Goal: Task Accomplishment & Management: Manage account settings

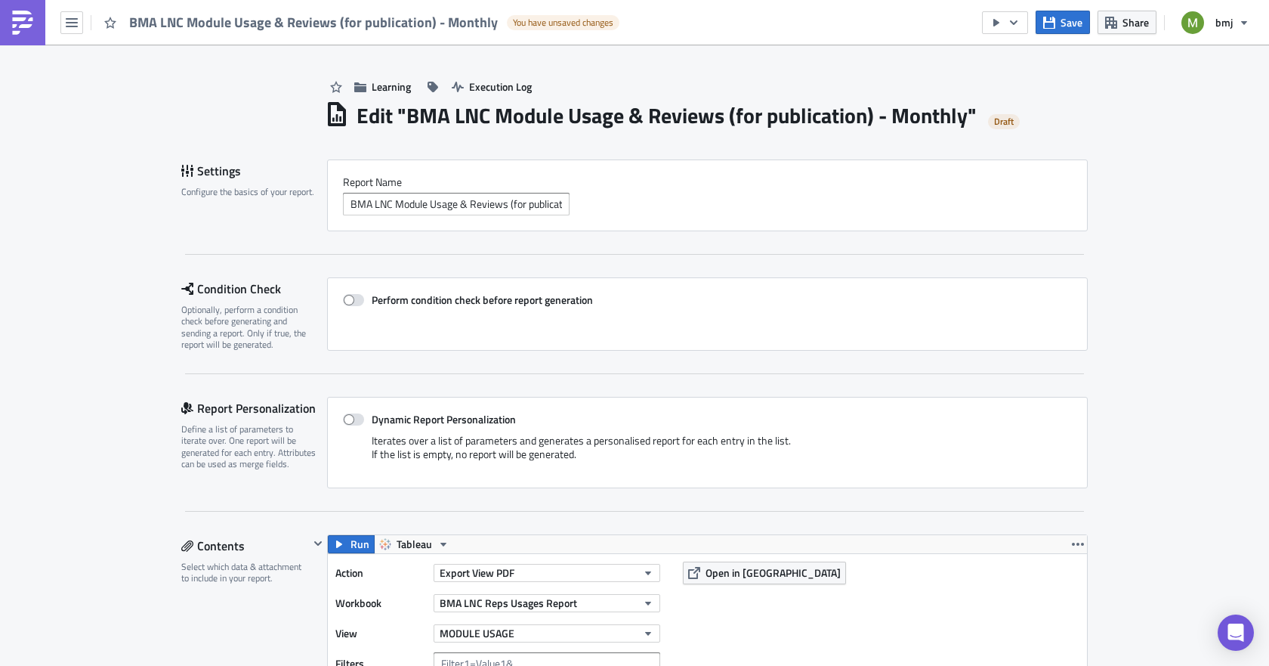
scroll to position [1728, 0]
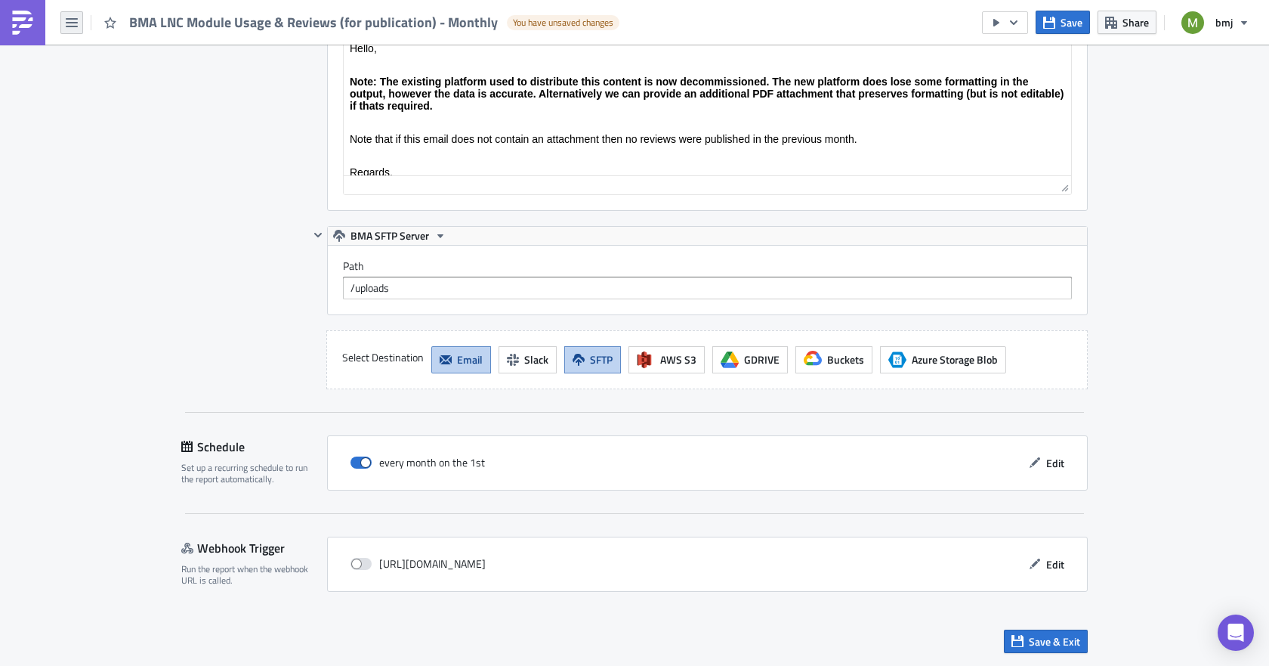
click at [82, 25] on button "button" at bounding box center [71, 22] width 23 height 23
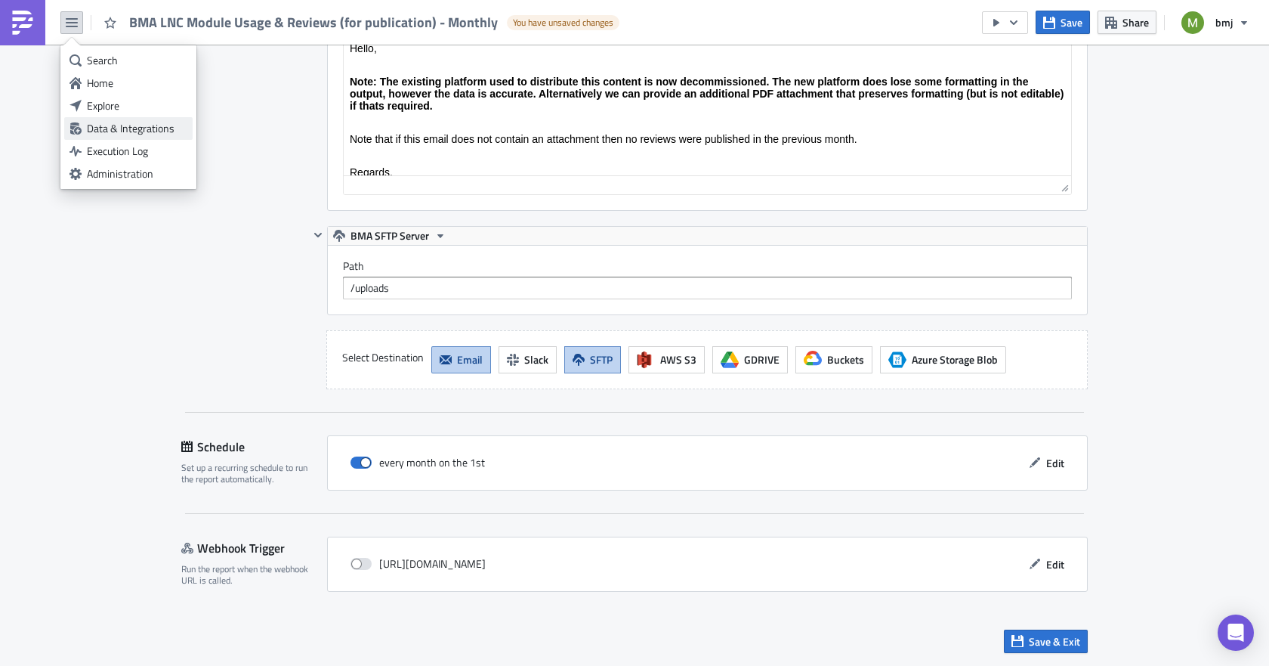
click at [114, 124] on div "Data & Integrations" at bounding box center [137, 128] width 100 height 15
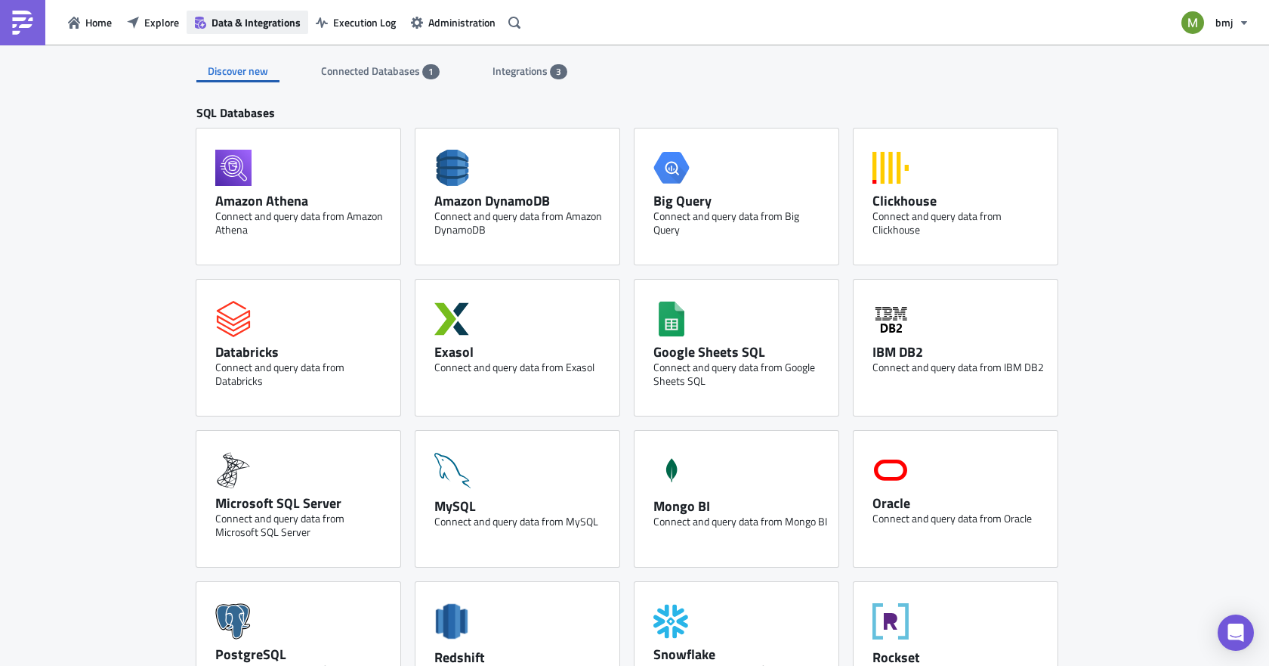
click at [209, 19] on button "Data & Integrations" at bounding box center [248, 22] width 122 height 23
click at [505, 73] on span "Integrations" at bounding box center [521, 71] width 57 height 16
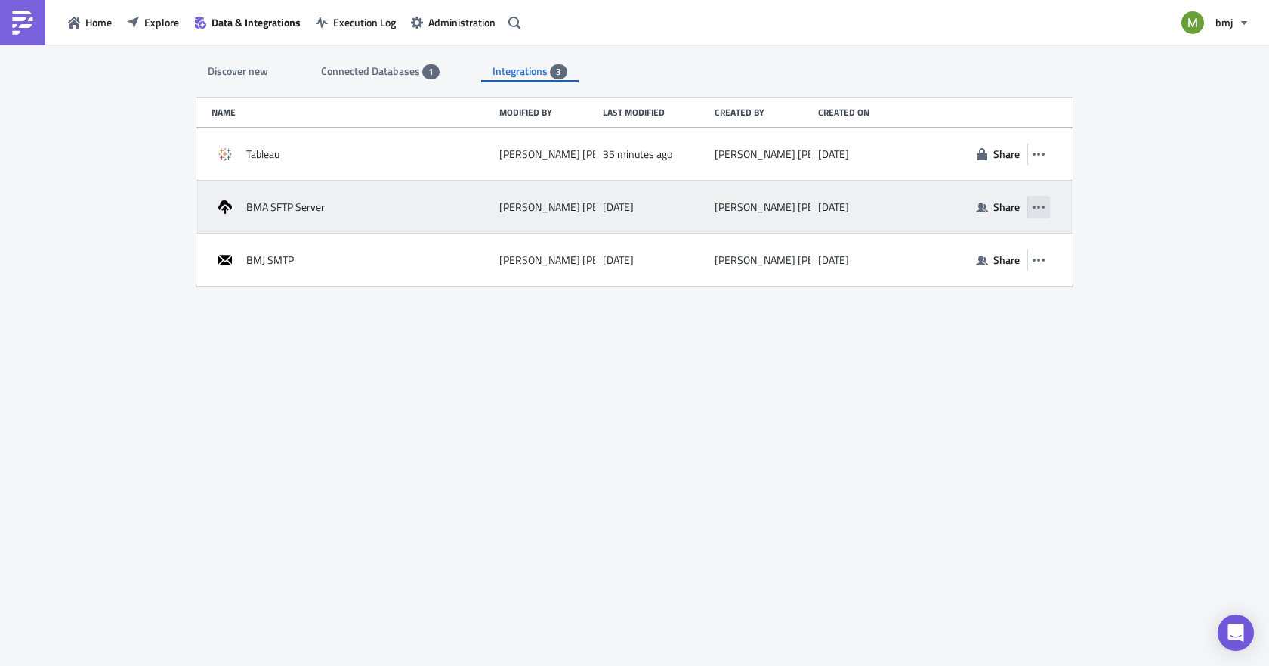
click at [1044, 205] on icon "button" at bounding box center [1039, 206] width 12 height 3
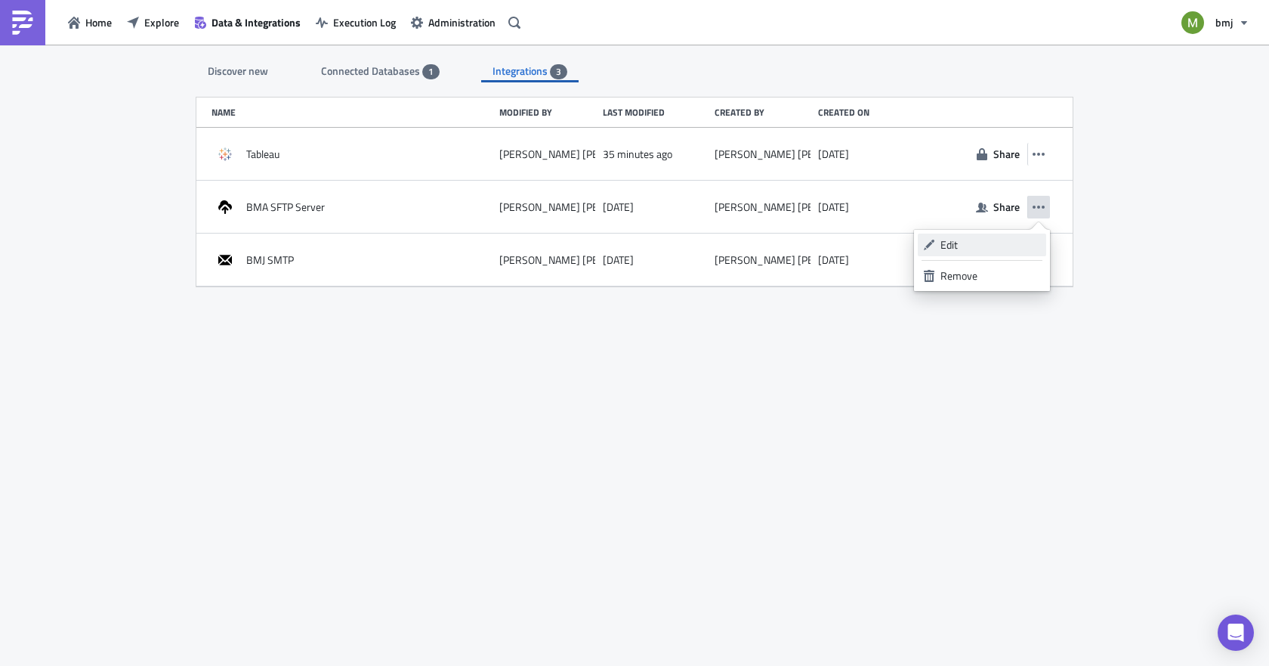
click at [964, 245] on div "Edit" at bounding box center [991, 244] width 100 height 15
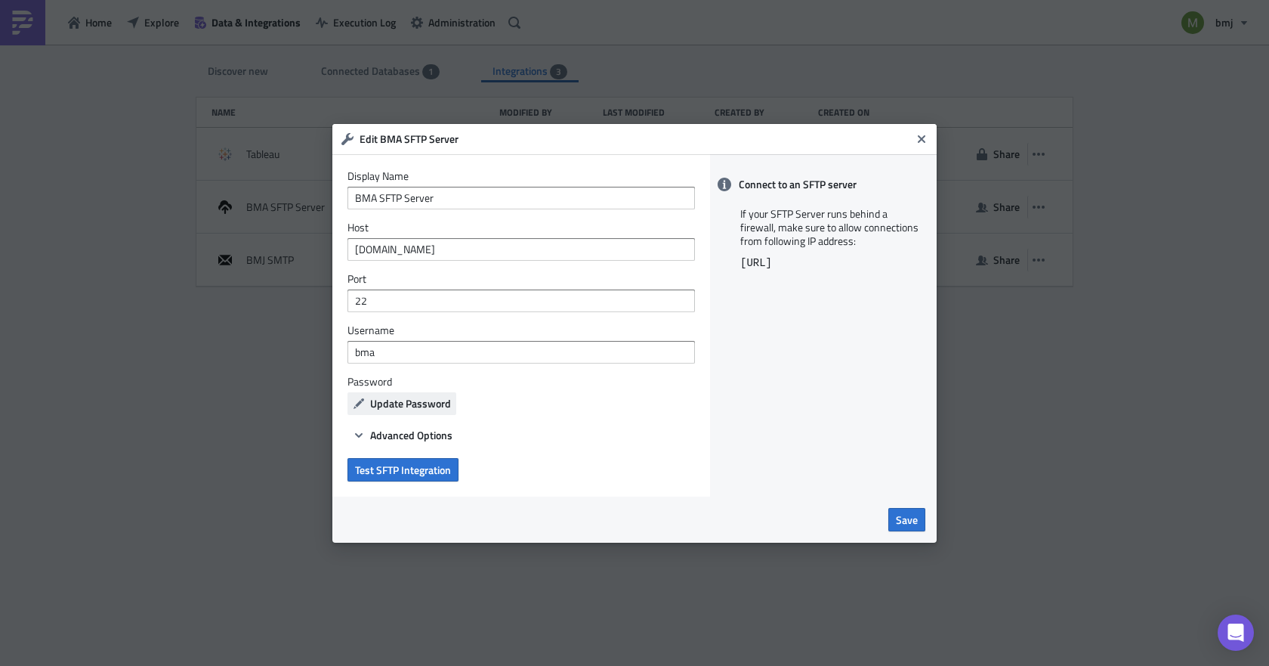
click at [384, 403] on span "Update Password" at bounding box center [410, 403] width 81 height 16
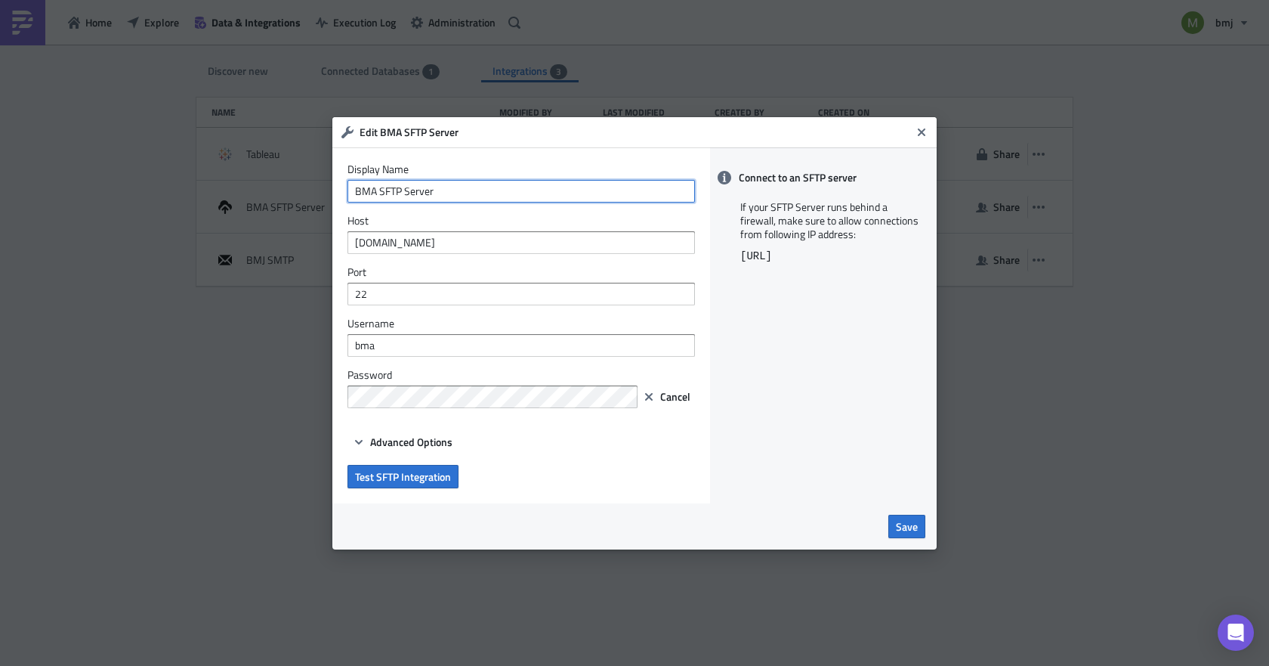
click at [496, 191] on input "BMA SFTP Server" at bounding box center [522, 191] width 348 height 23
click at [445, 187] on input "BMA SFTP Server (bma)" at bounding box center [522, 191] width 348 height 23
type input "BMA SFTP Server (uploads)"
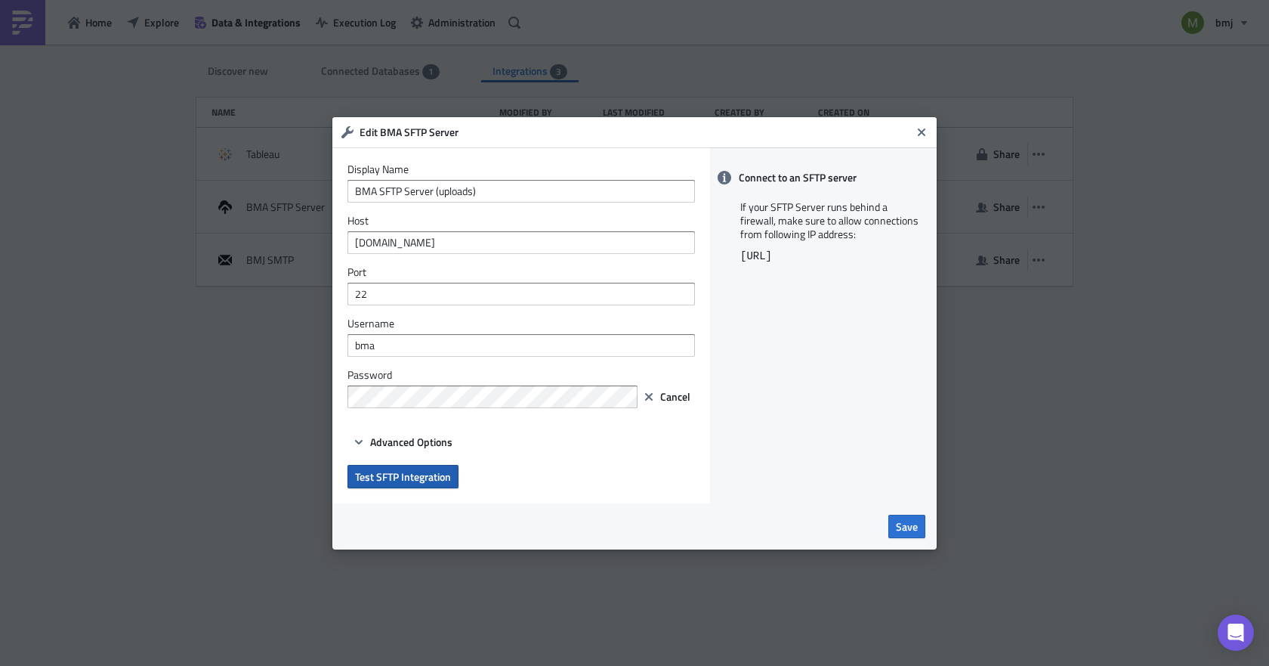
click at [375, 481] on span "Test SFTP Integration" at bounding box center [403, 476] width 96 height 16
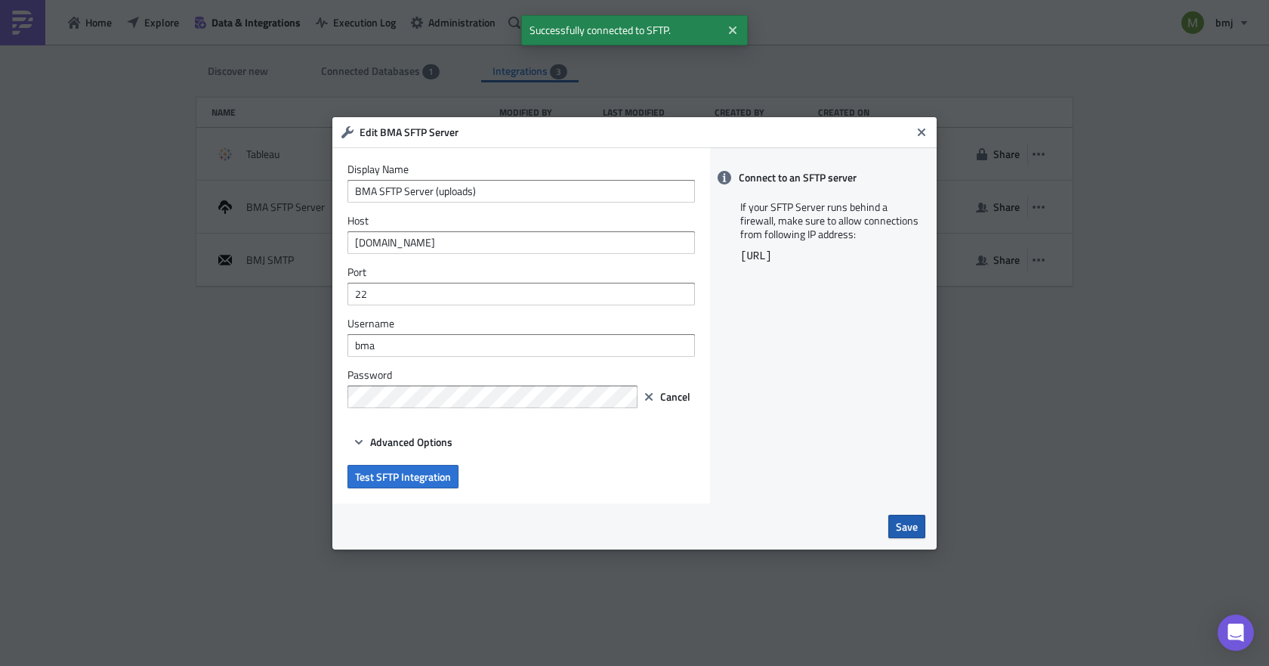
click at [910, 533] on span "Save" at bounding box center [907, 526] width 22 height 16
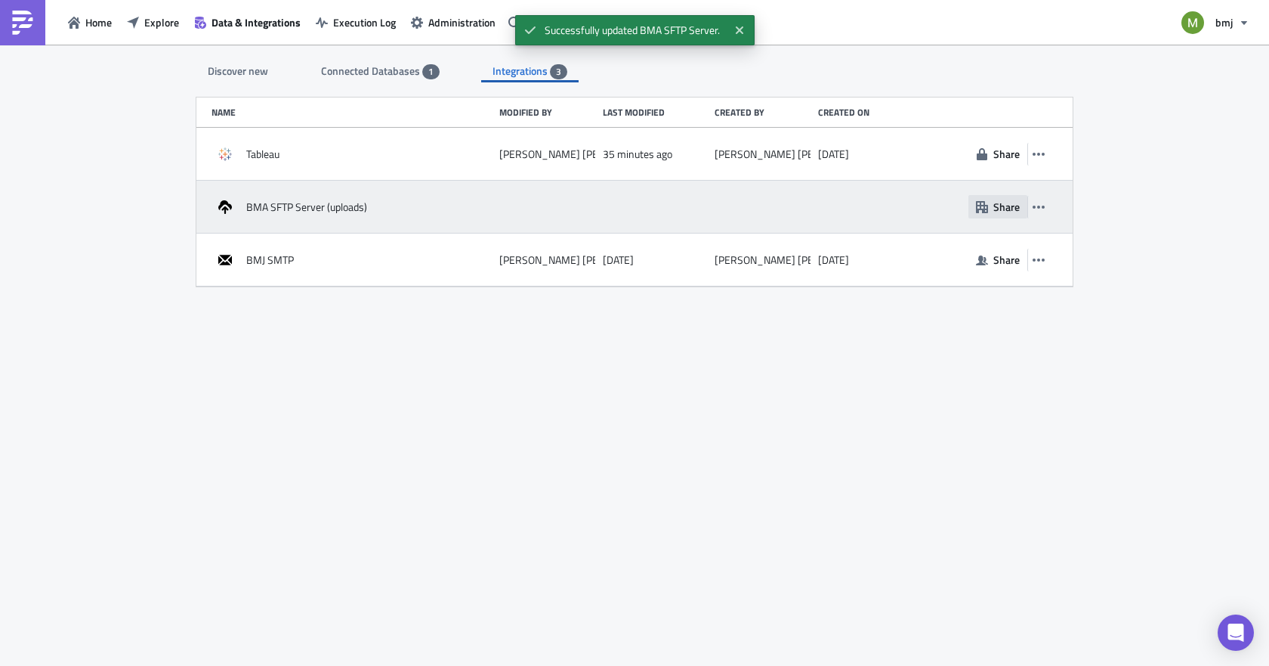
click at [1002, 205] on span "Share" at bounding box center [1006, 207] width 26 height 16
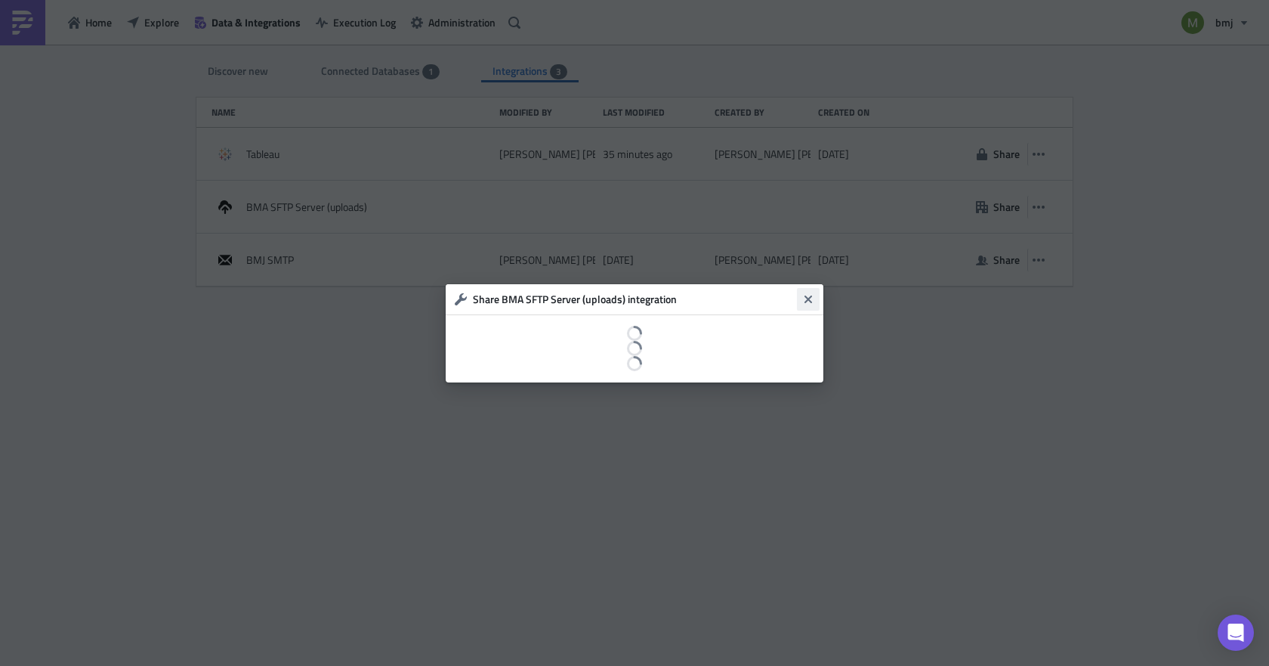
click at [804, 298] on icon "Close" at bounding box center [808, 299] width 12 height 12
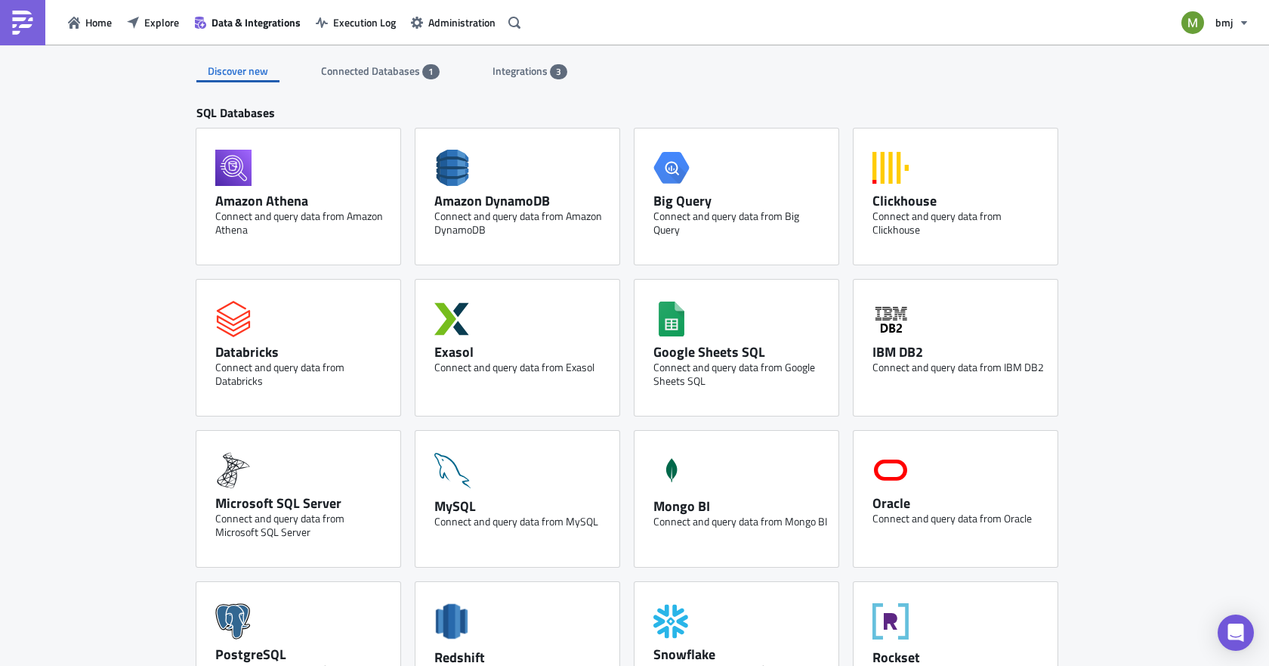
click at [509, 71] on span "Integrations" at bounding box center [521, 71] width 57 height 16
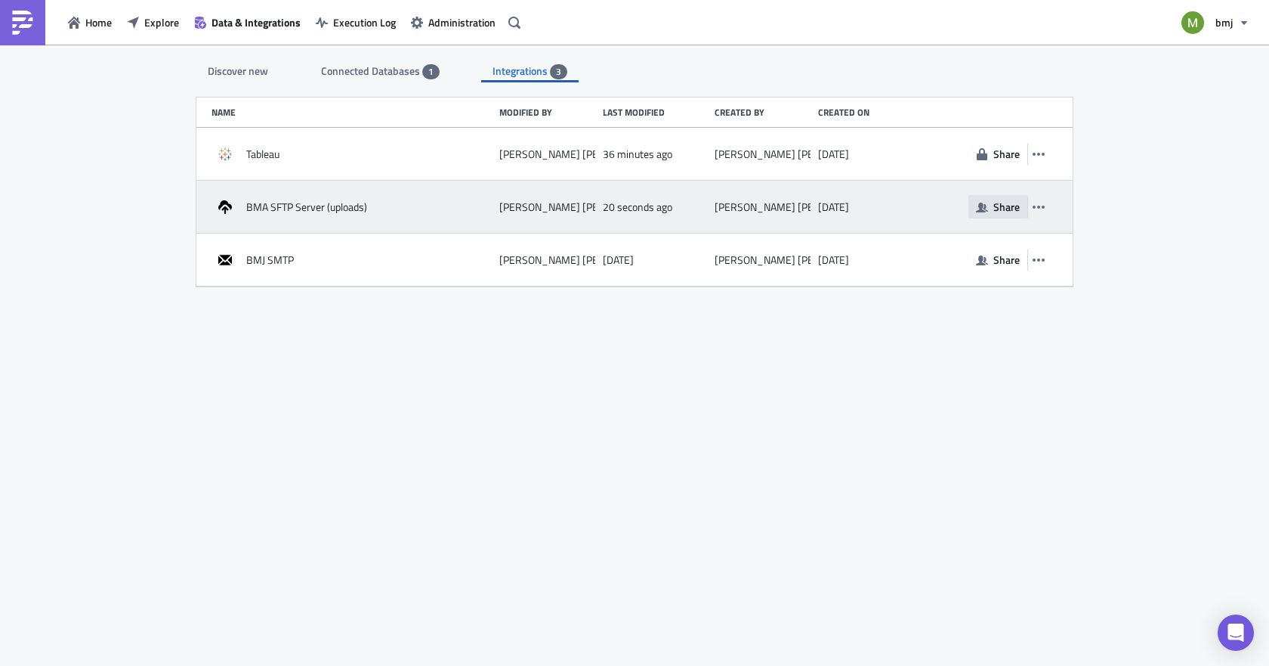
click at [999, 209] on span "Share" at bounding box center [1006, 207] width 26 height 16
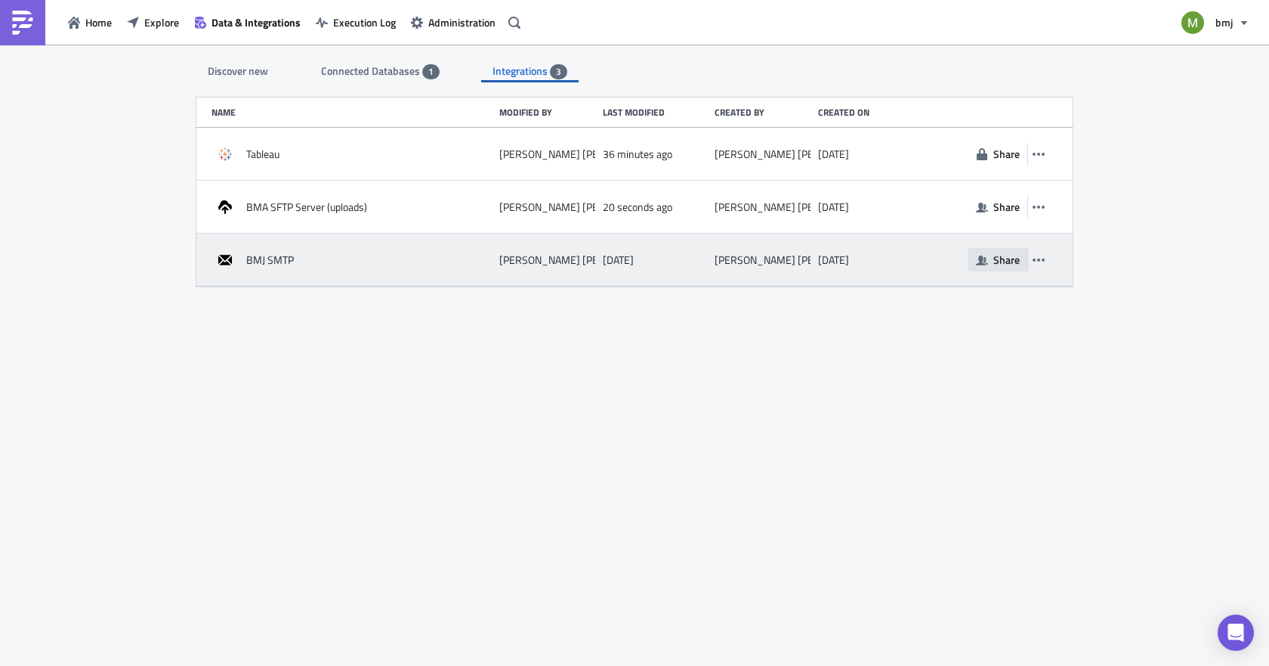
click at [999, 261] on span "Share" at bounding box center [1006, 260] width 26 height 16
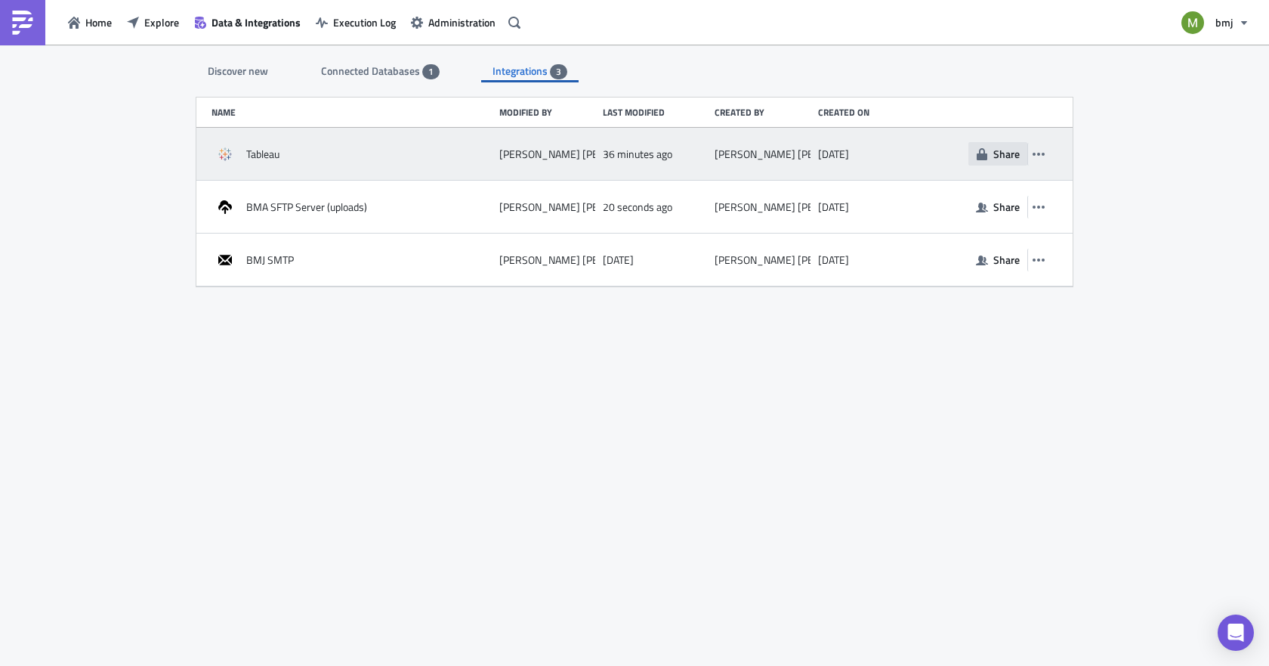
click at [995, 160] on span "Share" at bounding box center [1006, 154] width 26 height 16
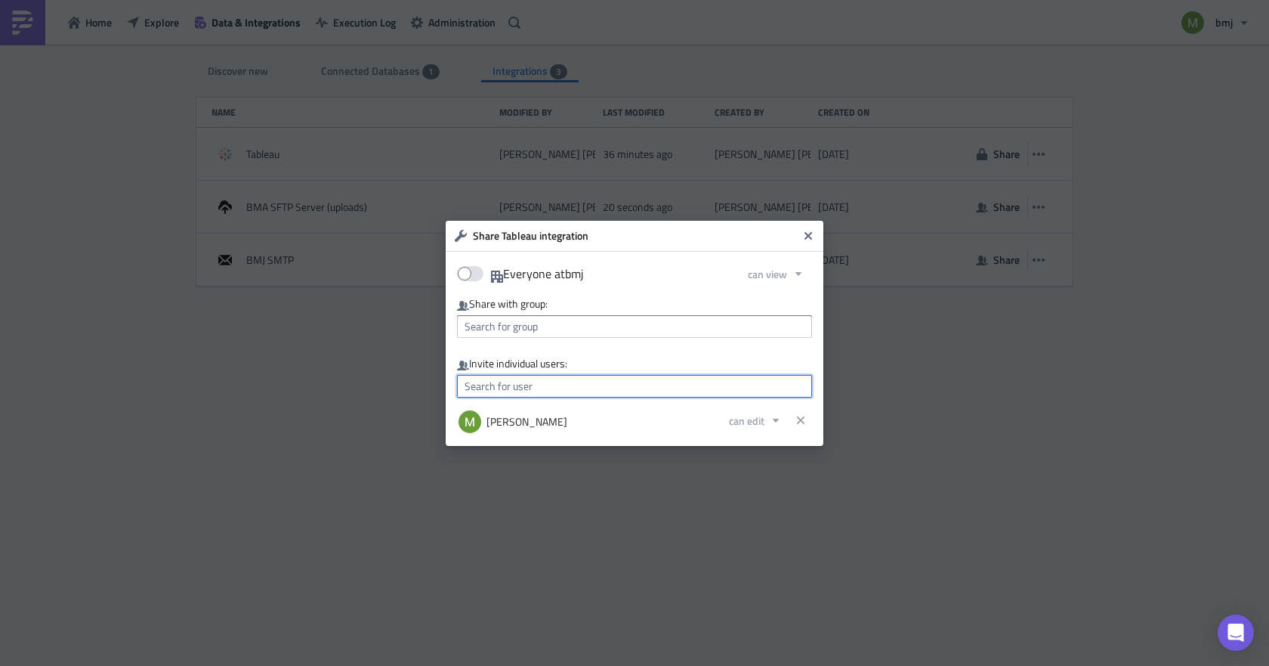
click at [517, 385] on input "text" at bounding box center [634, 386] width 355 height 23
click at [515, 412] on div "[PERSON_NAME]" at bounding box center [528, 412] width 125 height 15
type input "[PERSON_NAME]"
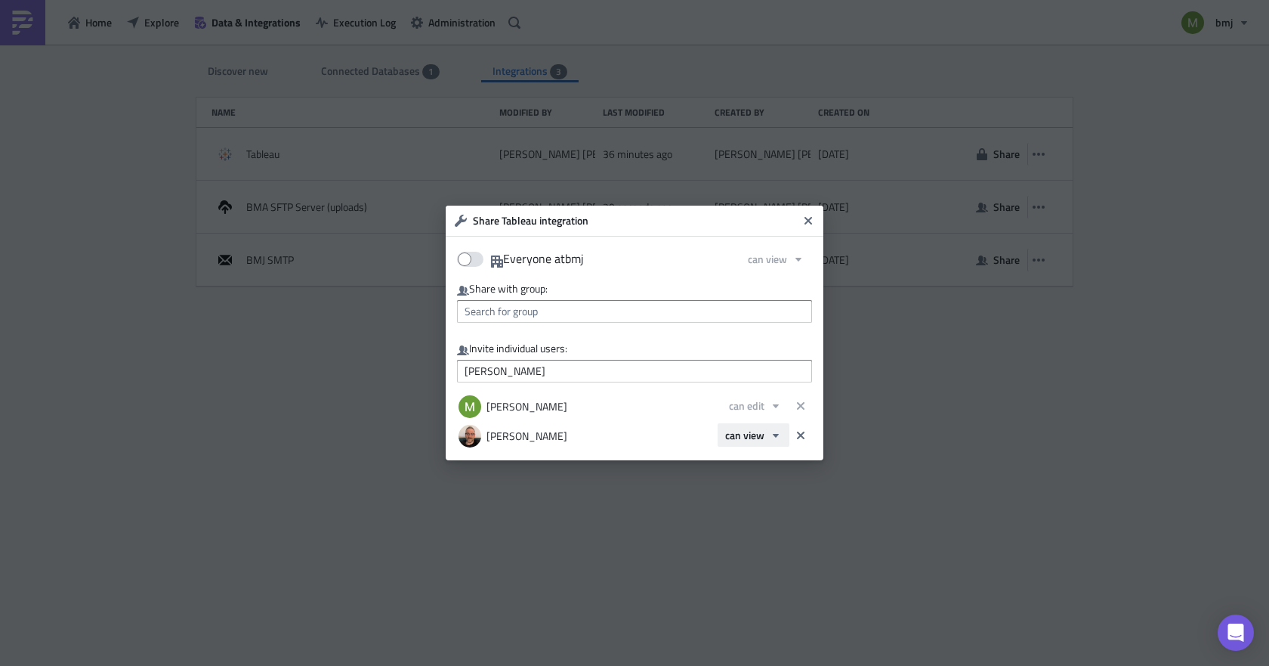
click at [743, 434] on span "can view" at bounding box center [744, 435] width 39 height 16
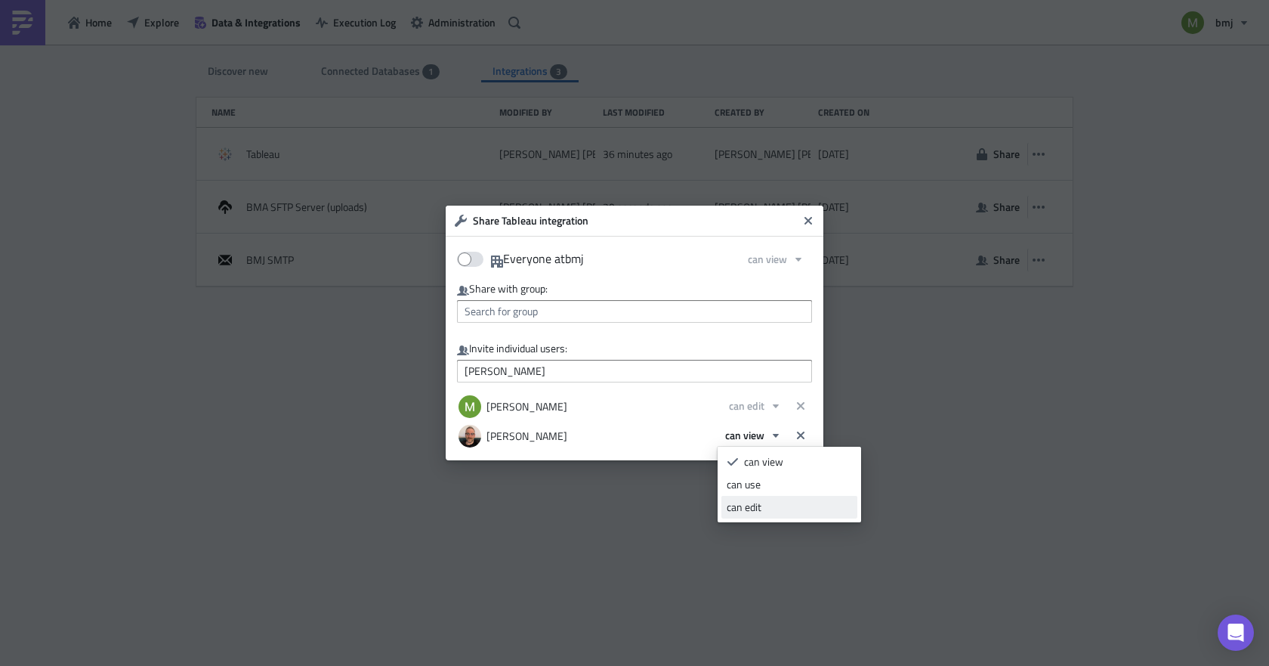
click at [766, 506] on div "can edit" at bounding box center [789, 506] width 125 height 15
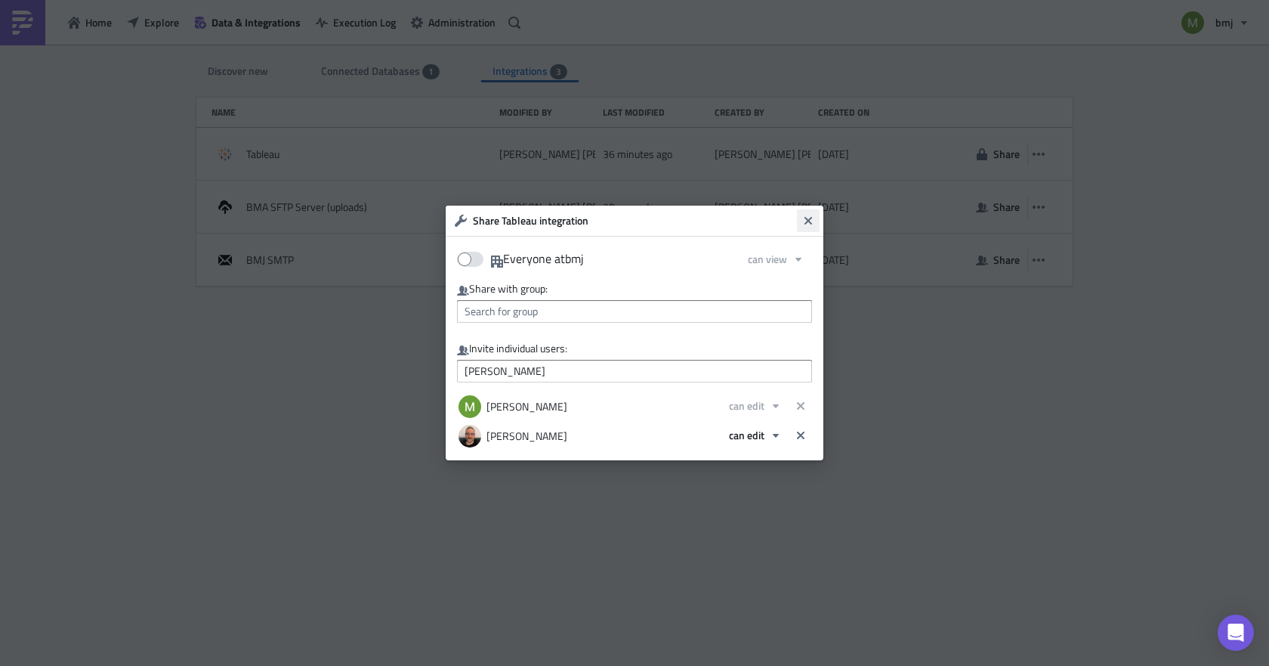
click at [807, 225] on icon "Close" at bounding box center [808, 221] width 12 height 12
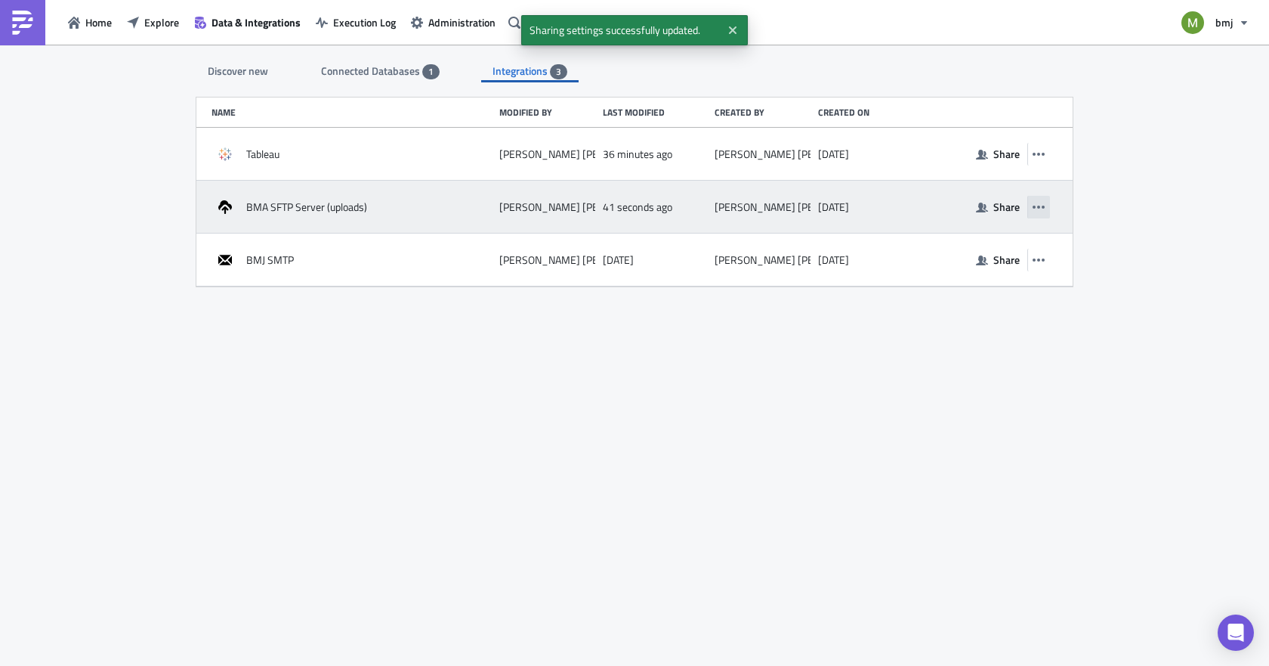
click at [1036, 205] on icon "button" at bounding box center [1039, 207] width 12 height 12
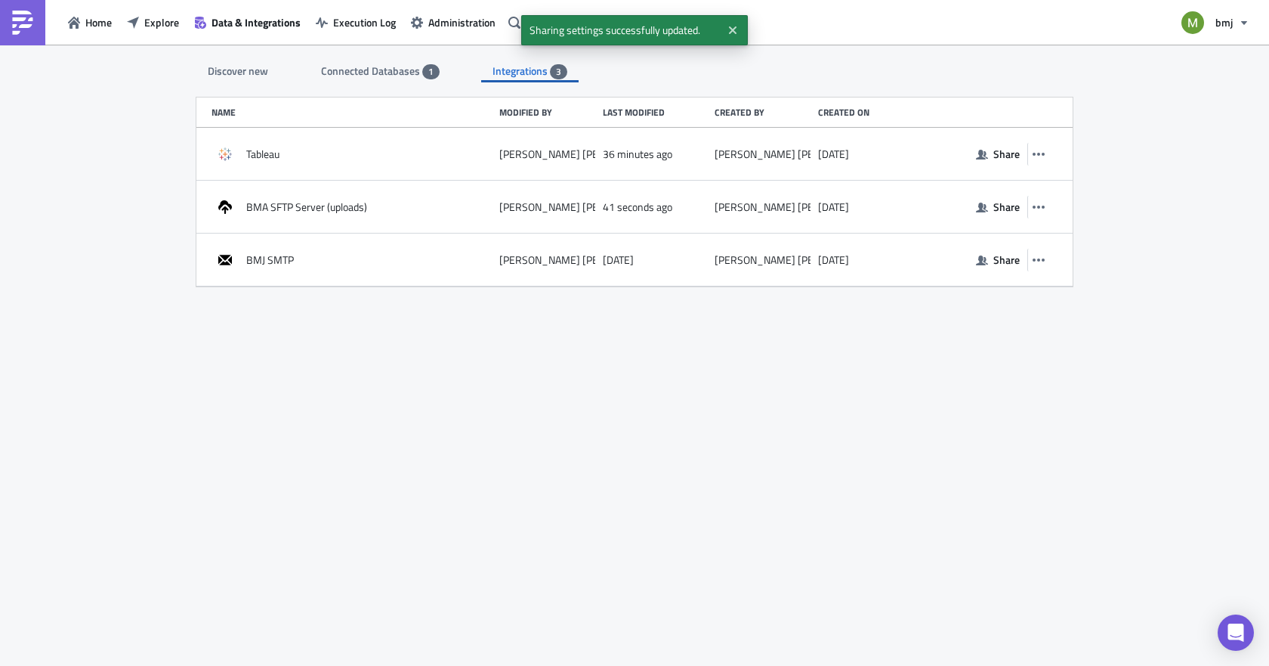
click at [965, 400] on div "Discover new Connected Databases 1 Integrations 3 SQL Databases Amazon Athena C…" at bounding box center [634, 356] width 907 height 623
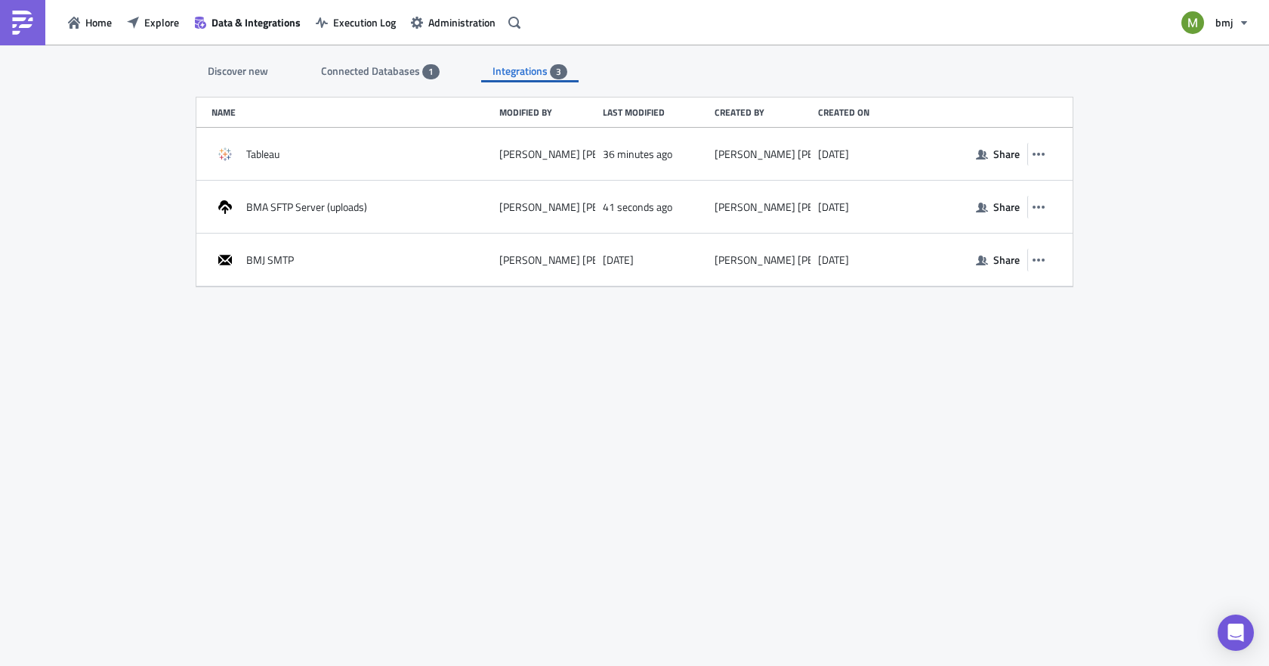
click at [365, 70] on span "Connected Databases" at bounding box center [371, 71] width 101 height 16
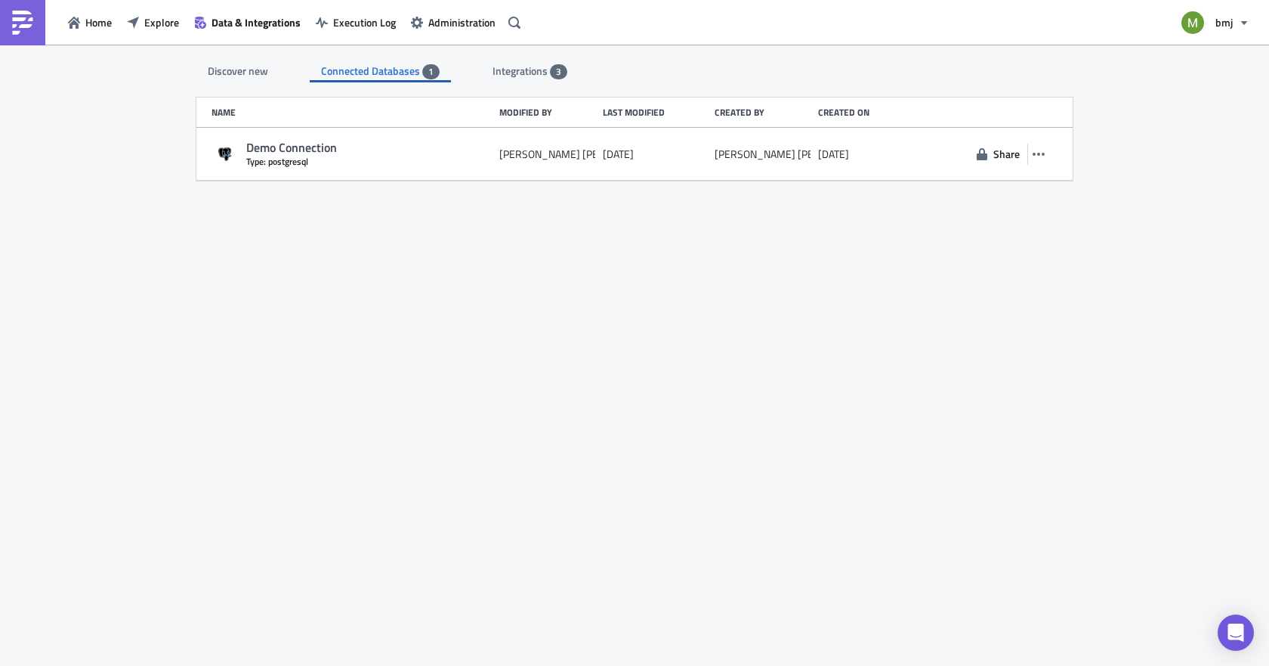
click at [540, 72] on span "Integrations" at bounding box center [521, 71] width 57 height 16
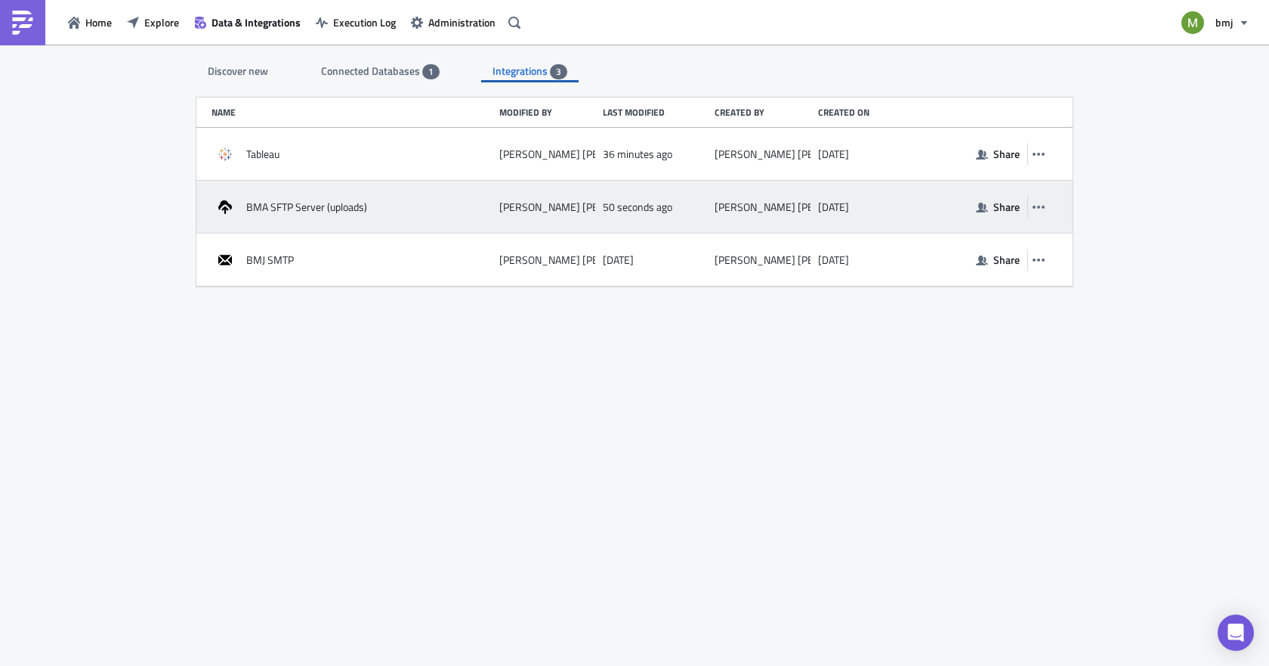
click at [286, 208] on span "BMA SFTP Server (uploads)" at bounding box center [306, 207] width 121 height 14
click at [1049, 212] on button "button" at bounding box center [1038, 207] width 23 height 23
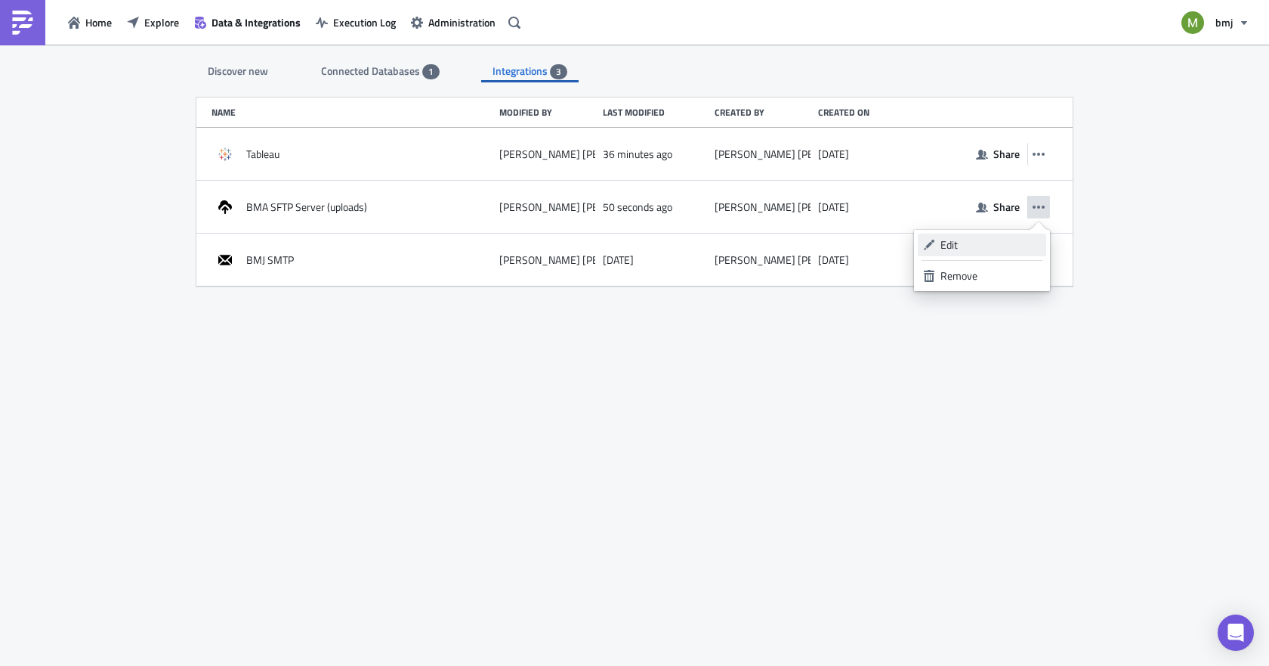
click at [1008, 249] on div "Edit" at bounding box center [991, 244] width 100 height 15
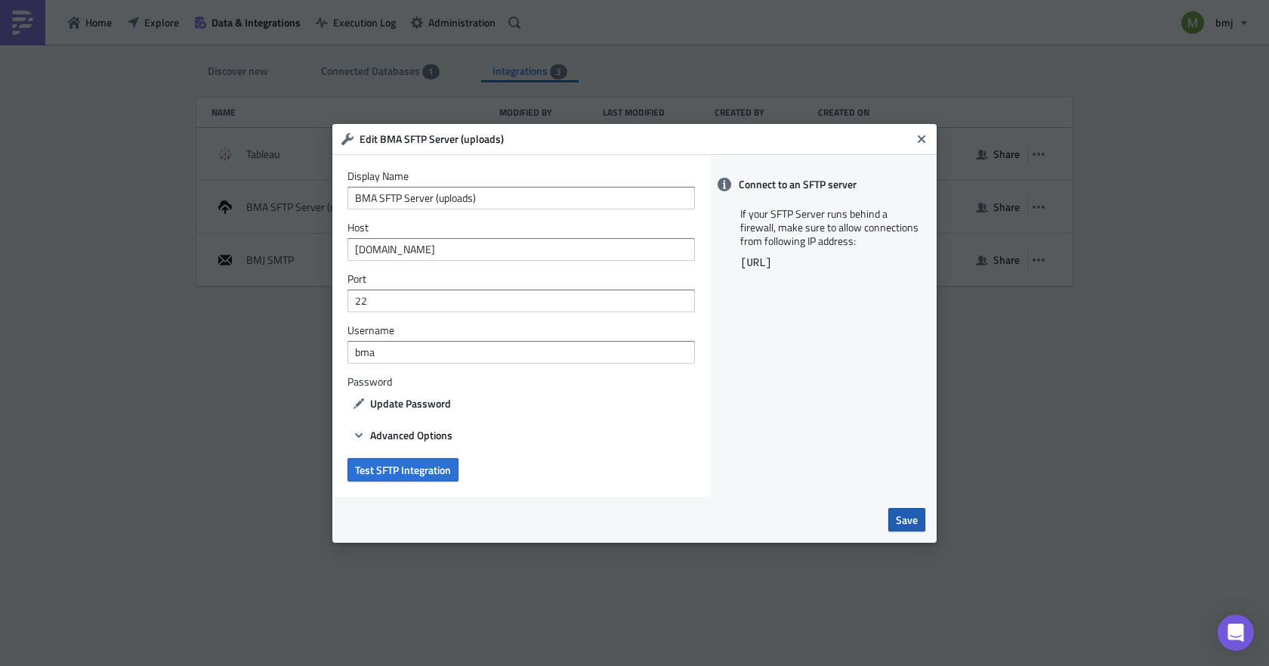
click at [908, 514] on span "Save" at bounding box center [907, 519] width 22 height 16
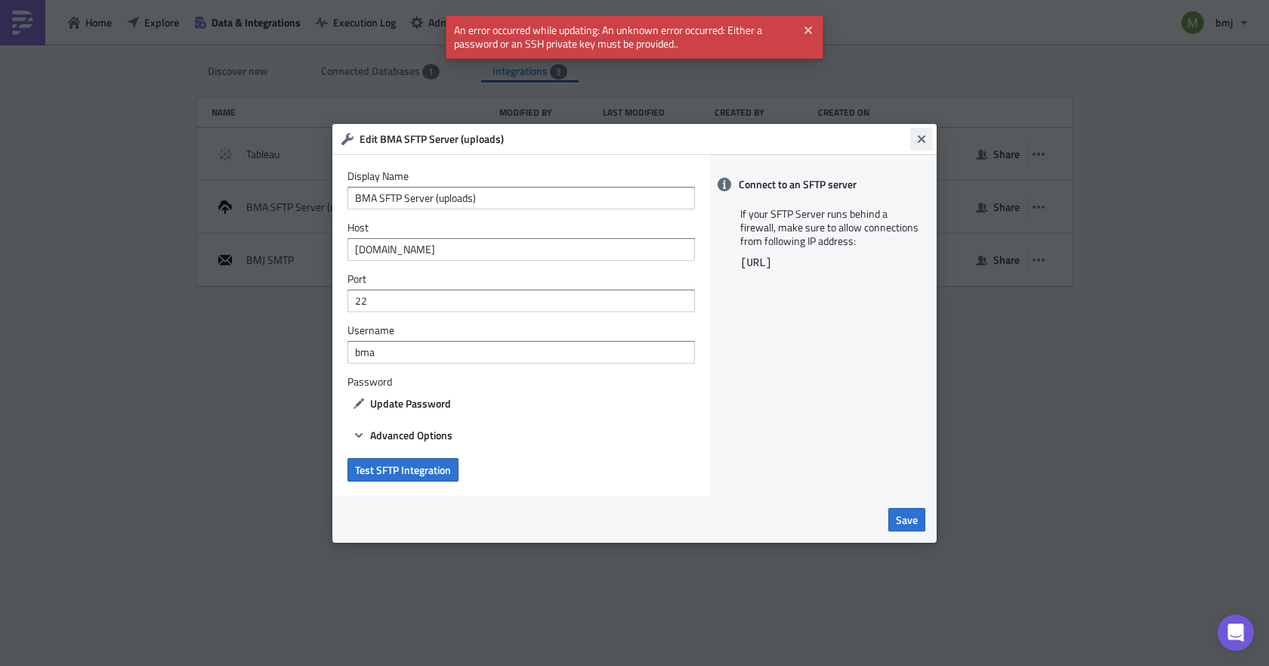
click at [922, 137] on icon "Close" at bounding box center [922, 138] width 8 height 8
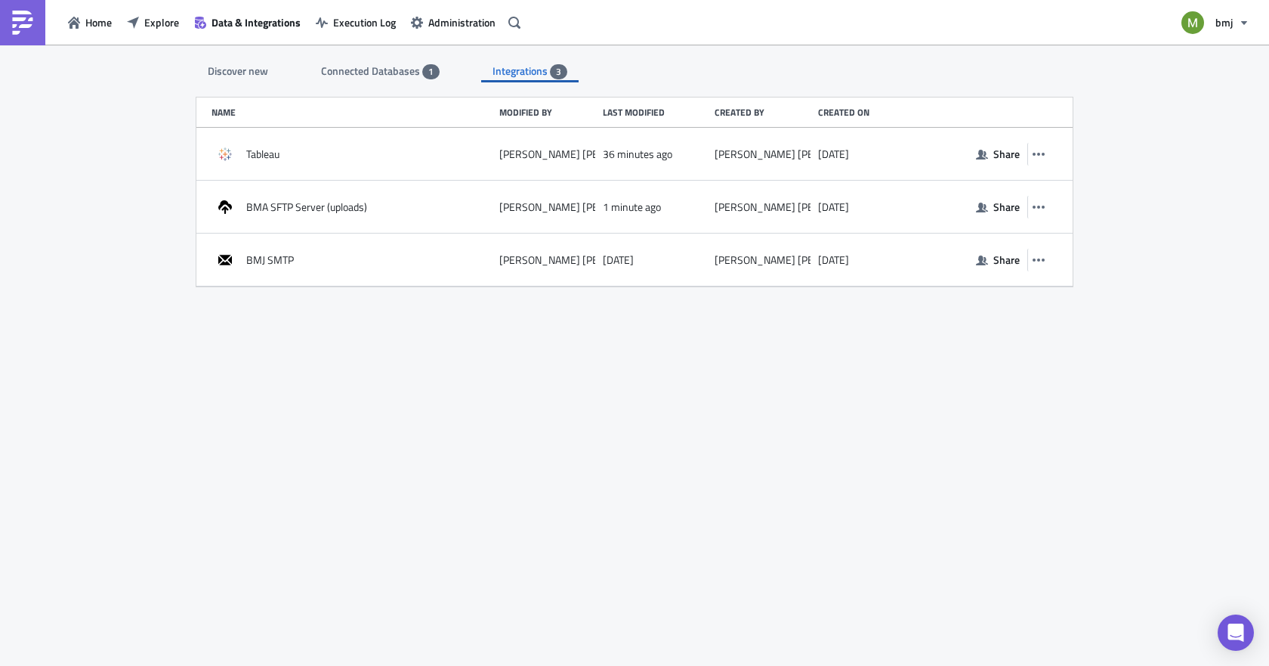
click at [252, 67] on div "Discover new" at bounding box center [237, 71] width 83 height 23
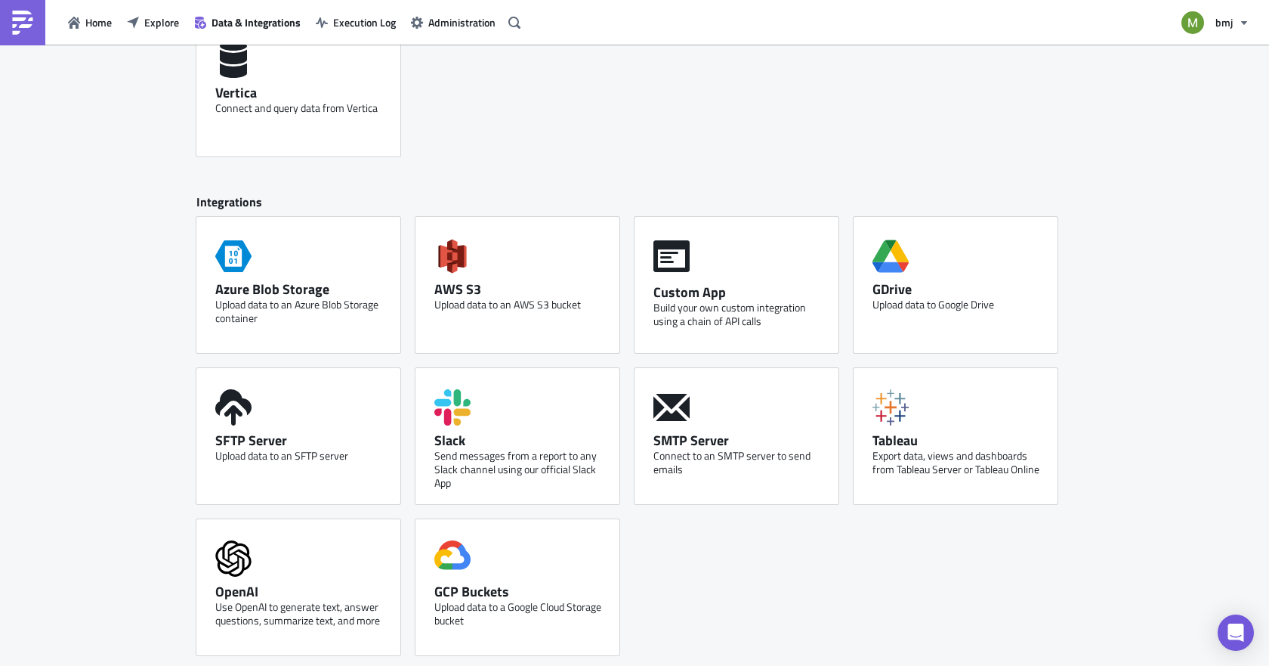
scroll to position [715, 0]
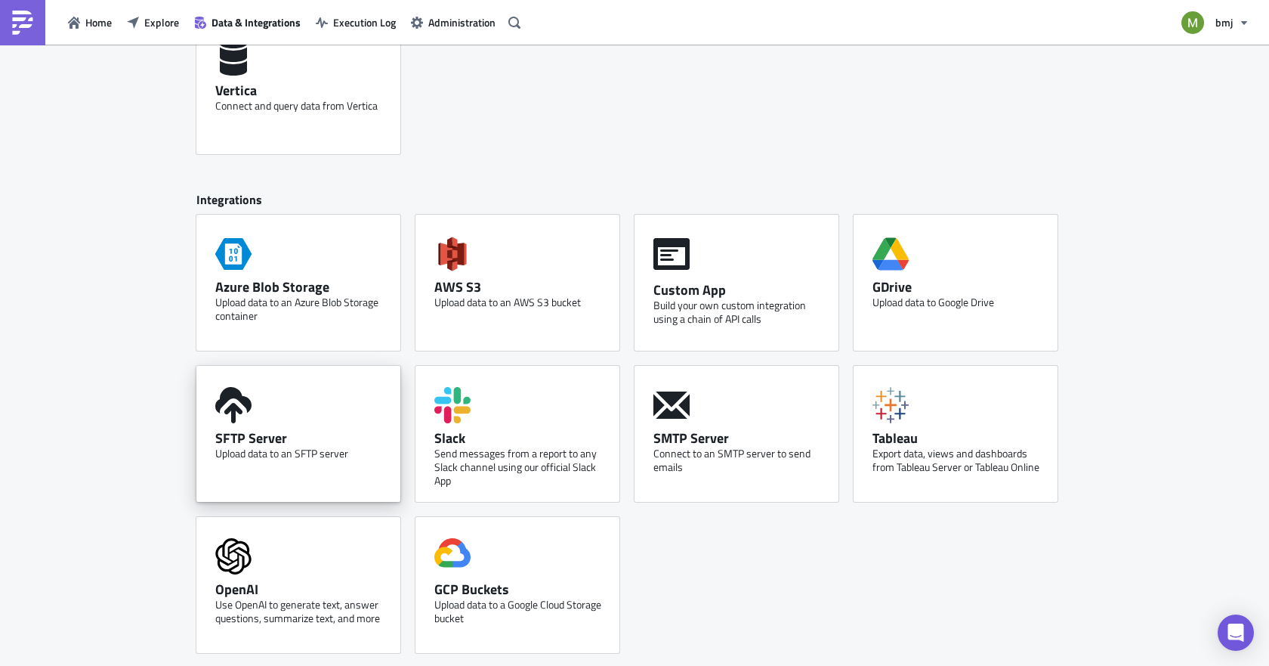
click at [278, 464] on div "SFTP Server Upload data to an SFTP server" at bounding box center [298, 434] width 204 height 136
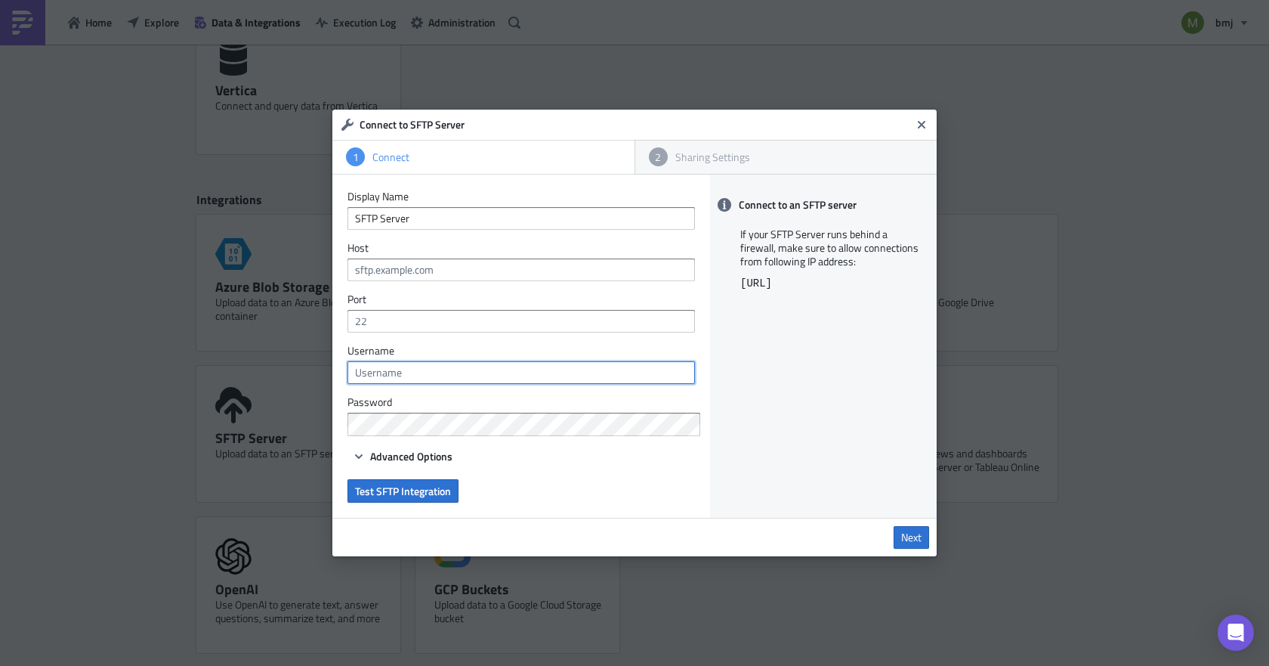
type input "[PERSON_NAME]"
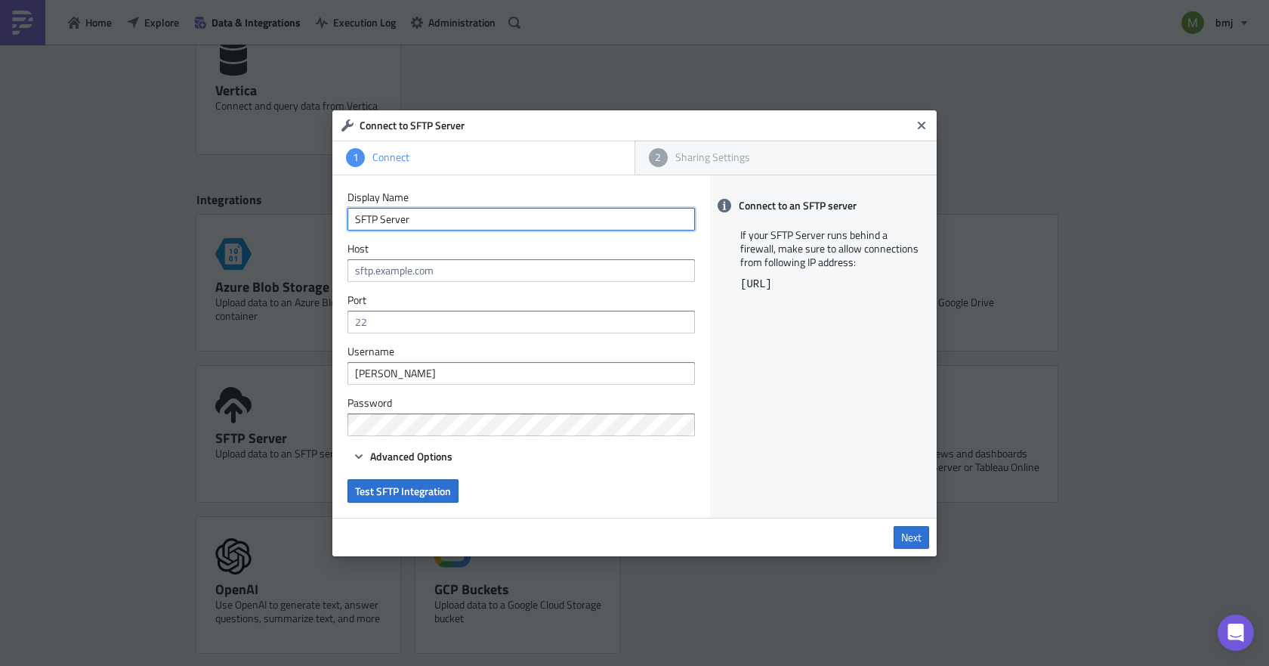
drag, startPoint x: 420, startPoint y: 215, endPoint x: 245, endPoint y: 227, distance: 175.7
click at [245, 227] on div "Connect to SFTP Server 1 Connect 2 Sharing Settings Display Name SFTP Server Ho…" at bounding box center [634, 333] width 1269 height 666
type input "BMA SFTP Server (Automations)"
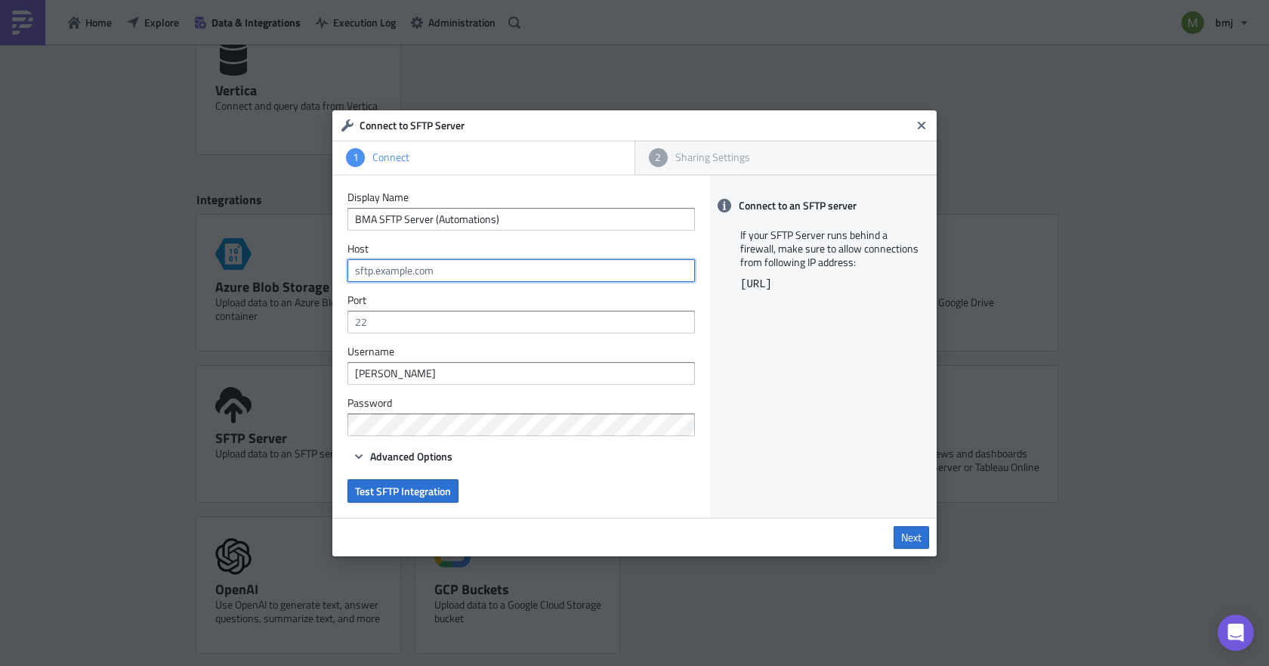
click at [415, 270] on input "text" at bounding box center [522, 270] width 348 height 23
type input "[DOMAIN_NAME]"
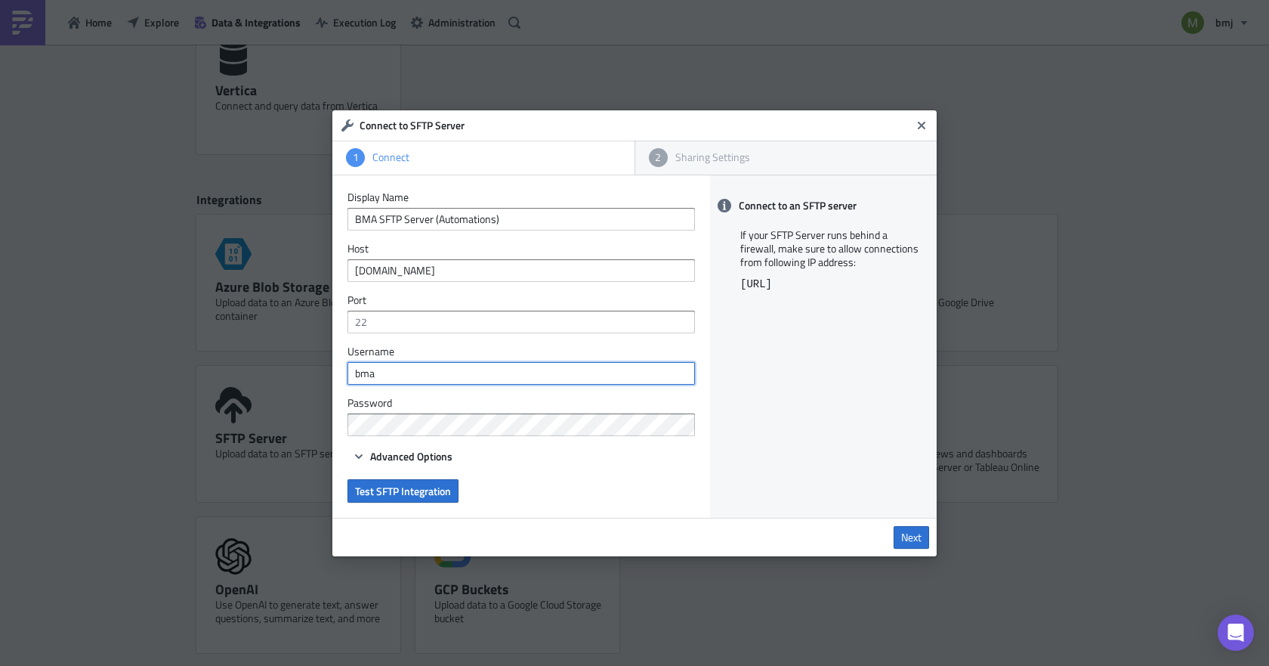
type input "bma"
click at [762, 366] on div "Connect to an SFTP server If your SFTP Server runs behind a firewall, make sure…" at bounding box center [823, 346] width 227 height 342
click at [404, 454] on span "Advanced Options" at bounding box center [411, 456] width 82 height 16
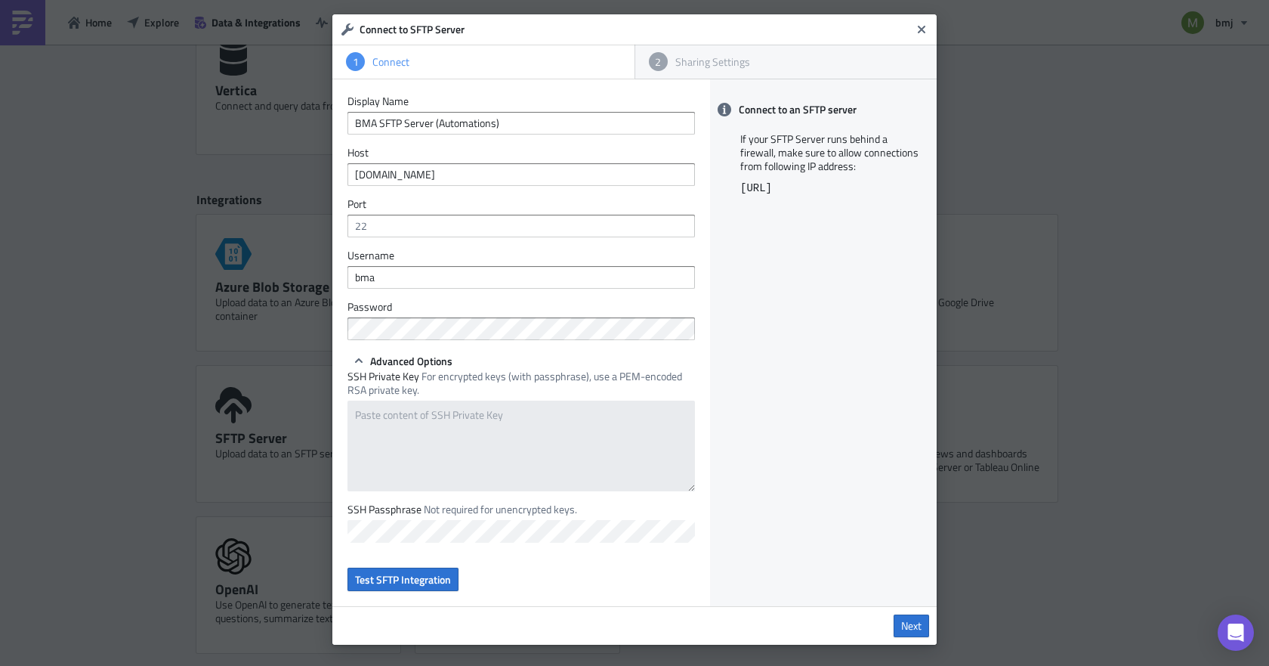
scroll to position [10, 0]
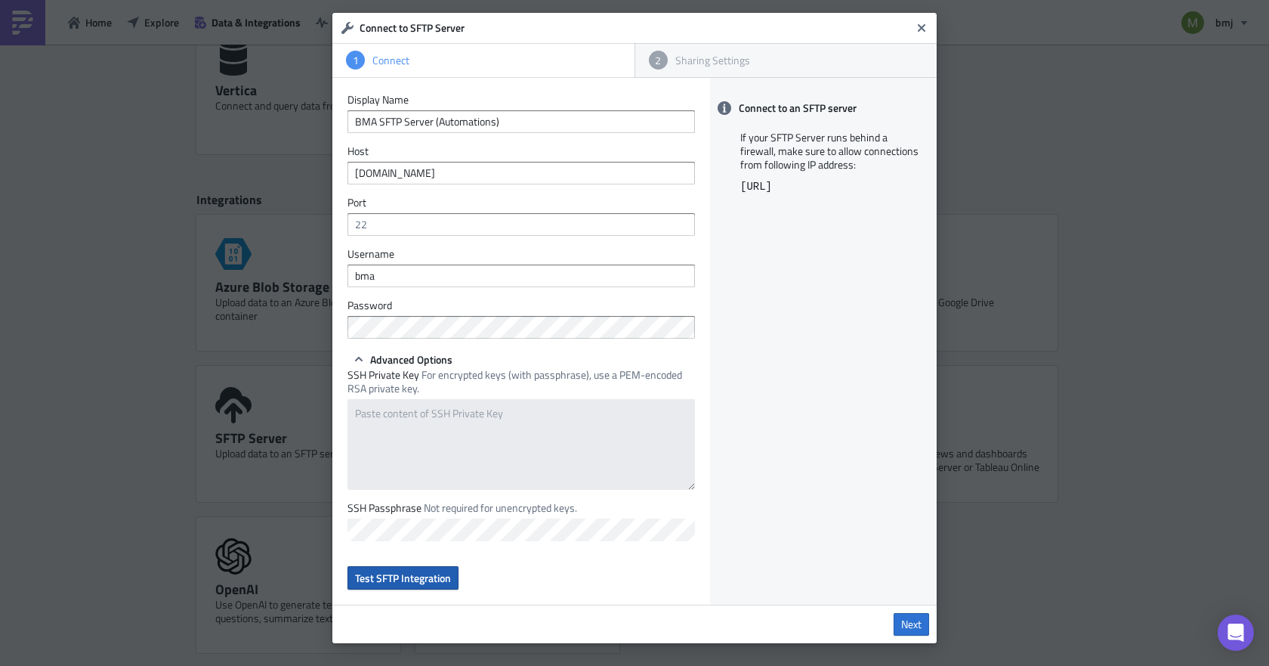
click at [392, 569] on button "Test SFTP Integration" at bounding box center [403, 577] width 111 height 23
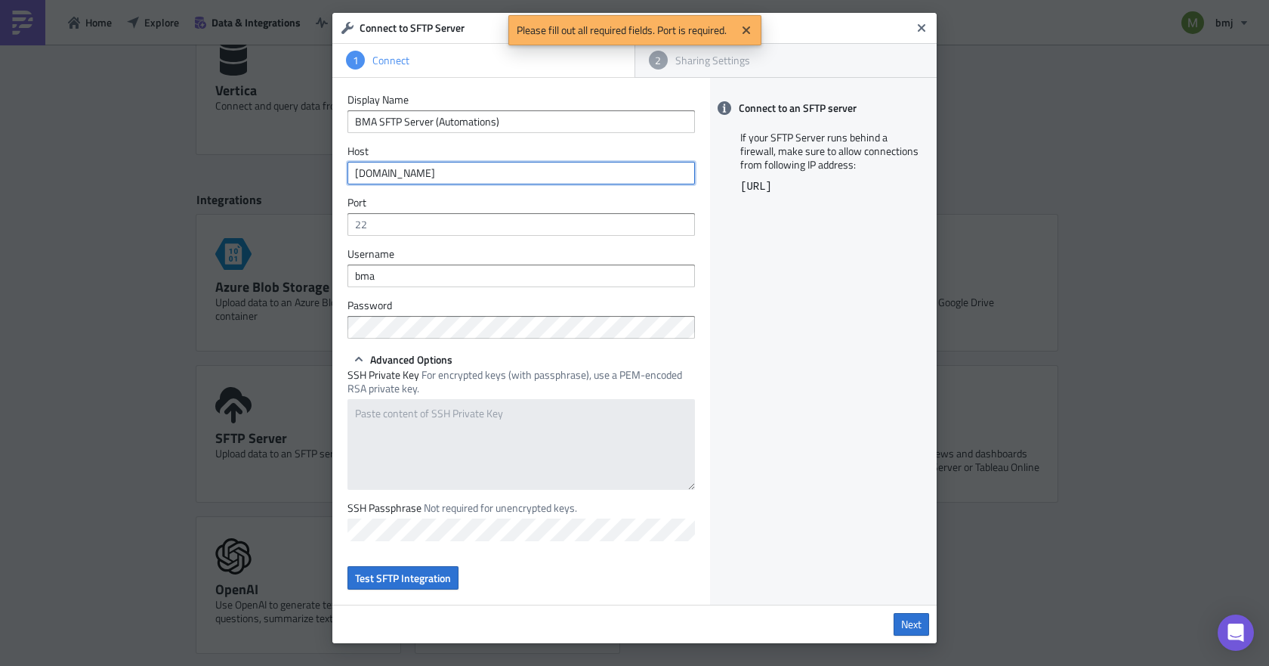
click at [419, 170] on input "[DOMAIN_NAME]" at bounding box center [522, 173] width 348 height 23
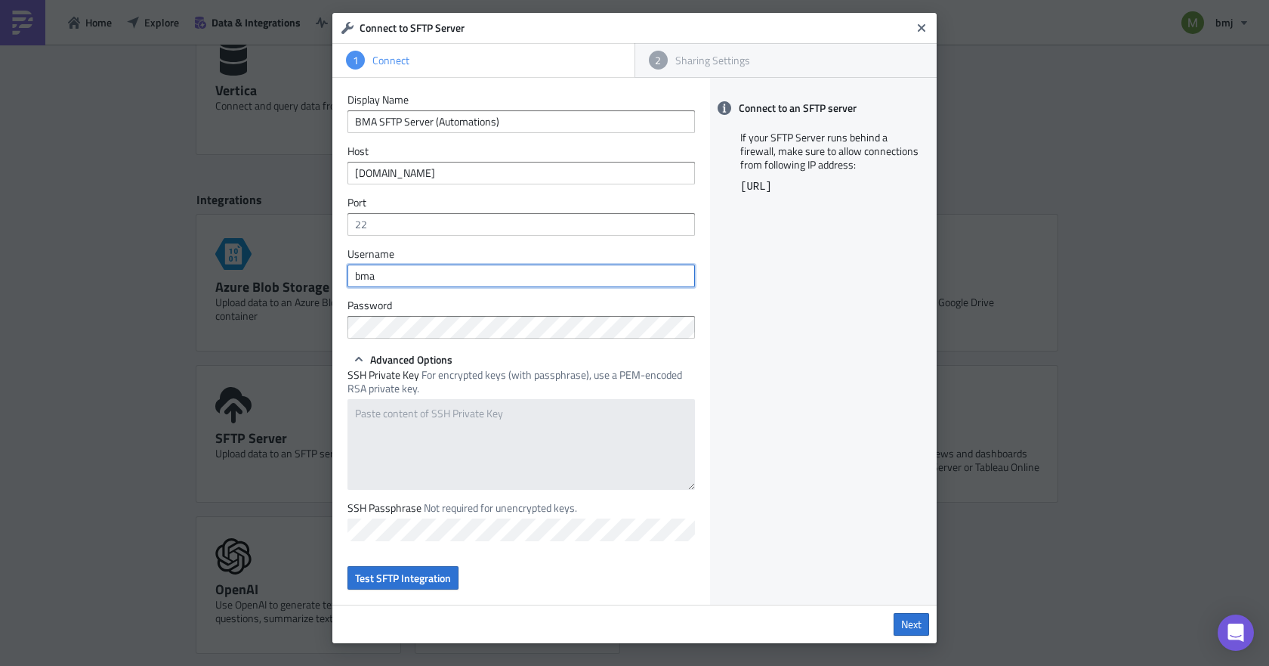
click at [388, 272] on input "bma" at bounding box center [522, 275] width 348 height 23
click at [377, 354] on span "Advanced Options" at bounding box center [411, 359] width 82 height 16
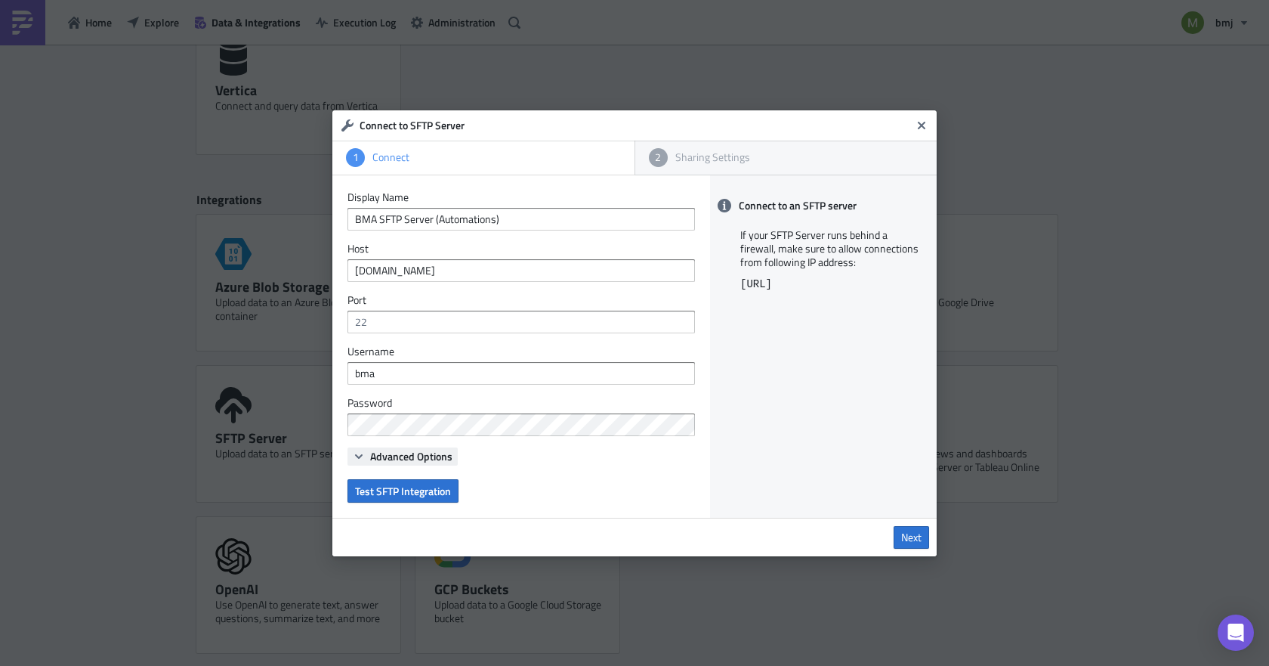
scroll to position [0, 0]
click at [382, 483] on span "Test SFTP Integration" at bounding box center [403, 491] width 96 height 16
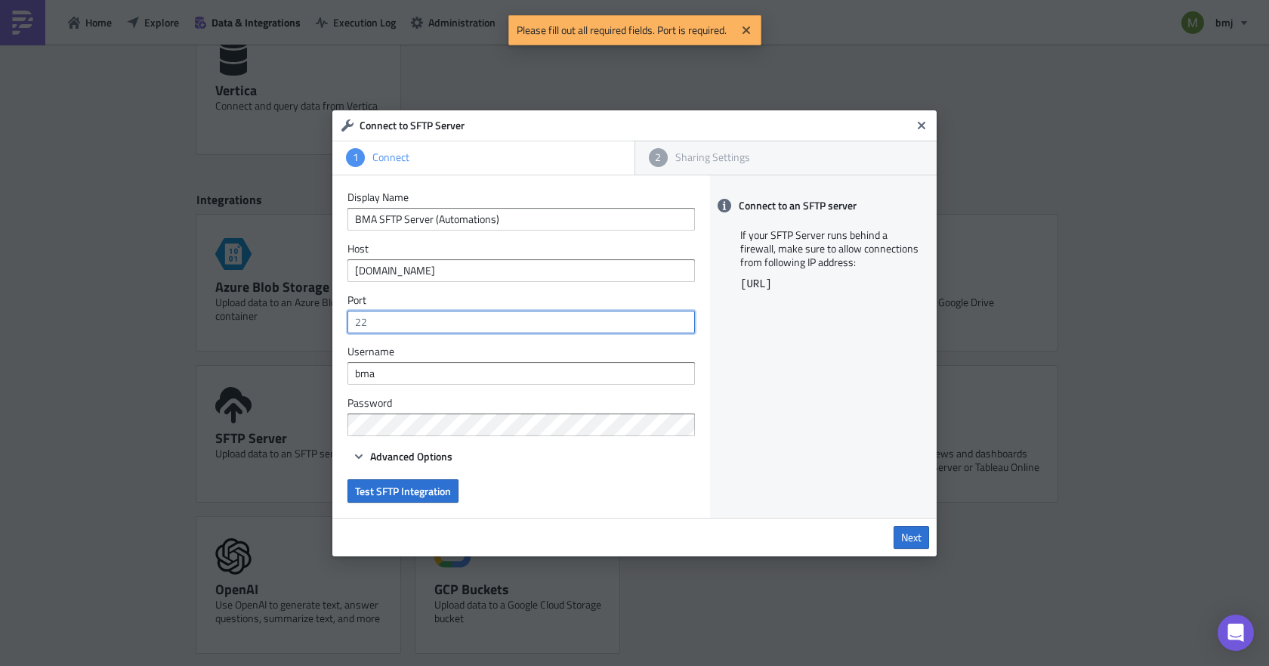
click at [376, 319] on input "text" at bounding box center [522, 321] width 348 height 23
type input "22"
click at [489, 488] on form "Display Name BMA SFTP Server (Automations) Host [DOMAIN_NAME] Port 22 Username …" at bounding box center [522, 346] width 348 height 312
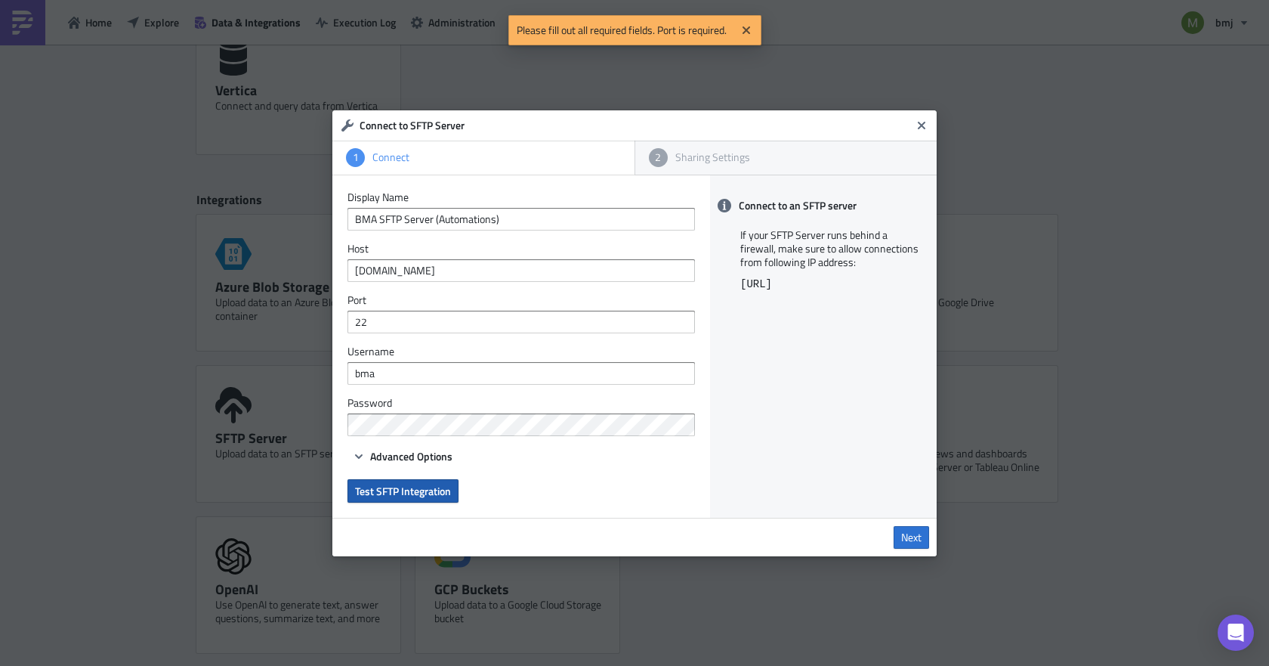
click at [426, 490] on span "Test SFTP Integration" at bounding box center [403, 491] width 96 height 16
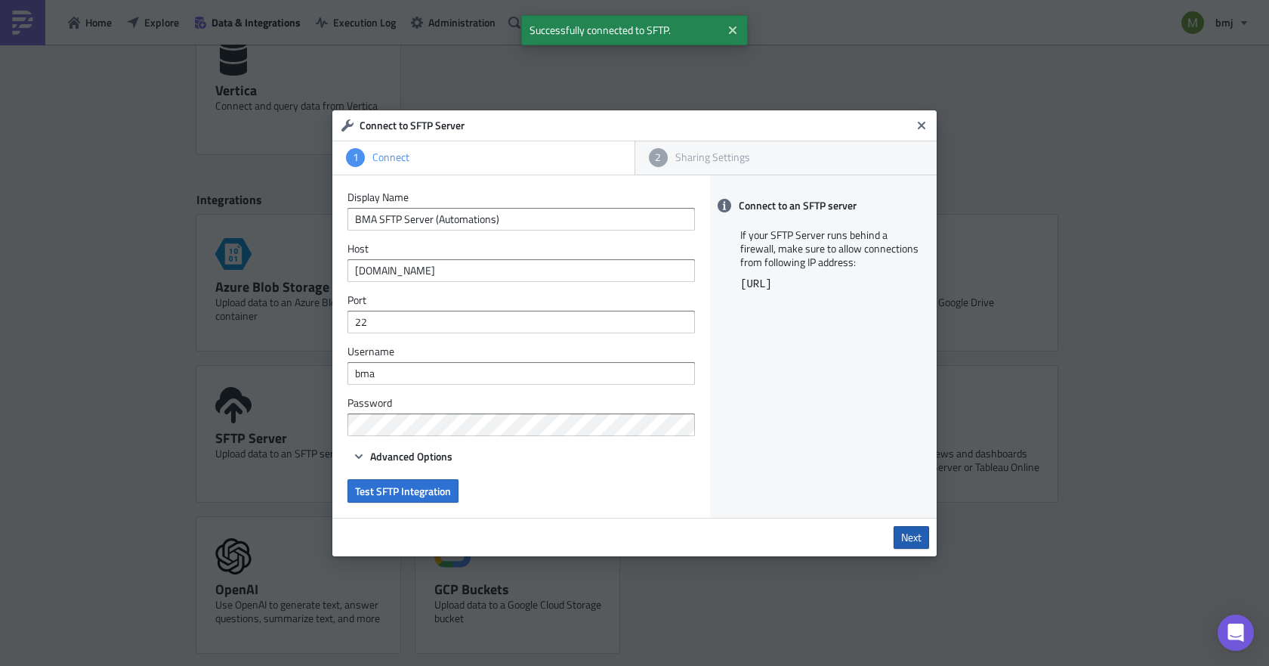
click at [913, 538] on span "Next" at bounding box center [911, 537] width 20 height 14
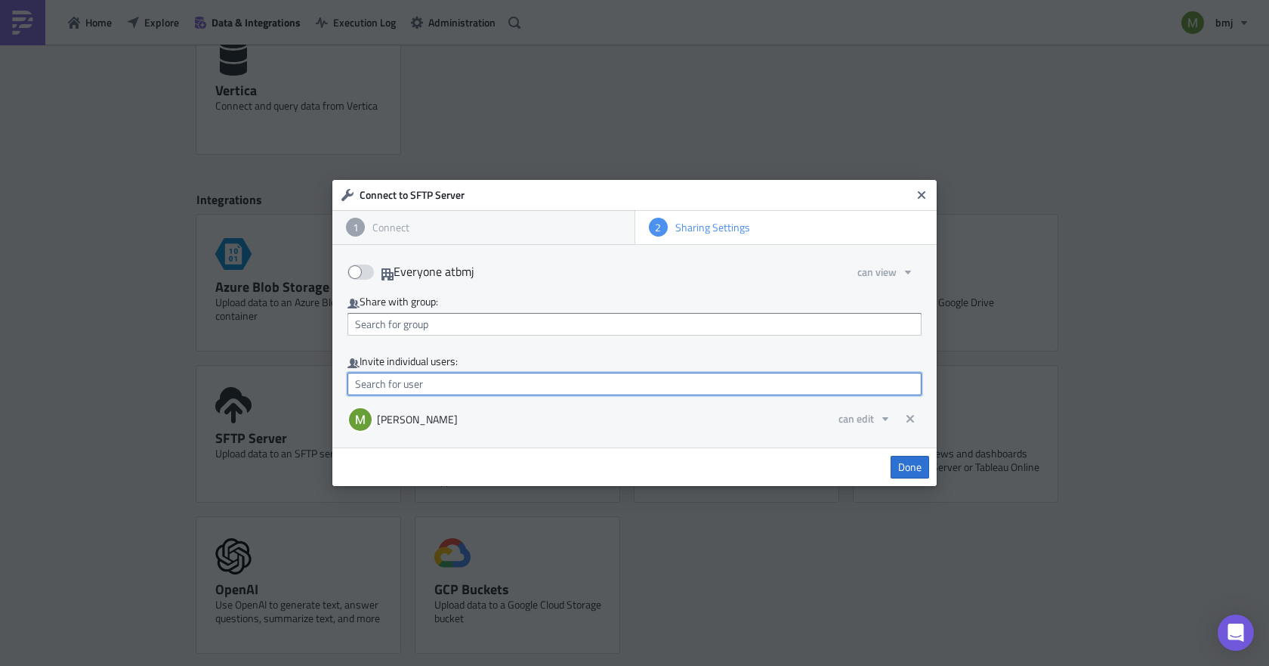
click at [684, 384] on input "text" at bounding box center [635, 383] width 574 height 23
click at [412, 400] on link "[PERSON_NAME]" at bounding box center [419, 410] width 136 height 23
type input "[PERSON_NAME]"
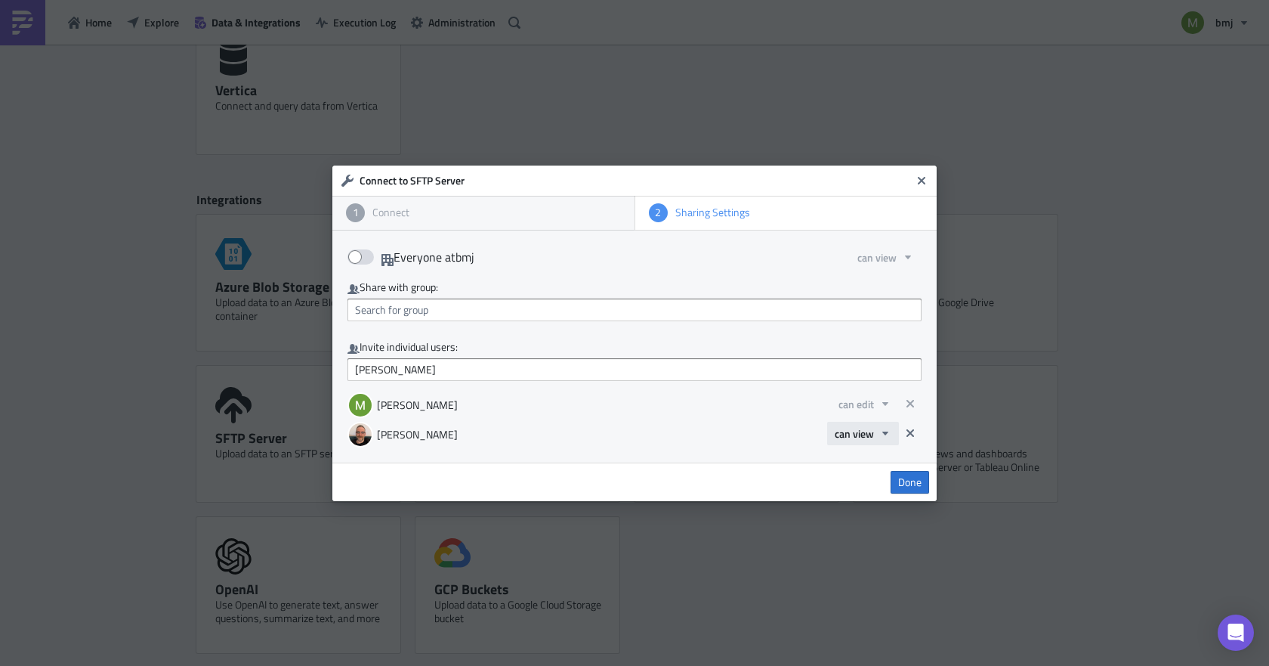
click at [851, 429] on span "can view" at bounding box center [854, 433] width 39 height 16
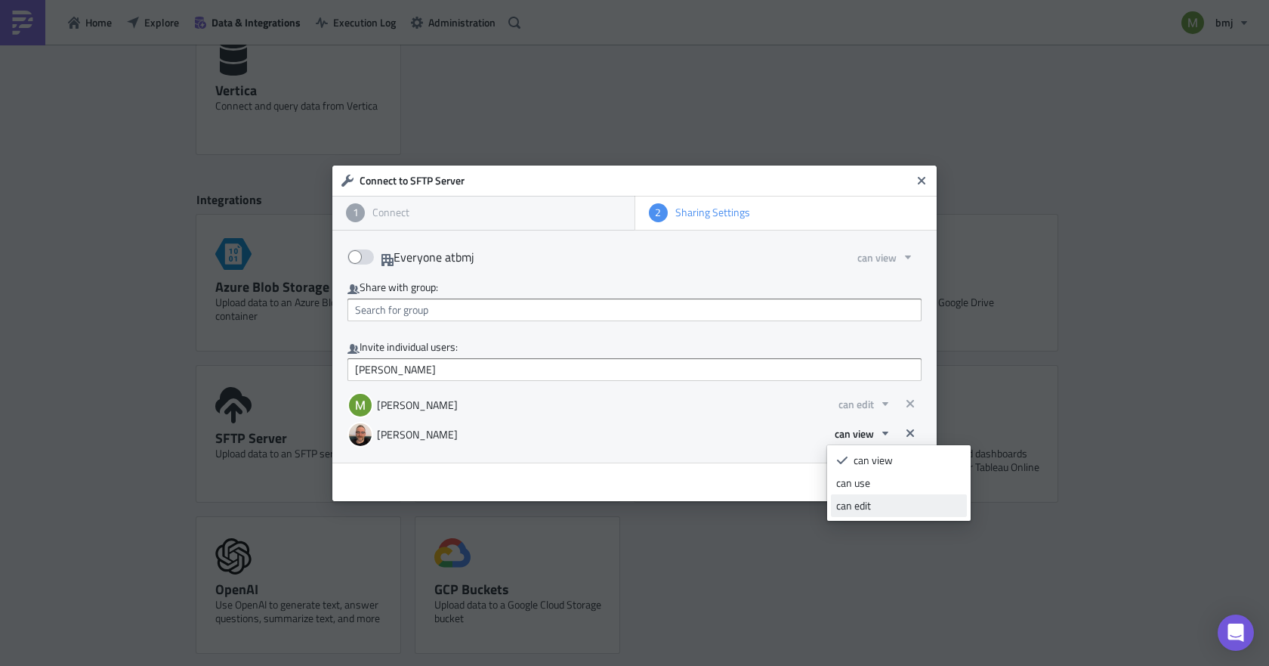
click at [873, 505] on div "can edit" at bounding box center [898, 505] width 125 height 15
click at [907, 480] on span "Done" at bounding box center [909, 482] width 23 height 14
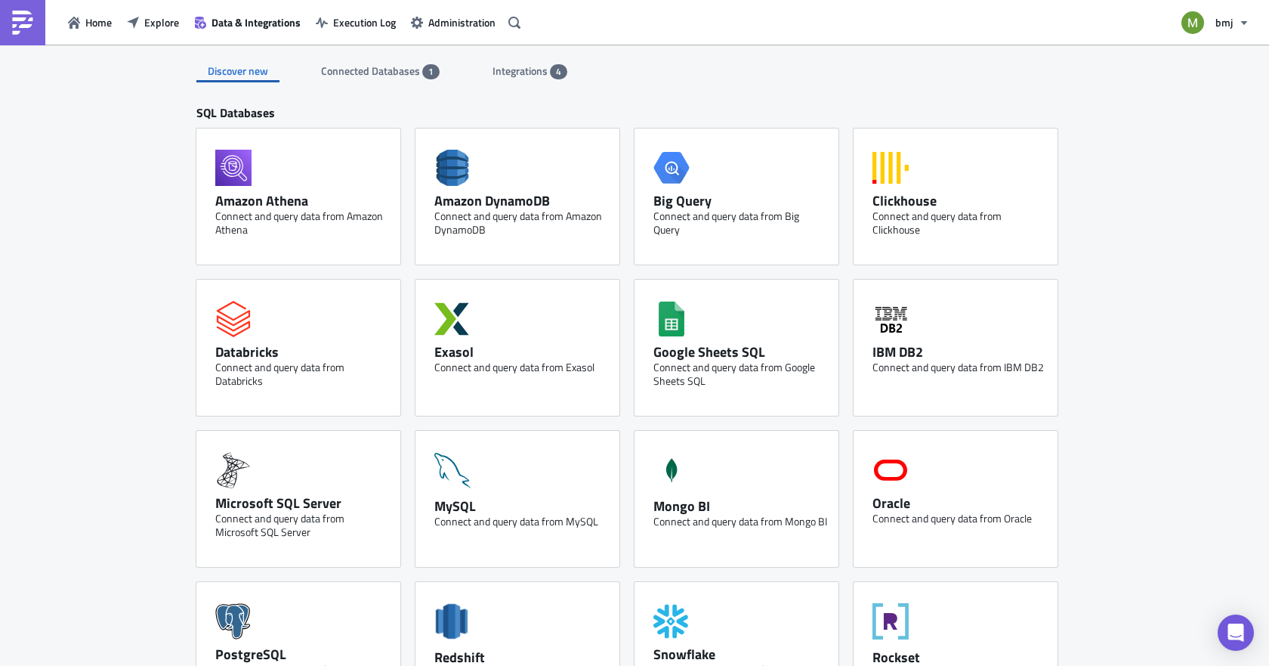
click at [523, 77] on span "Integrations" at bounding box center [521, 71] width 57 height 16
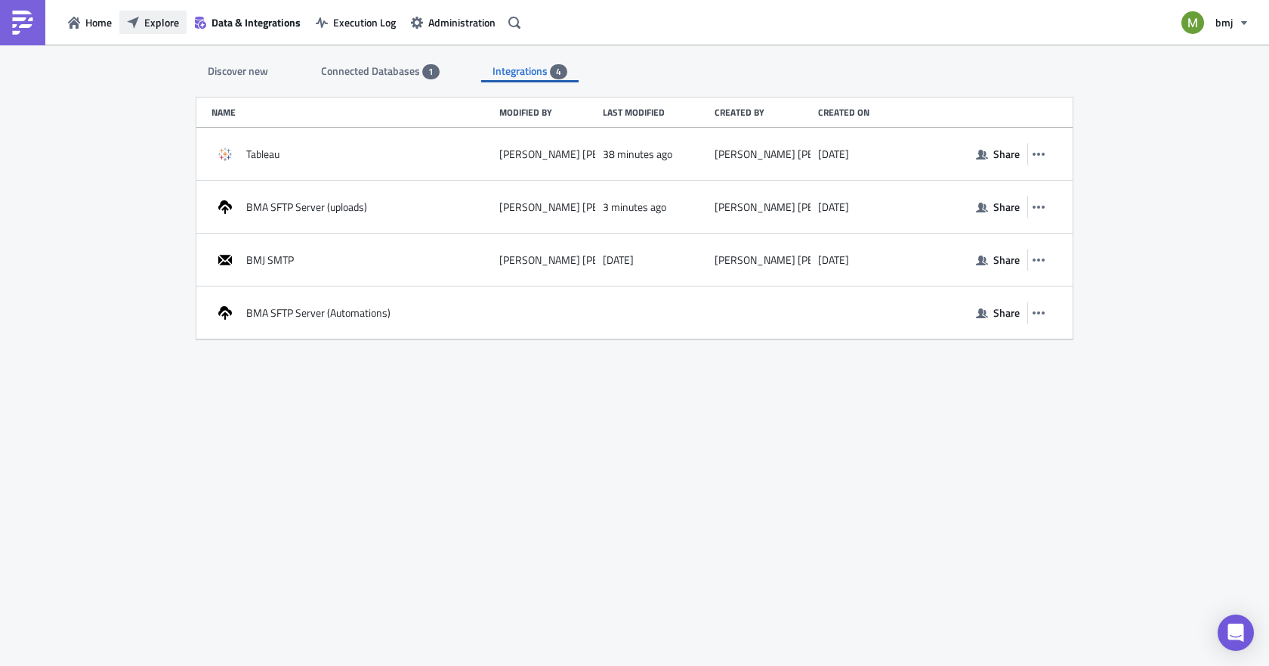
click at [159, 18] on span "Explore" at bounding box center [161, 22] width 35 height 16
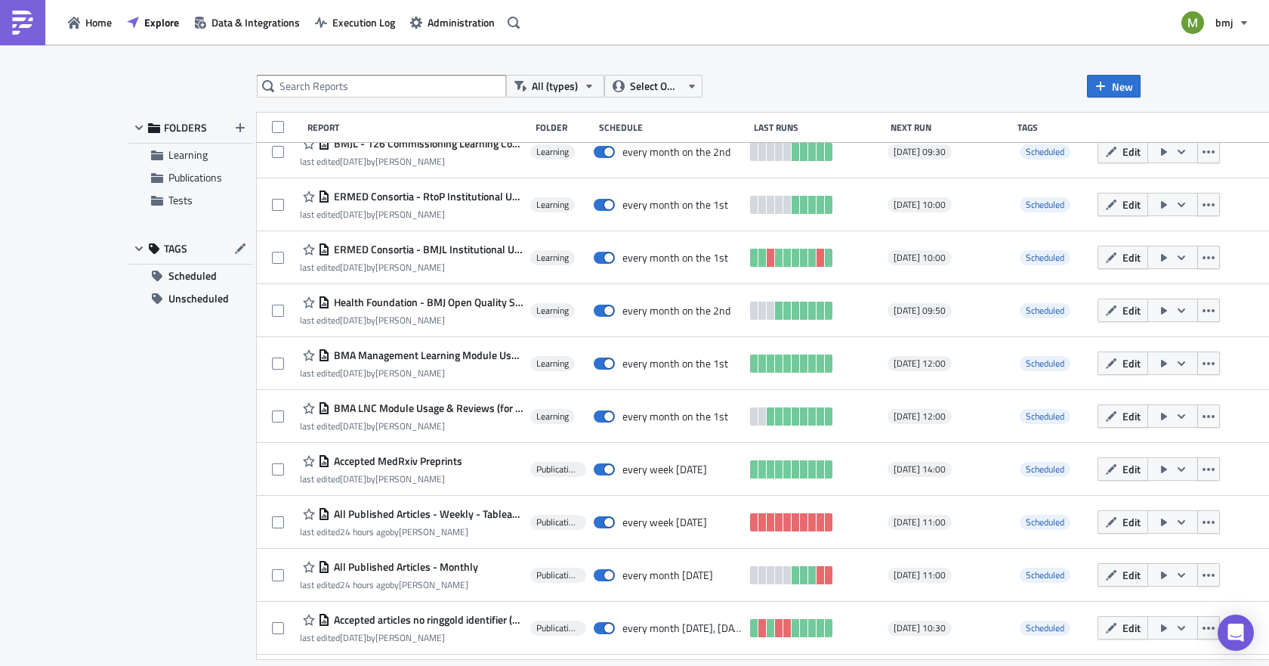
scroll to position [806, 0]
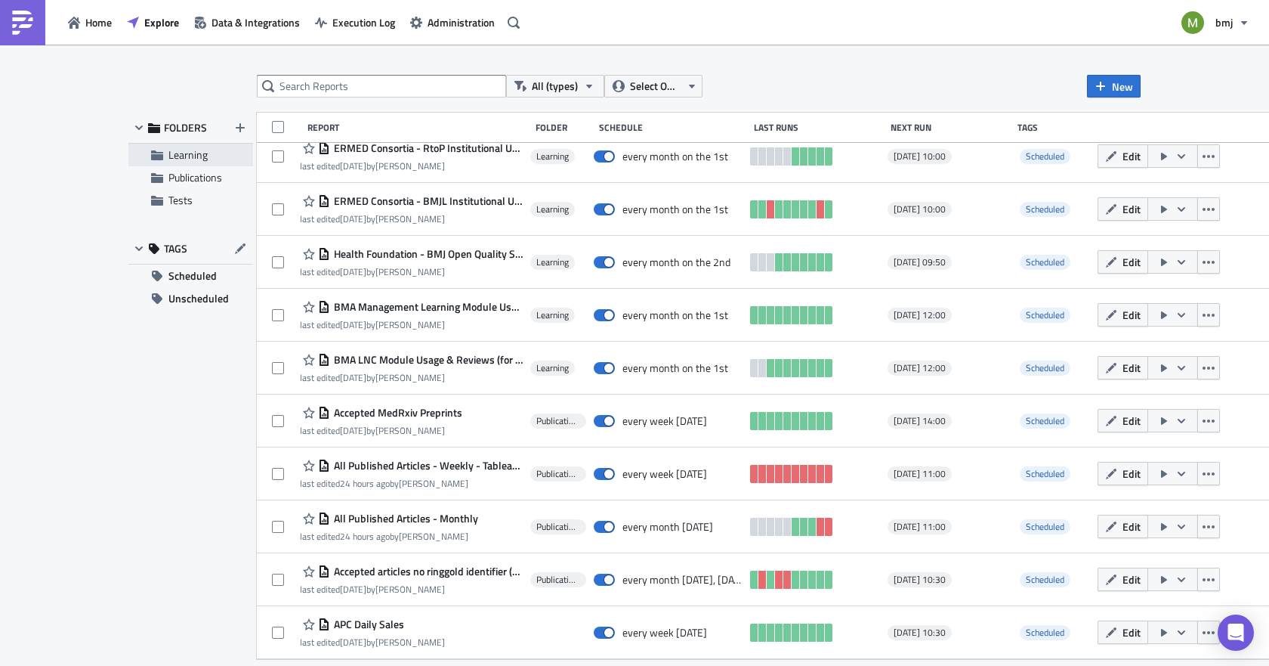
click at [171, 153] on span "Learning" at bounding box center [187, 155] width 39 height 16
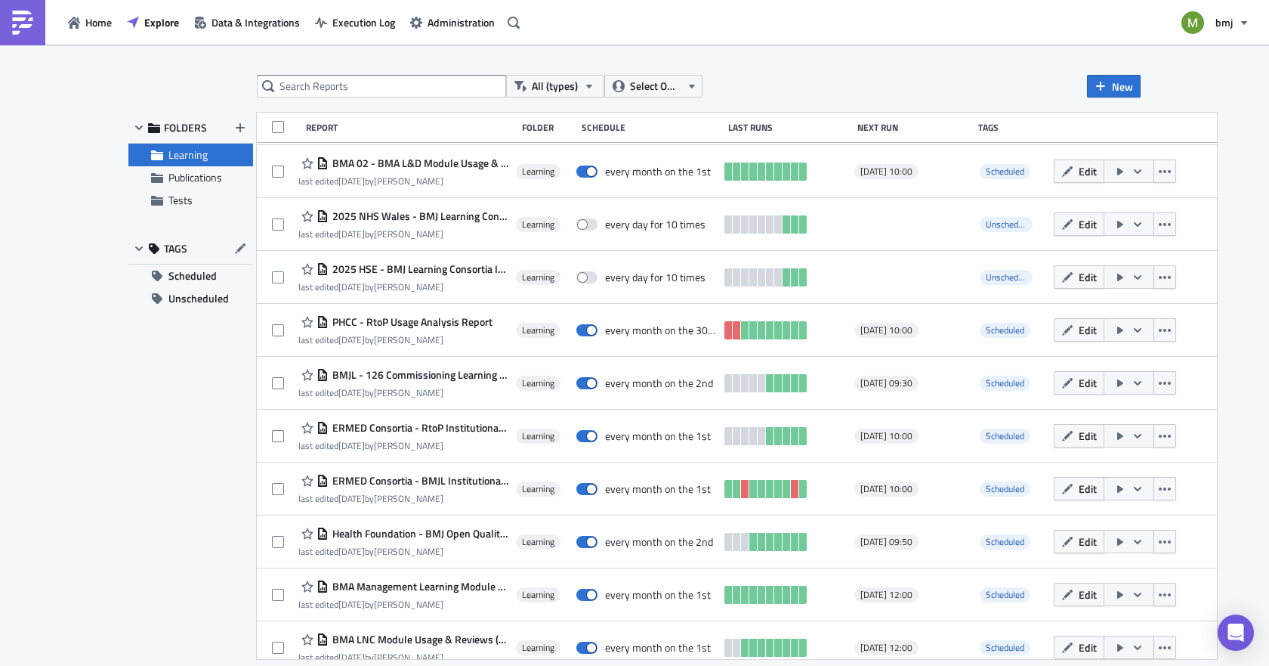
scroll to position [330, 0]
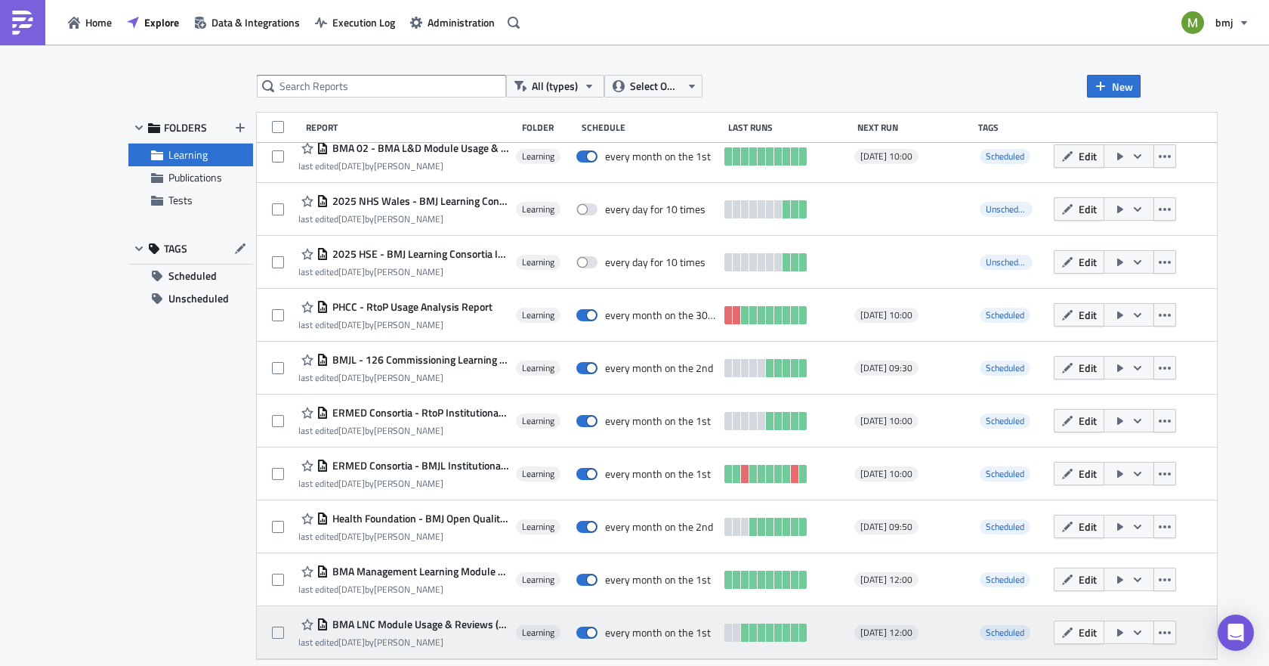
click at [432, 625] on span "BMA LNC Module Usage & Reviews (for publication) - Monthly" at bounding box center [419, 624] width 181 height 14
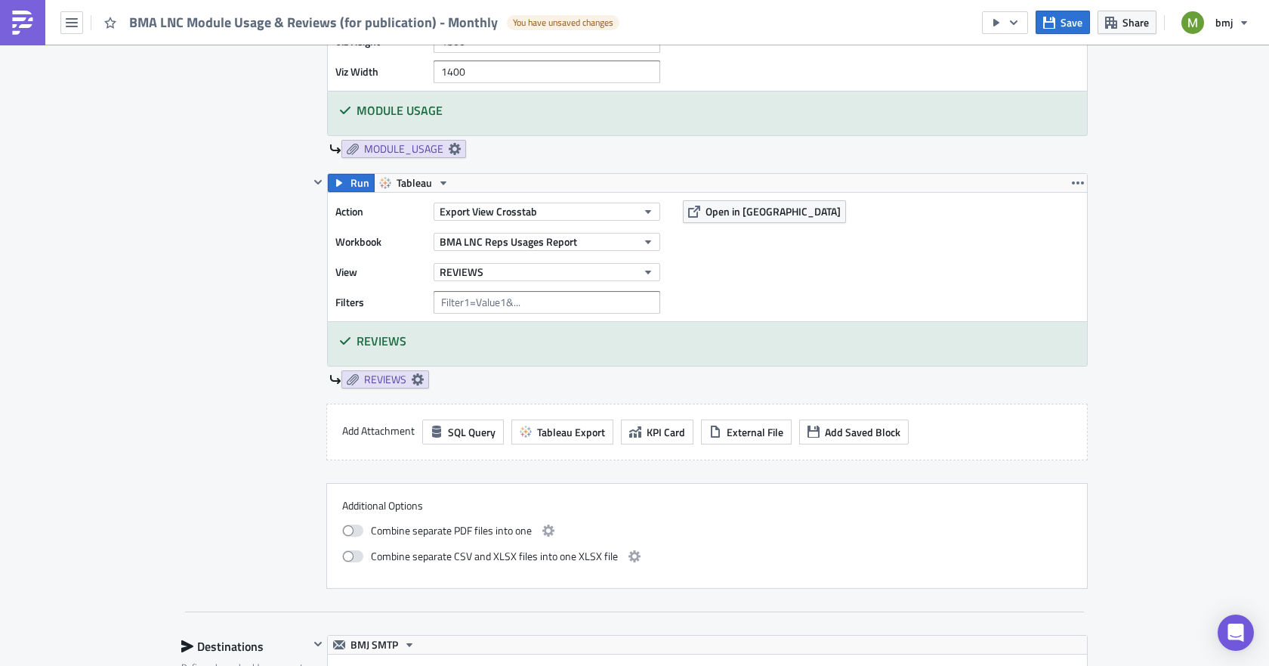
scroll to position [822, 0]
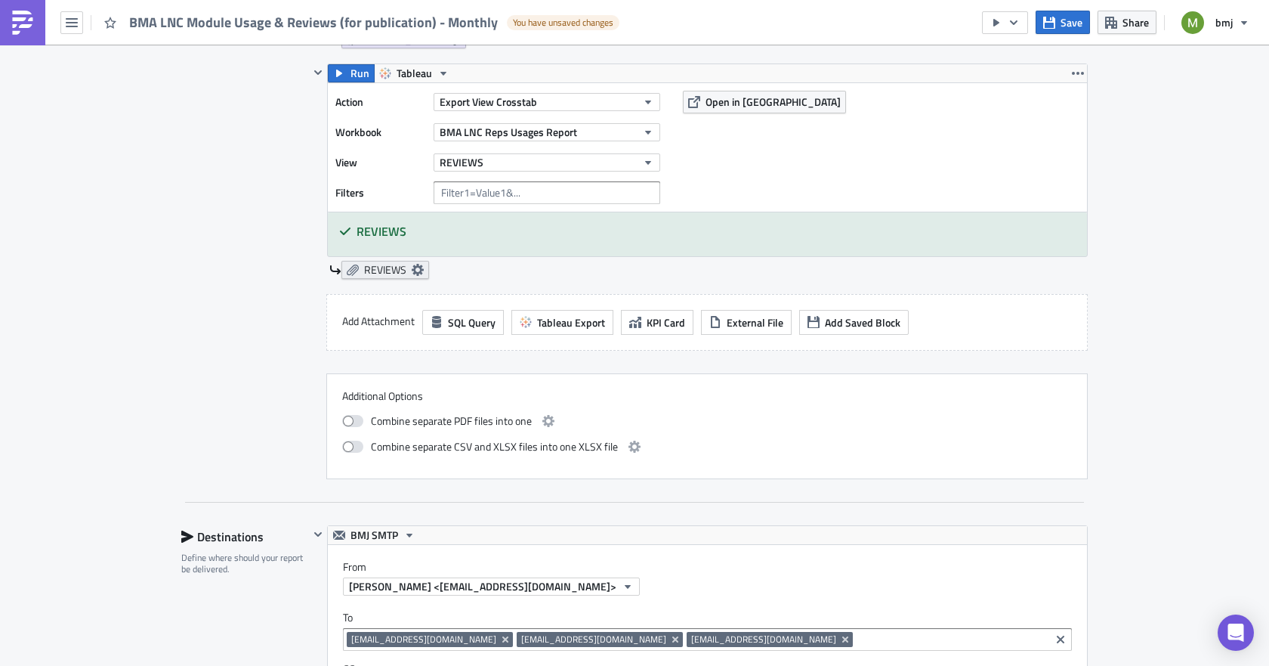
click at [412, 267] on icon at bounding box center [418, 270] width 12 height 12
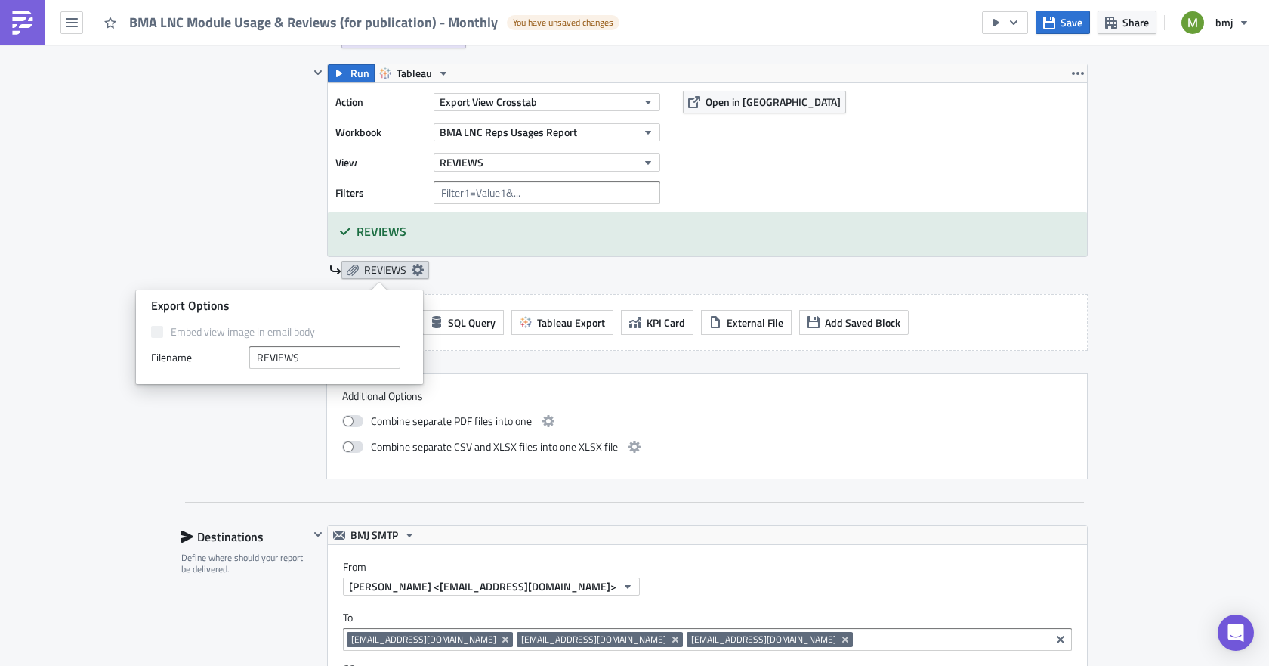
click at [412, 267] on icon at bounding box center [418, 270] width 12 height 12
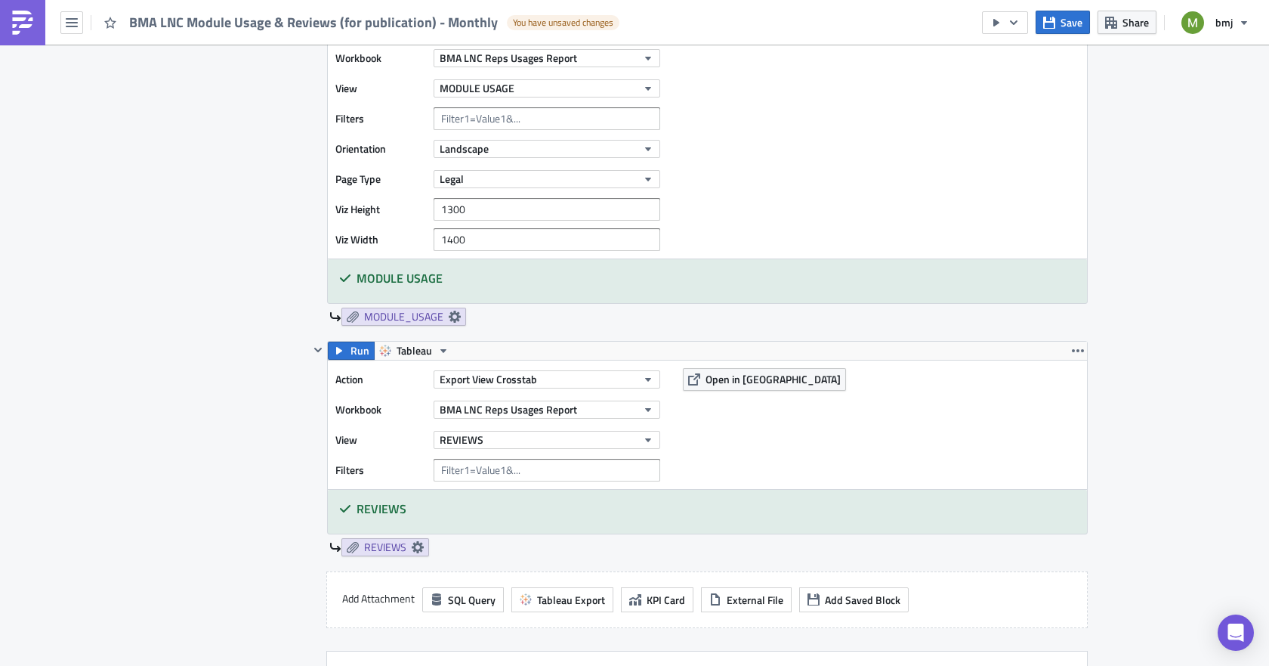
scroll to position [520, 0]
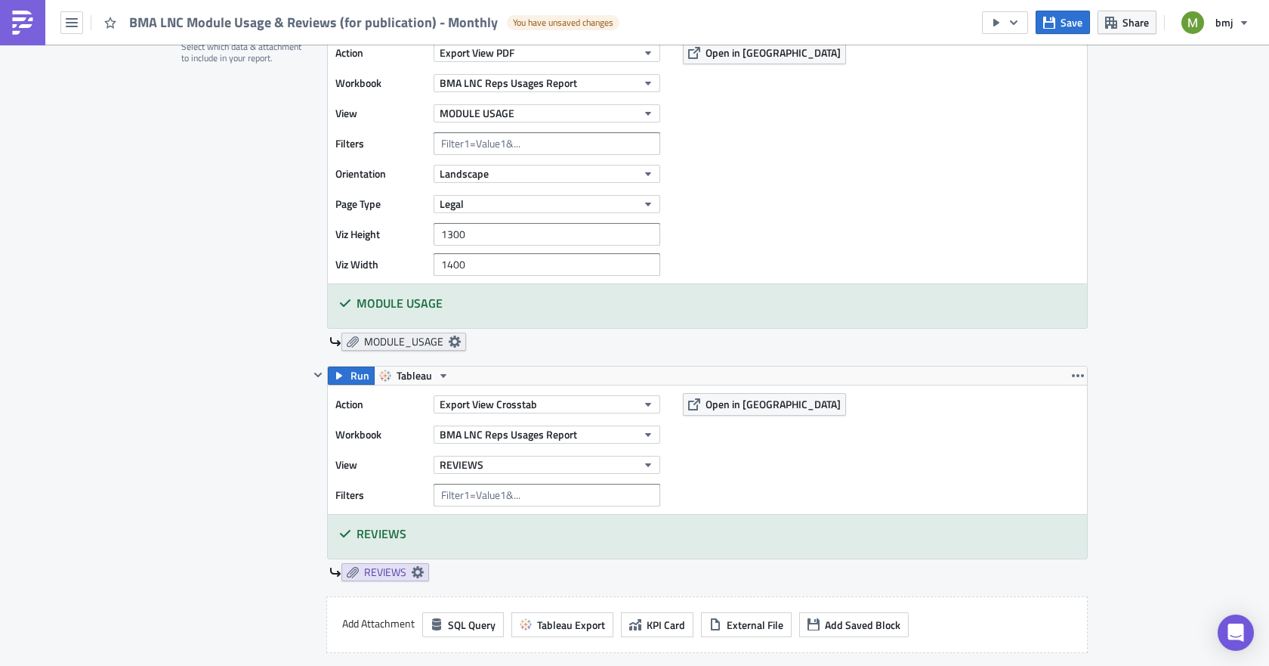
click at [453, 340] on icon at bounding box center [455, 341] width 12 height 12
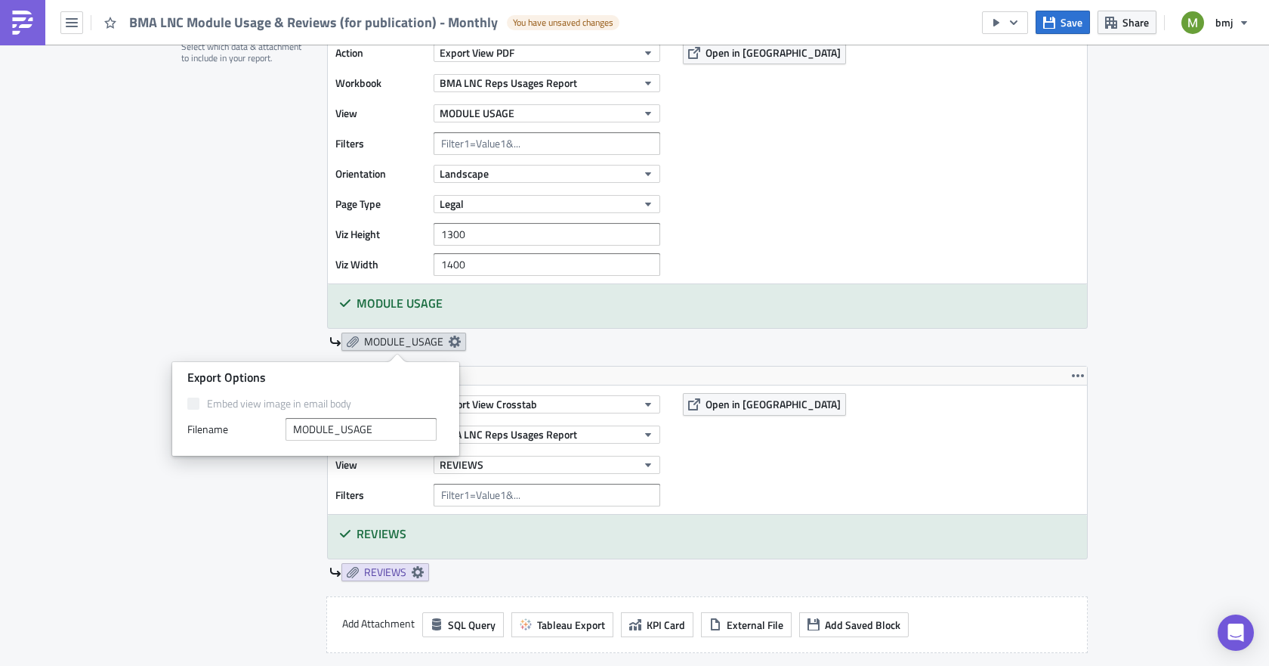
click at [453, 340] on icon at bounding box center [455, 341] width 12 height 12
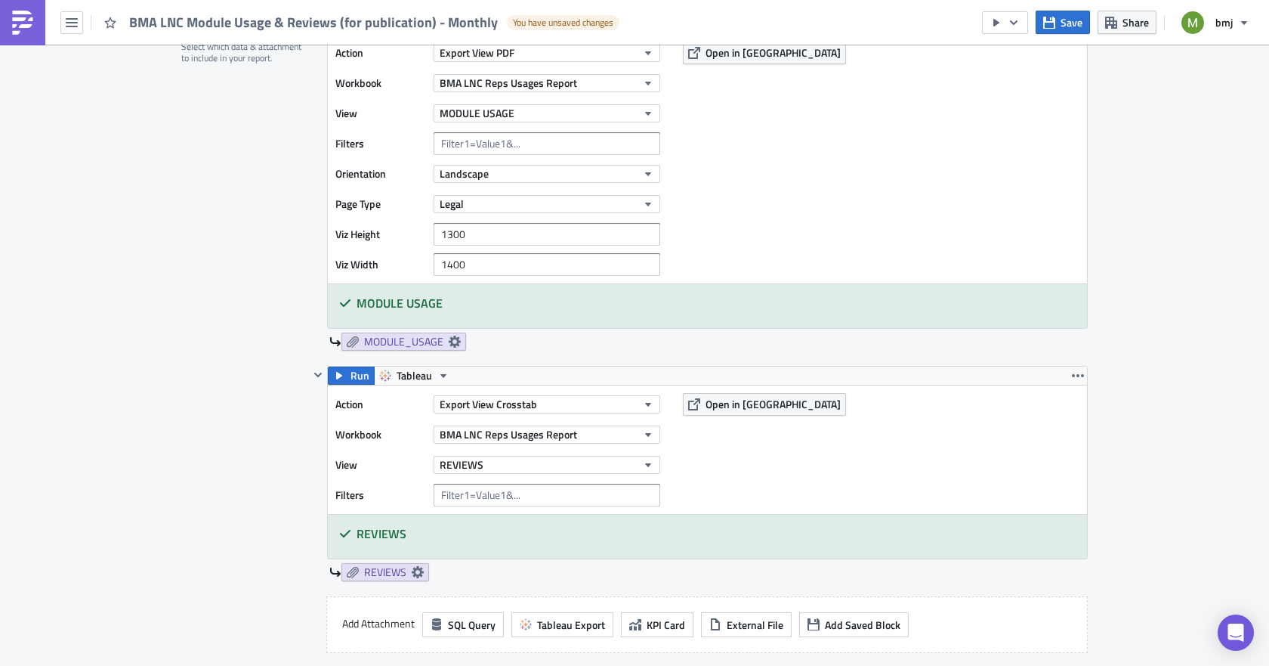
click at [257, 340] on div "Contents Select which data & attachment to include in your report." at bounding box center [245, 397] width 128 height 767
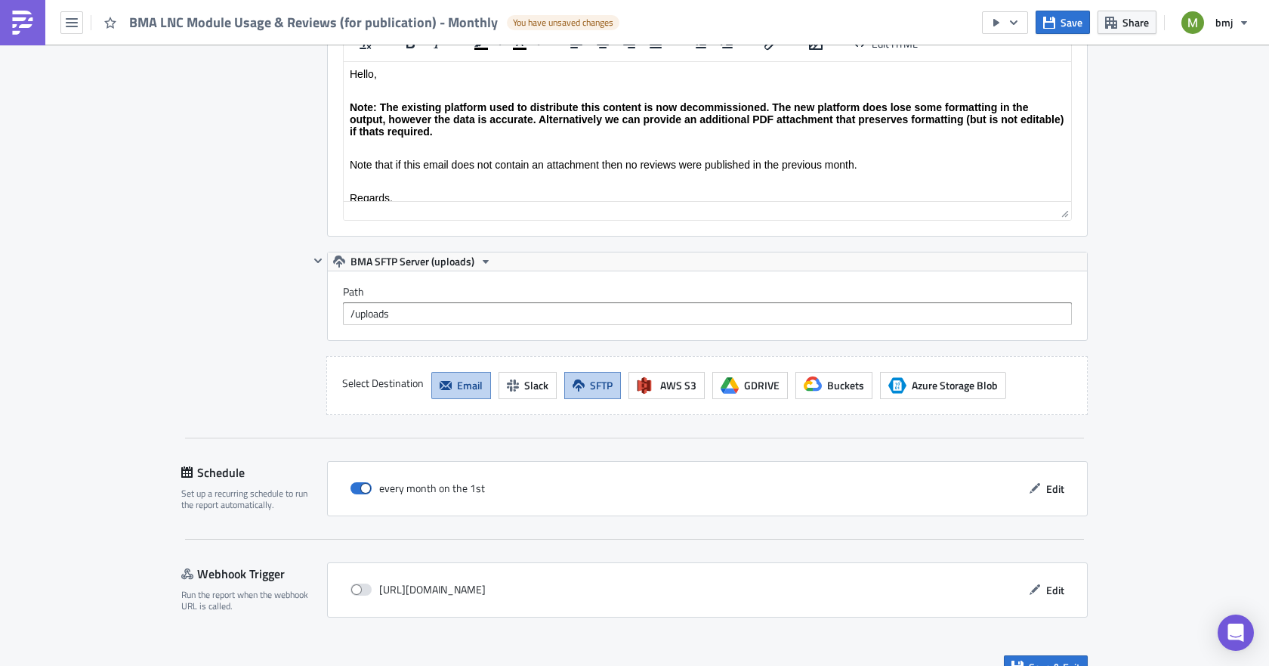
scroll to position [1728, 0]
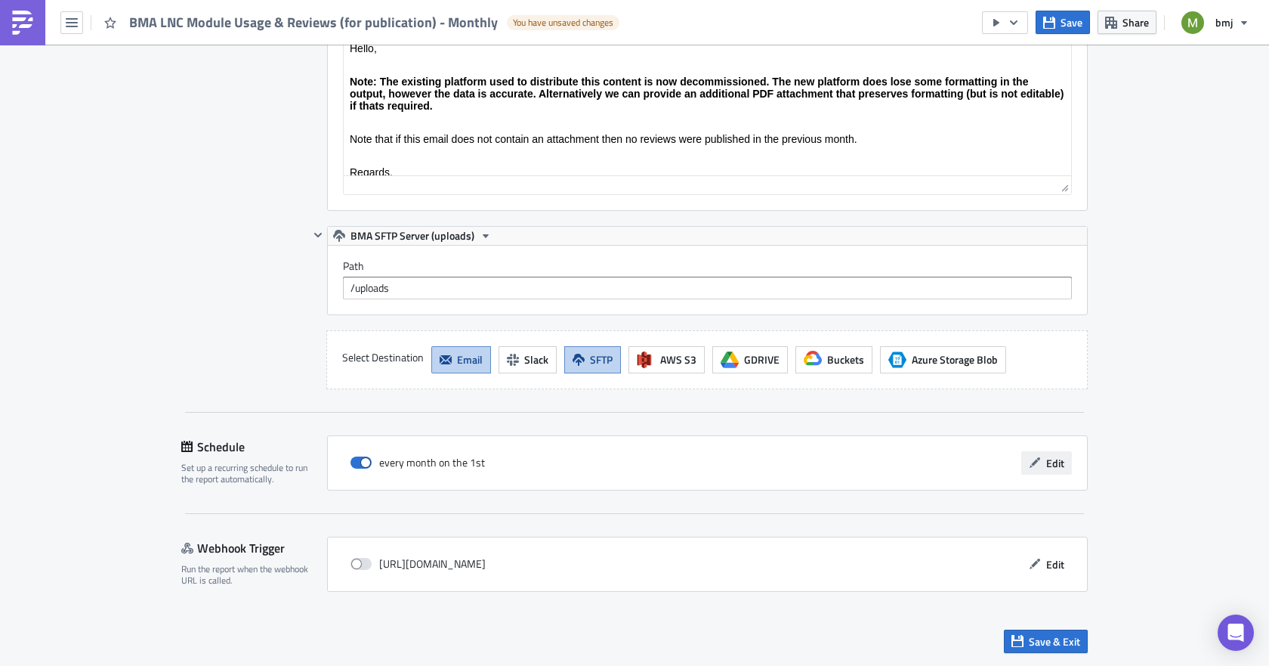
click at [1047, 462] on span "Edit" at bounding box center [1055, 463] width 18 height 16
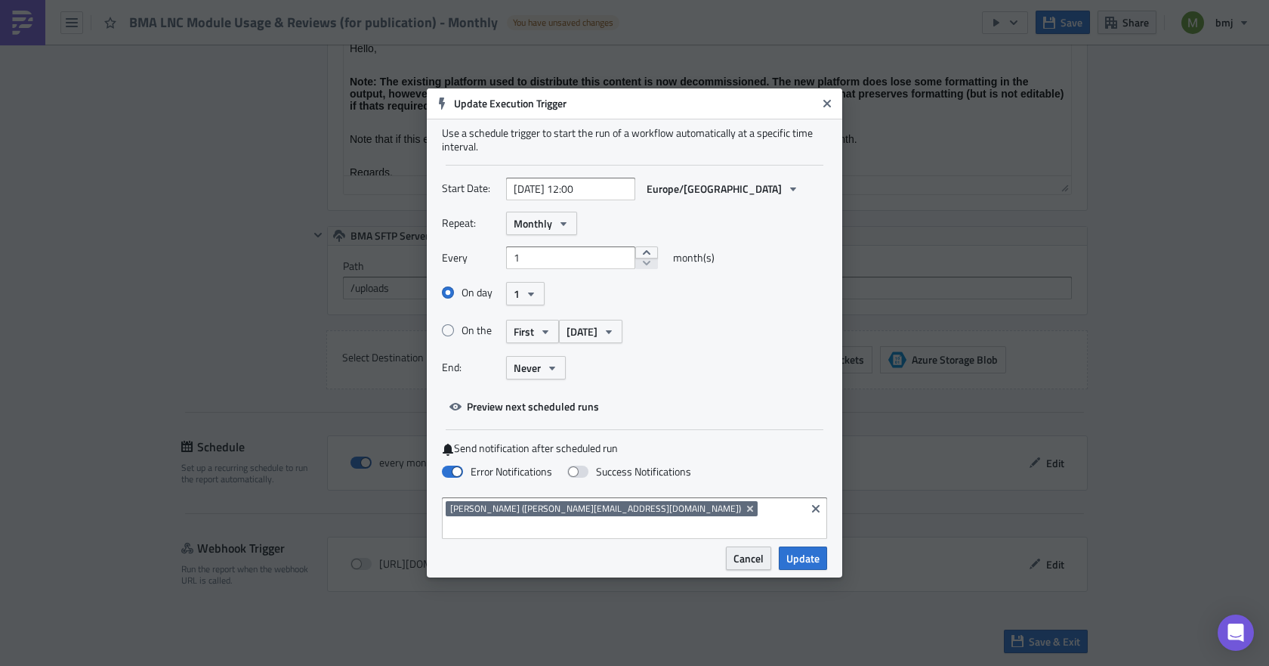
click at [755, 550] on span "Cancel" at bounding box center [749, 558] width 30 height 16
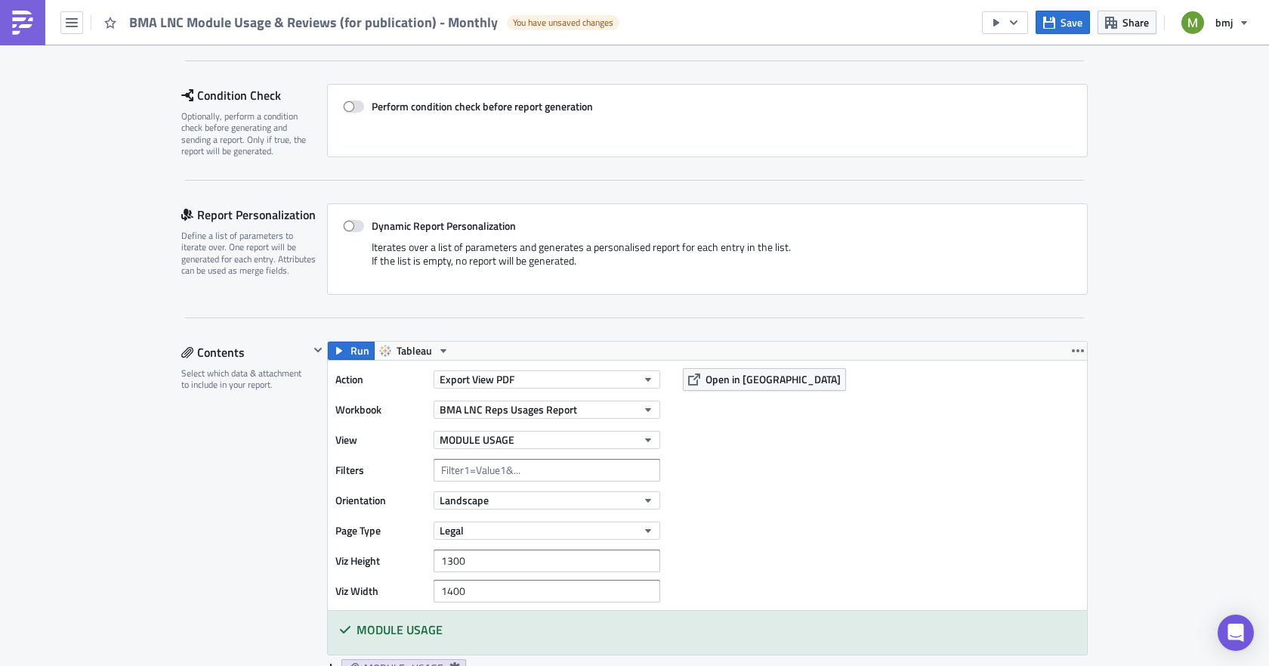
scroll to position [453, 0]
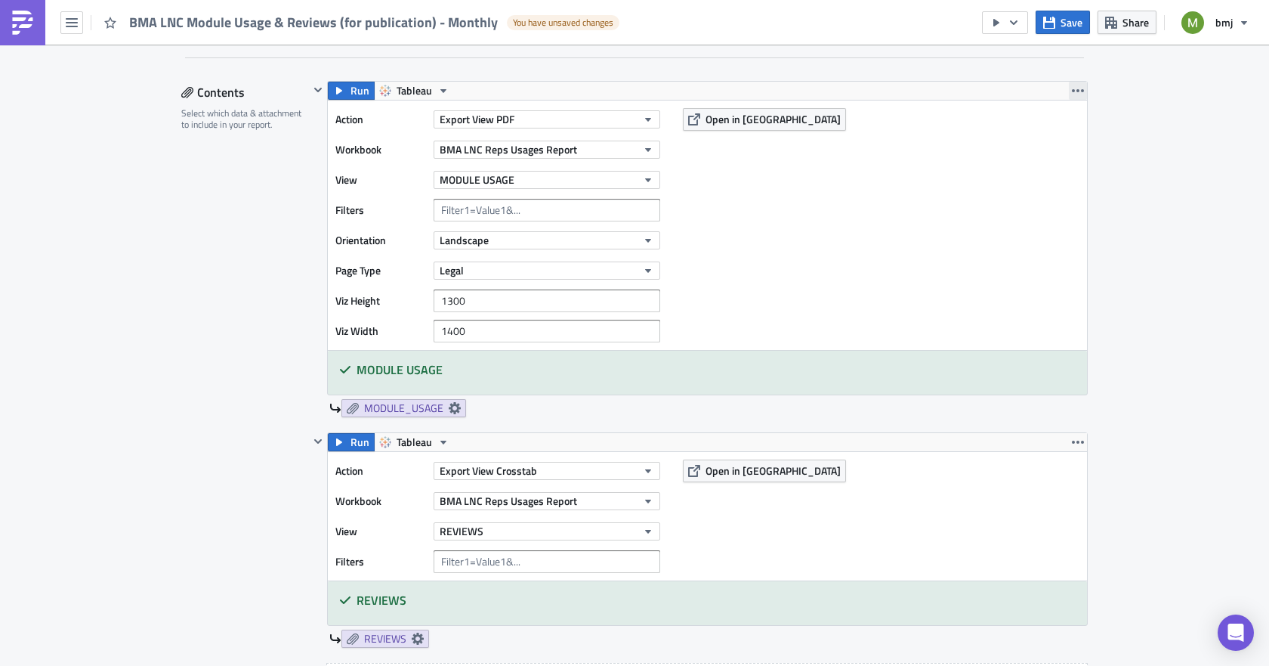
click at [1075, 92] on icon "button" at bounding box center [1078, 91] width 12 height 12
click at [931, 196] on div "Action Export View PDF Workbook BMA LNC Reps Usages Report View MODULE USAGE Fi…" at bounding box center [707, 224] width 759 height 249
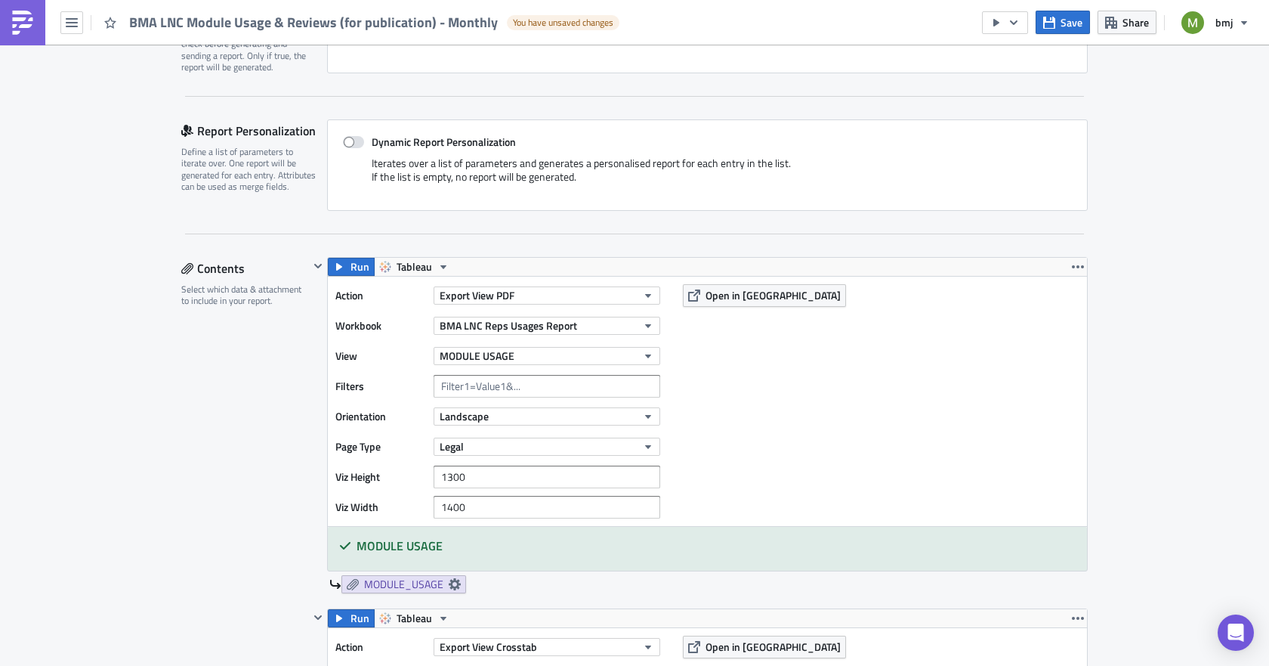
scroll to position [302, 0]
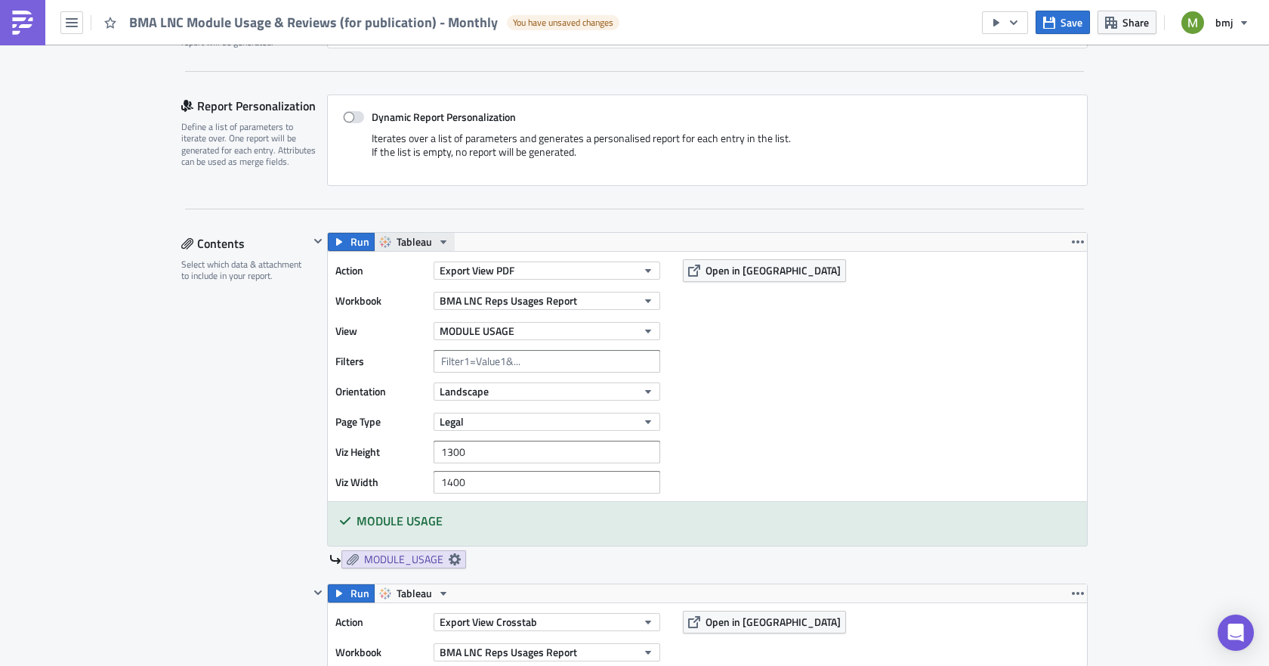
click at [437, 244] on icon "button" at bounding box center [443, 242] width 12 height 12
click at [264, 369] on div "Contents Select which data & attachment to include in your report." at bounding box center [245, 615] width 128 height 767
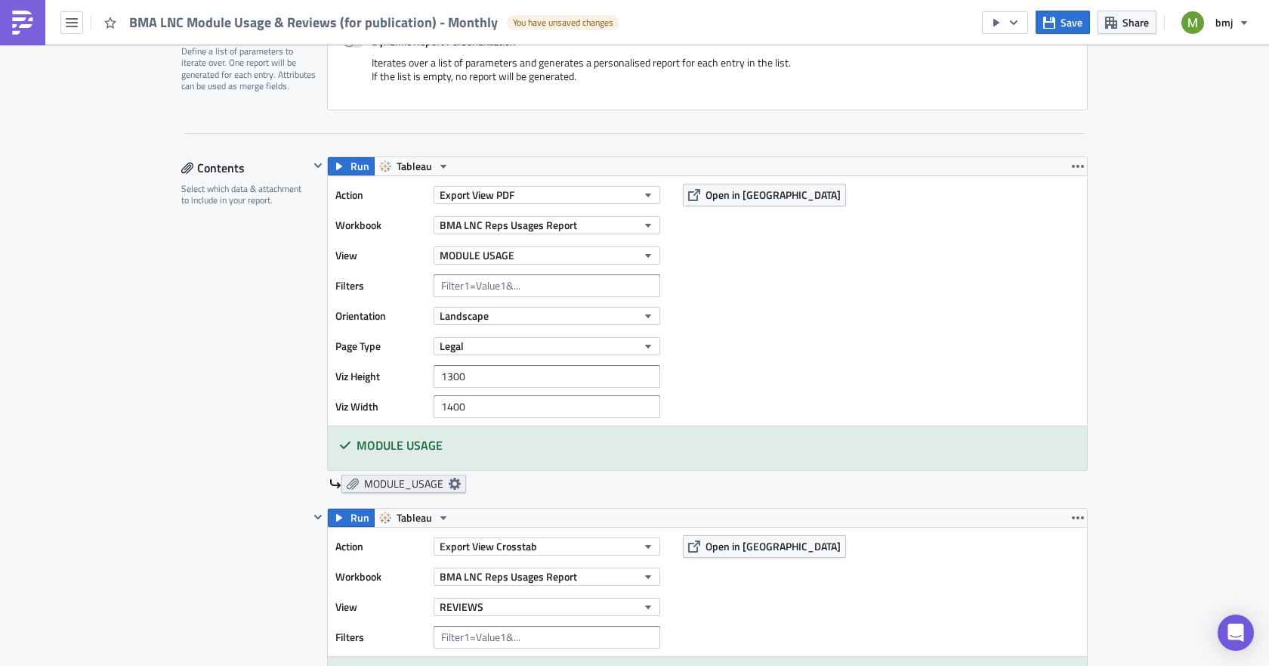
click at [402, 485] on span "MODULE_USAGE" at bounding box center [403, 484] width 79 height 14
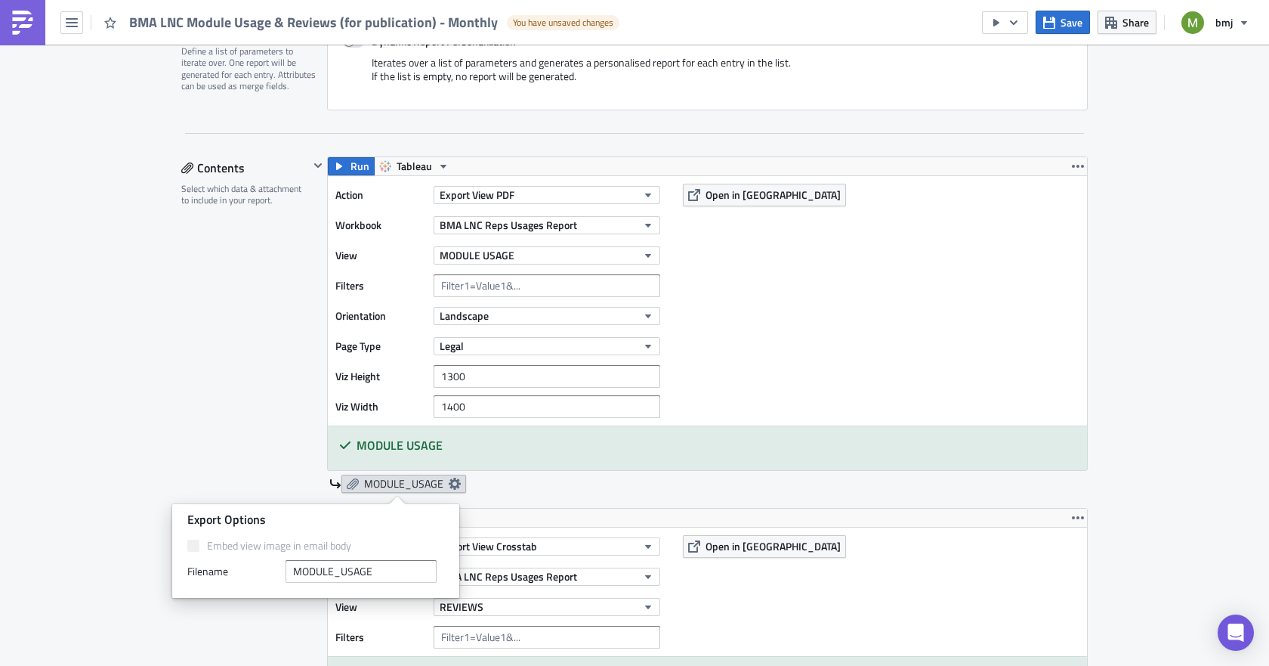
click at [402, 485] on span "MODULE_USAGE" at bounding box center [403, 484] width 79 height 14
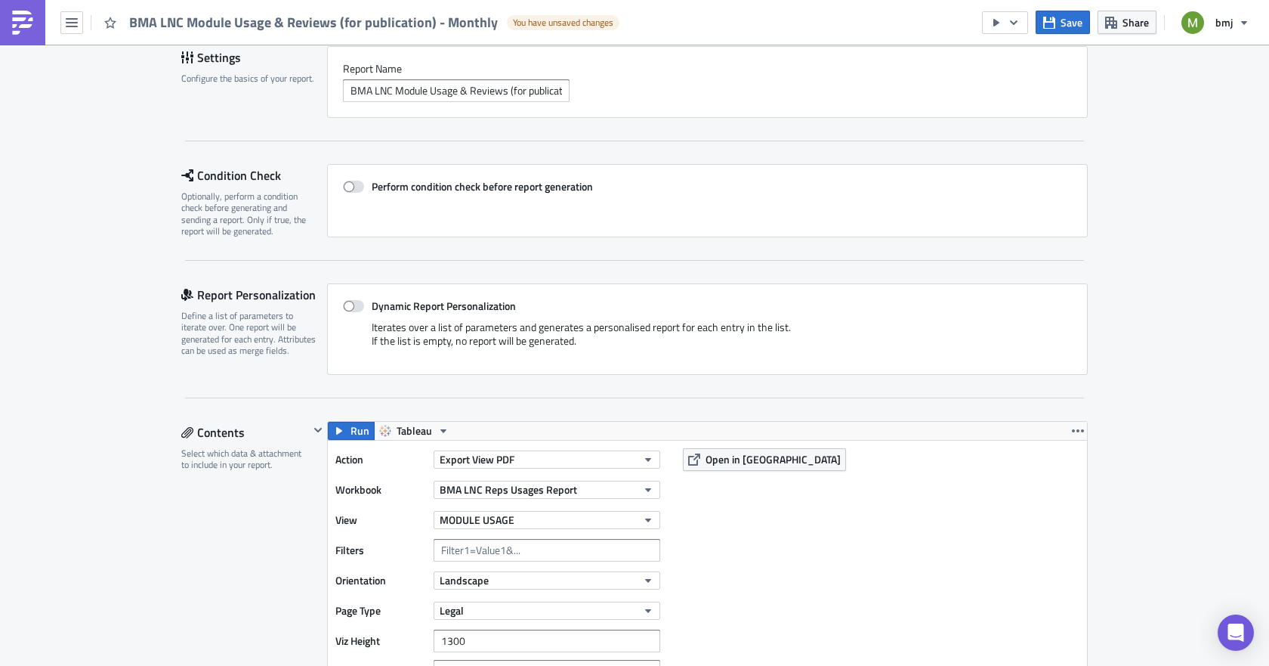
scroll to position [76, 0]
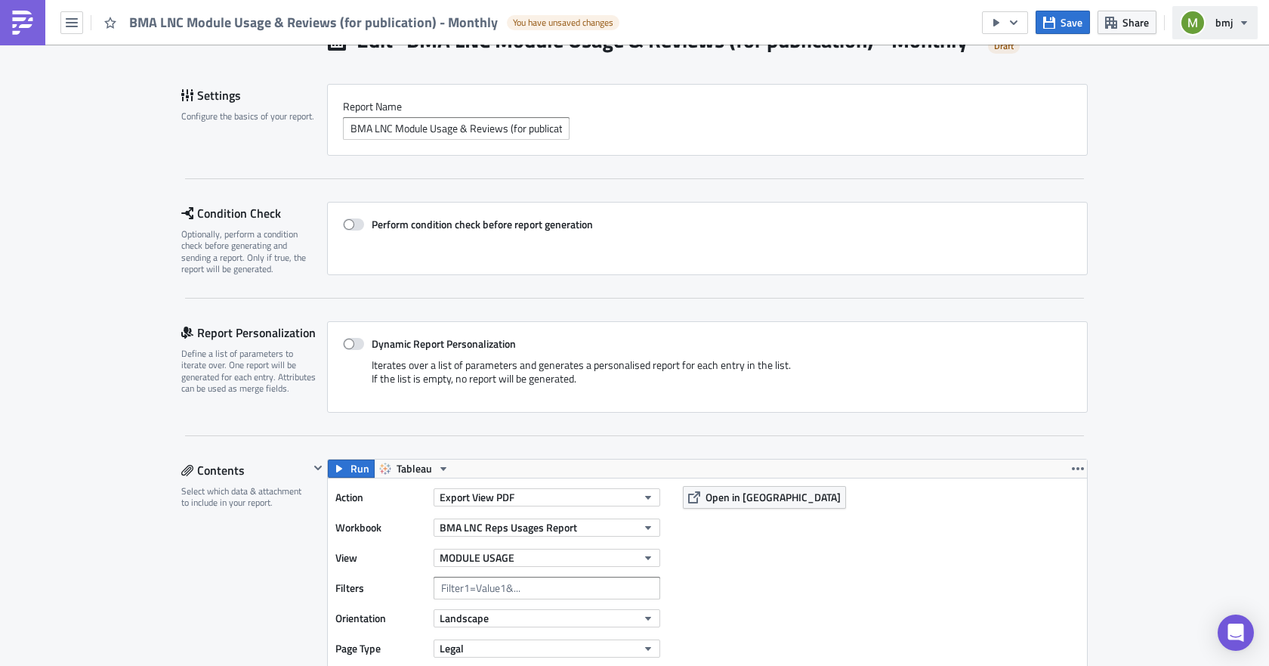
click at [1234, 26] on button "bmj" at bounding box center [1214, 22] width 85 height 33
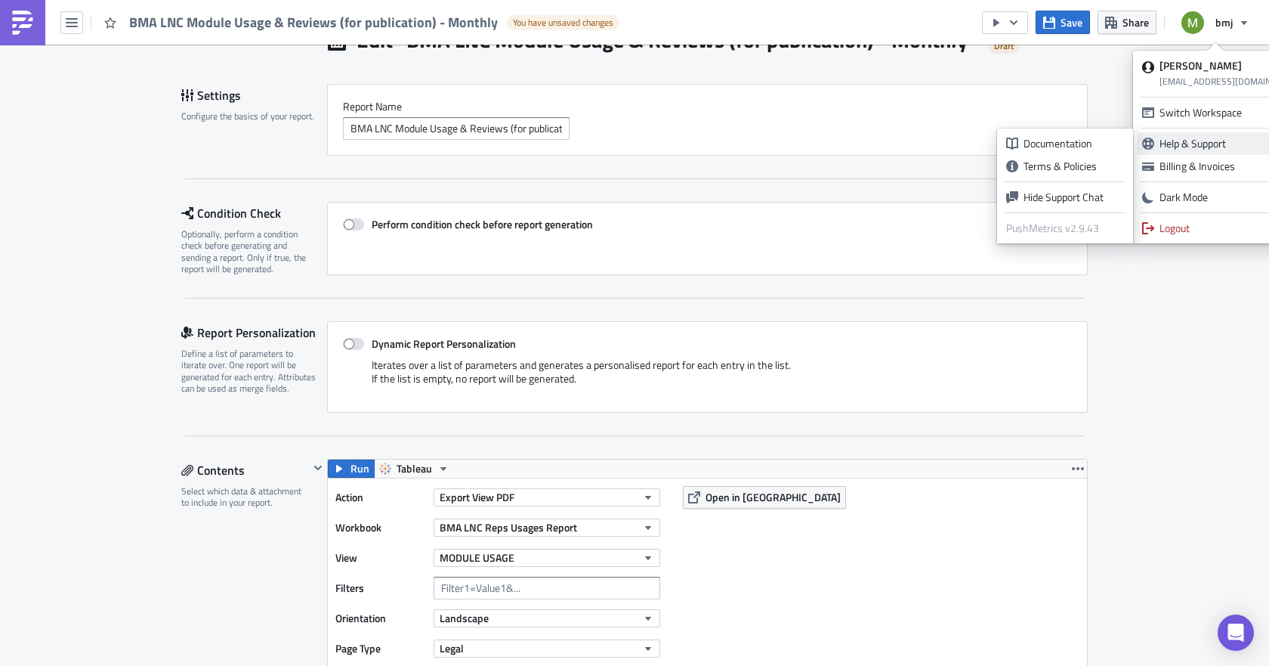
click at [1192, 145] on div "Help & Support" at bounding box center [1224, 143] width 128 height 15
click at [1110, 143] on div "Documentation" at bounding box center [1074, 143] width 100 height 15
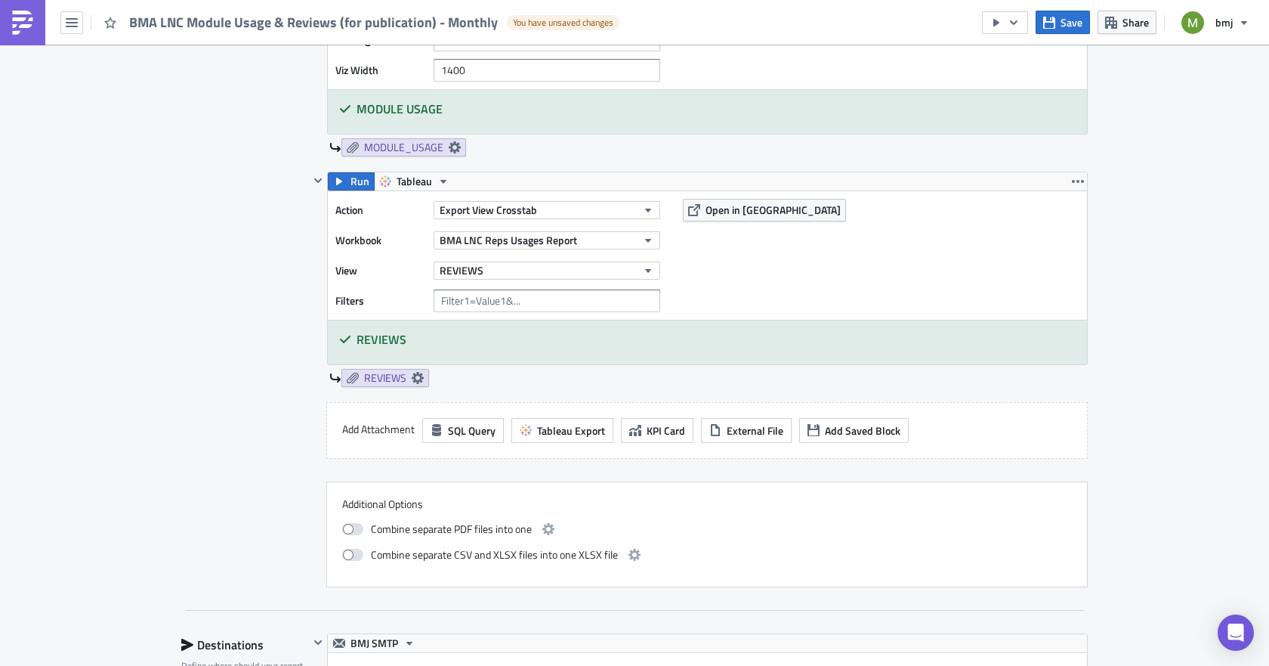
scroll to position [755, 0]
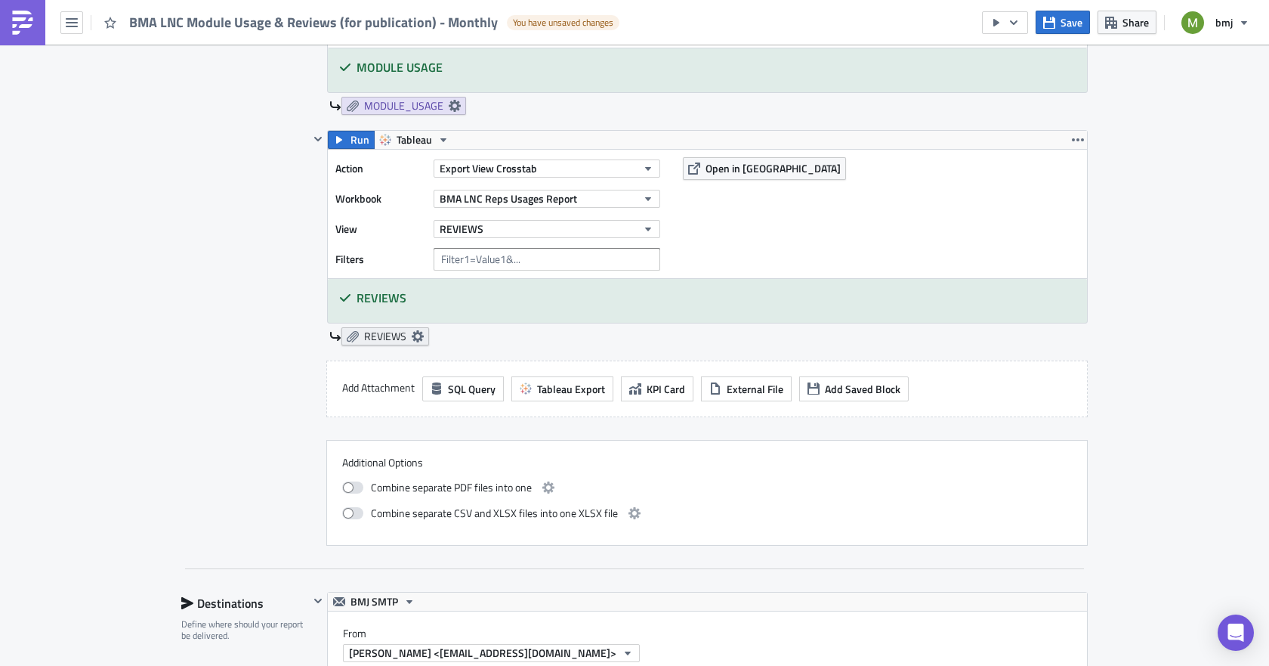
click at [415, 334] on icon at bounding box center [418, 336] width 12 height 12
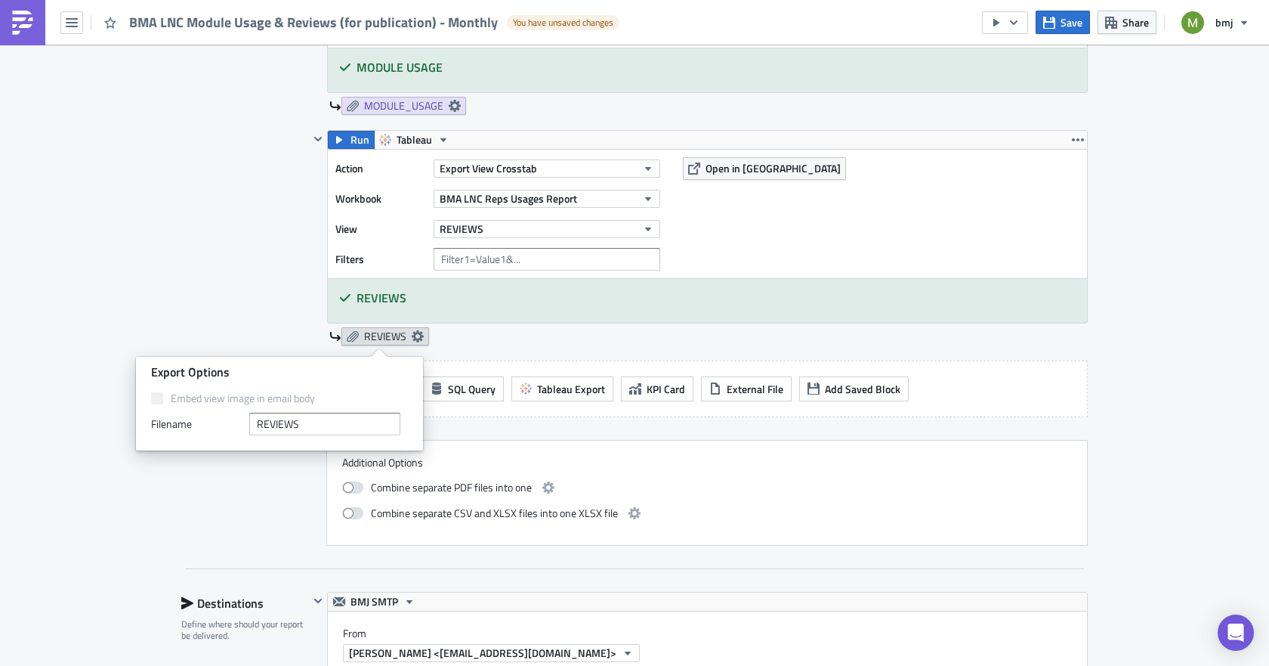
click at [417, 334] on icon at bounding box center [418, 336] width 12 height 12
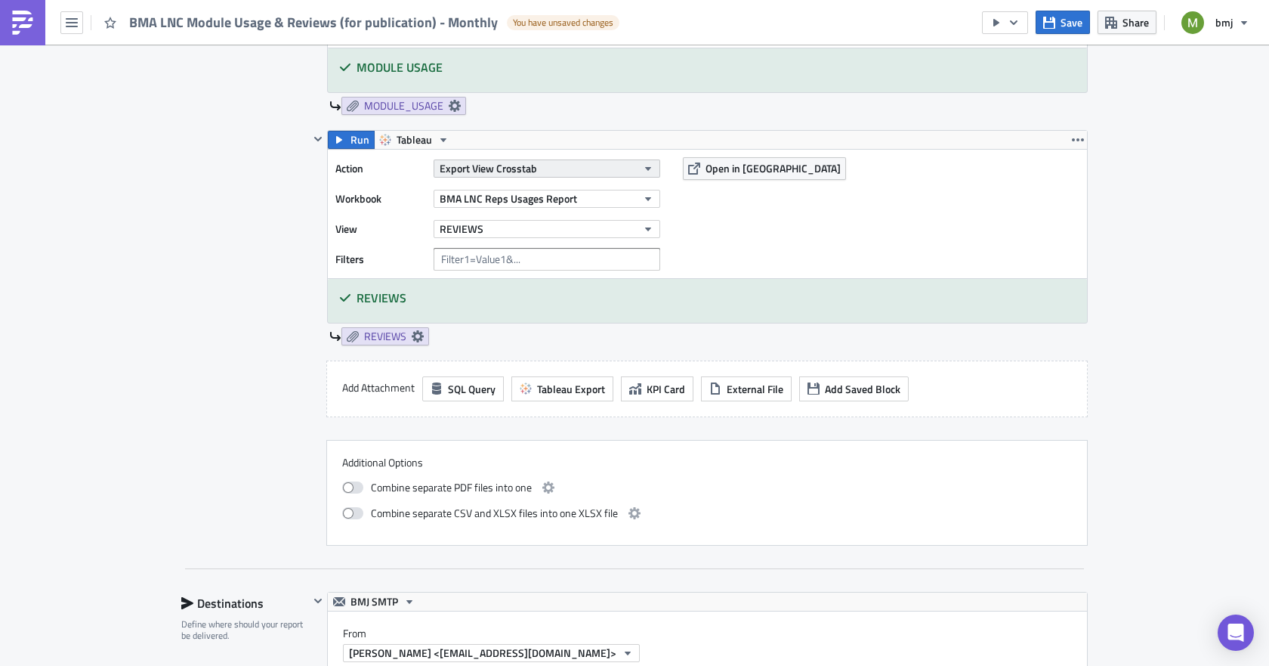
click at [500, 162] on span "Export View Crosstab" at bounding box center [488, 168] width 97 height 16
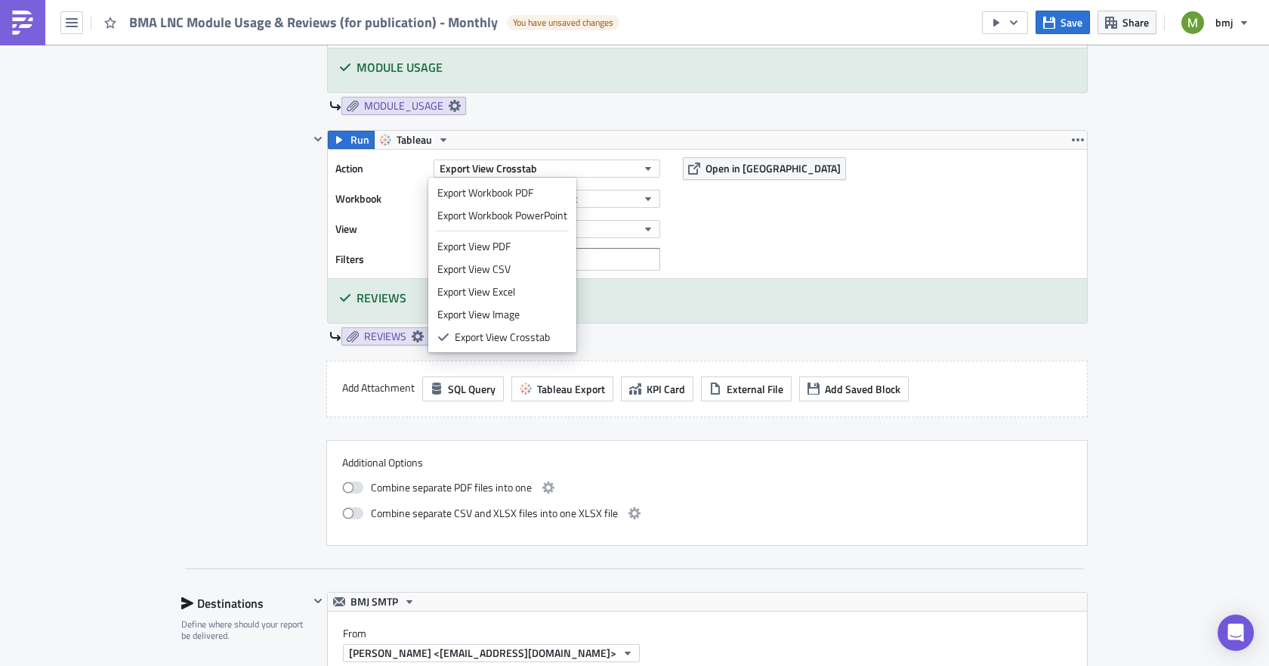
drag, startPoint x: 508, startPoint y: 195, endPoint x: 807, endPoint y: 259, distance: 306.0
click at [807, 259] on body "BMA LNC Module Usage & Reviews (for publication) - Monthly You have unsaved cha…" at bounding box center [634, 334] width 1269 height 668
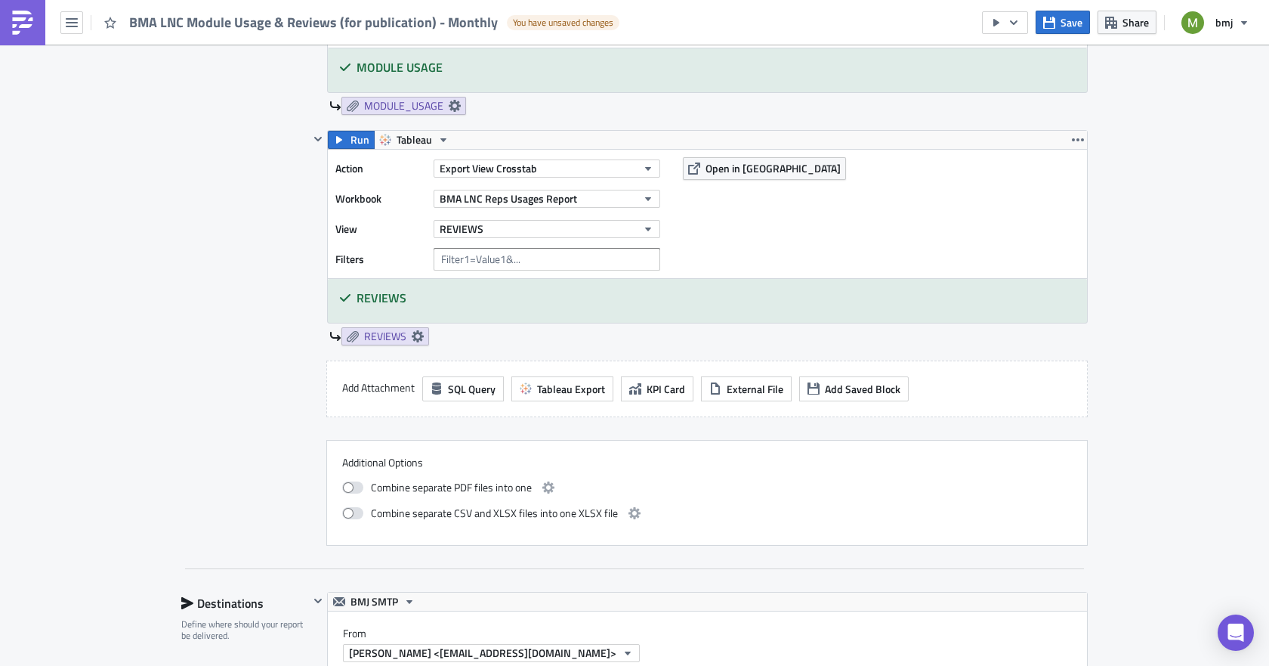
click at [807, 259] on div "Action Export View Crosstab Workbook BMA LNC Reps Usages Report View REVIEWS Fi…" at bounding box center [707, 214] width 759 height 128
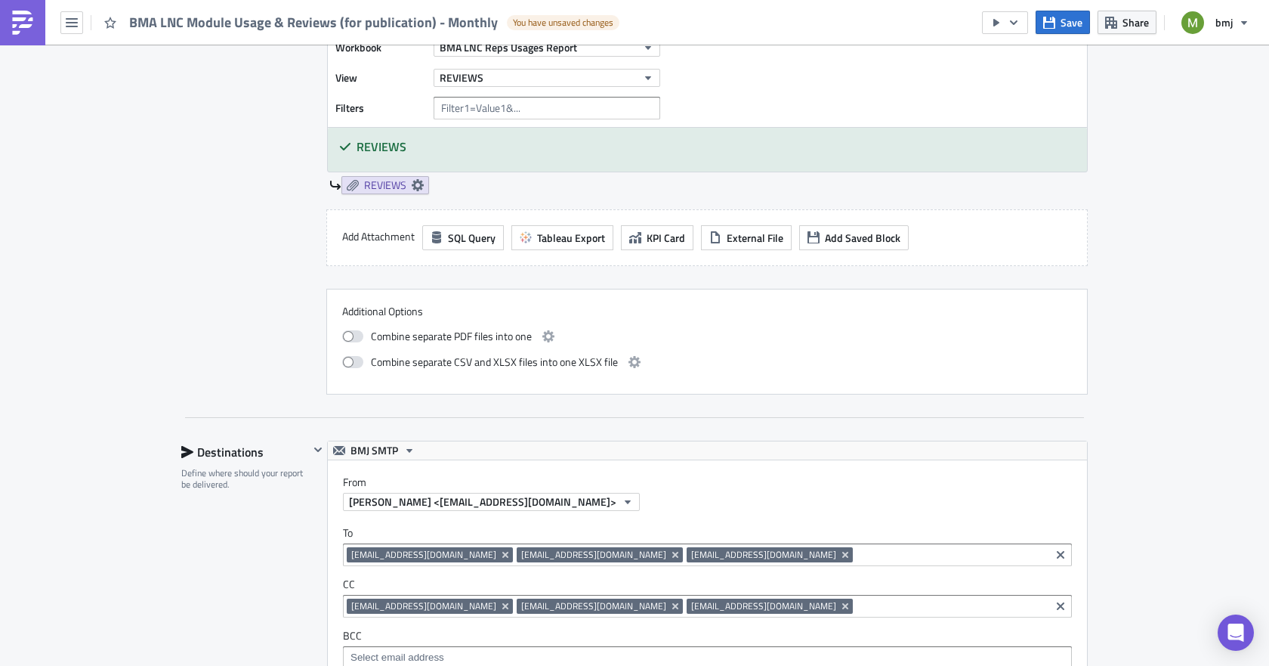
scroll to position [982, 0]
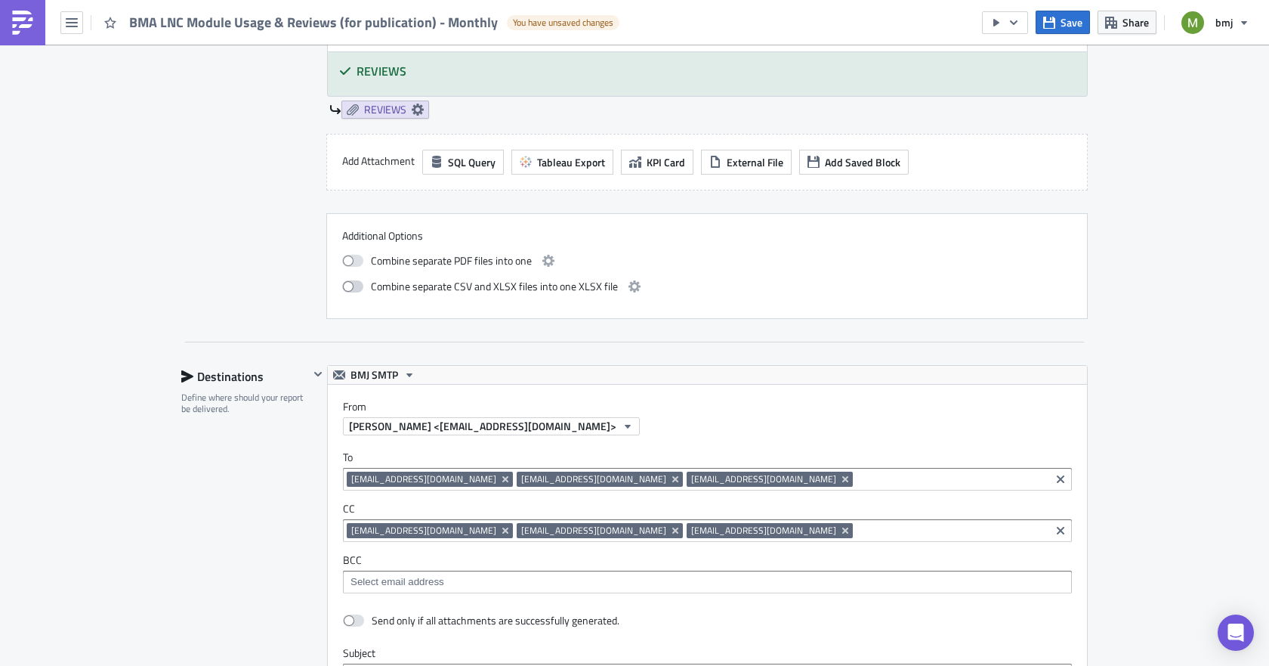
click at [350, 285] on span at bounding box center [352, 286] width 21 height 12
click at [350, 285] on input "checkbox" at bounding box center [350, 285] width 10 height 10
click at [632, 286] on icon "button" at bounding box center [635, 286] width 12 height 12
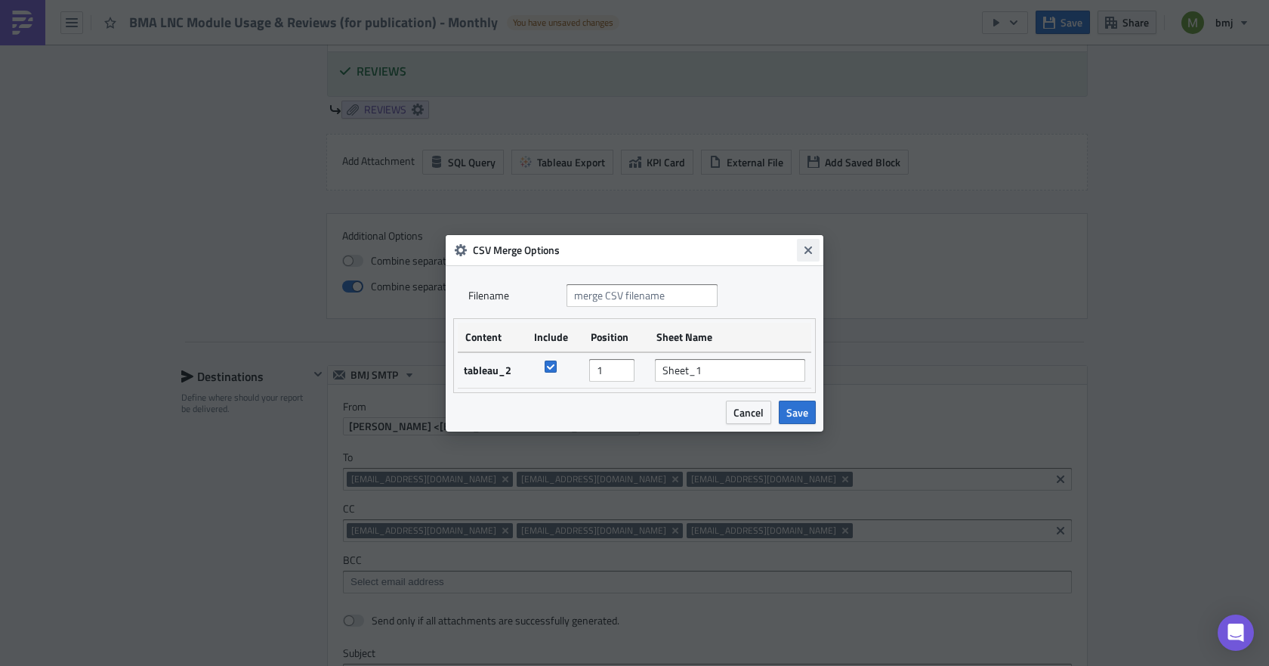
click at [805, 250] on icon "Close" at bounding box center [808, 250] width 12 height 12
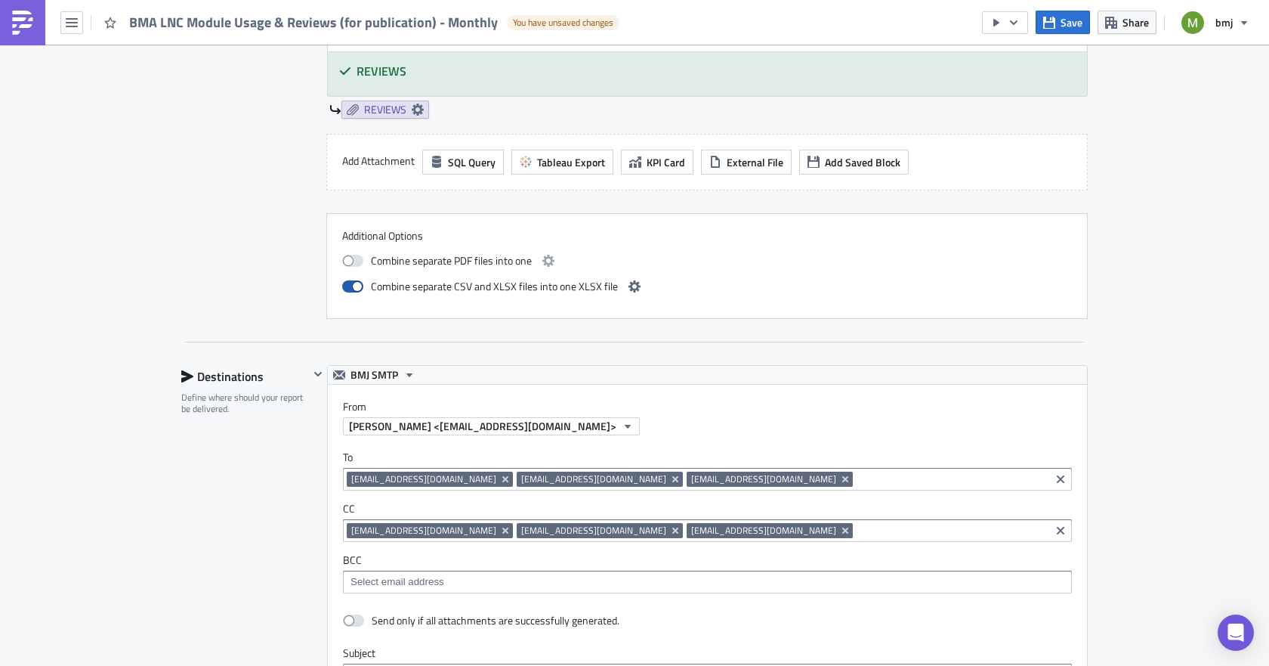
click at [351, 291] on span at bounding box center [352, 286] width 21 height 12
click at [351, 289] on input "checkbox" at bounding box center [350, 285] width 10 height 10
checkbox input "false"
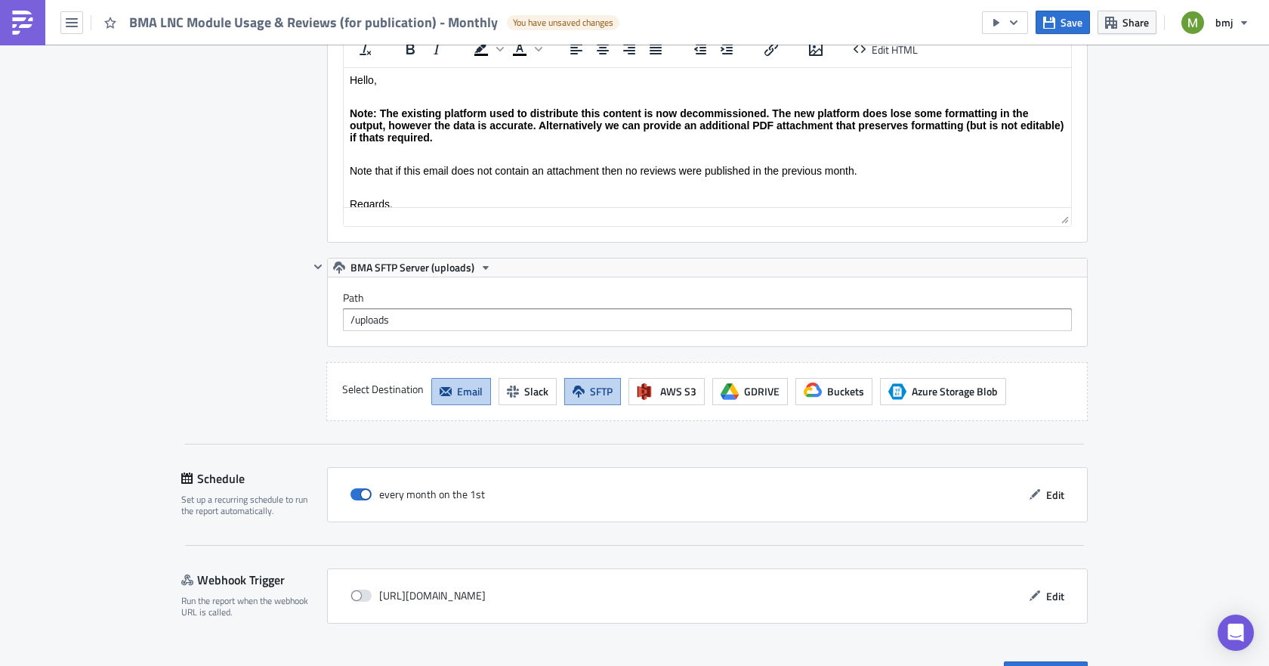
scroll to position [1728, 0]
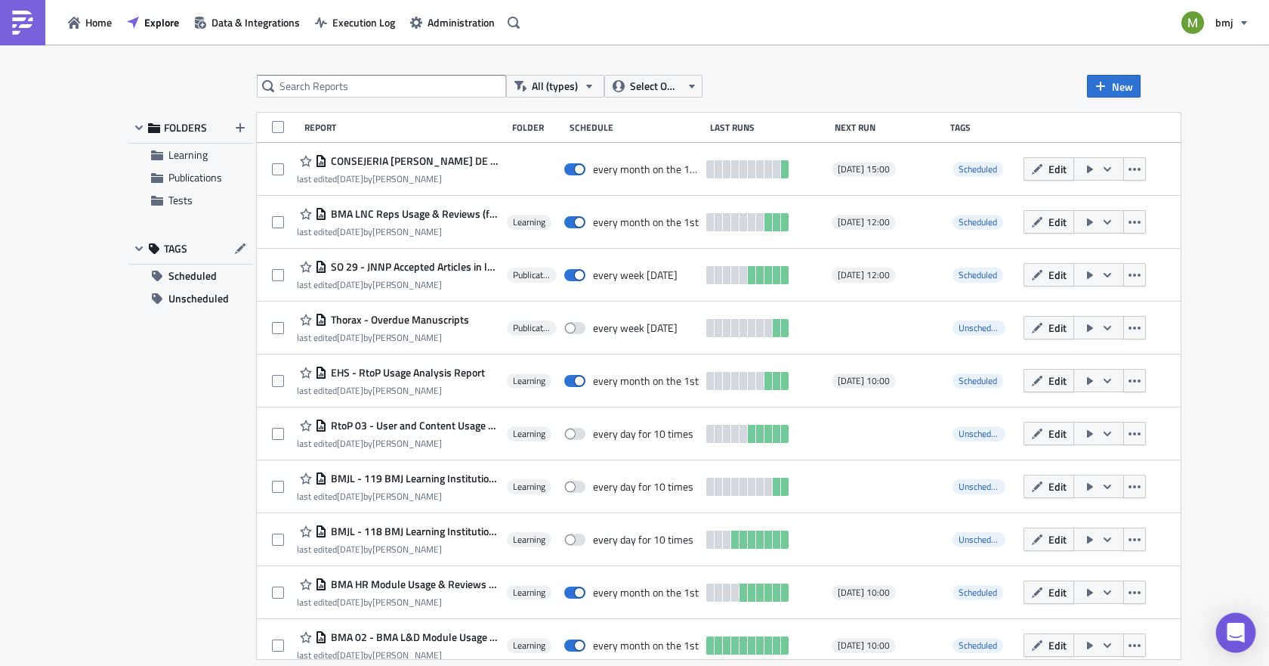
click at [1227, 629] on div "Open Intercom Messenger" at bounding box center [1236, 633] width 40 height 40
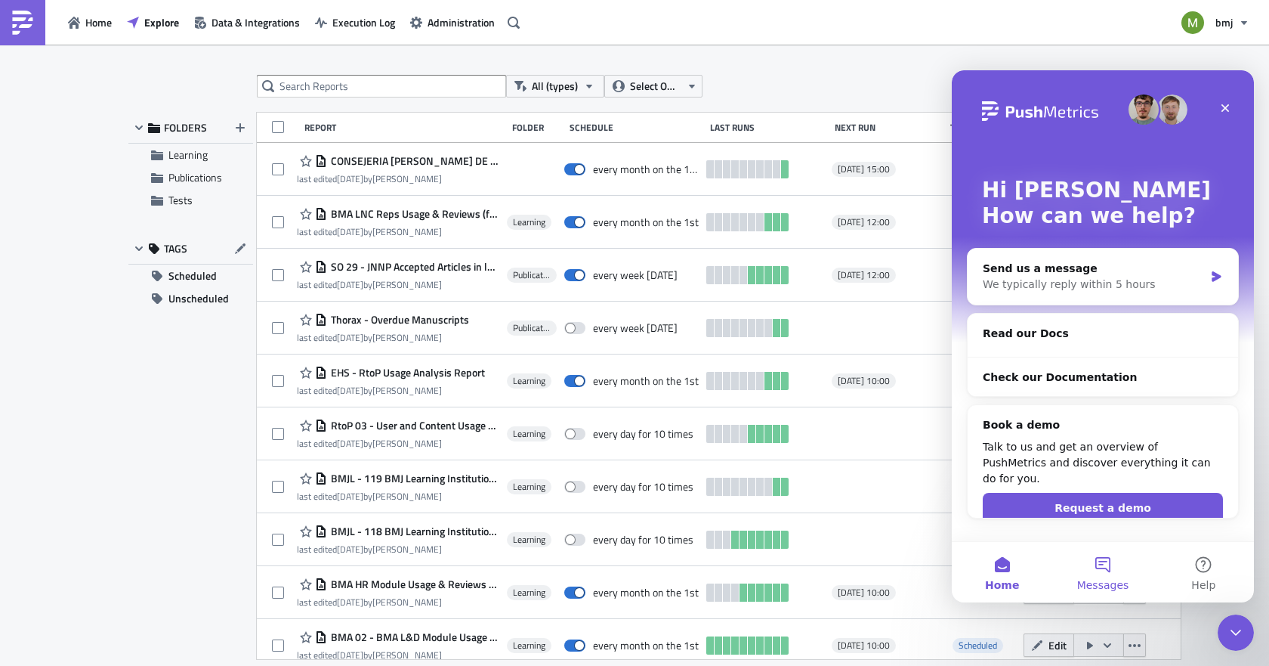
click at [1104, 576] on button "Messages" at bounding box center [1102, 572] width 100 height 60
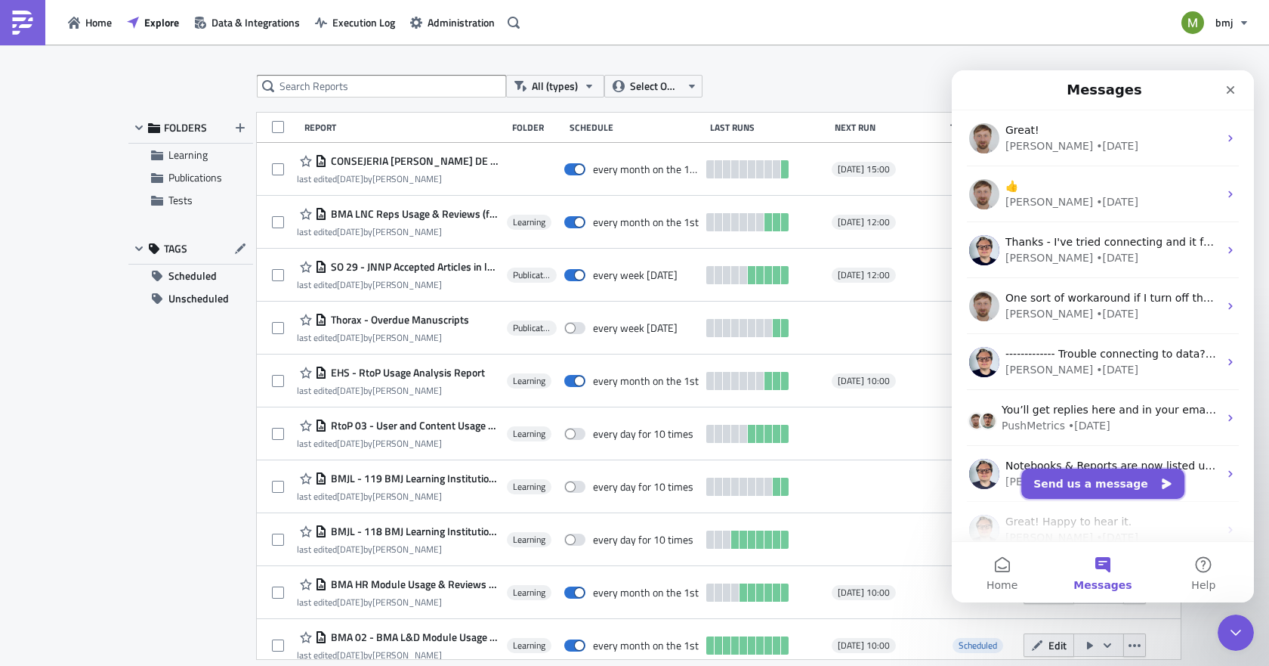
click at [1123, 489] on button "Send us a message" at bounding box center [1102, 483] width 163 height 30
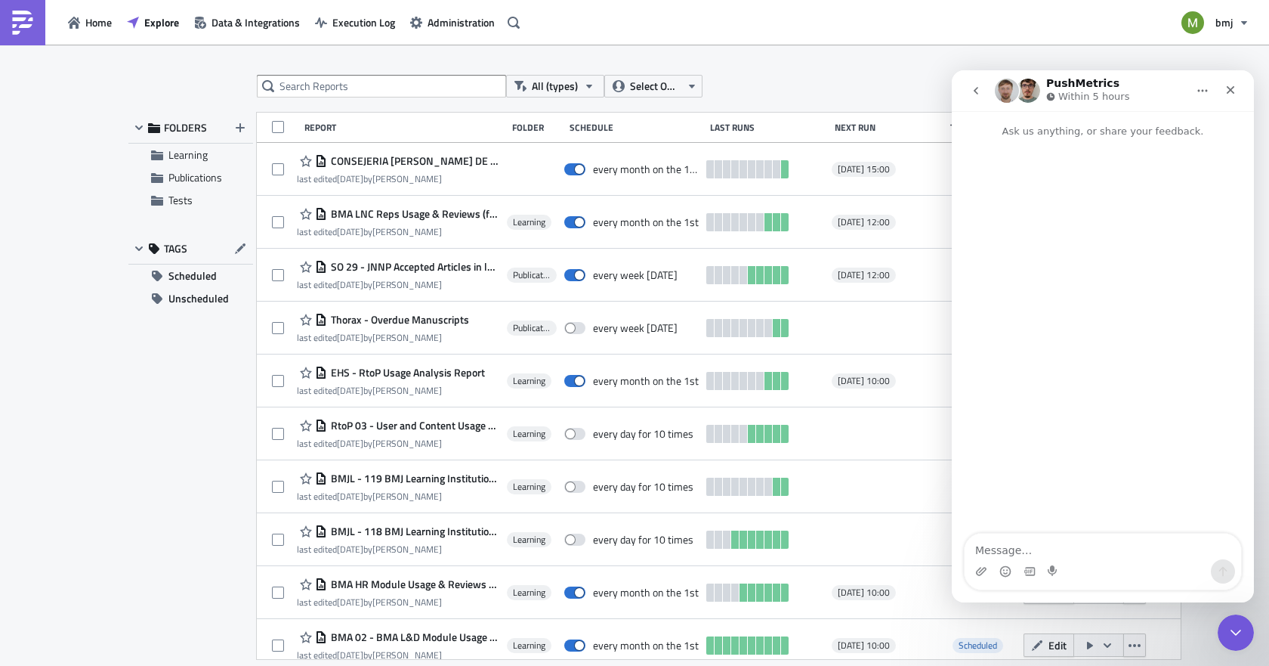
click at [1120, 536] on textarea "Message…" at bounding box center [1103, 546] width 276 height 26
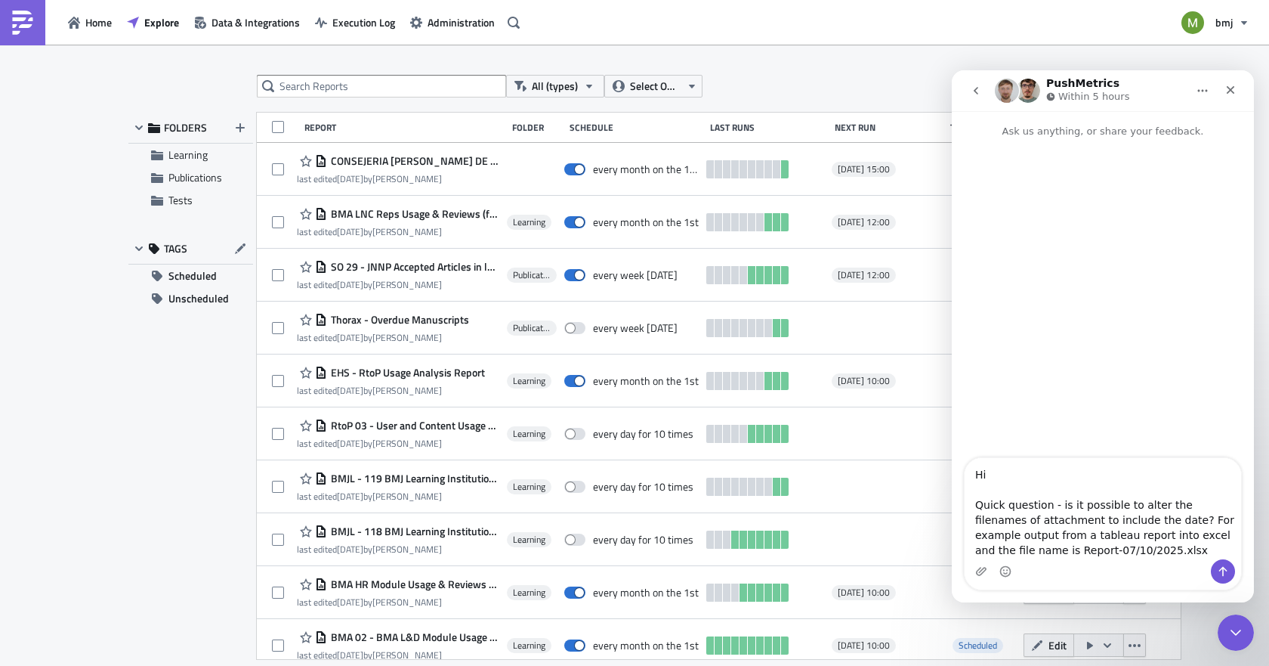
scroll to position [10, 0]
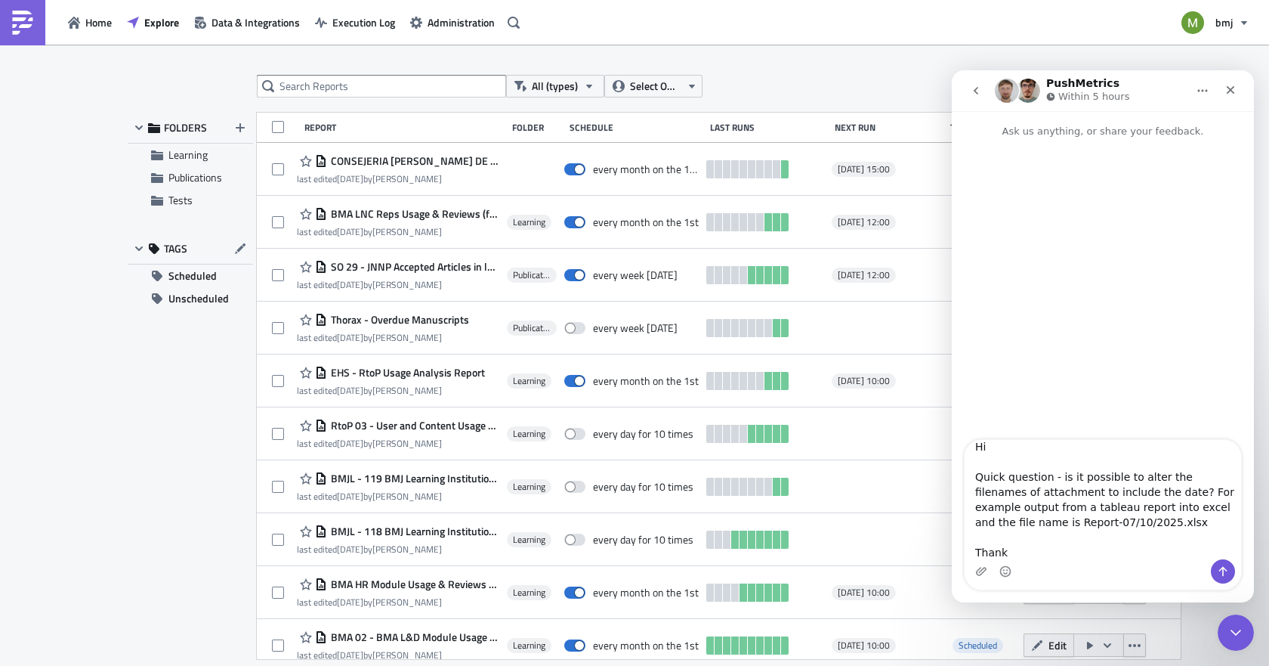
type textarea "Hi Quick question - is it possible to alter the filenames of attachment to incl…"
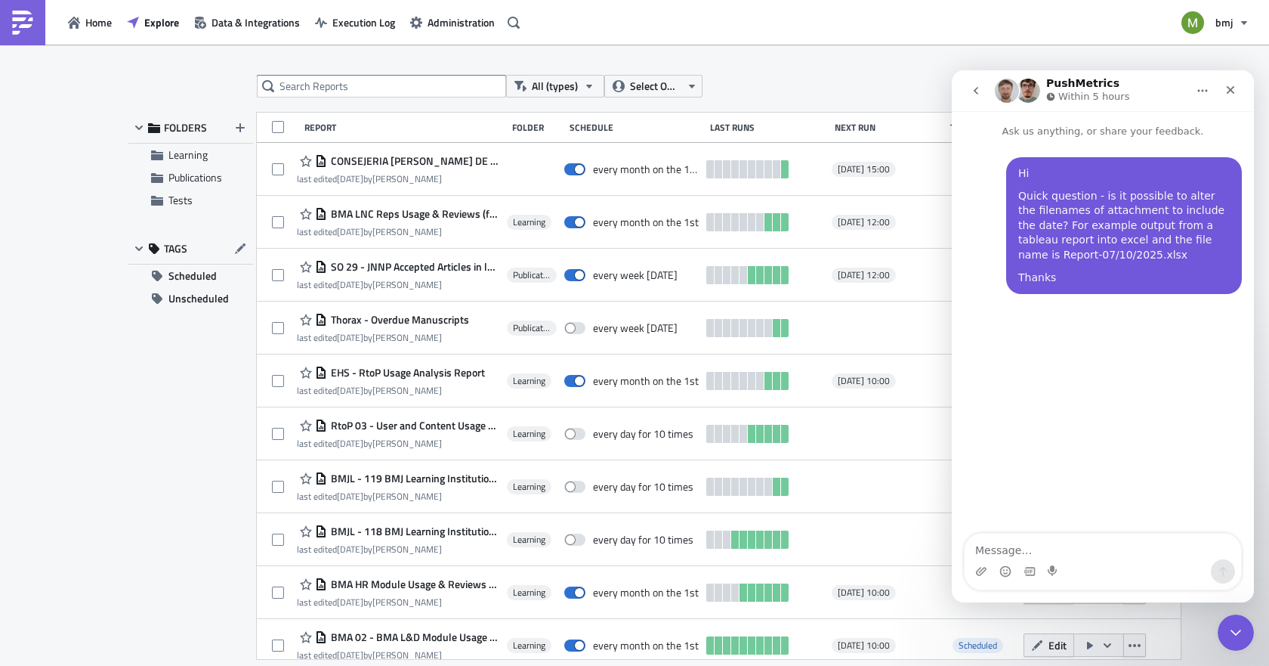
scroll to position [0, 0]
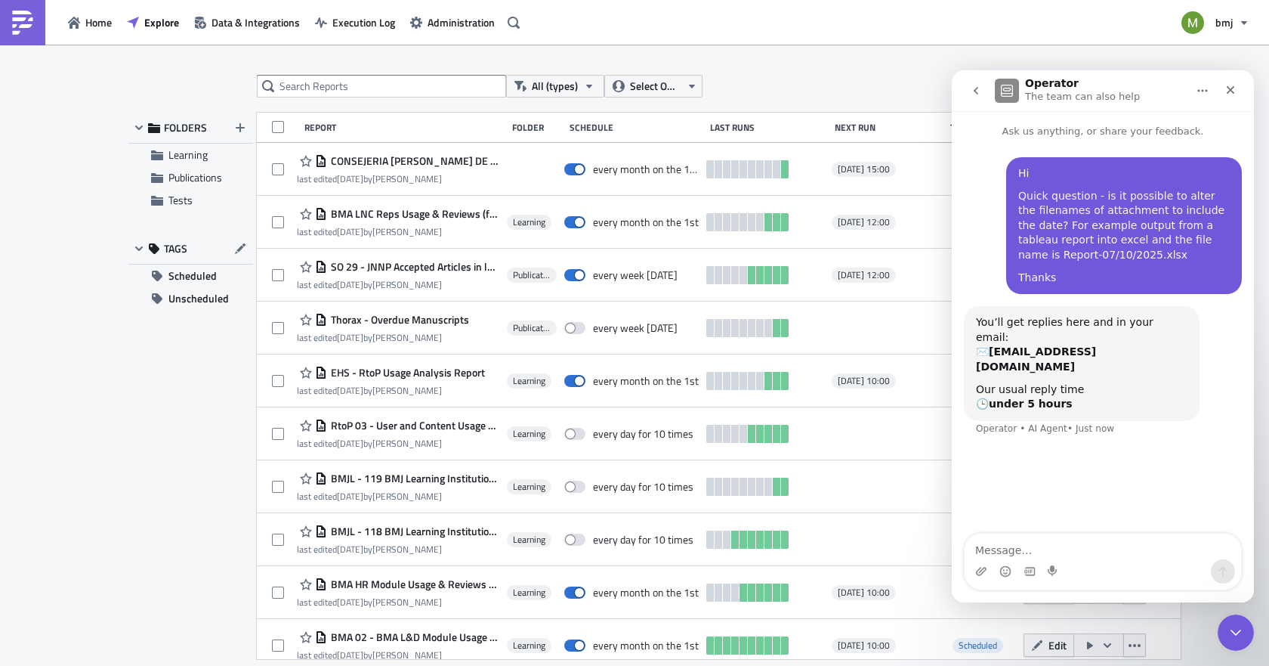
click at [969, 93] on button "go back" at bounding box center [976, 90] width 29 height 29
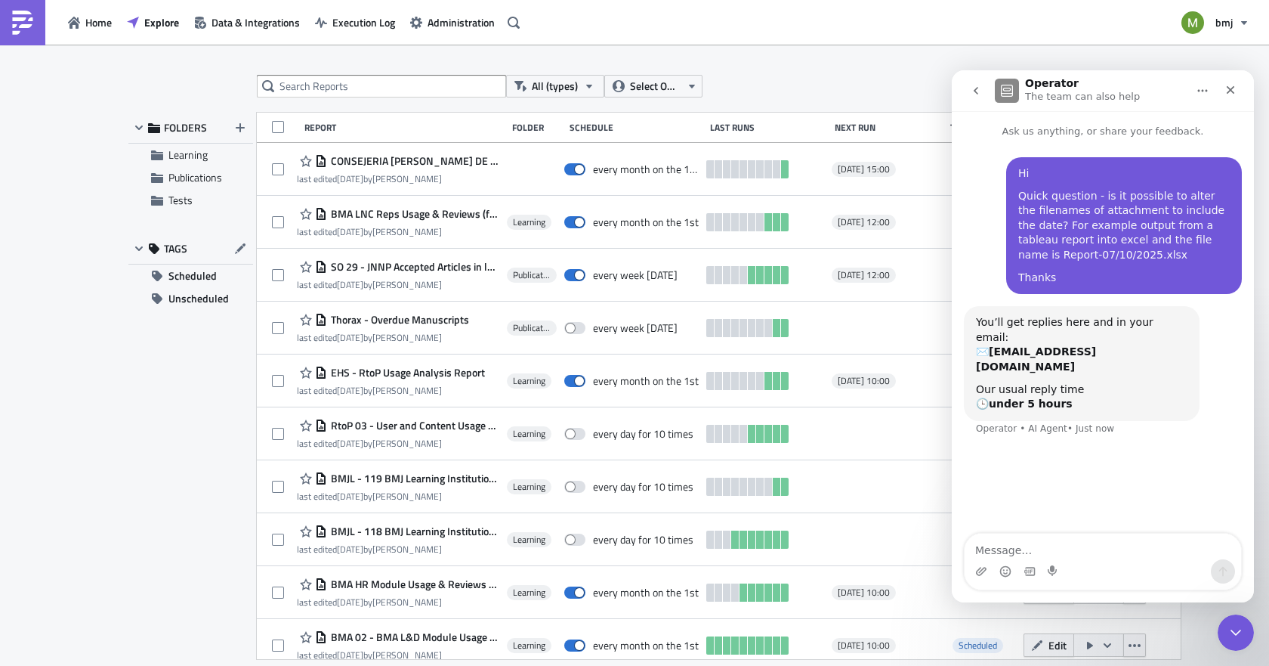
click at [968, 94] on button "go back" at bounding box center [976, 90] width 29 height 29
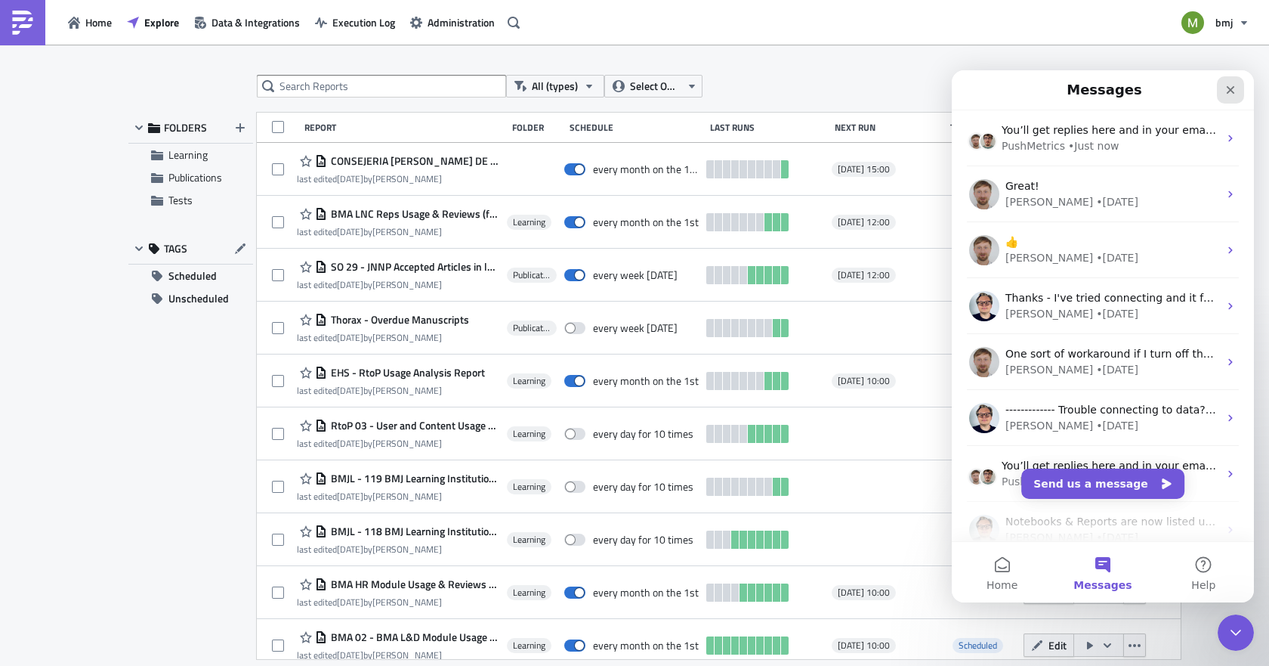
click at [1230, 92] on icon "Close" at bounding box center [1231, 90] width 12 height 12
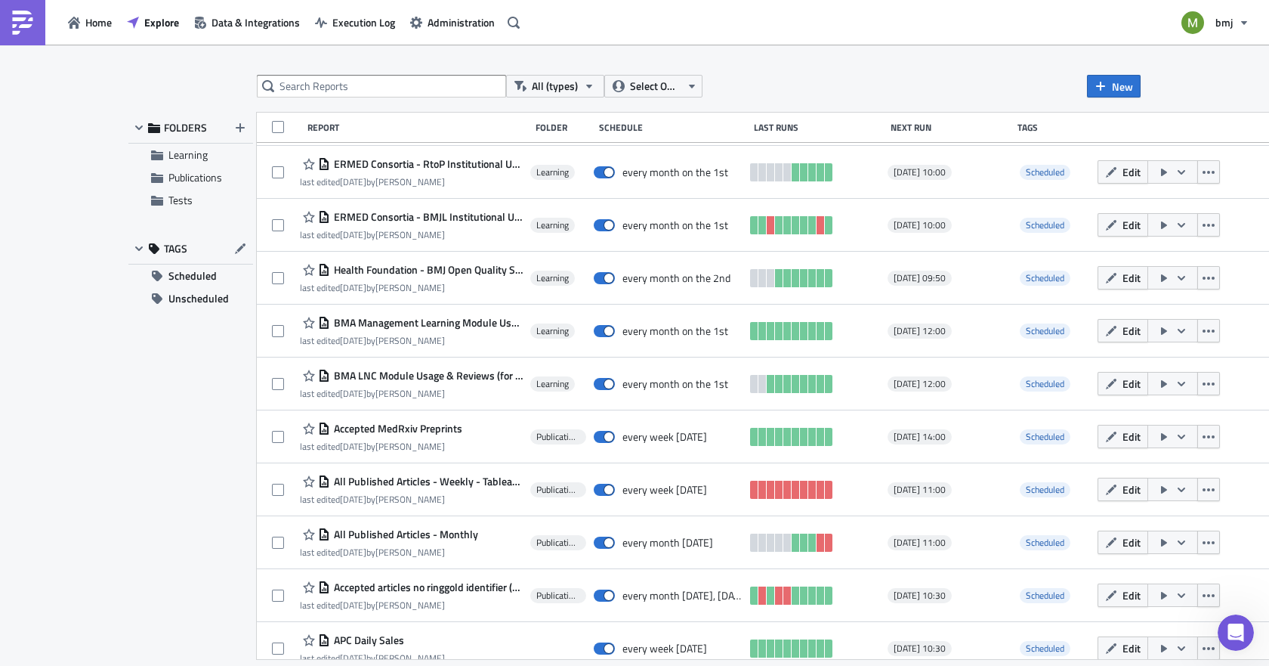
scroll to position [806, 0]
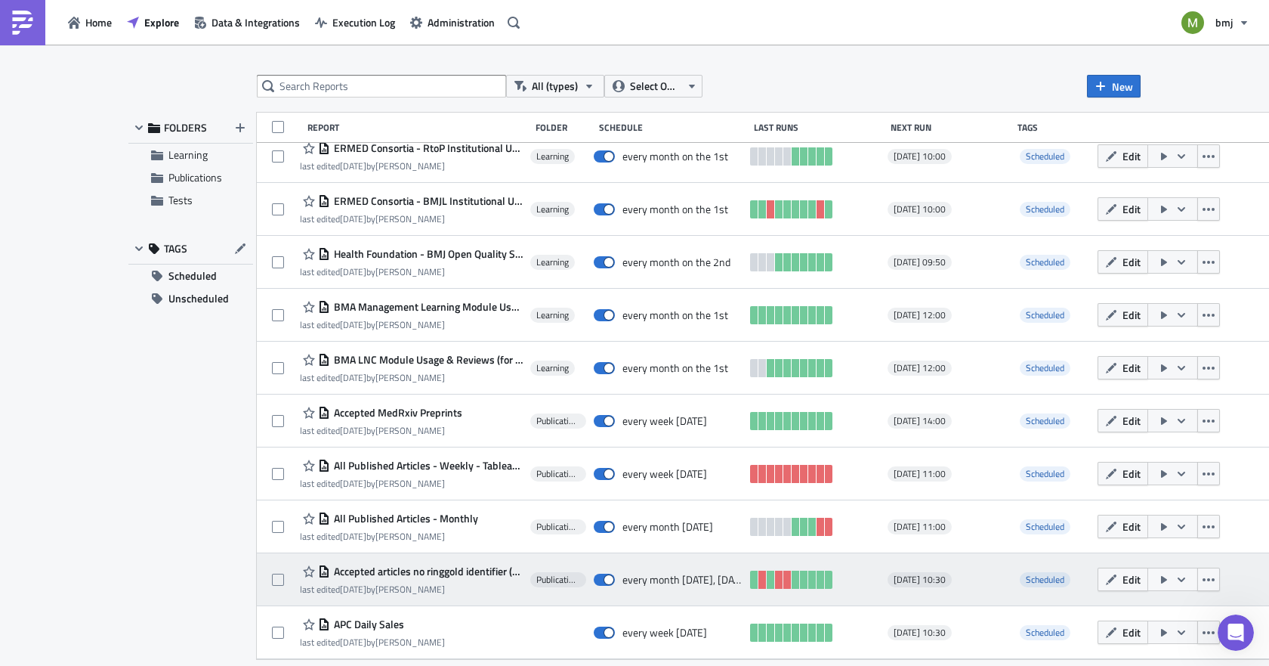
click at [463, 574] on span "Accepted articles no ringgold identifier (RDIG-07)" at bounding box center [426, 571] width 193 height 14
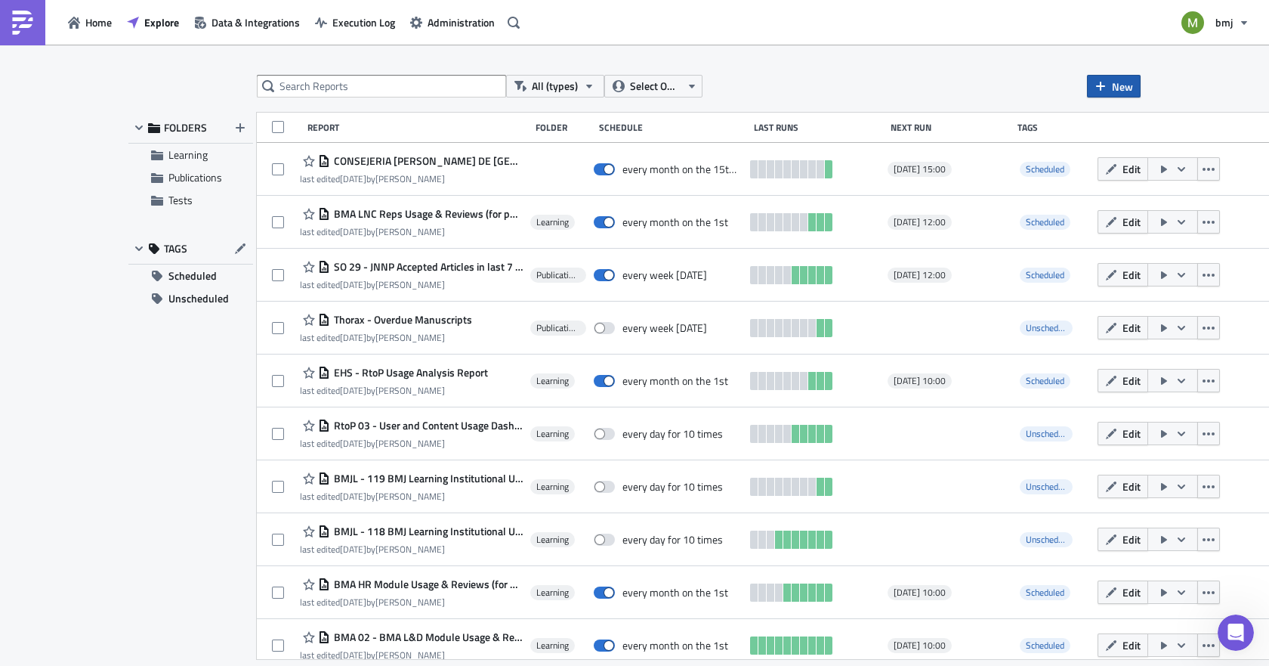
click at [1117, 82] on span "New" at bounding box center [1122, 87] width 21 height 16
click at [1148, 125] on div "Report" at bounding box center [1164, 123] width 100 height 15
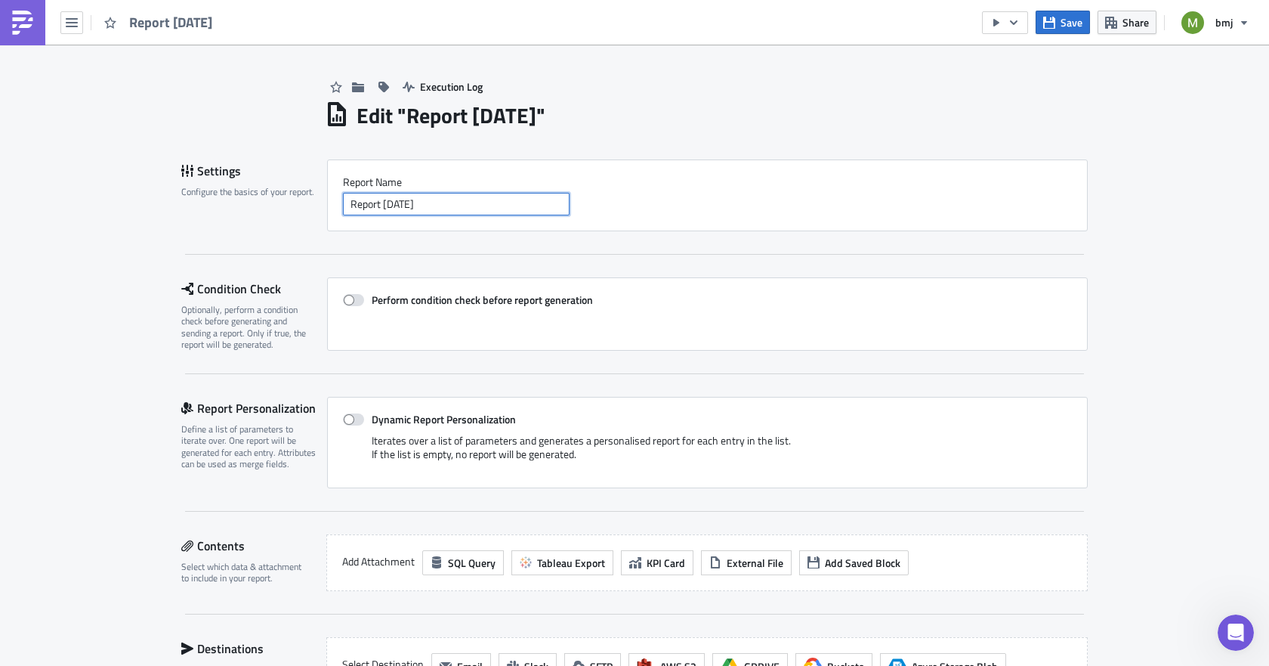
drag, startPoint x: 452, startPoint y: 205, endPoint x: 158, endPoint y: 205, distance: 293.9
click at [158, 205] on div "Execution Log Edit " Report [DATE] " Settings Configure the basics of your repo…" at bounding box center [634, 510] width 1269 height 930
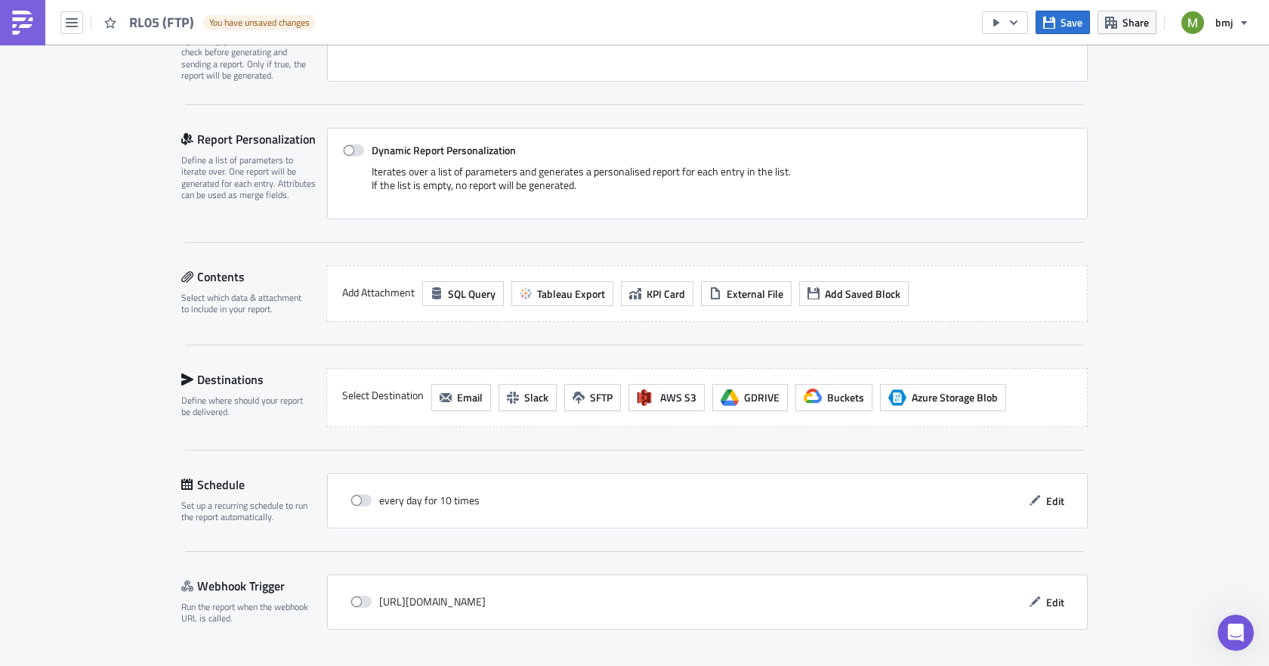
scroll to position [302, 0]
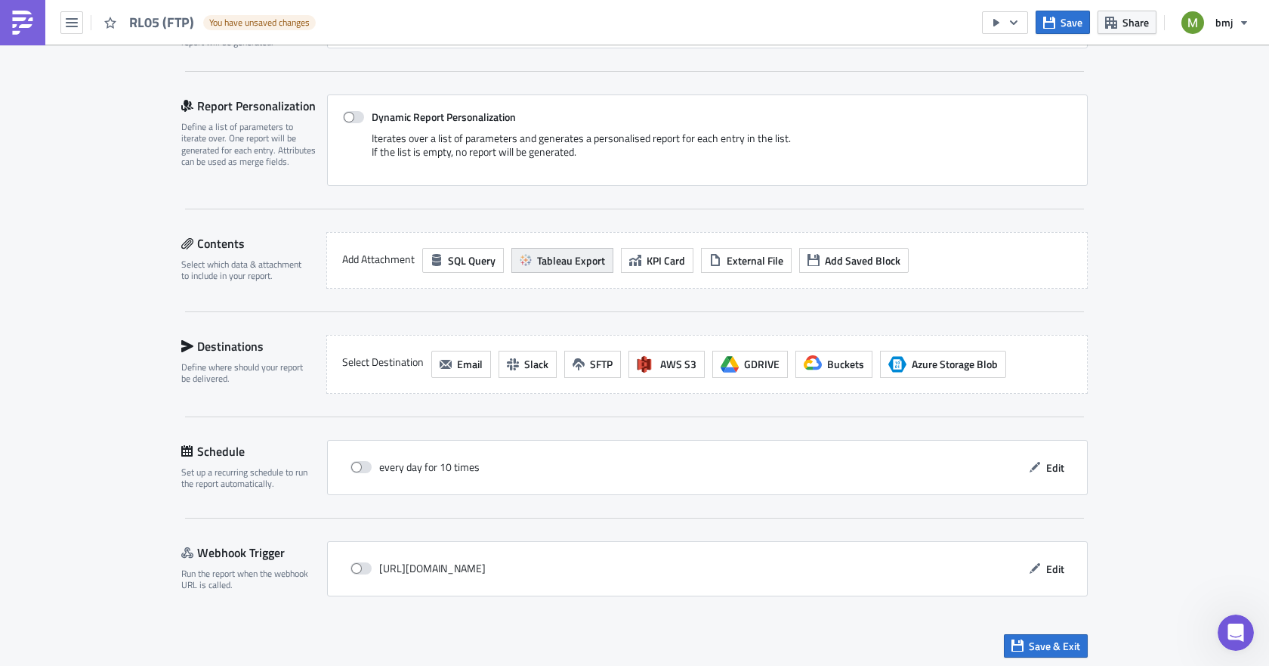
type input "RL05 (FTP)"
click at [563, 255] on span "Tableau Export" at bounding box center [571, 260] width 68 height 16
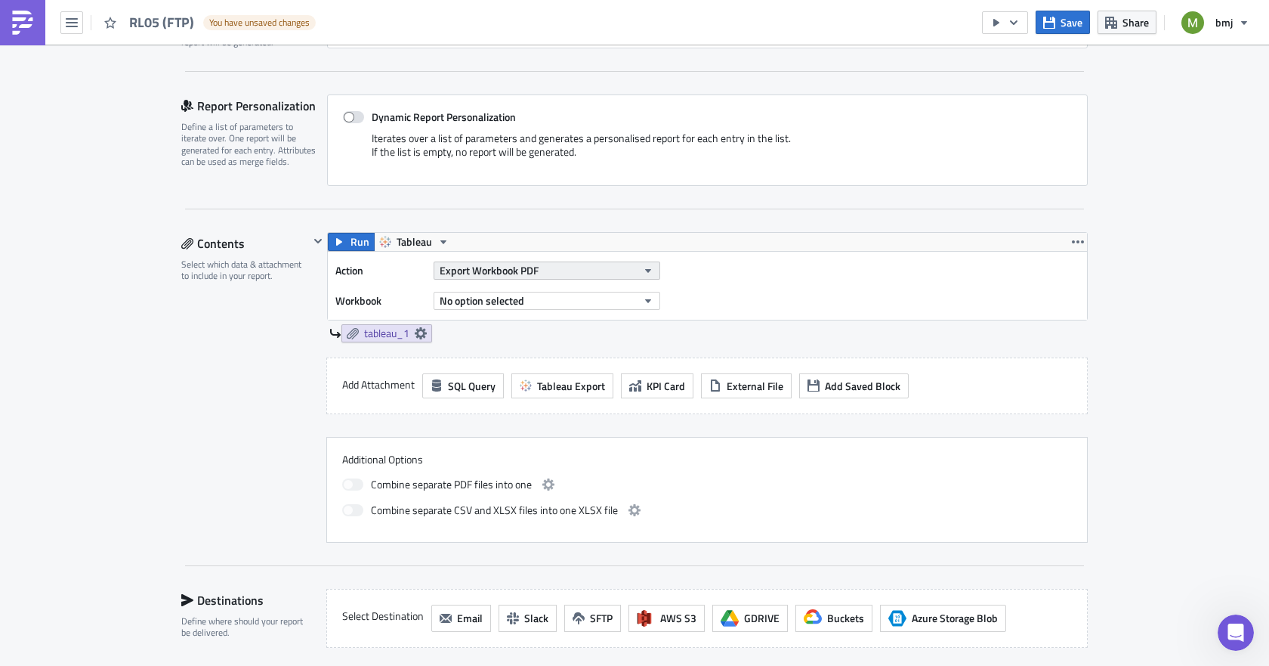
click at [507, 269] on span "Export Workbook PDF" at bounding box center [489, 270] width 99 height 16
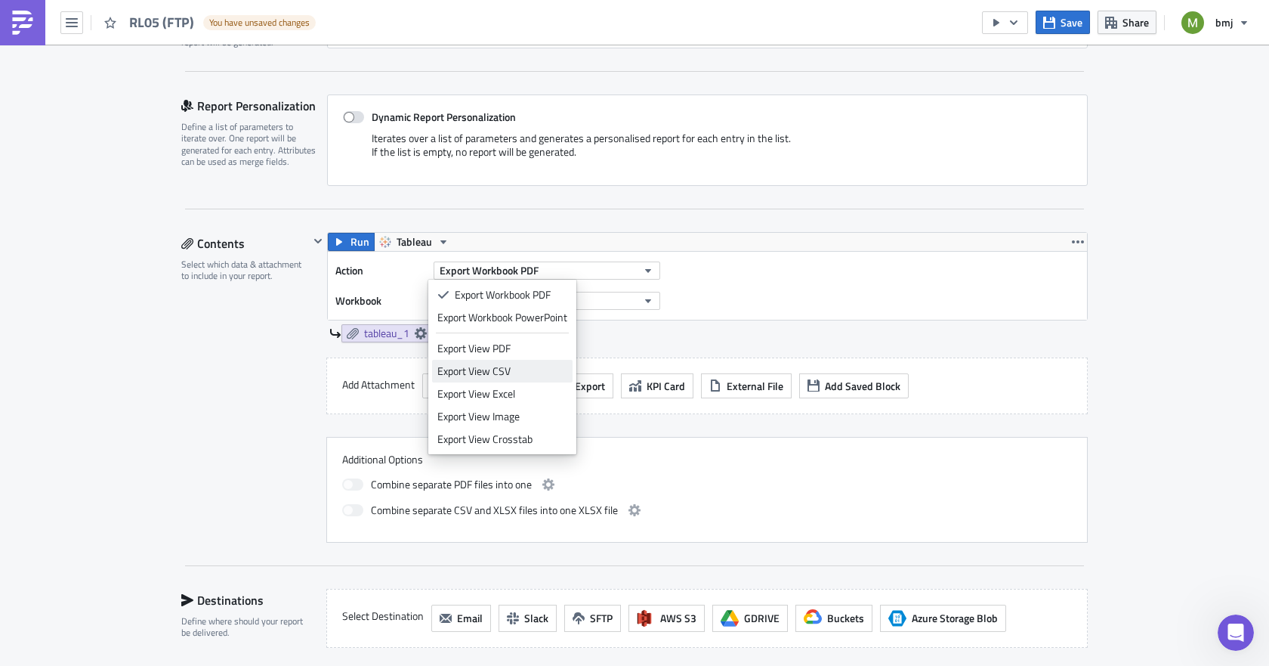
click at [485, 377] on div "Export View CSV" at bounding box center [502, 370] width 130 height 15
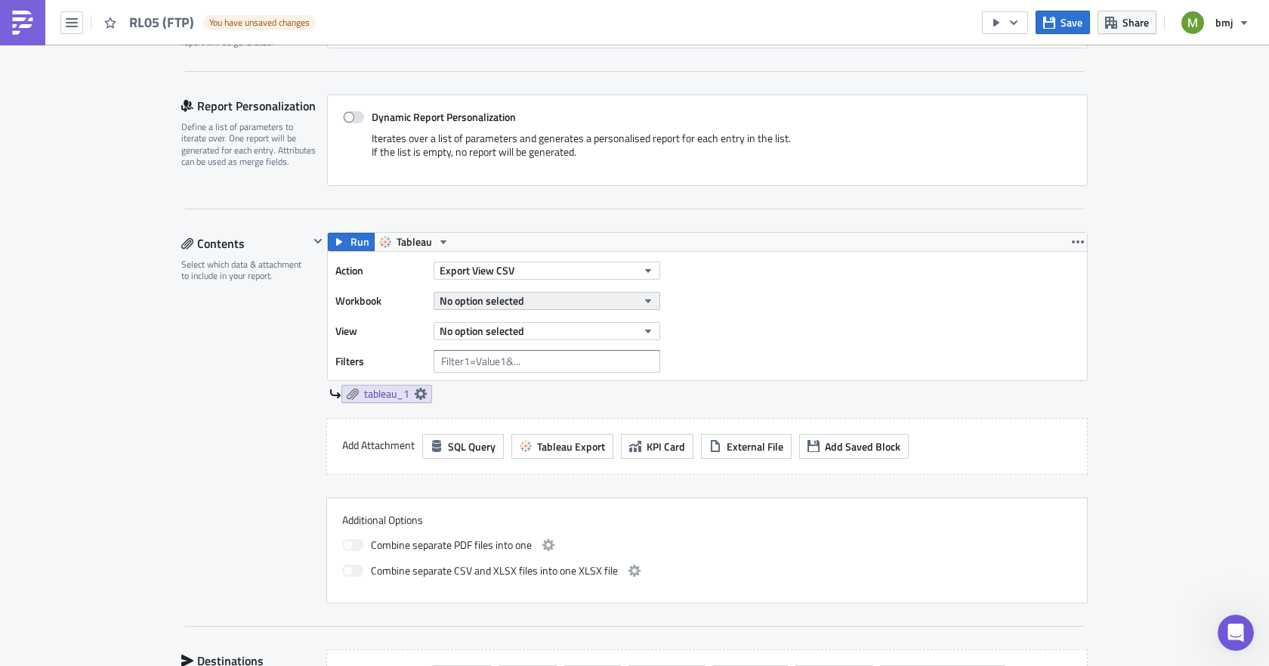
click at [451, 298] on span "No option selected" at bounding box center [482, 300] width 85 height 16
click at [225, 398] on div "Contents Select which data & attachment to include in your report." at bounding box center [245, 417] width 128 height 371
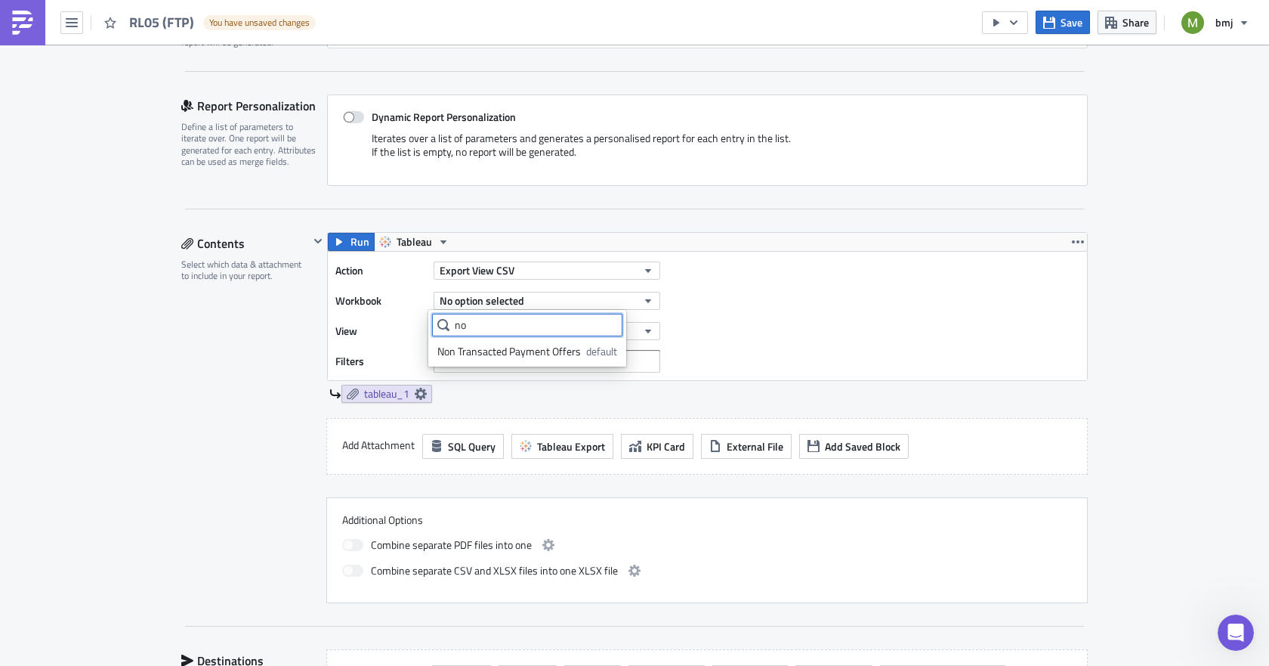
type input "n"
type input "rl05"
click at [456, 352] on div "RL05 FTP" at bounding box center [483, 351] width 92 height 15
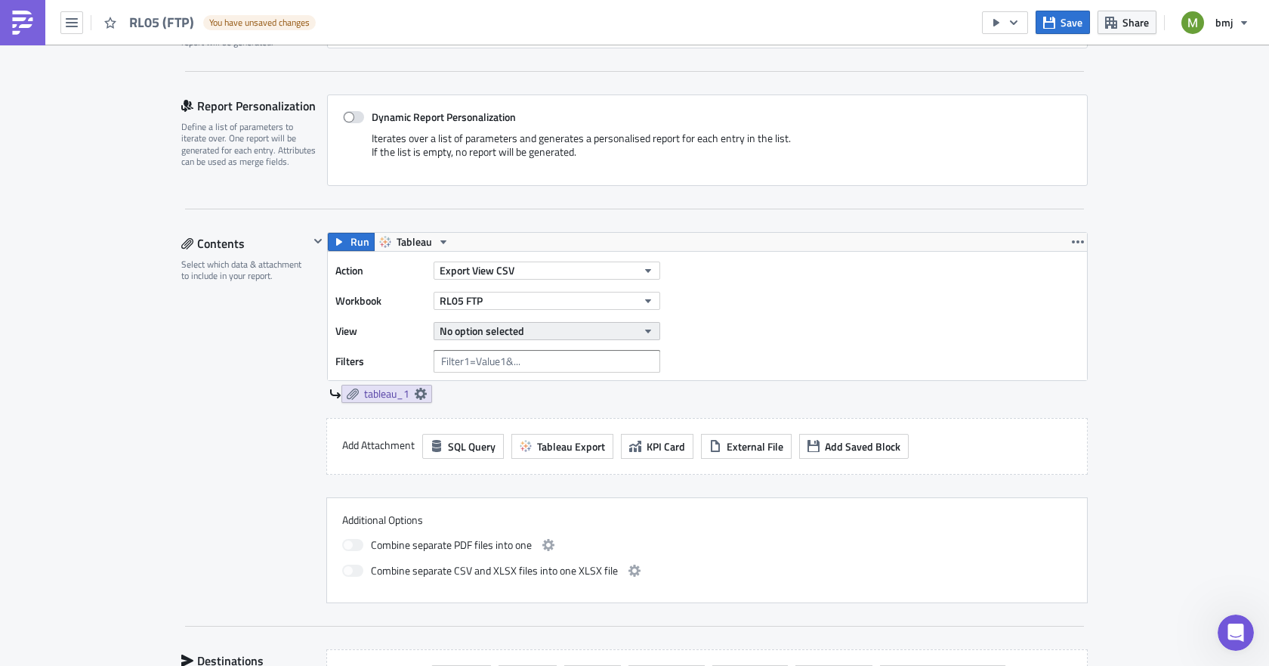
click at [518, 338] on span "No option selected" at bounding box center [482, 331] width 85 height 16
click at [470, 383] on div "Default" at bounding box center [504, 381] width 134 height 15
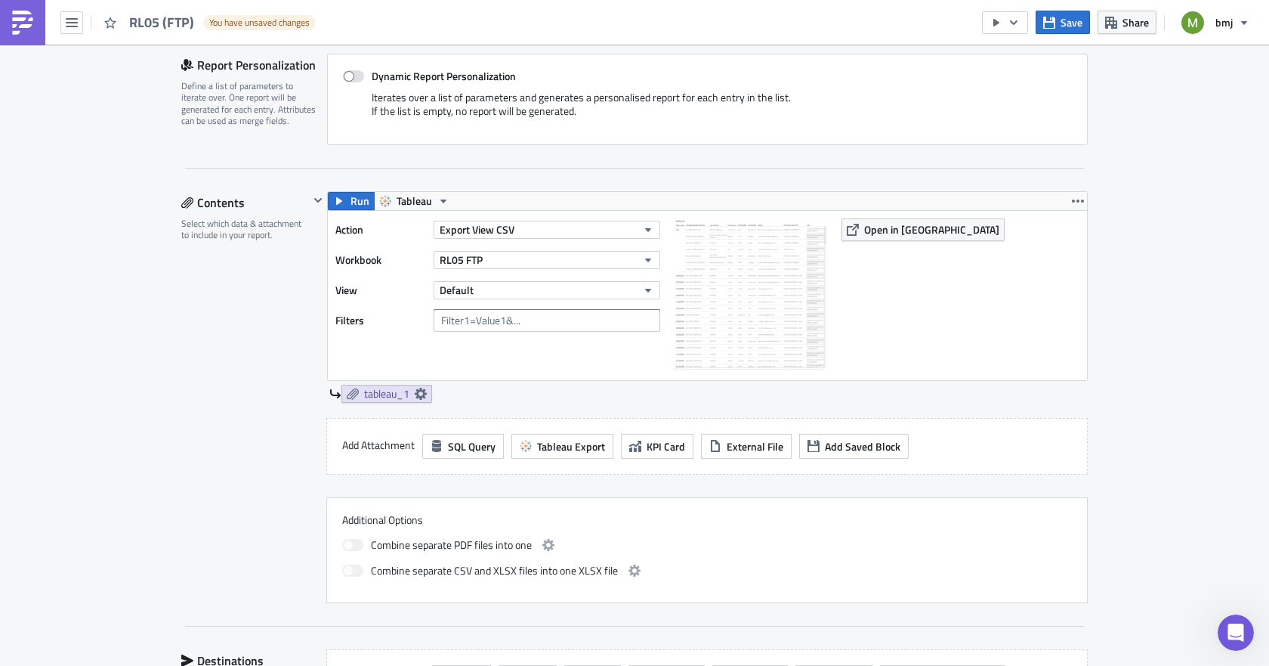
scroll to position [378, 0]
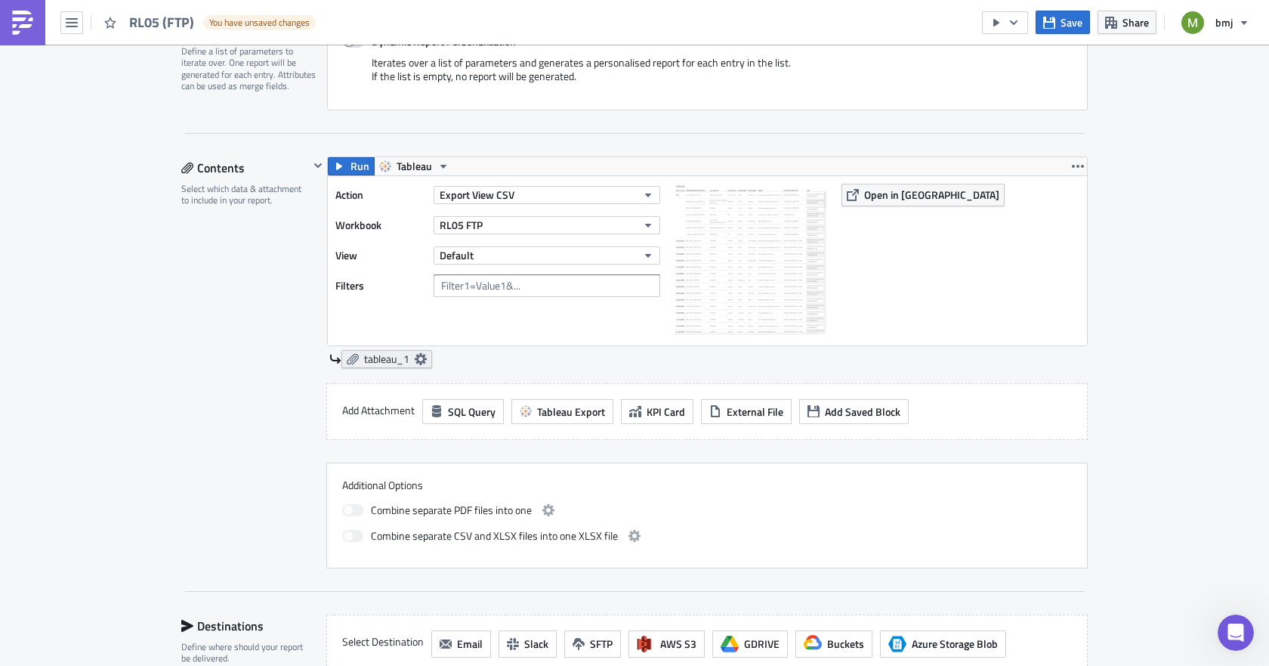
click at [415, 357] on icon at bounding box center [421, 359] width 12 height 12
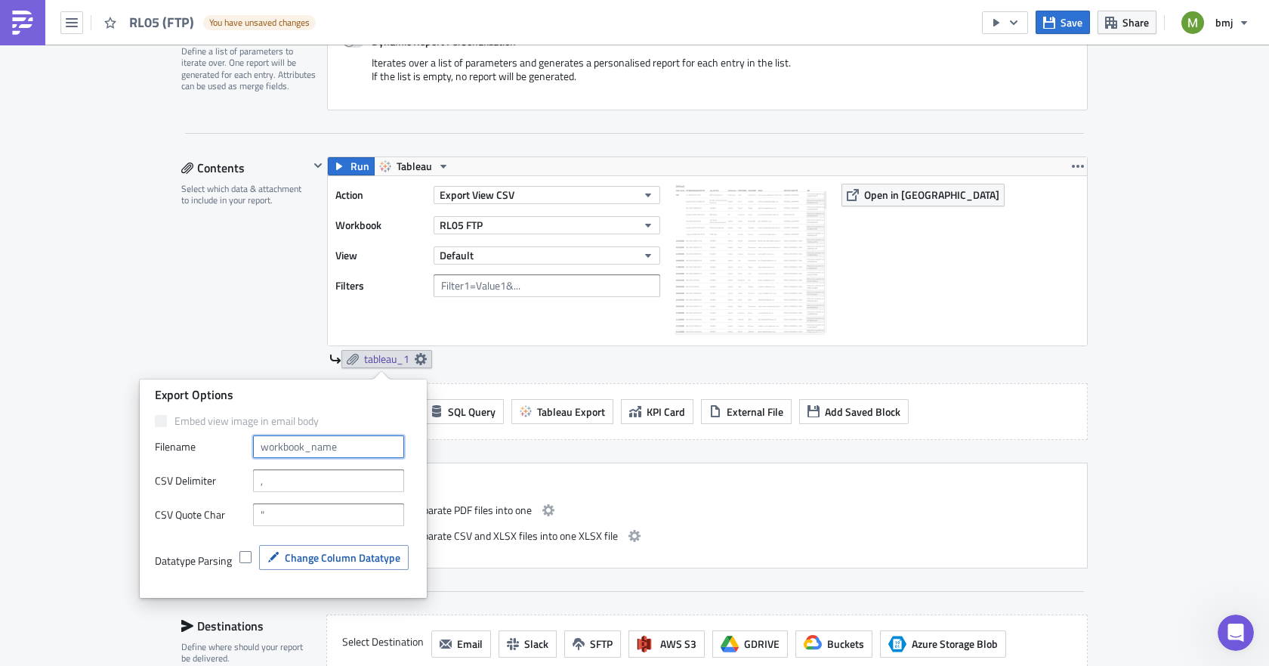
click at [279, 440] on input "text" at bounding box center [328, 446] width 151 height 23
drag, startPoint x: 371, startPoint y: 449, endPoint x: 129, endPoint y: 438, distance: 242.0
click at [129, 438] on body "RL05 (FTP) You have unsaved changes Save Share bmj Execution Log Edit " RL05 (F…" at bounding box center [634, 334] width 1269 height 668
paste input "DAA6535_Automation223"
type input "DAA6535_Automation223"
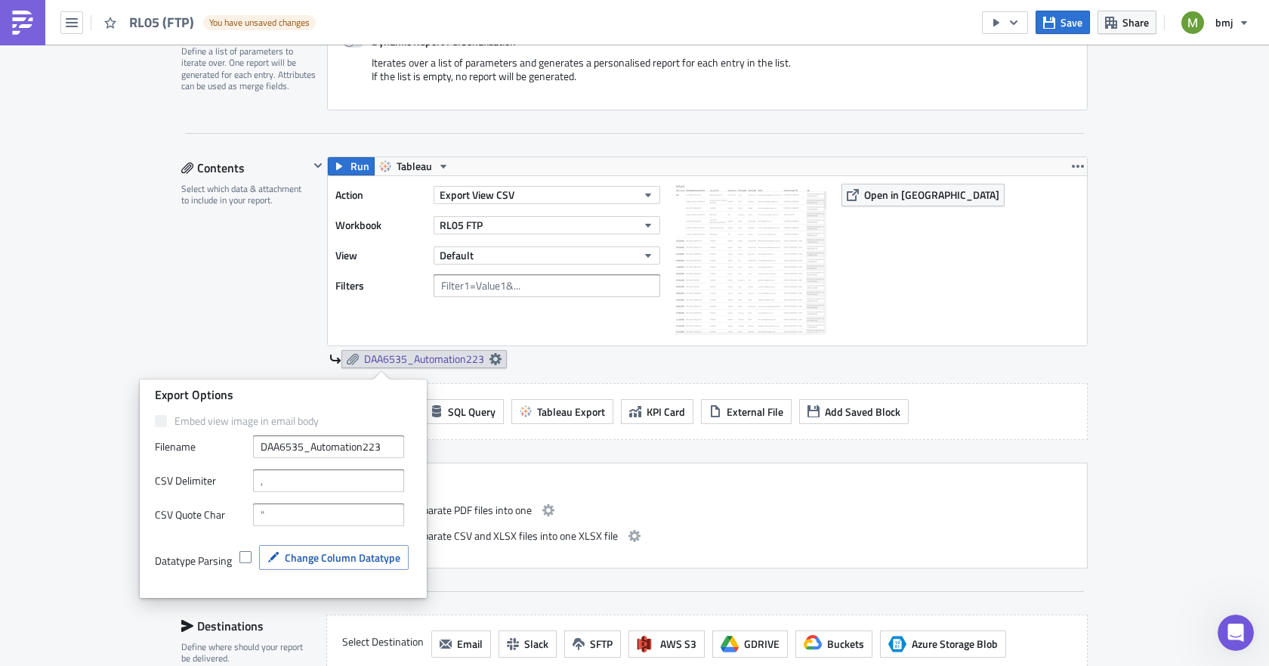
click at [261, 335] on div "Contents Select which data & attachment to include in your report." at bounding box center [245, 362] width 128 height 412
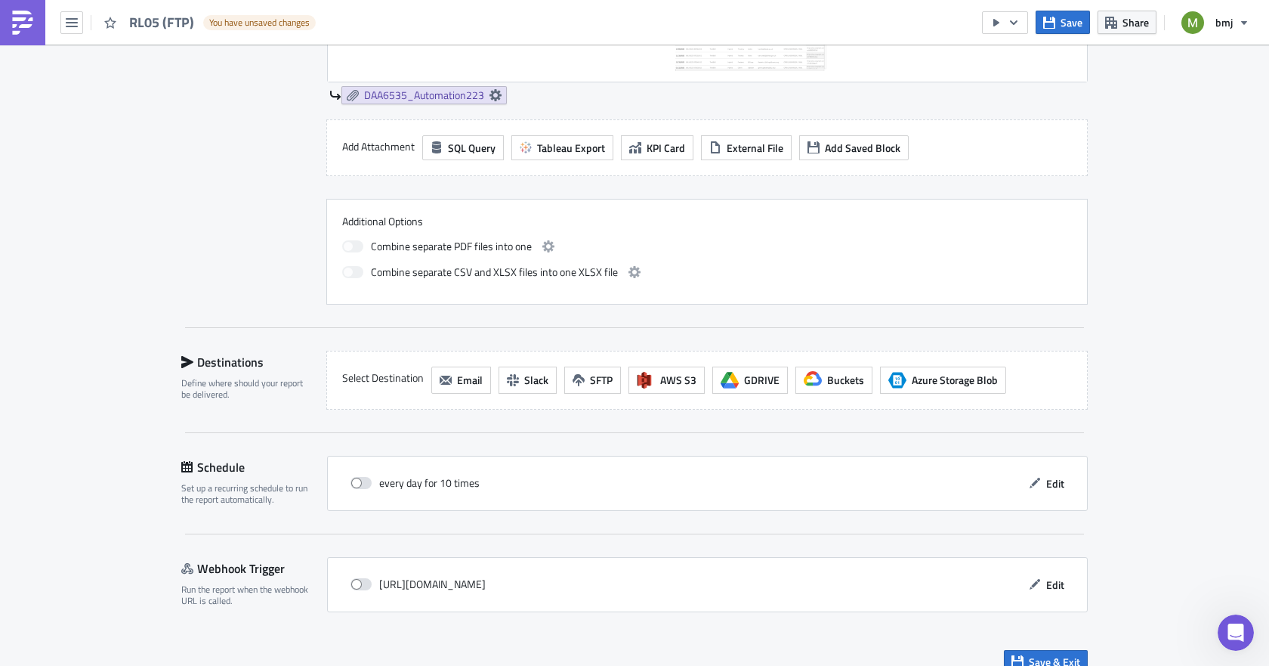
scroll to position [662, 0]
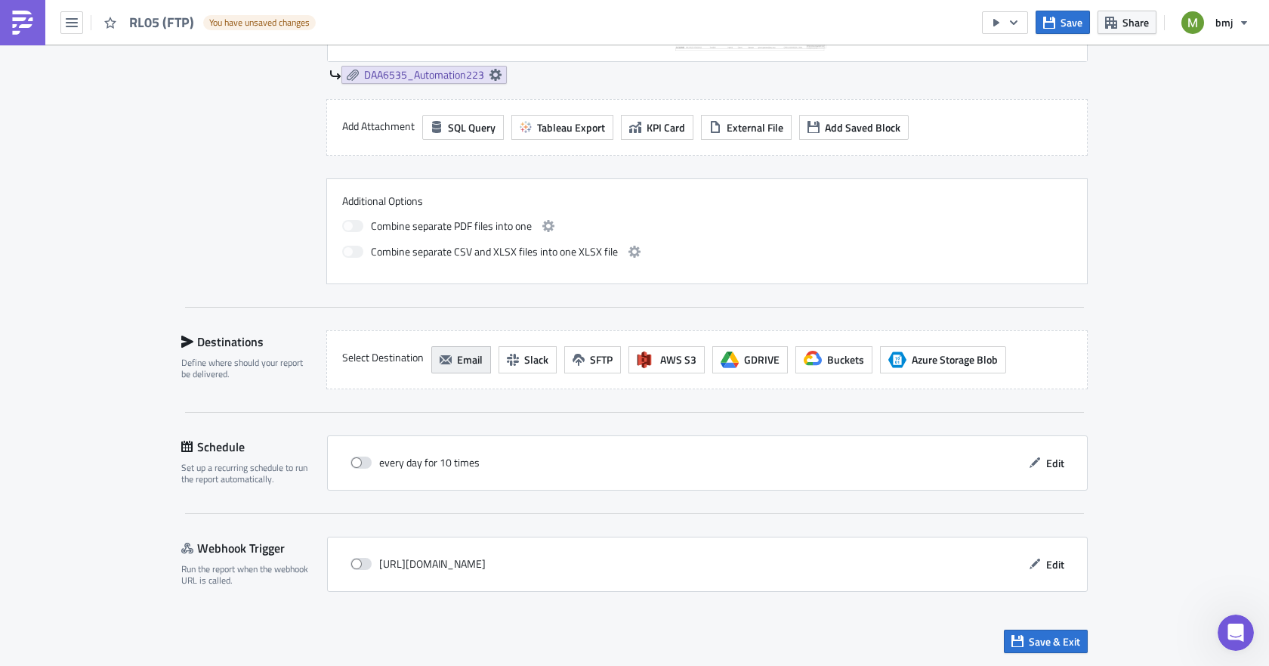
click at [440, 362] on icon "button" at bounding box center [446, 359] width 12 height 9
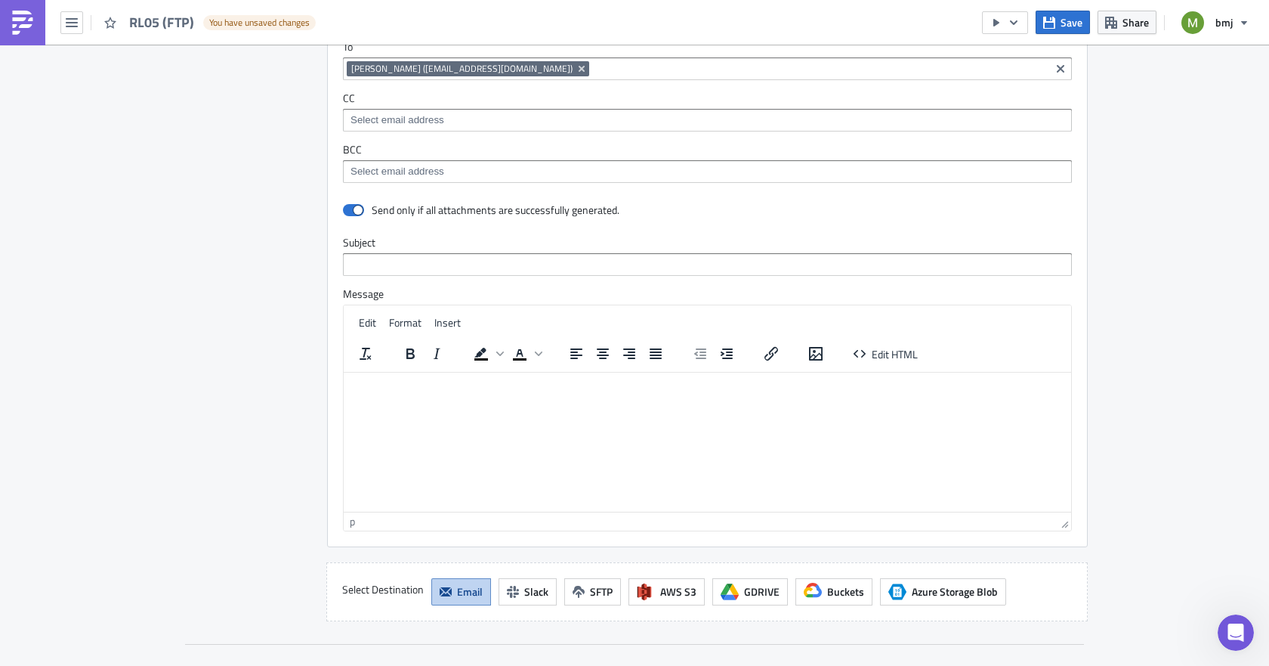
scroll to position [1039, 0]
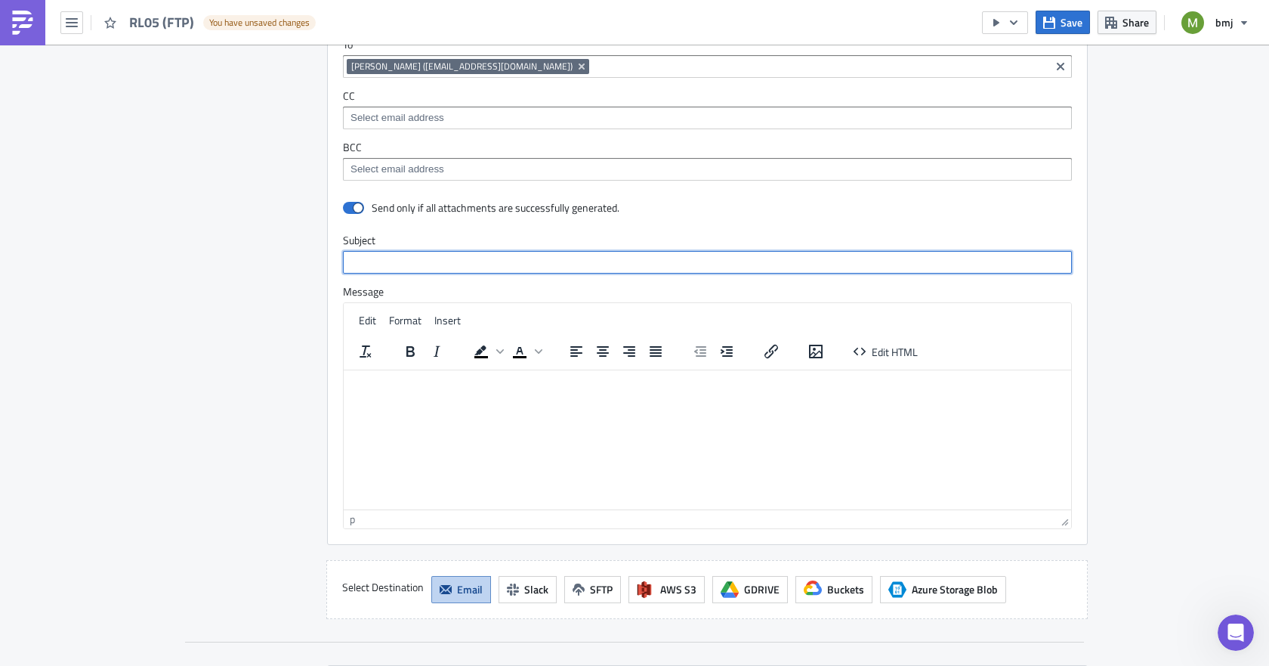
click at [374, 263] on input "text" at bounding box center [707, 262] width 729 height 23
type input "Test FTP Automation"
click at [189, 288] on div "Destinations Define where should your report be delivered." at bounding box center [245, 285] width 128 height 666
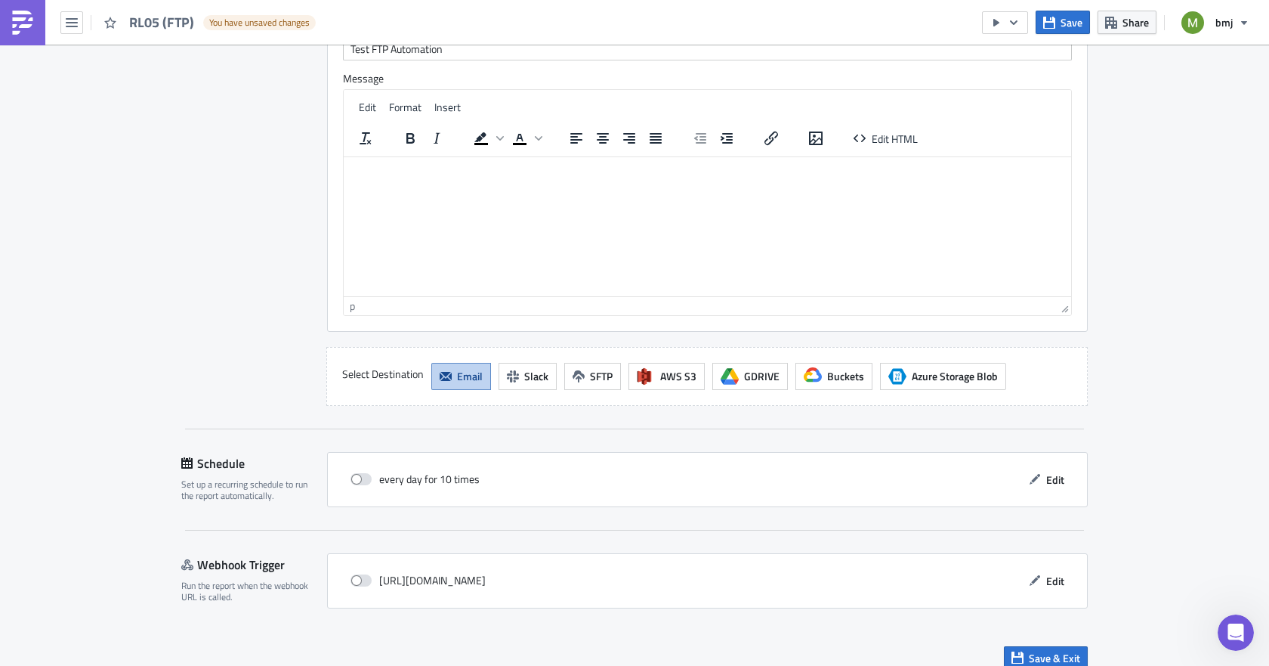
scroll to position [1269, 0]
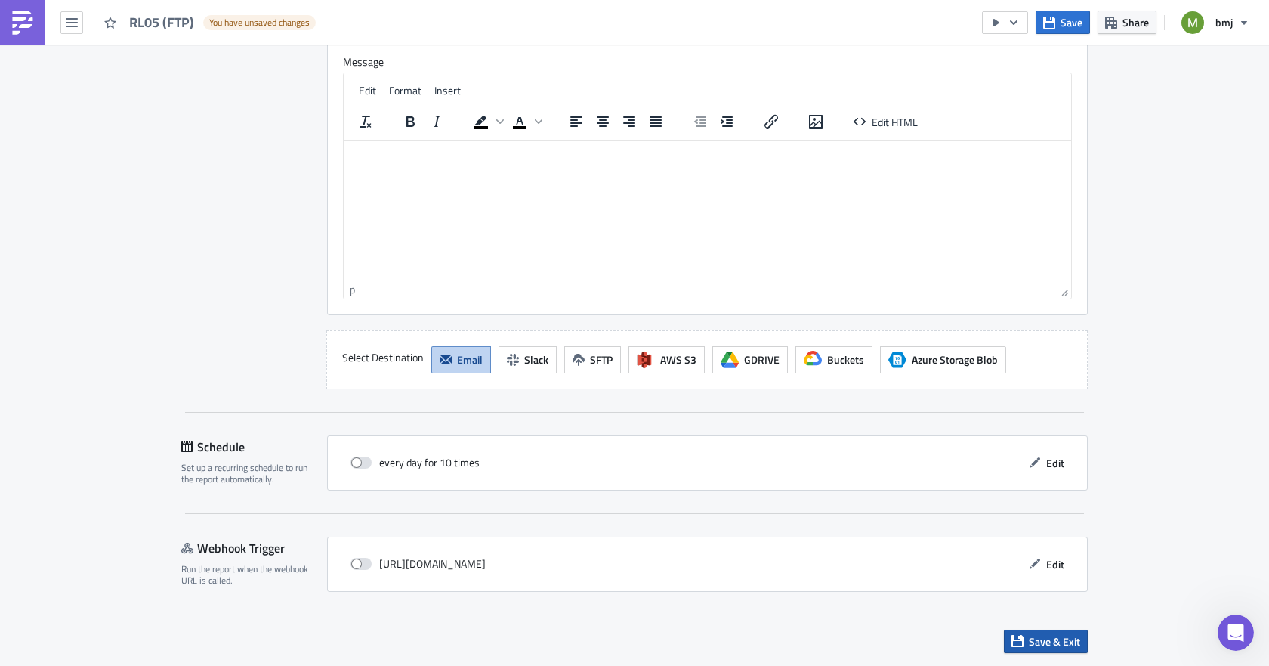
click at [1035, 646] on span "Save & Exit" at bounding box center [1054, 641] width 51 height 16
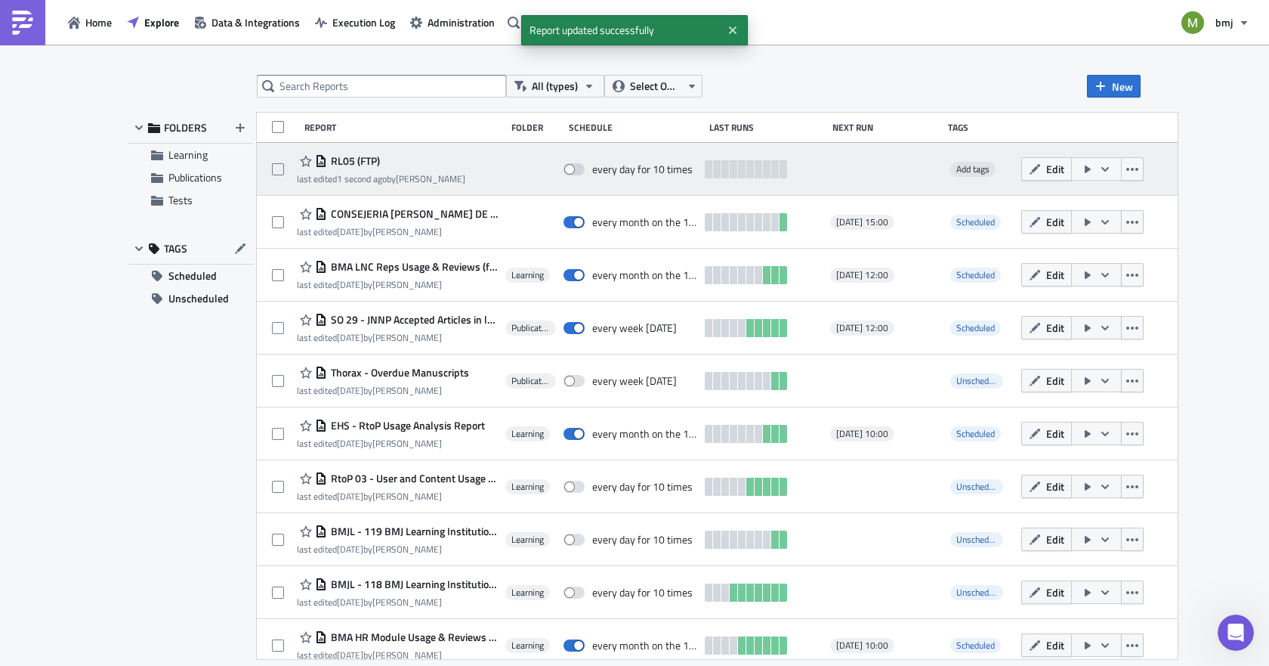
click at [1111, 170] on icon "button" at bounding box center [1105, 169] width 12 height 12
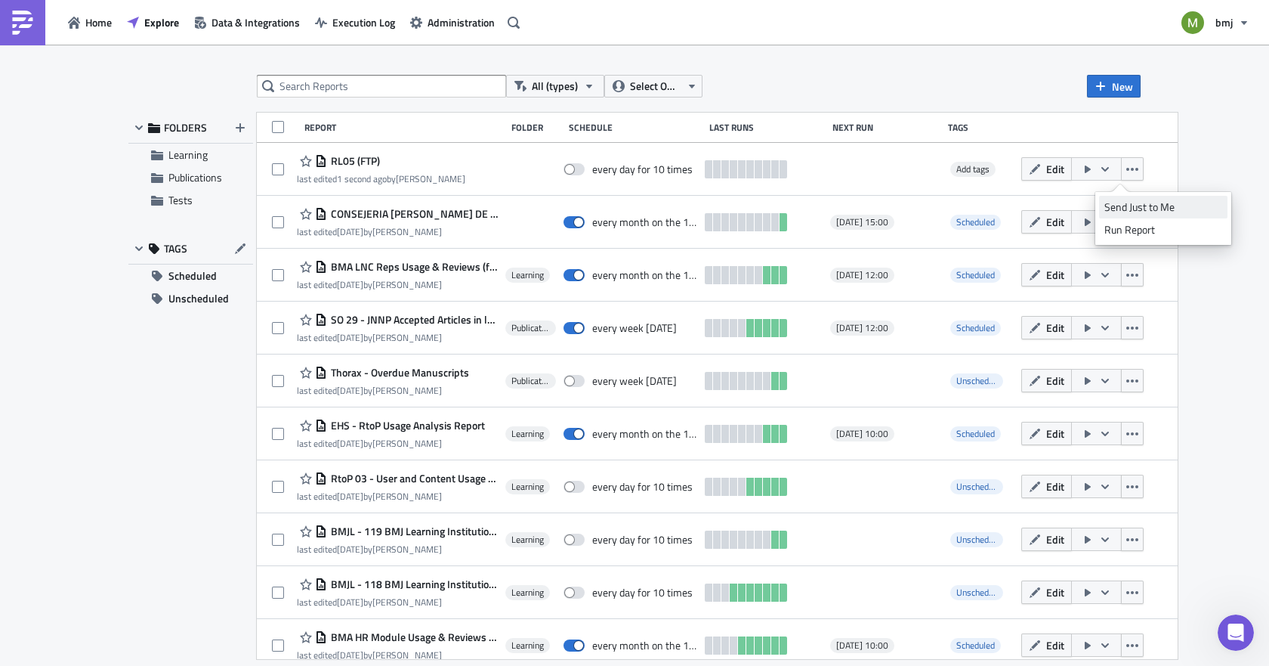
click at [1139, 203] on div "Send Just to Me" at bounding box center [1163, 206] width 118 height 15
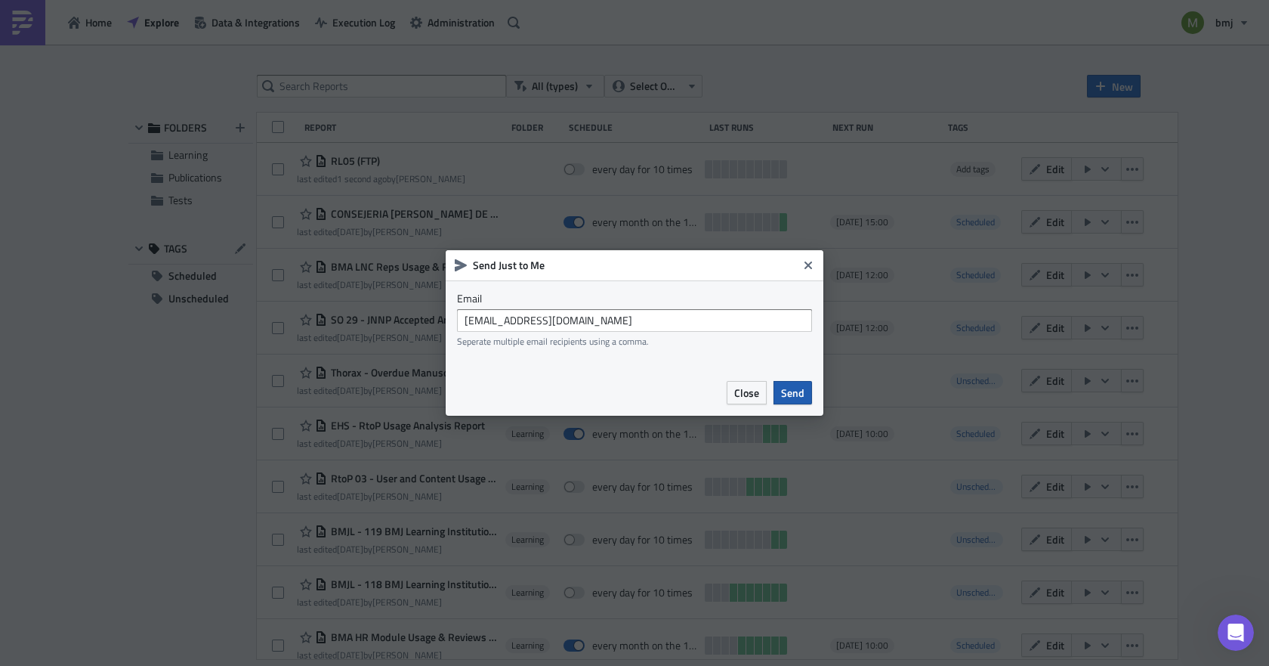
click at [793, 388] on span "Send" at bounding box center [792, 393] width 23 height 16
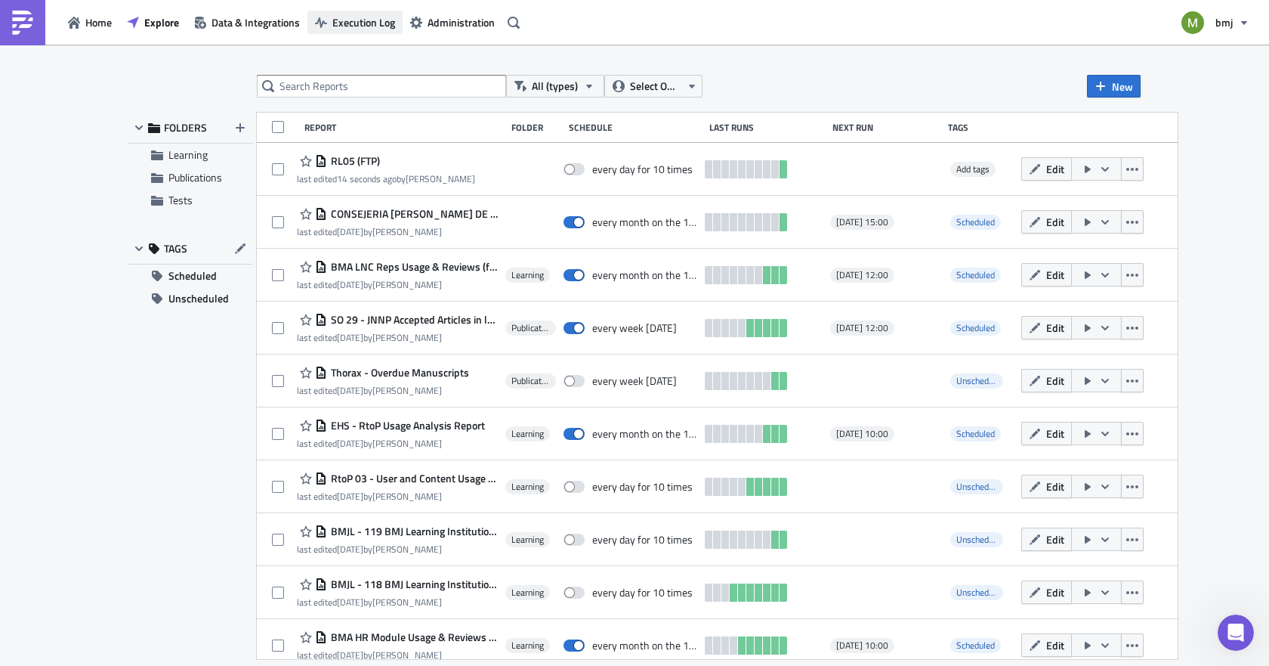
click at [376, 20] on span "Execution Log" at bounding box center [363, 22] width 63 height 16
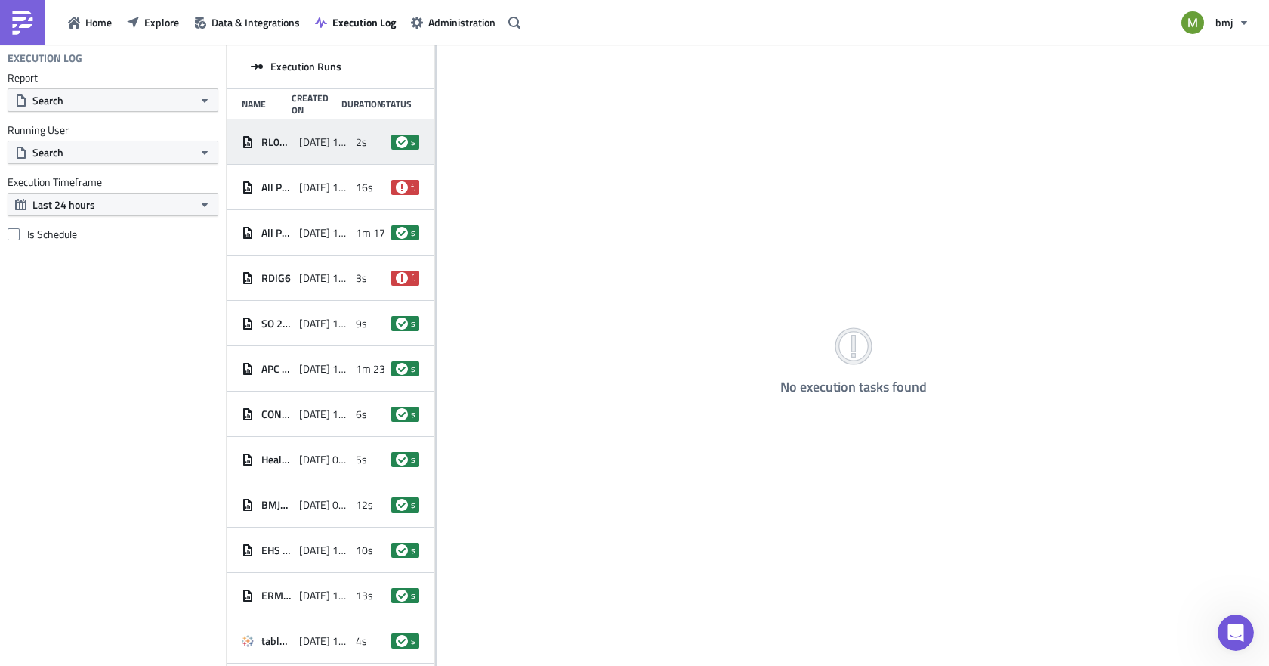
click at [356, 143] on span "2s" at bounding box center [361, 142] width 11 height 14
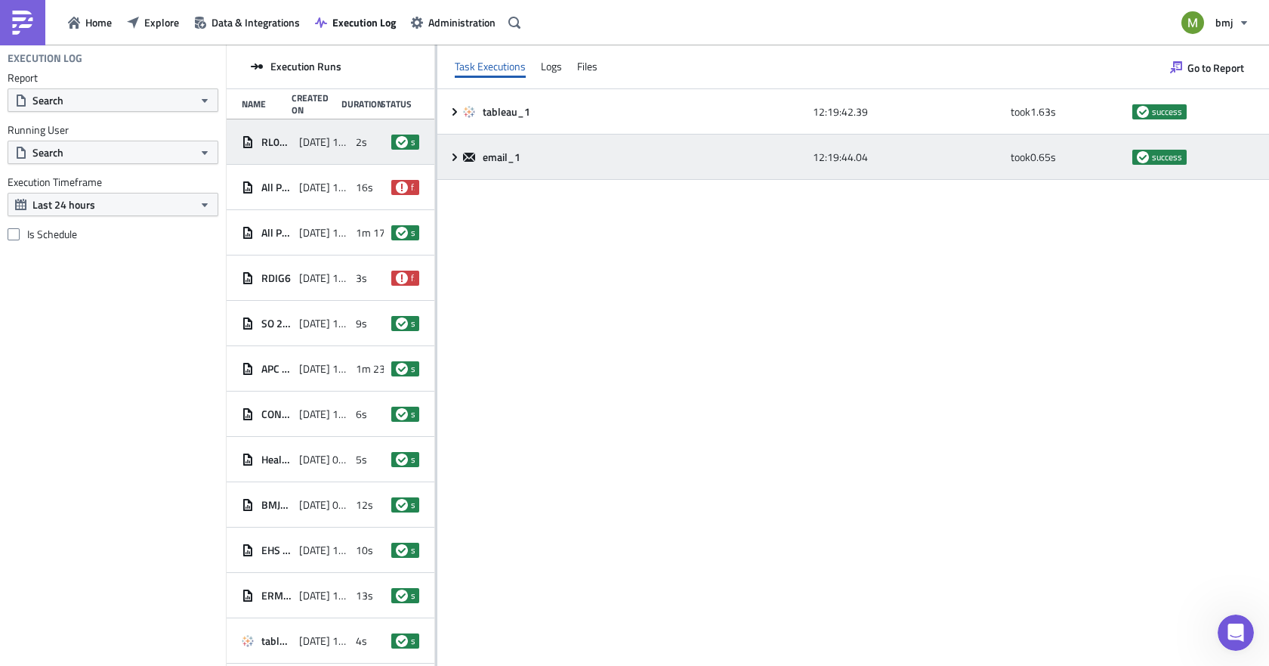
click at [455, 159] on icon at bounding box center [455, 157] width 12 height 12
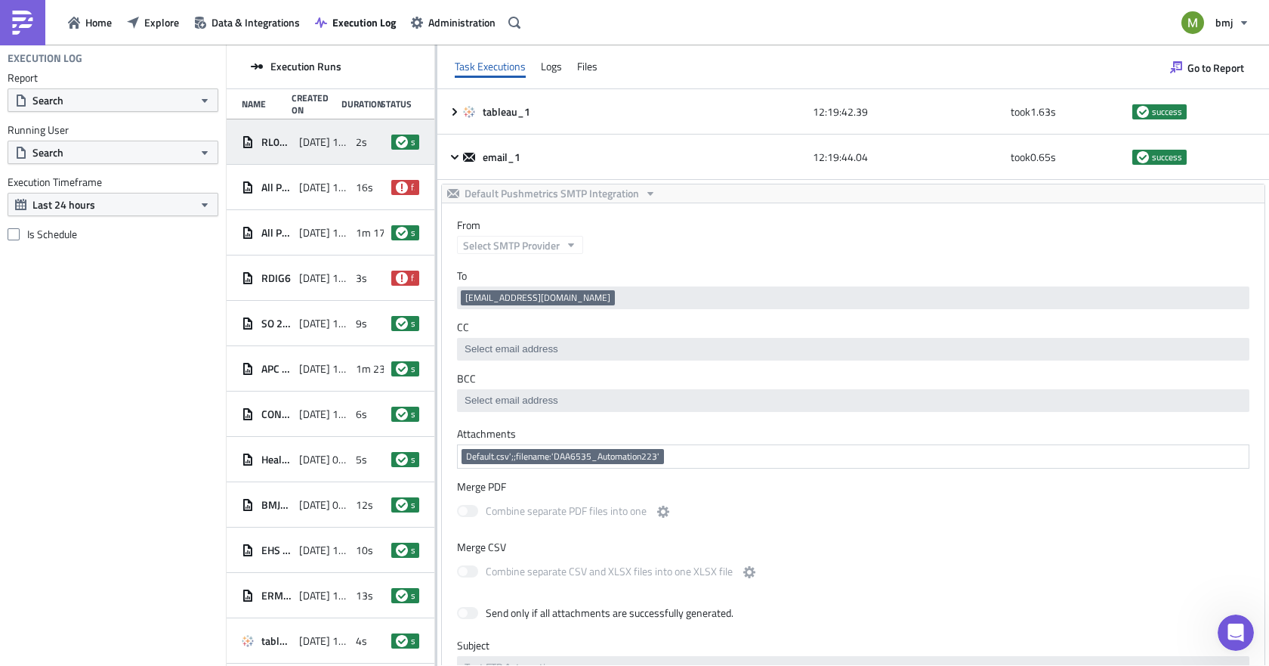
click at [858, 482] on label "Merge PDF" at bounding box center [853, 487] width 792 height 14
click at [609, 452] on span "Default.csv';;filename:'DAA6535_Automation223'" at bounding box center [562, 456] width 193 height 12
click at [163, 24] on span "Explore" at bounding box center [161, 22] width 35 height 16
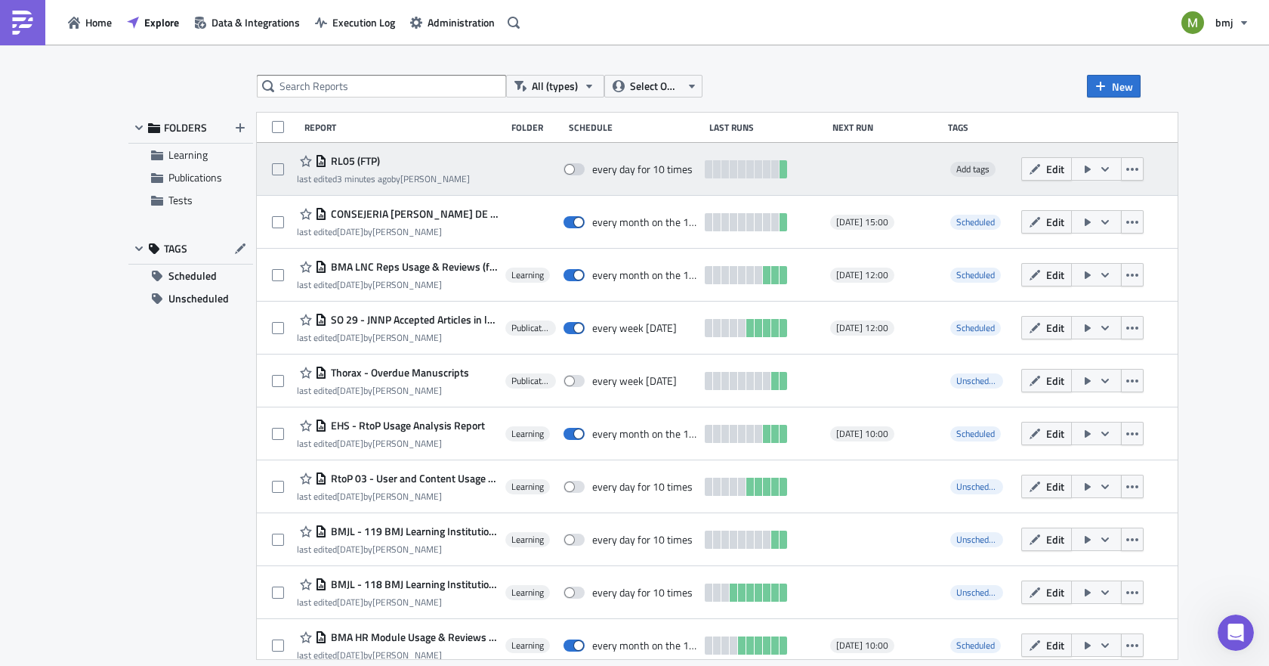
click at [1109, 168] on icon "button" at bounding box center [1105, 168] width 8 height 5
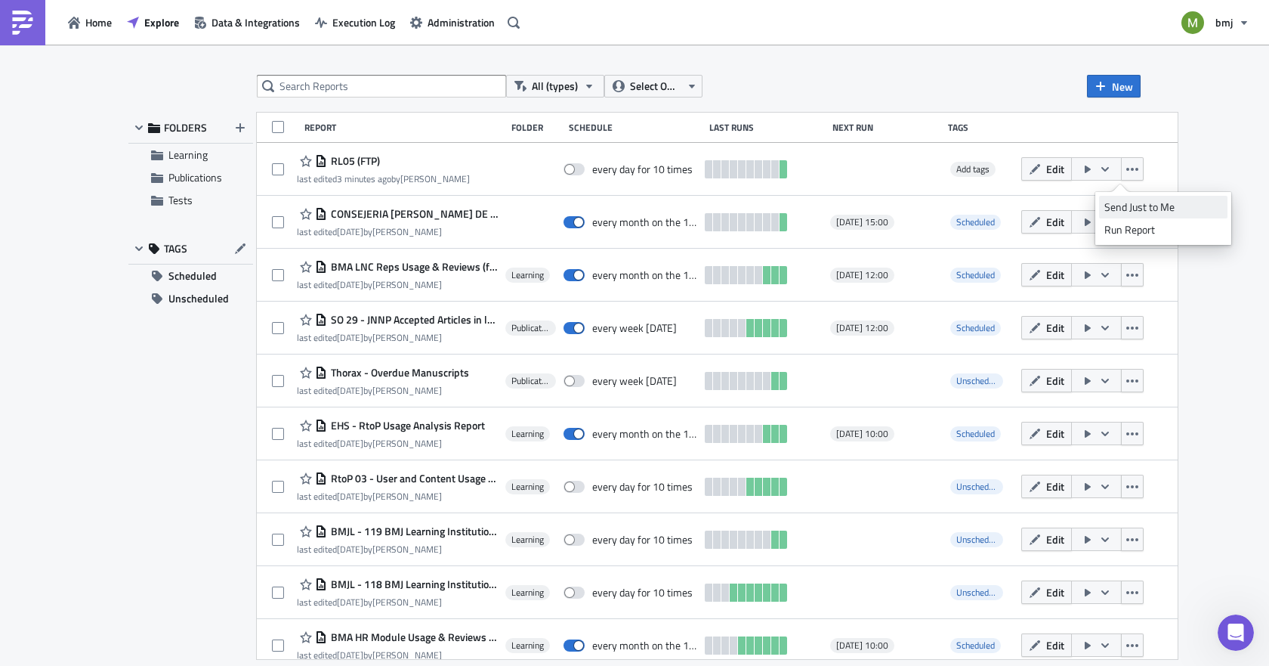
click at [1125, 208] on div "Send Just to Me" at bounding box center [1163, 206] width 118 height 15
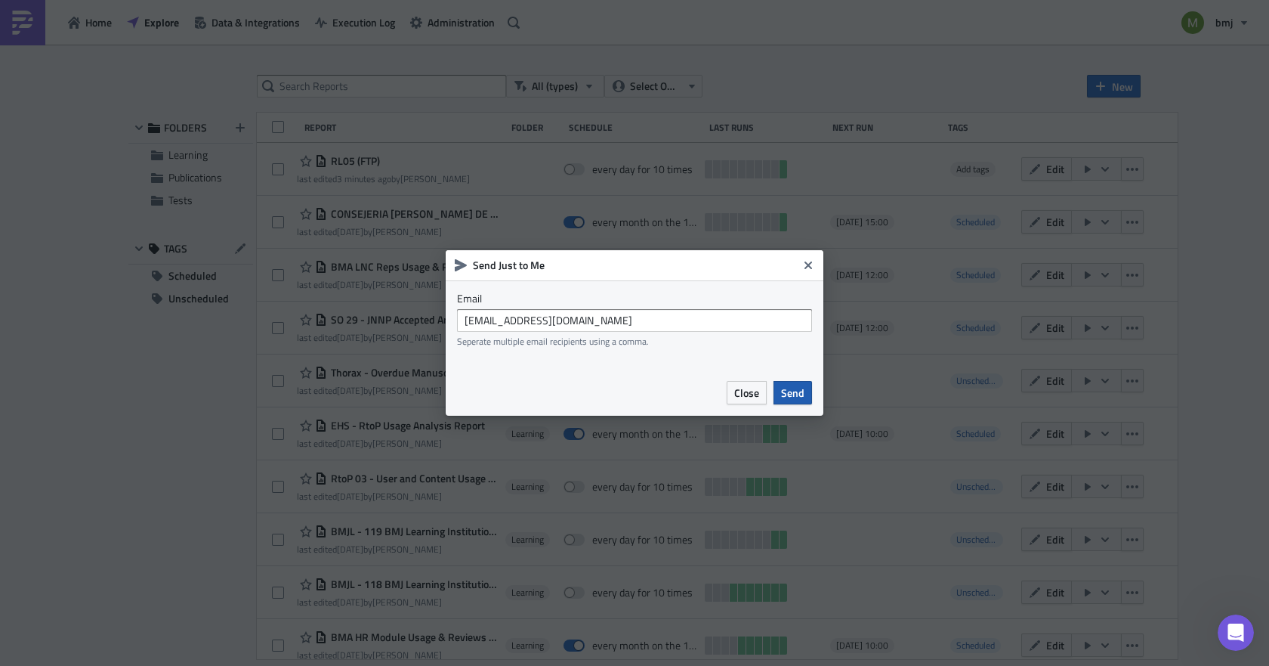
click at [784, 389] on span "Send" at bounding box center [792, 393] width 23 height 16
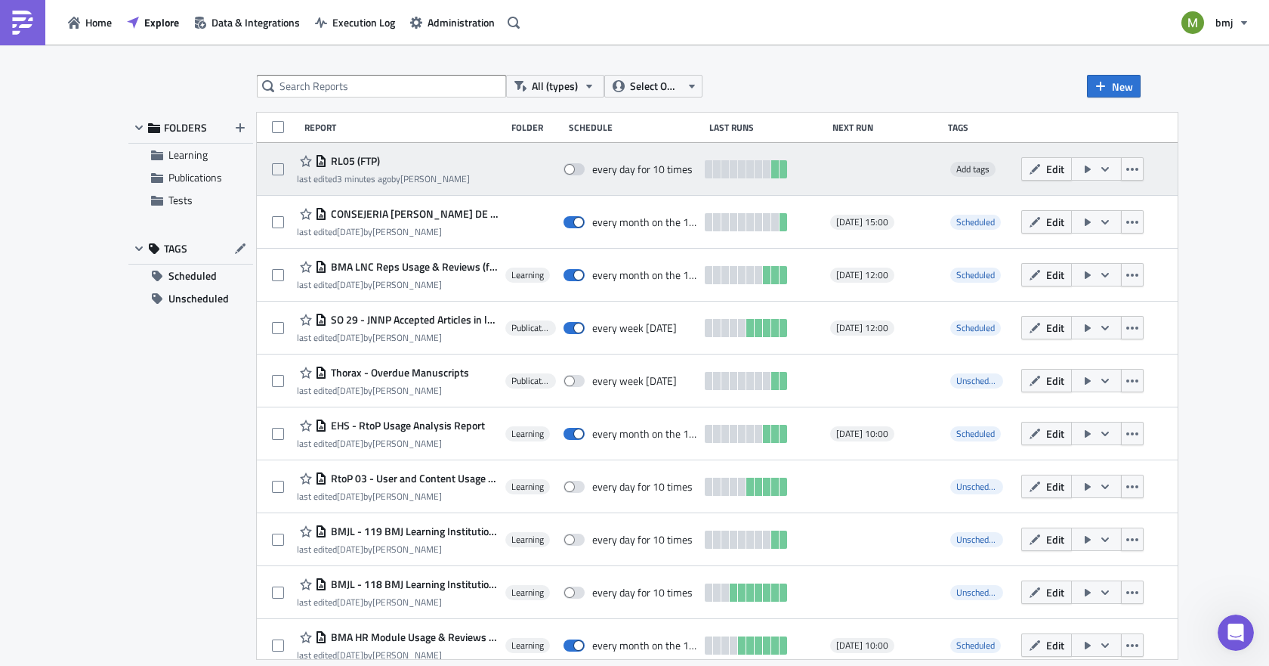
click at [358, 160] on span "RL05 (FTP)" at bounding box center [353, 161] width 53 height 14
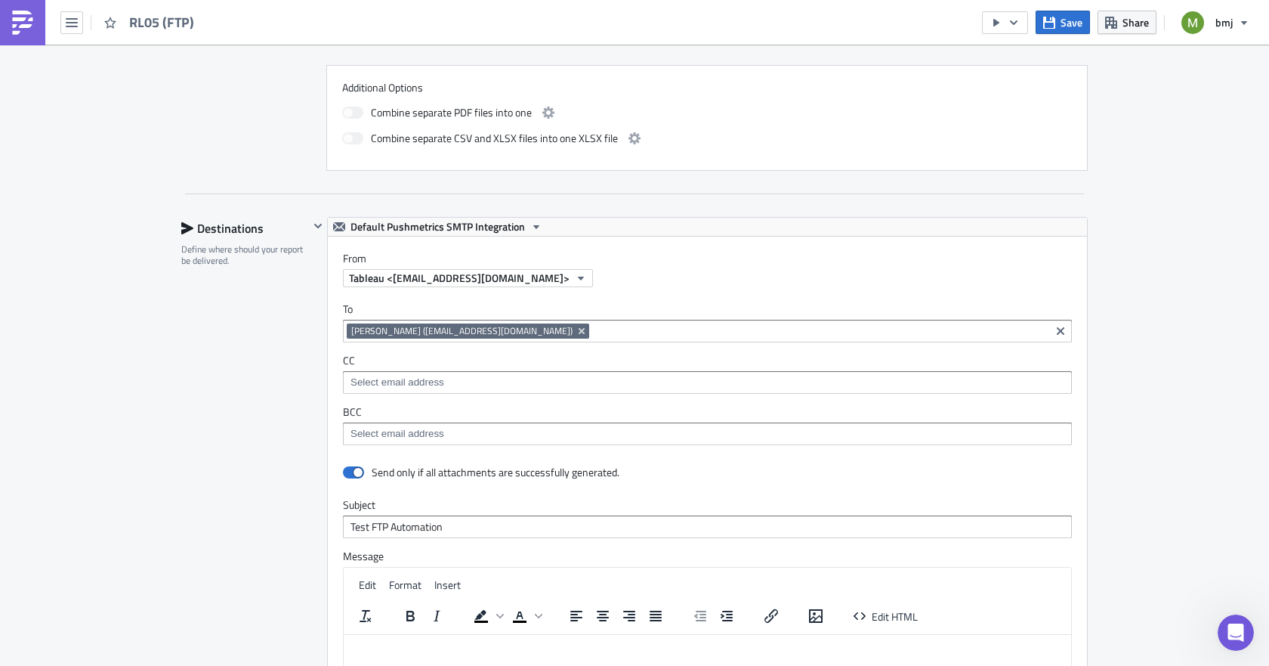
scroll to position [831, 0]
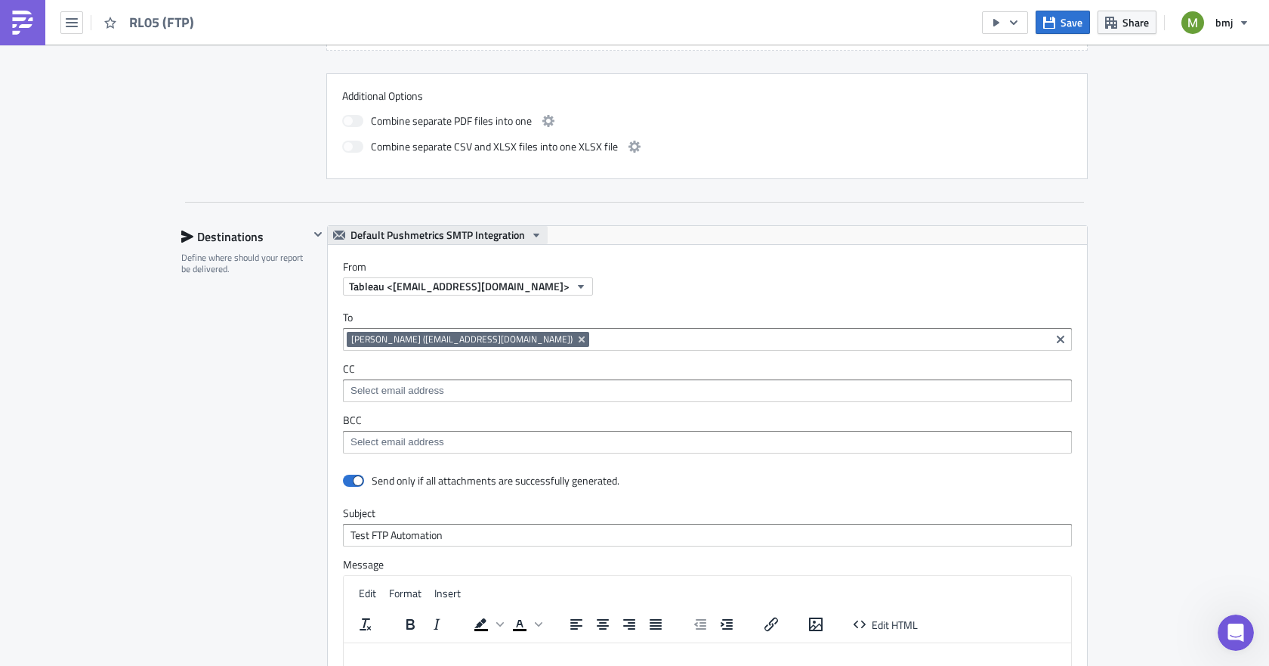
click at [488, 228] on span "Default Pushmetrics SMTP Integration" at bounding box center [438, 235] width 175 height 18
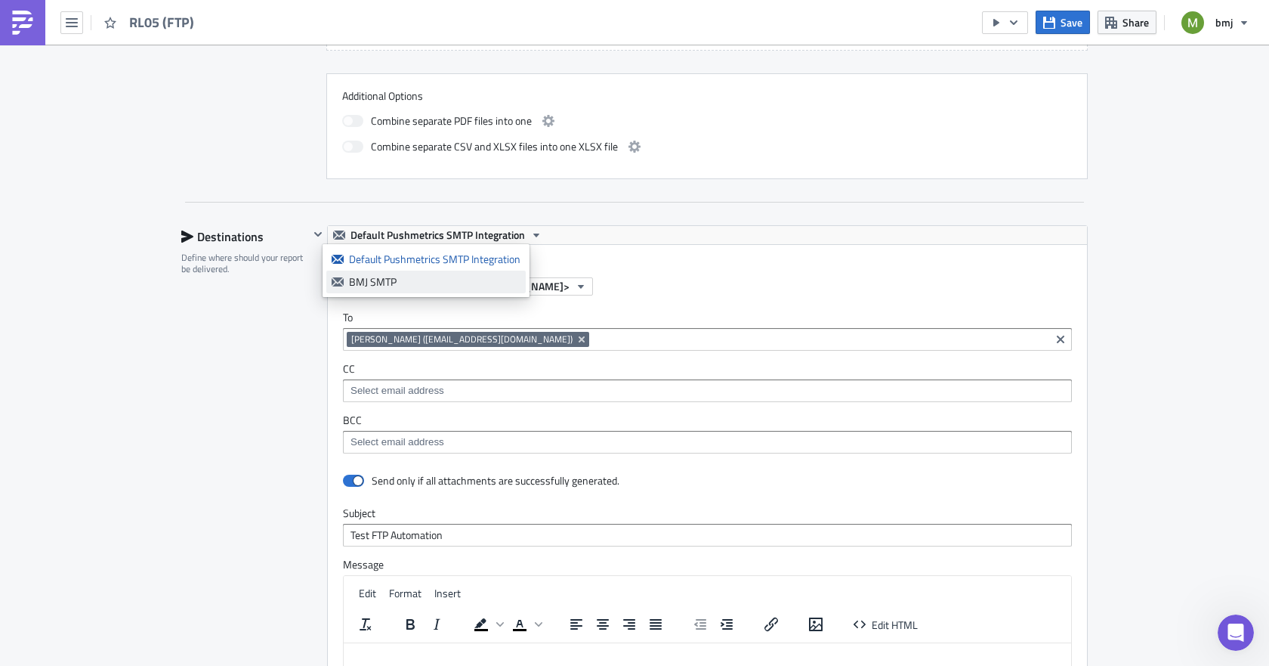
click at [388, 283] on div "BMJ SMTP" at bounding box center [434, 281] width 171 height 15
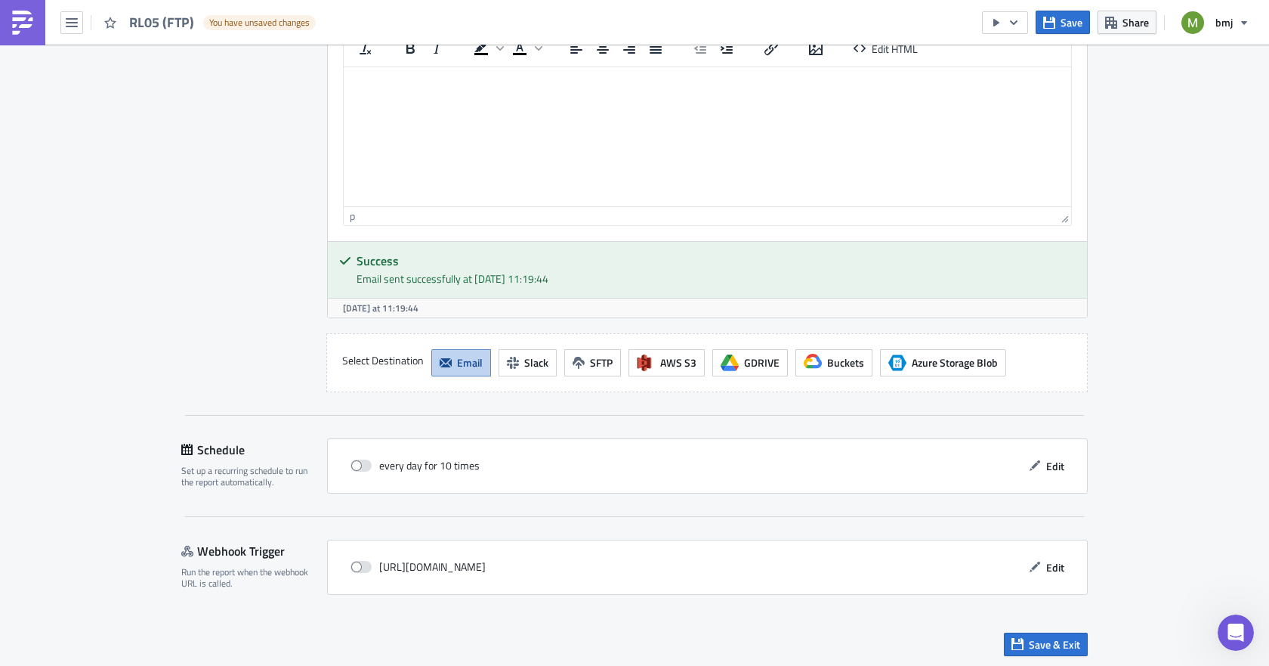
scroll to position [1410, 0]
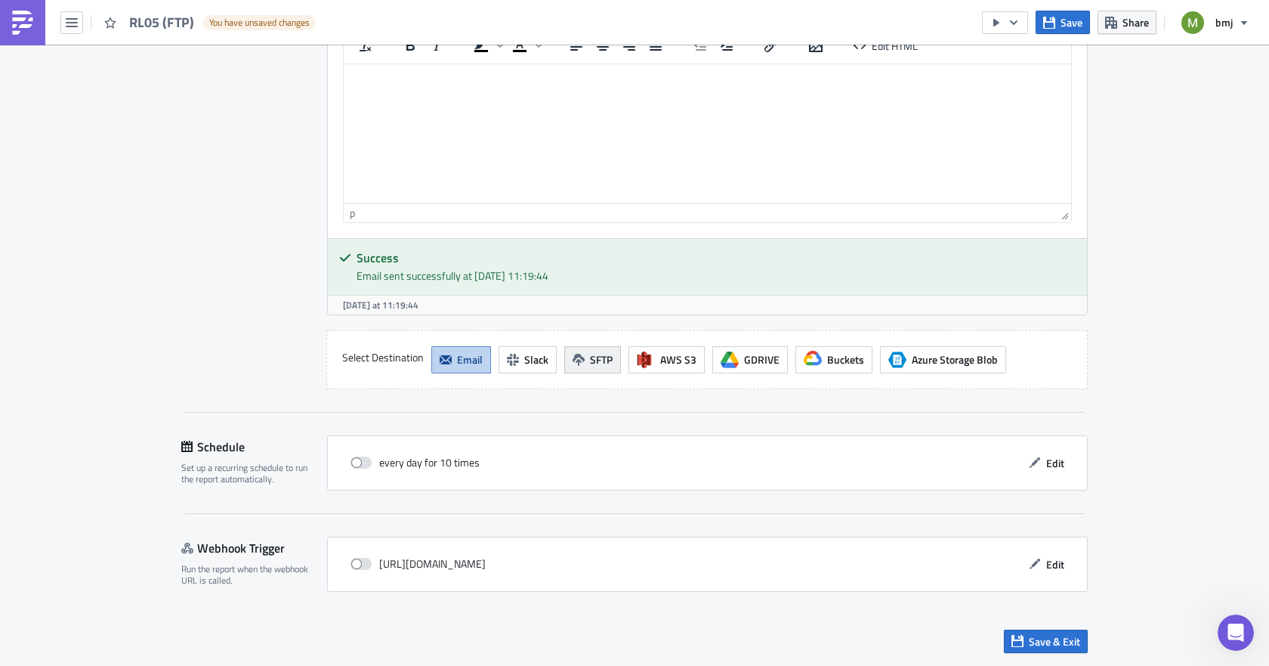
click at [590, 358] on span "SFTP" at bounding box center [601, 359] width 23 height 16
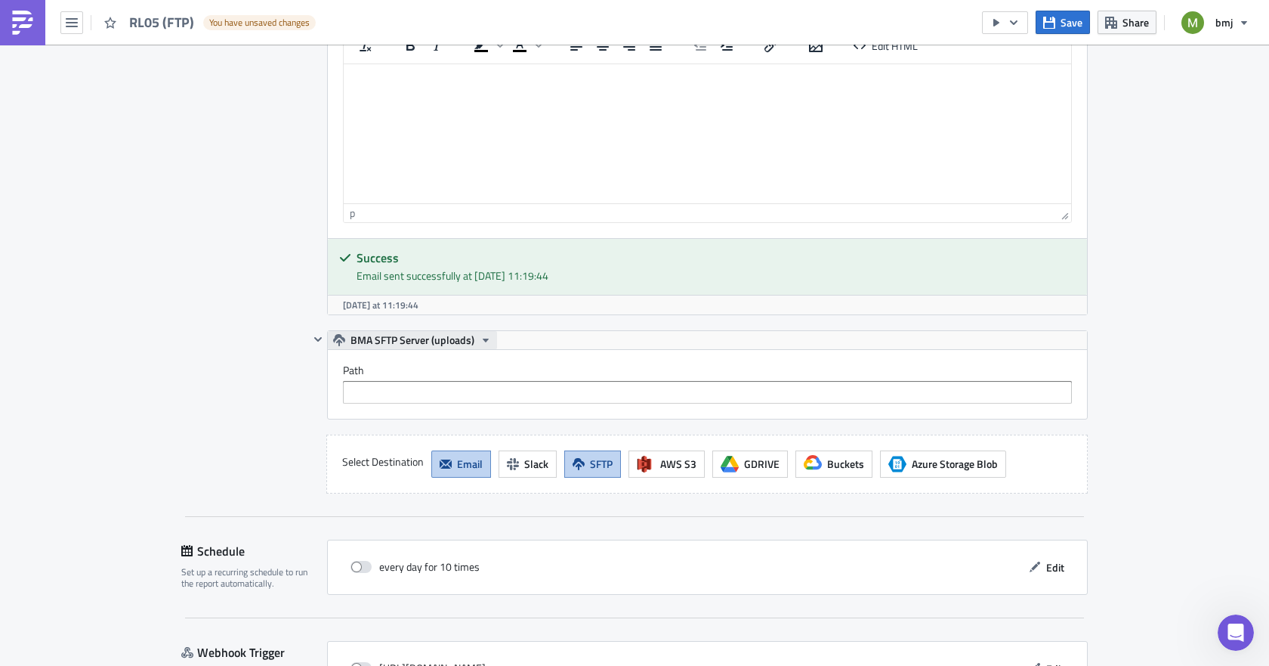
click at [437, 339] on span "BMA SFTP Server (uploads)" at bounding box center [413, 340] width 124 height 18
click at [433, 391] on div "BMA SFTP Server (Automations)" at bounding box center [421, 386] width 144 height 15
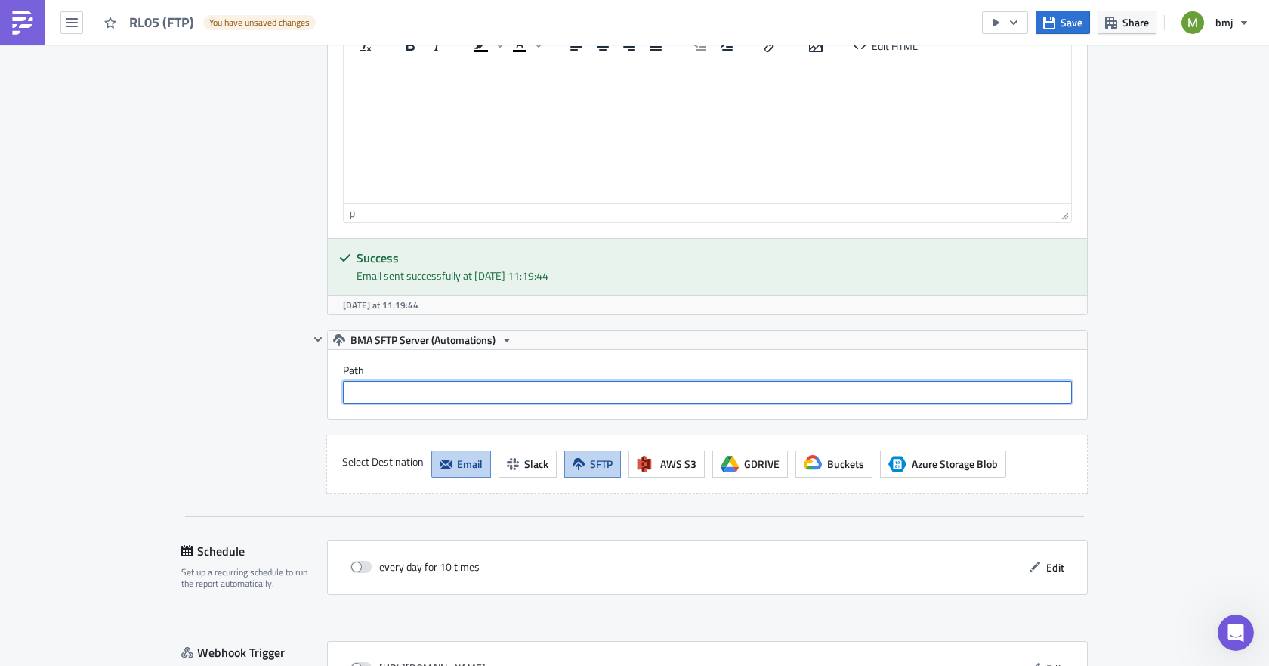
click at [467, 391] on input "text" at bounding box center [707, 392] width 729 height 23
paste input "Automation0223 Non transacted APC"
type input "/uploads/Automation0223 Non transacted APC"
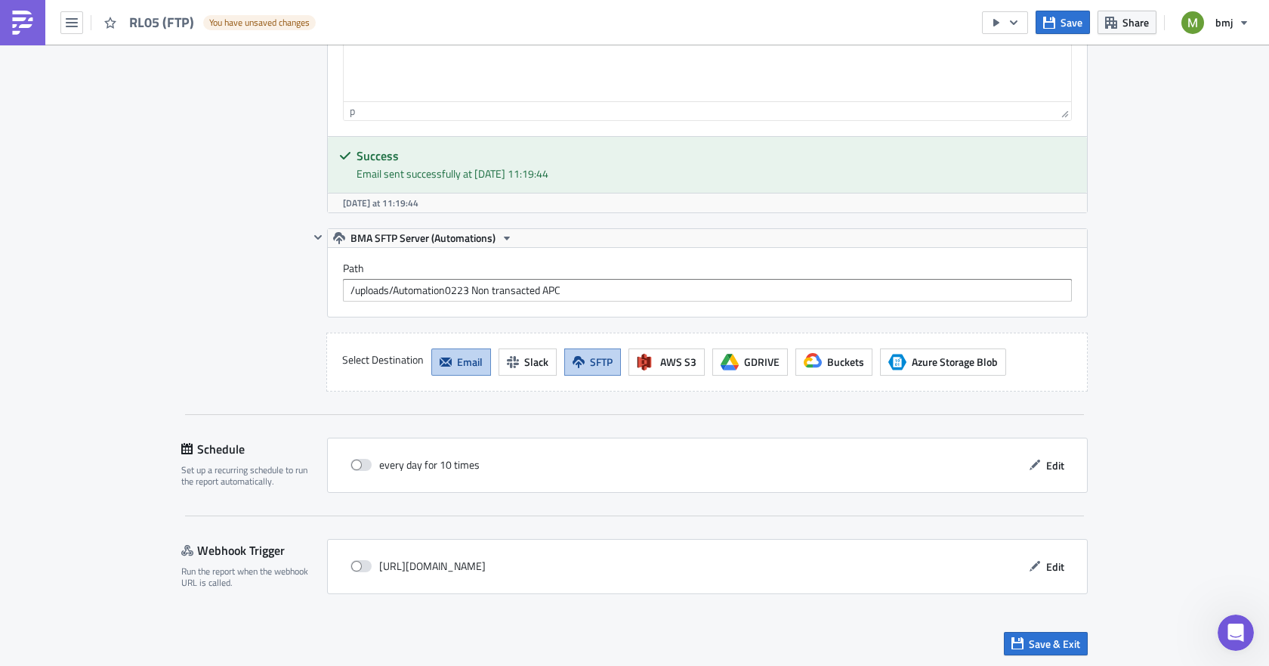
scroll to position [1514, 0]
click at [1029, 644] on span "Save & Exit" at bounding box center [1054, 641] width 51 height 16
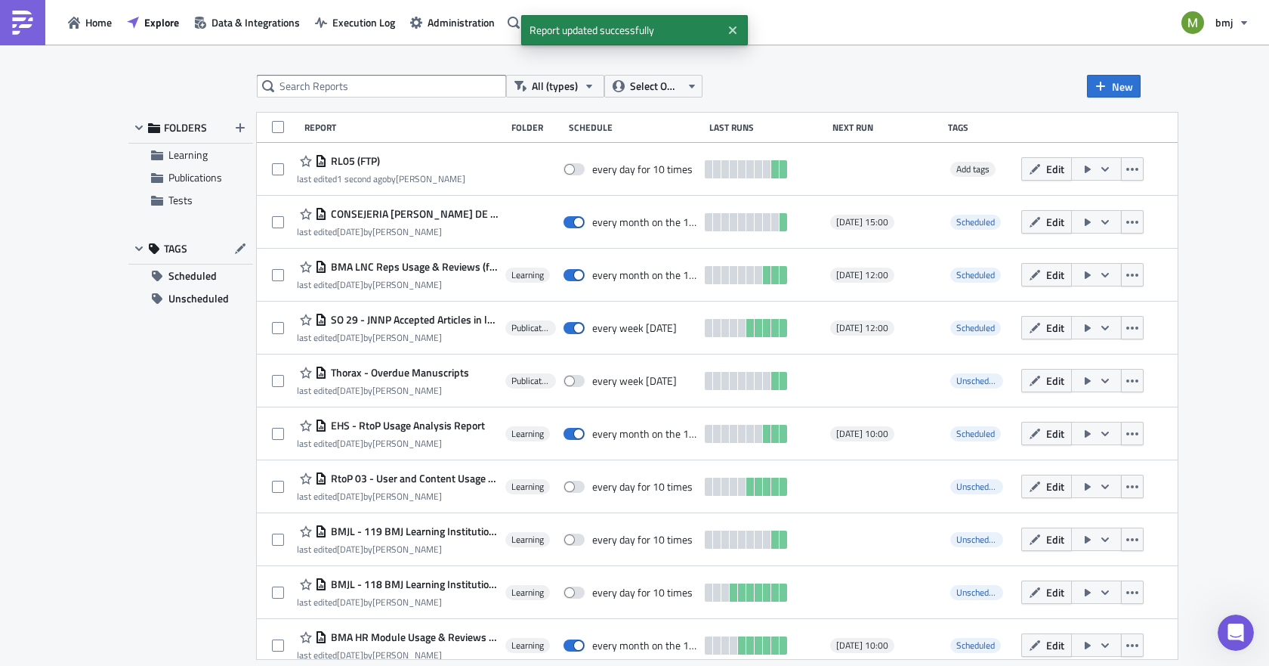
click at [224, 502] on div "FOLDERS Learning Publications Tests TAGS Scheduled Unscheduled" at bounding box center [190, 386] width 125 height 546
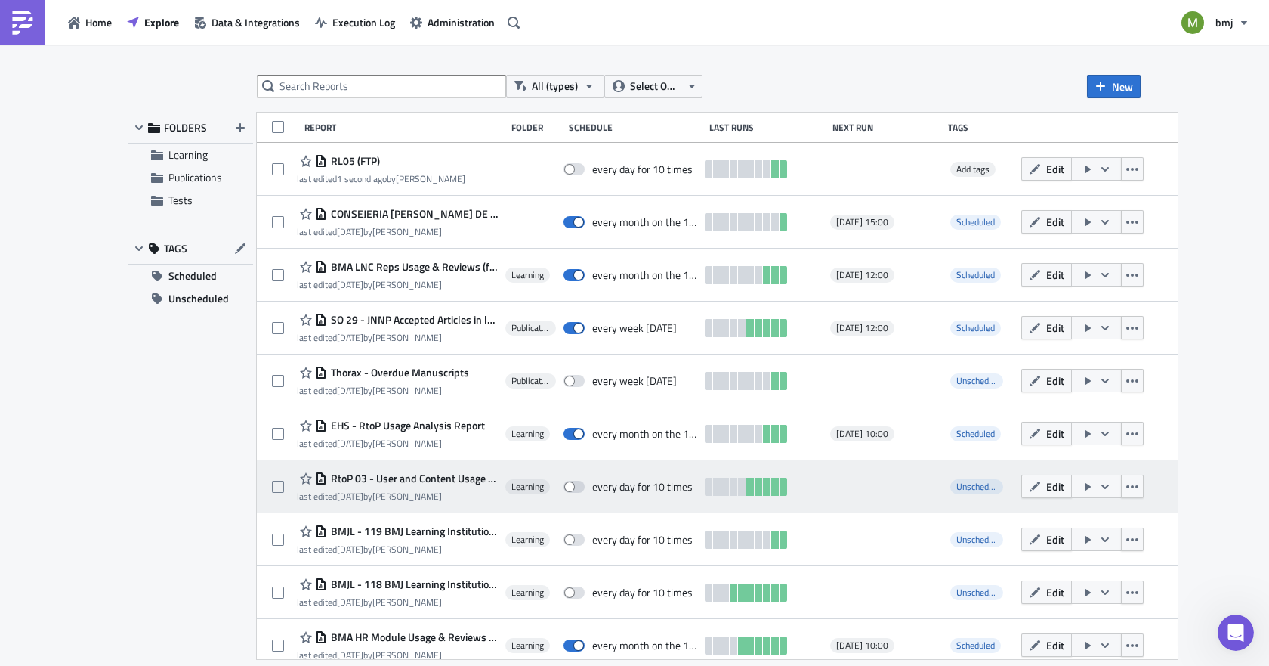
click at [913, 483] on div at bounding box center [884, 486] width 109 height 30
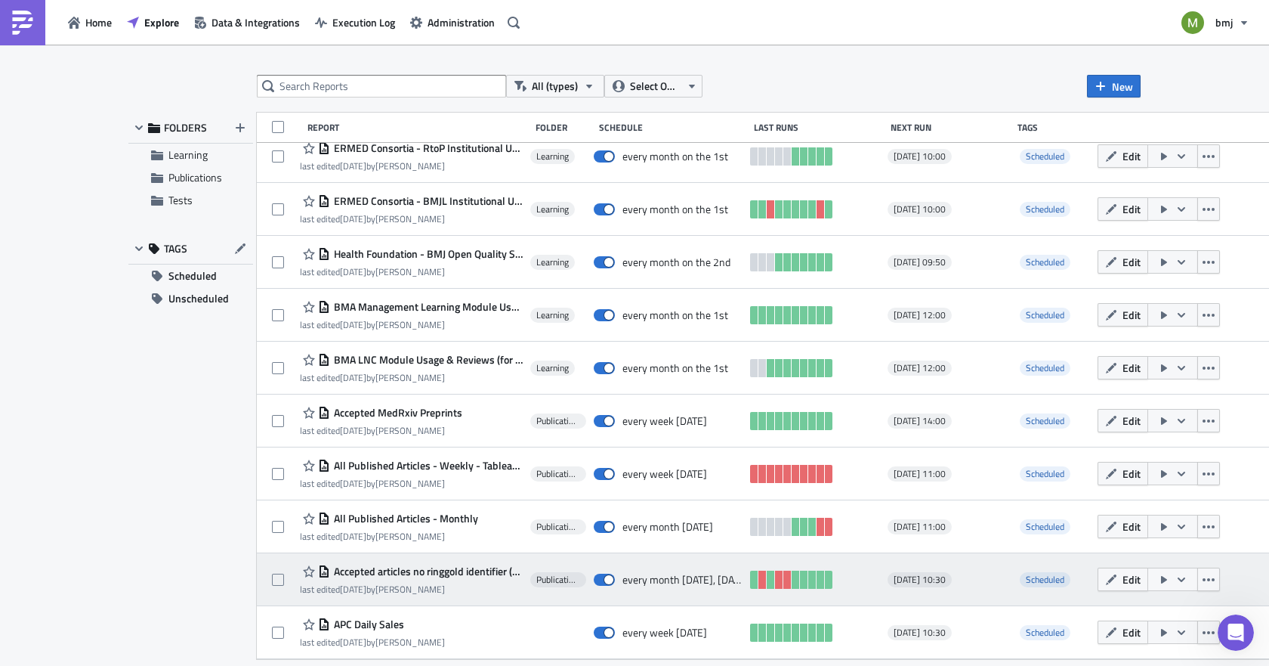
scroll to position [783, 0]
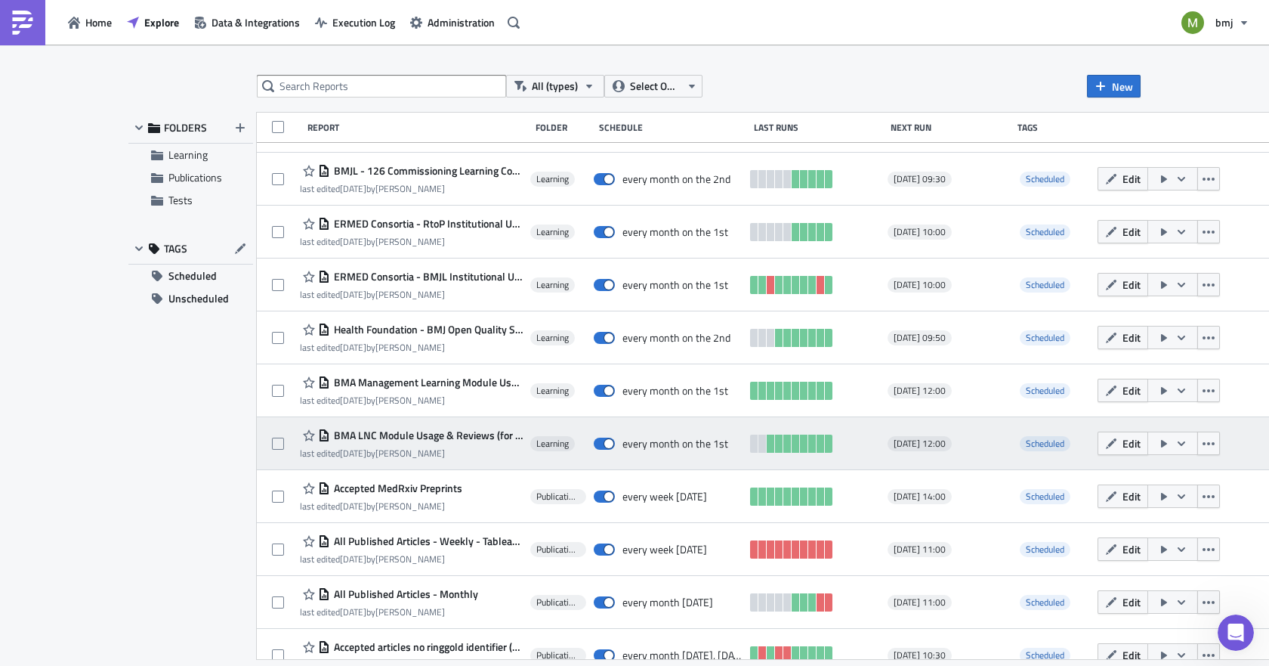
click at [478, 440] on span "BMA LNC Module Usage & Reviews (for publication) - Monthly" at bounding box center [426, 435] width 193 height 14
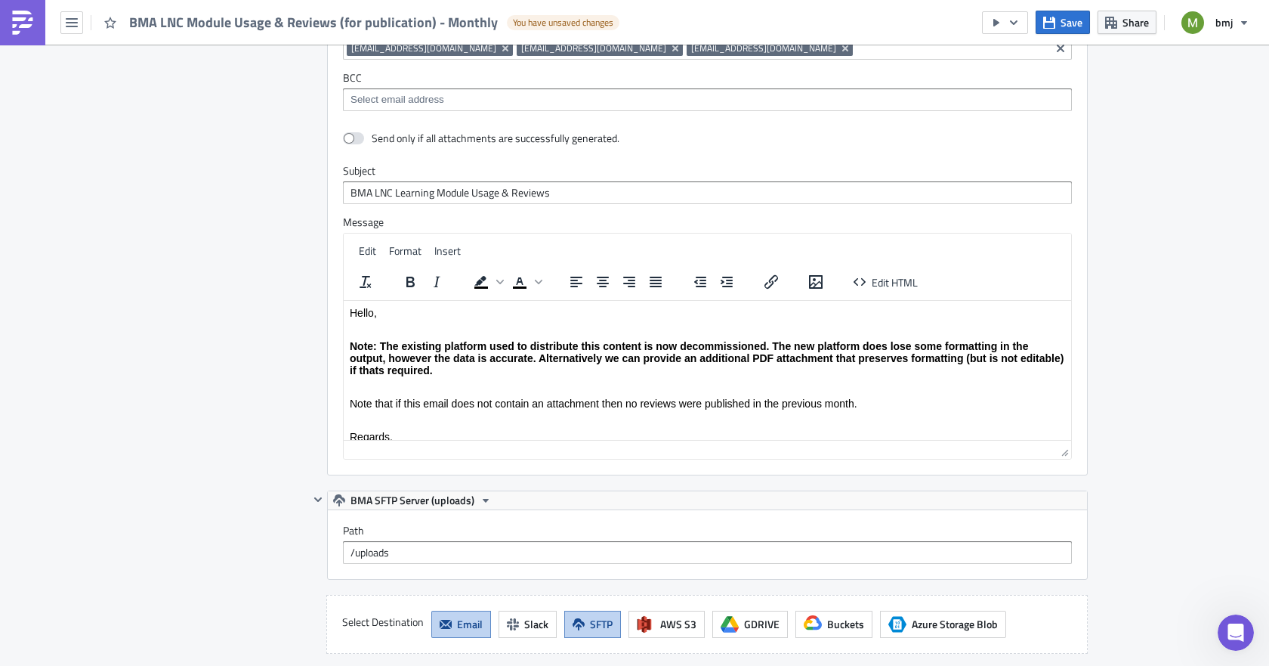
scroll to position [1435, 0]
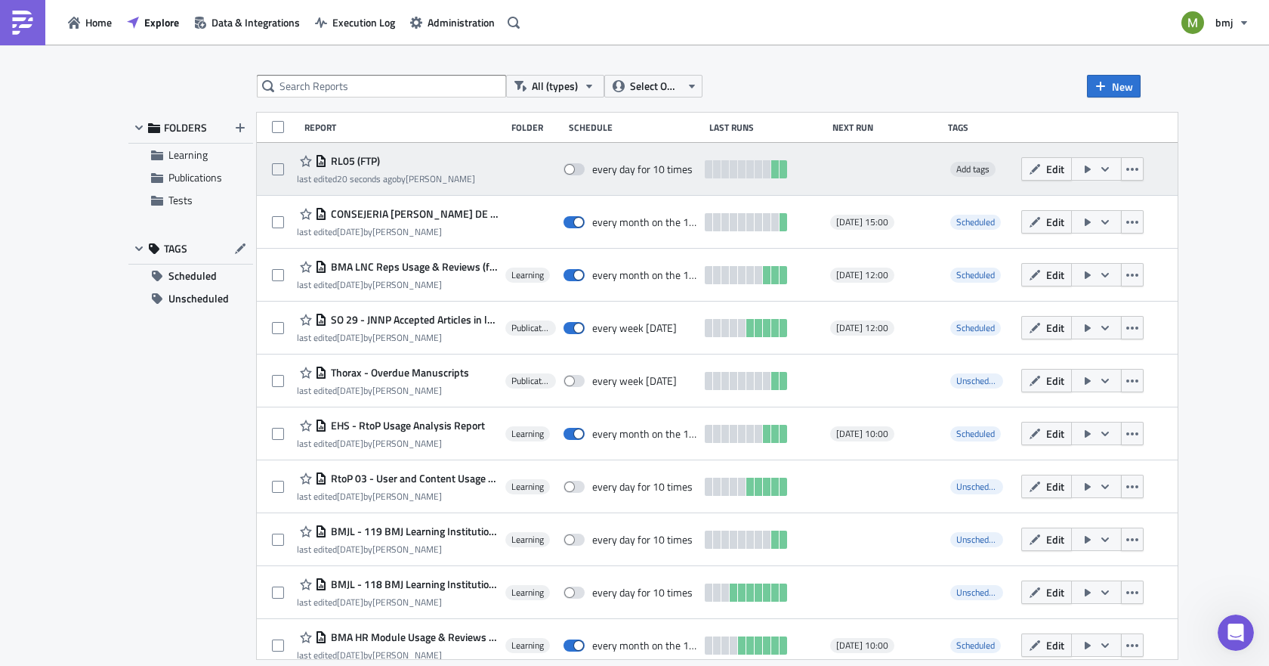
click at [339, 160] on span "RL05 (FTP)" at bounding box center [353, 161] width 53 height 14
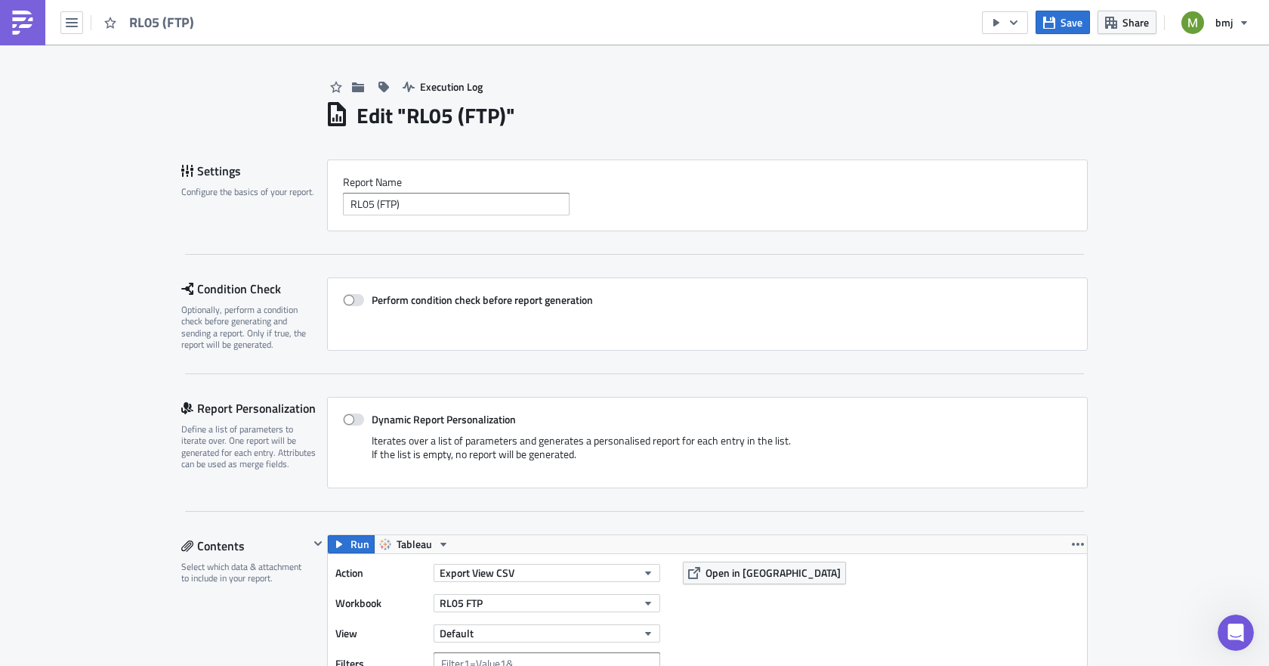
click at [882, 344] on div "Perform condition check before report generation" at bounding box center [707, 313] width 761 height 73
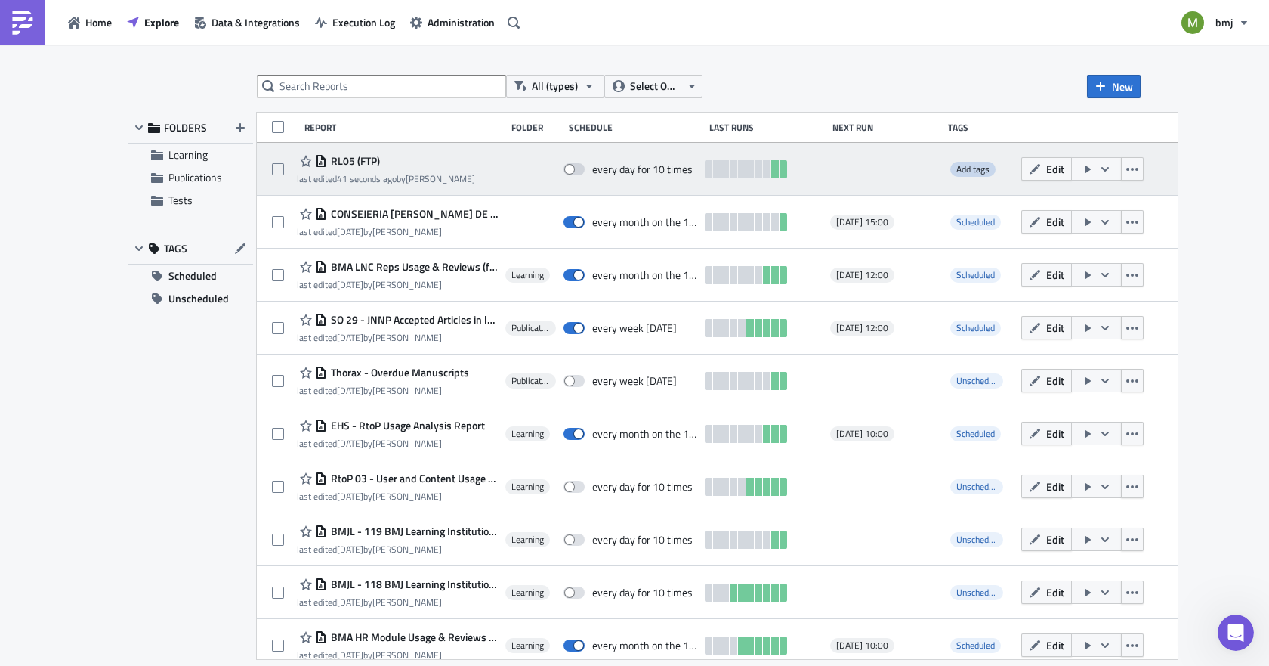
click at [990, 173] on span "Add tags" at bounding box center [972, 169] width 33 height 14
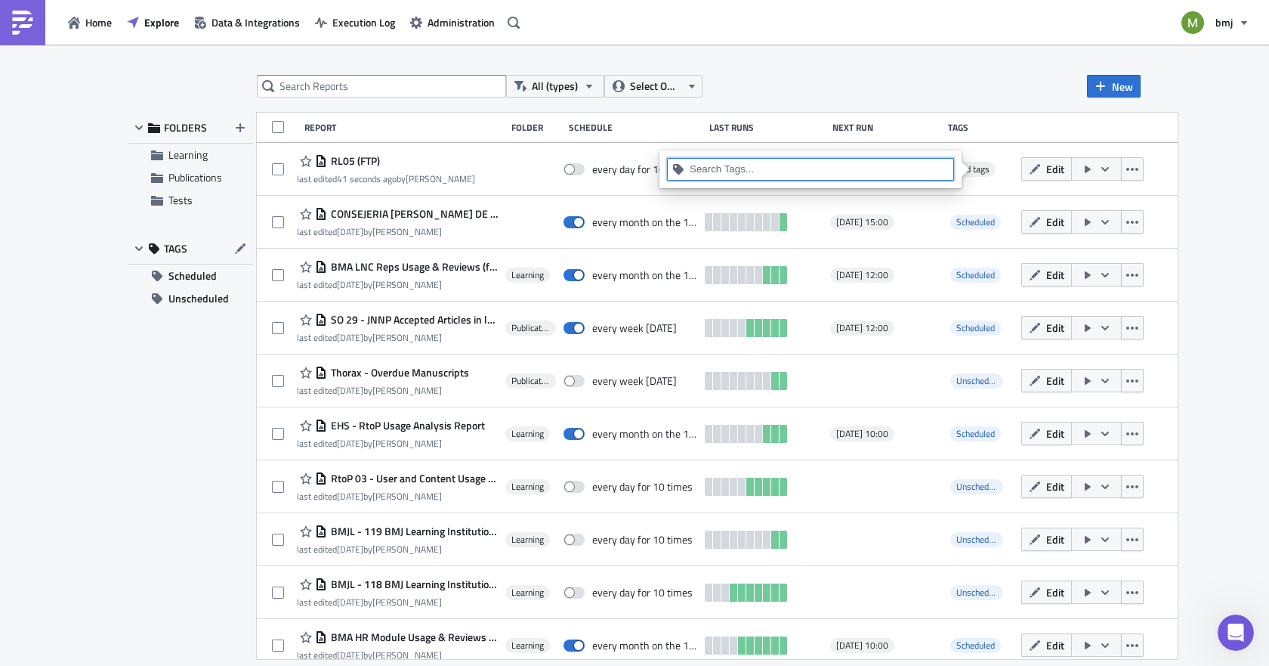
click at [816, 171] on input at bounding box center [819, 169] width 259 height 15
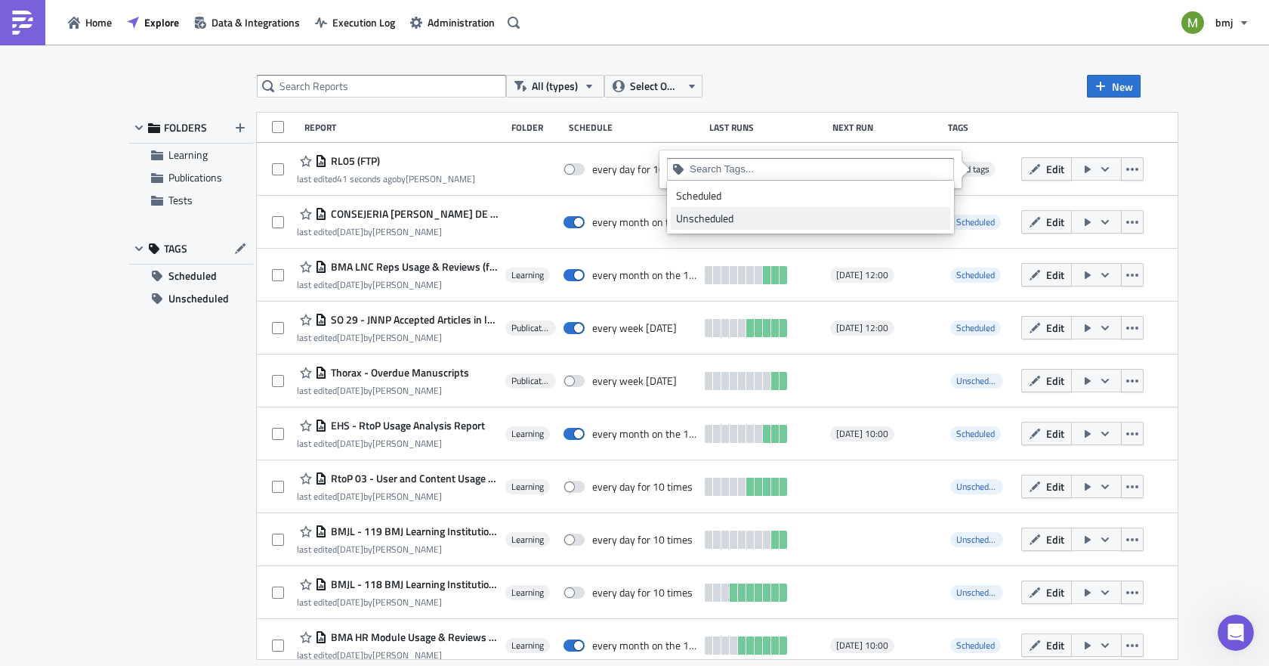
click at [707, 218] on div "Unscheduled" at bounding box center [810, 218] width 269 height 15
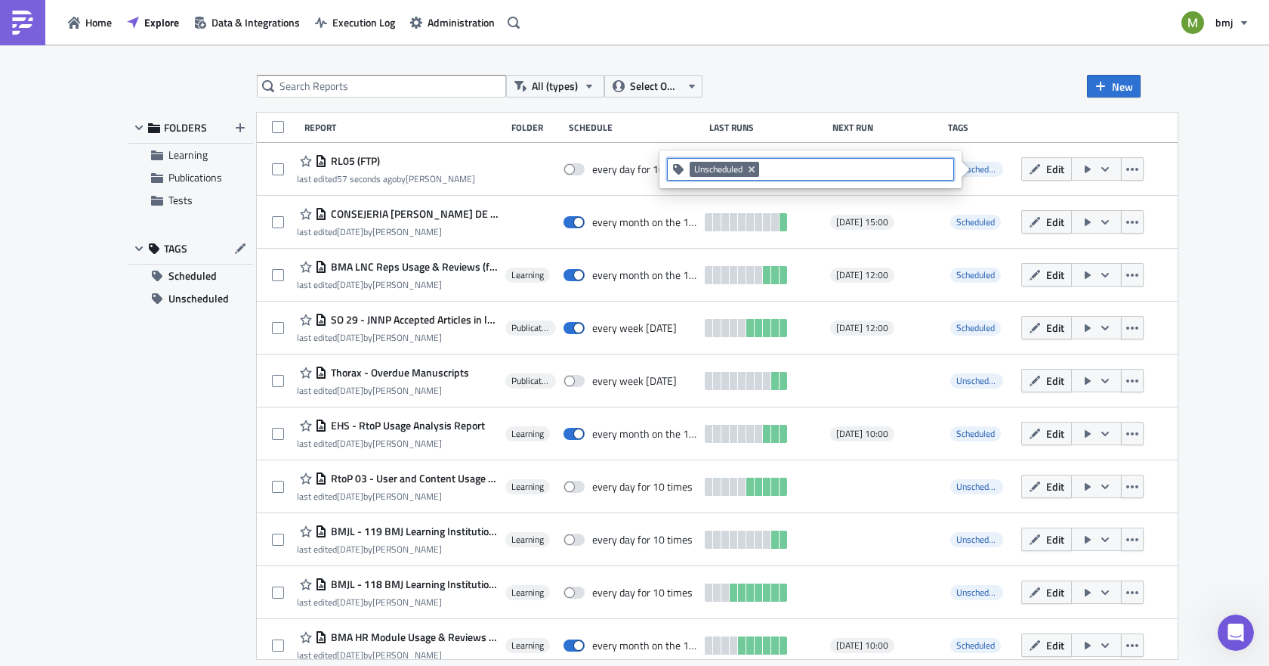
click at [219, 455] on div "FOLDERS Learning Publications Tests TAGS Scheduled Unscheduled" at bounding box center [190, 386] width 125 height 546
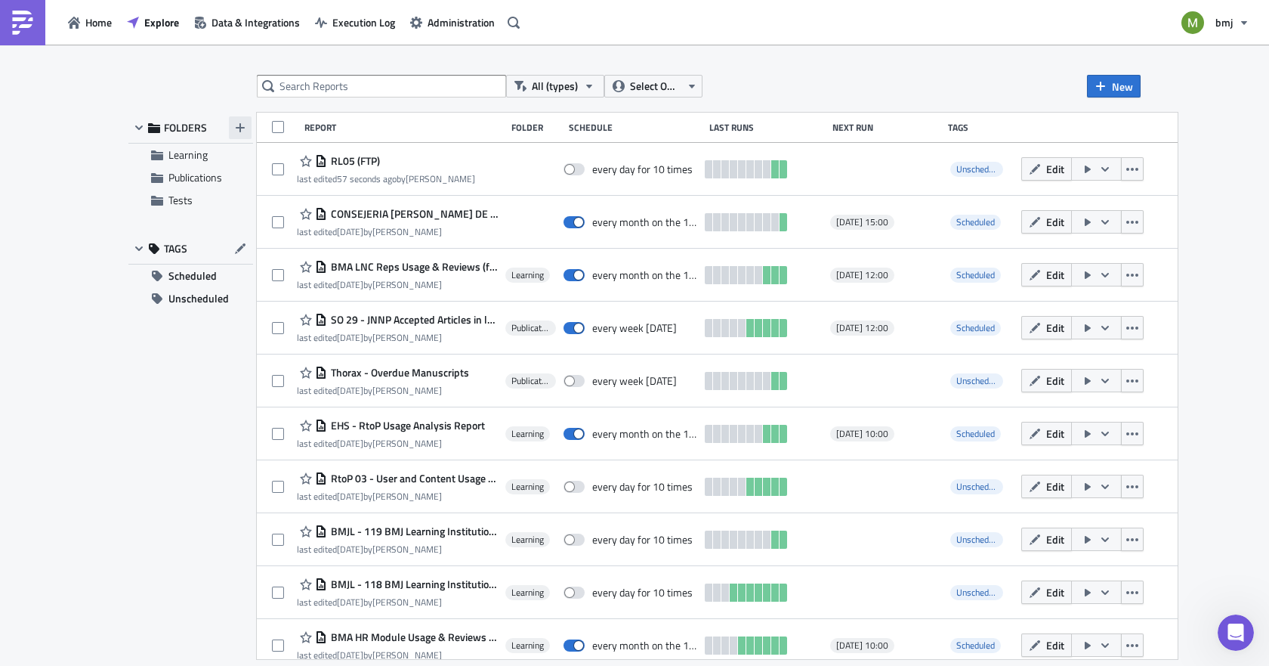
click at [244, 130] on icon "button" at bounding box center [240, 128] width 12 height 12
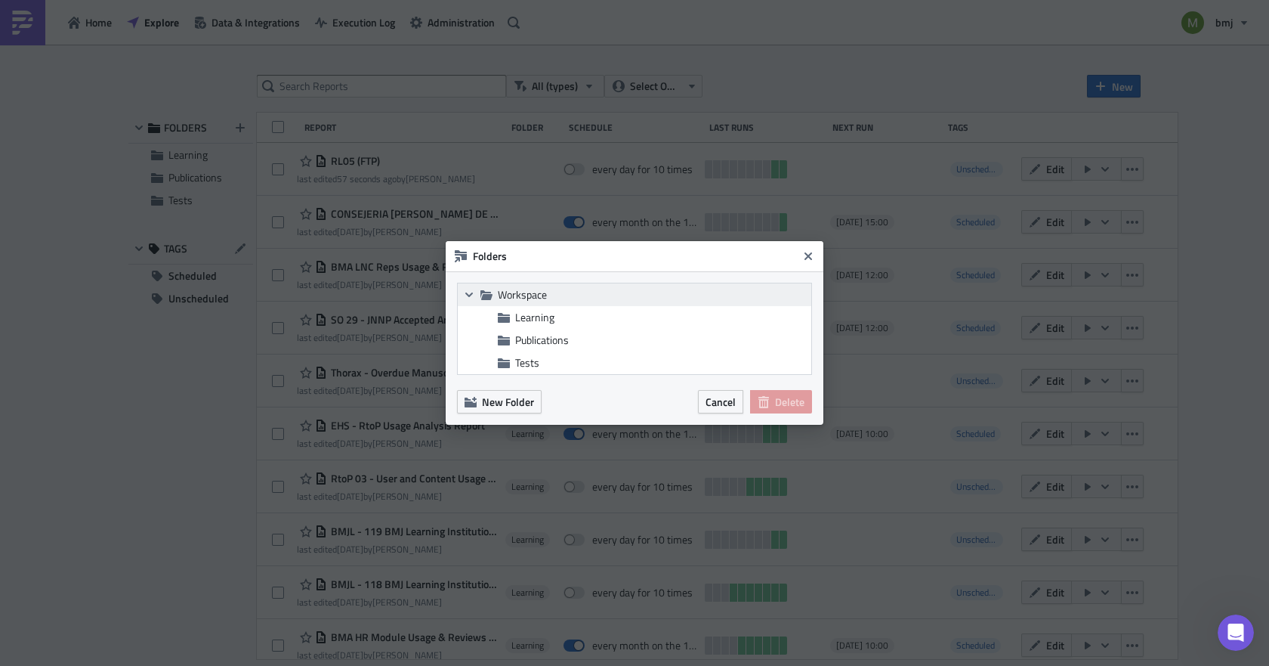
click at [569, 287] on div "Collapse group Workspace" at bounding box center [635, 294] width 354 height 23
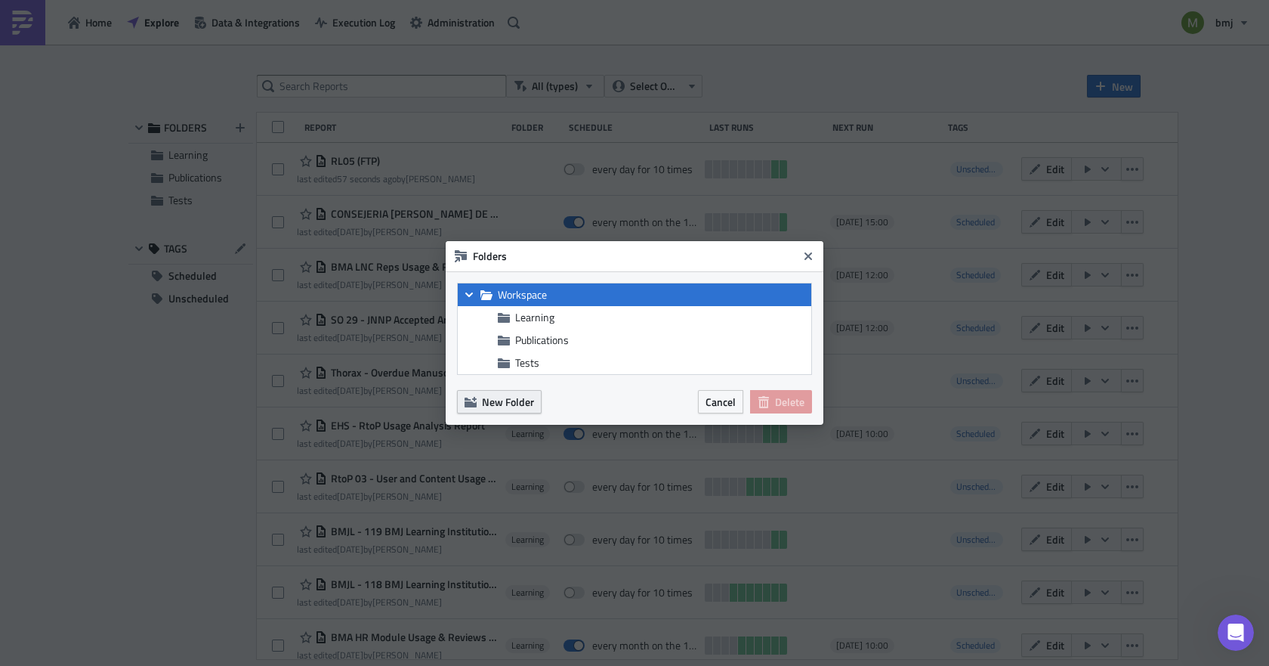
click at [511, 397] on span "New Folder" at bounding box center [508, 402] width 52 height 16
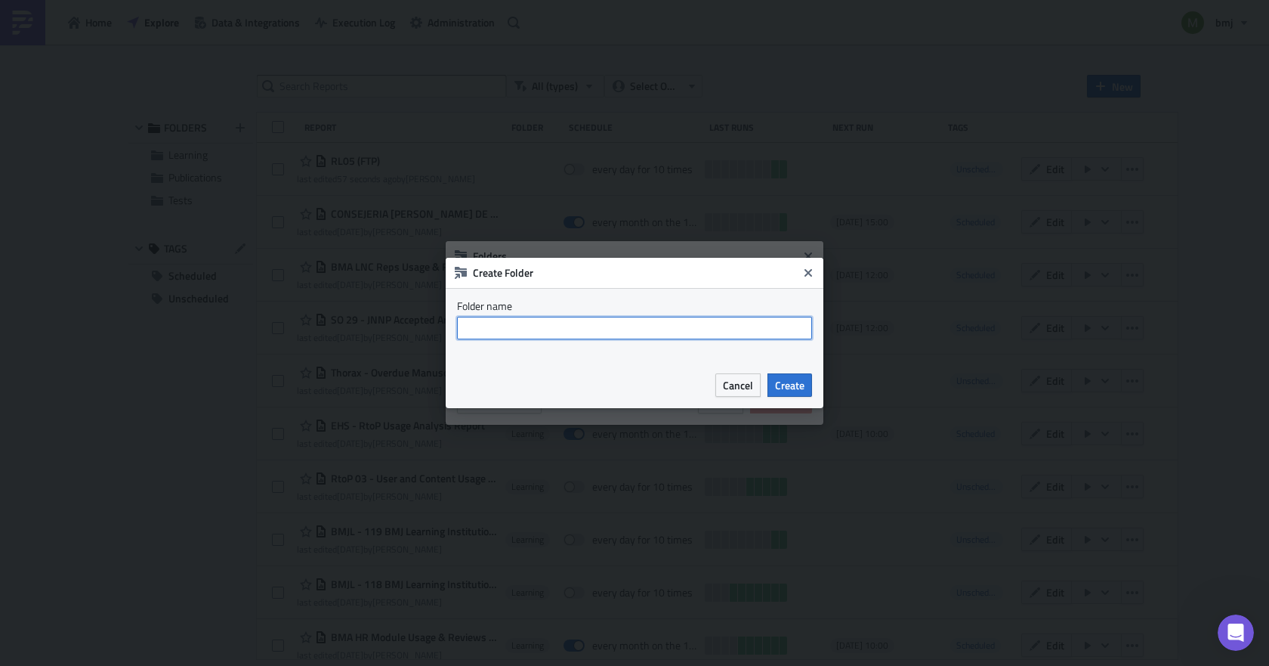
click at [510, 332] on input "text" at bounding box center [634, 328] width 355 height 23
type input "Publishing"
click at [777, 382] on span "Create" at bounding box center [789, 385] width 29 height 16
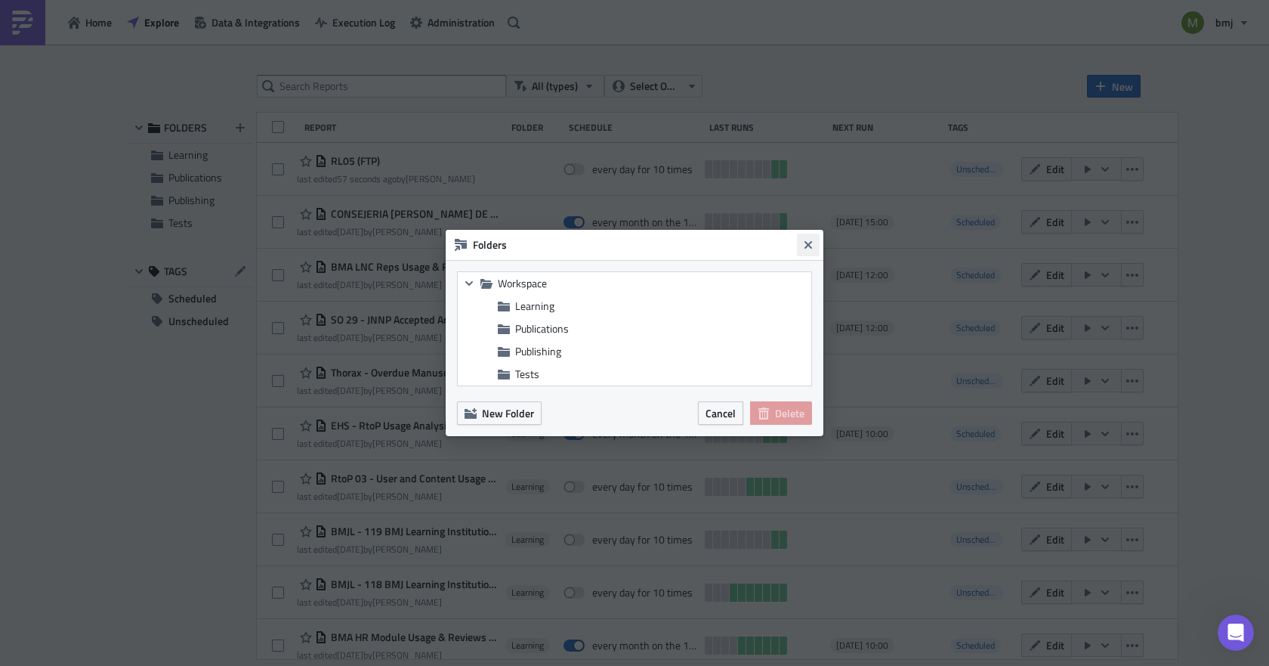
click at [805, 246] on icon "Close" at bounding box center [808, 245] width 12 height 12
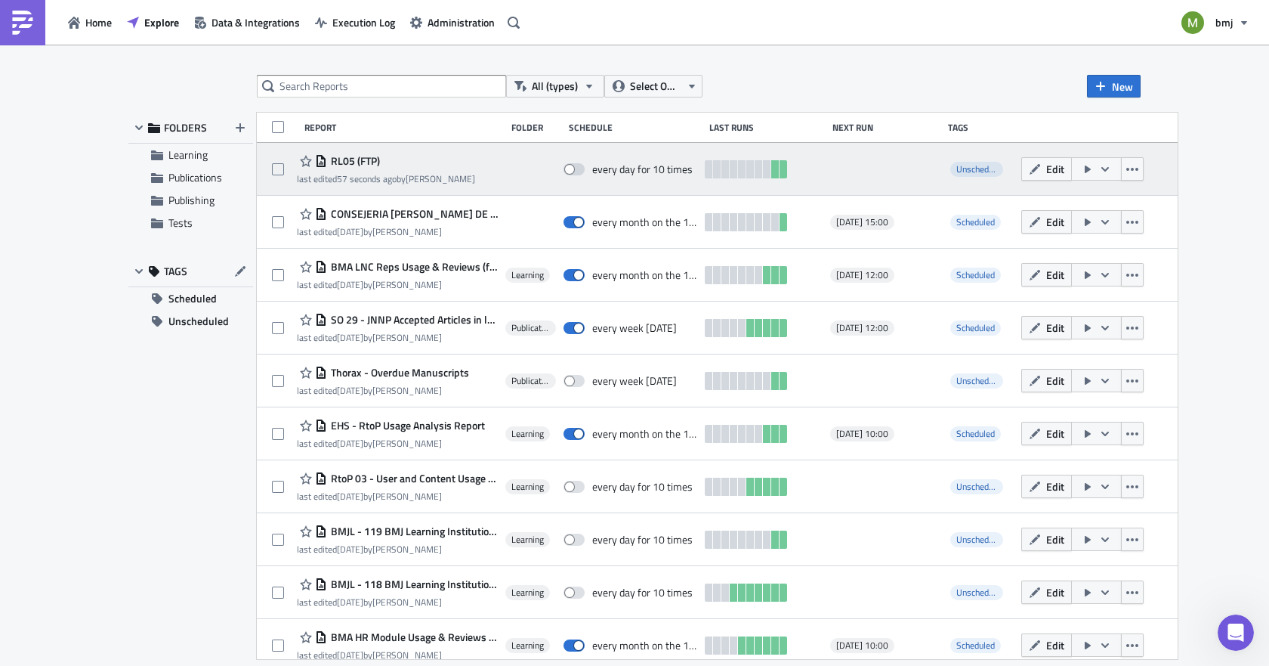
click at [881, 155] on div at bounding box center [884, 169] width 109 height 30
click at [1138, 168] on icon "button" at bounding box center [1132, 169] width 12 height 12
click at [908, 169] on div at bounding box center [884, 169] width 109 height 30
drag, startPoint x: 466, startPoint y: 169, endPoint x: 281, endPoint y: 166, distance: 185.1
click at [282, 166] on label at bounding box center [282, 169] width 20 height 14
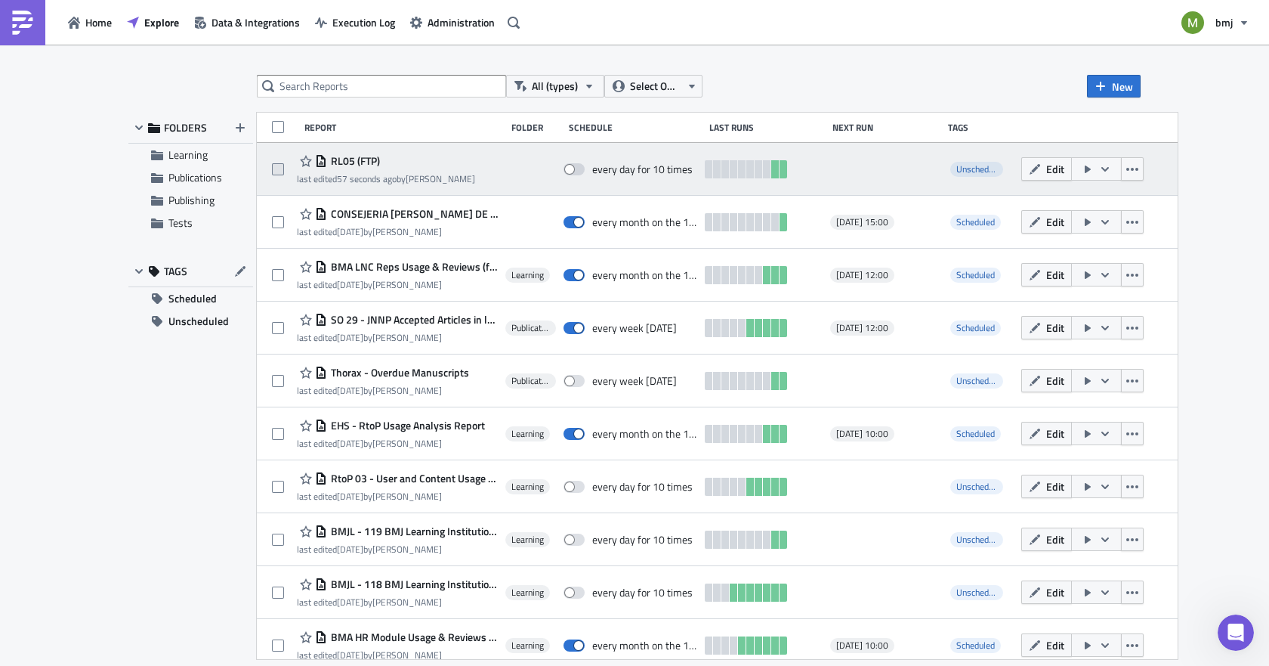
click at [282, 166] on input "checkbox" at bounding box center [280, 170] width 10 height 10
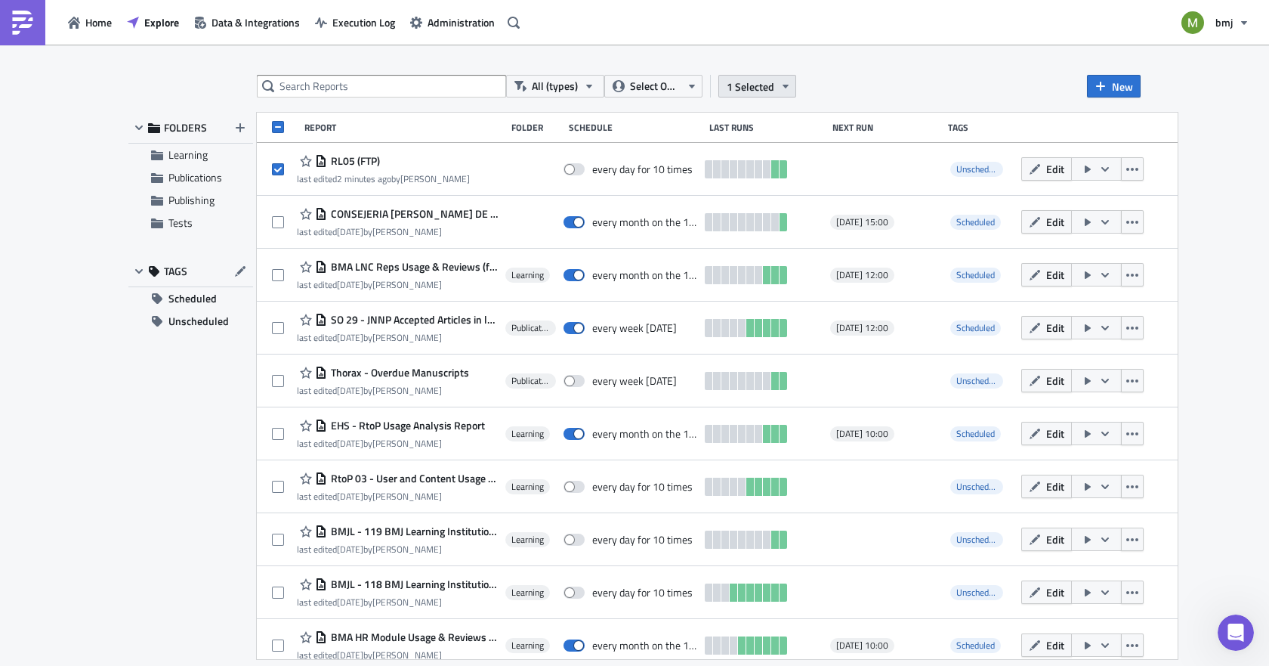
click at [738, 89] on span "1 Selected" at bounding box center [751, 87] width 48 height 16
click at [604, 74] on div "Move to folder" at bounding box center [639, 70] width 100 height 15
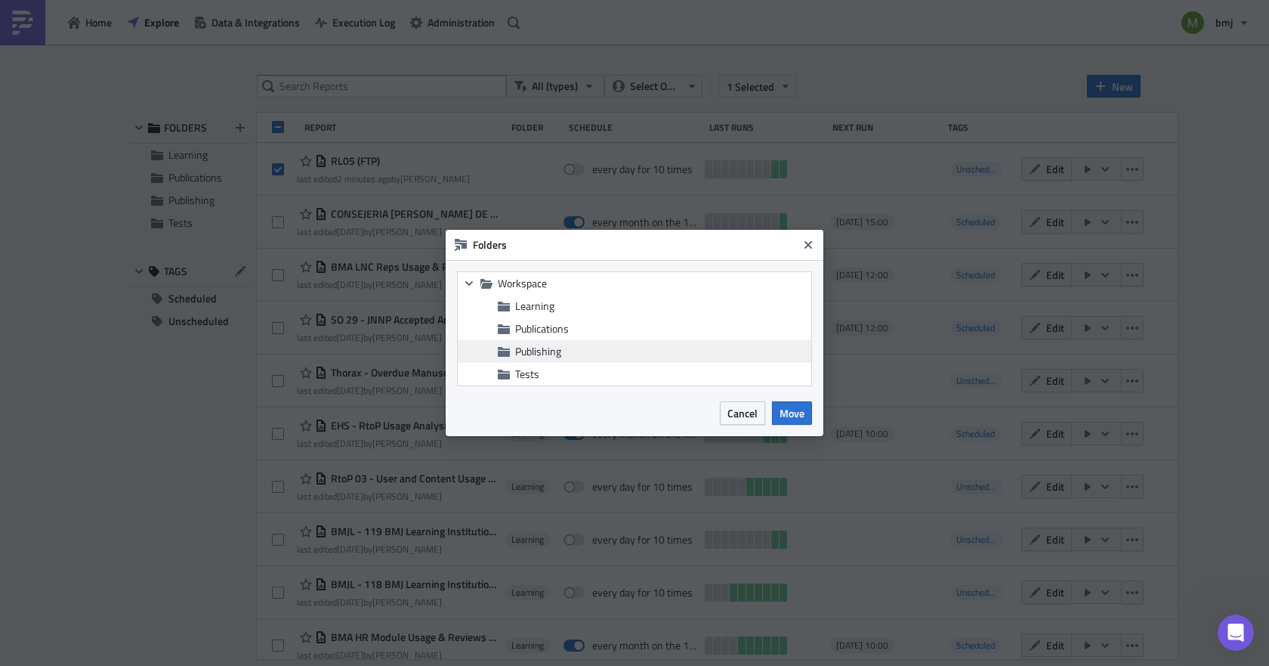
click at [538, 348] on span "Publishing" at bounding box center [538, 351] width 46 height 16
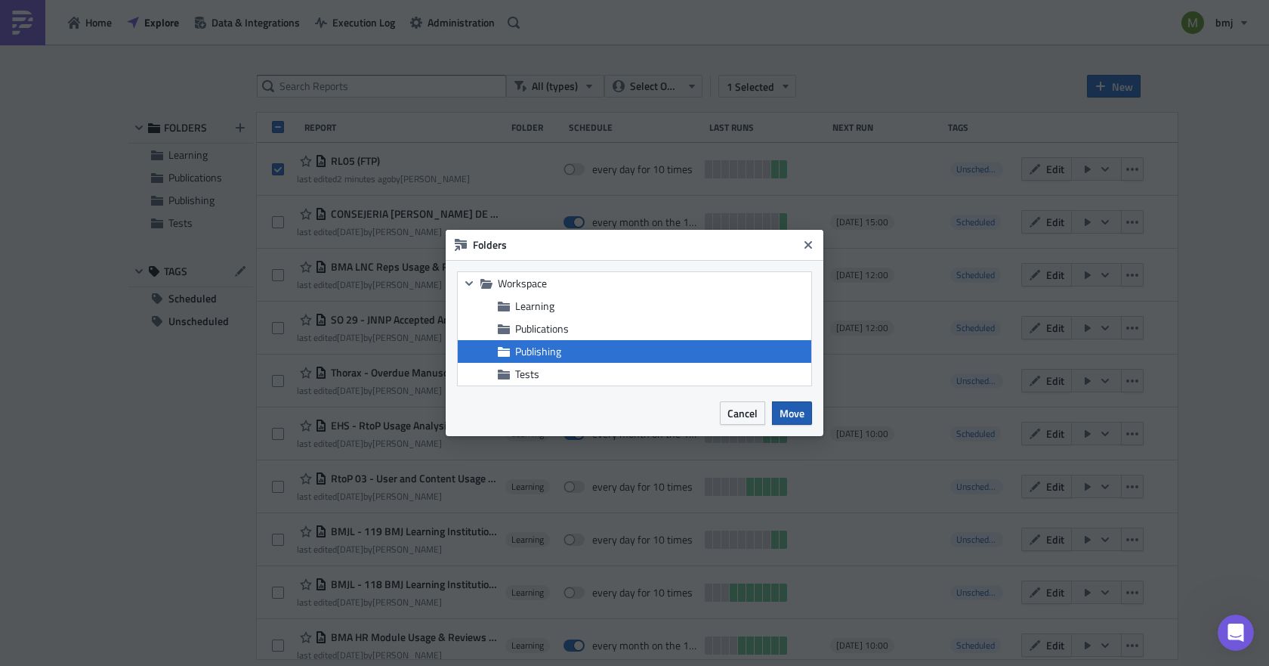
click at [787, 412] on span "Move" at bounding box center [792, 413] width 25 height 16
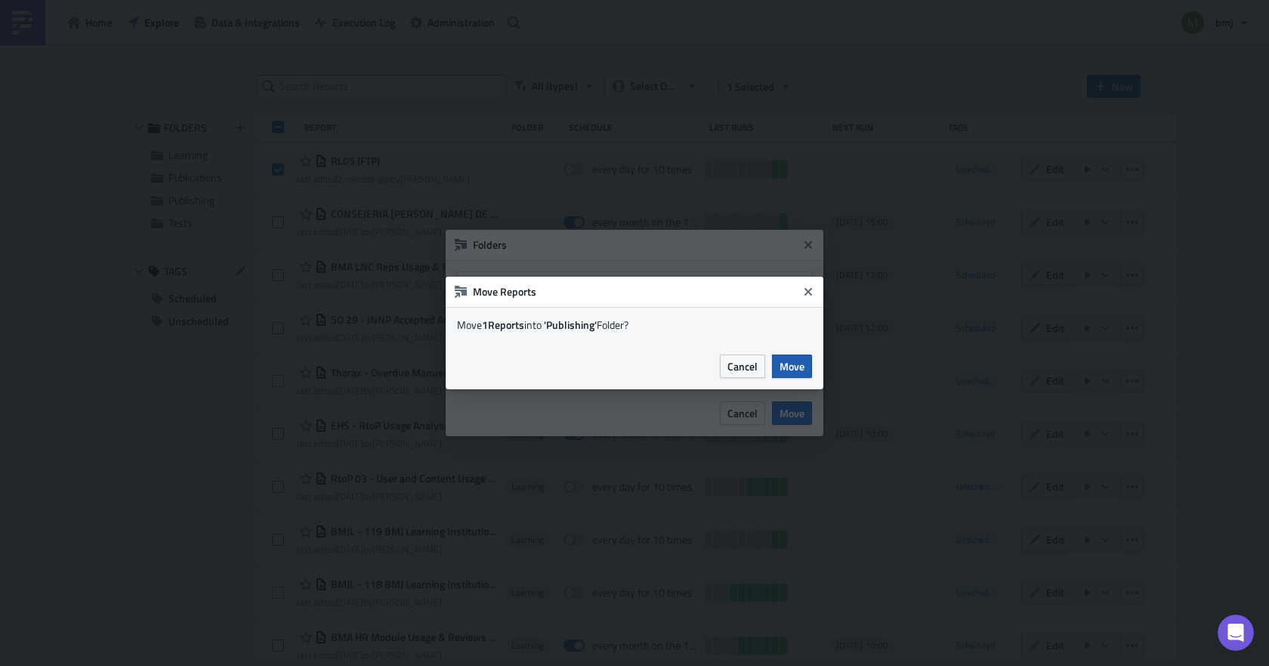
click at [791, 366] on span "Move" at bounding box center [792, 366] width 25 height 16
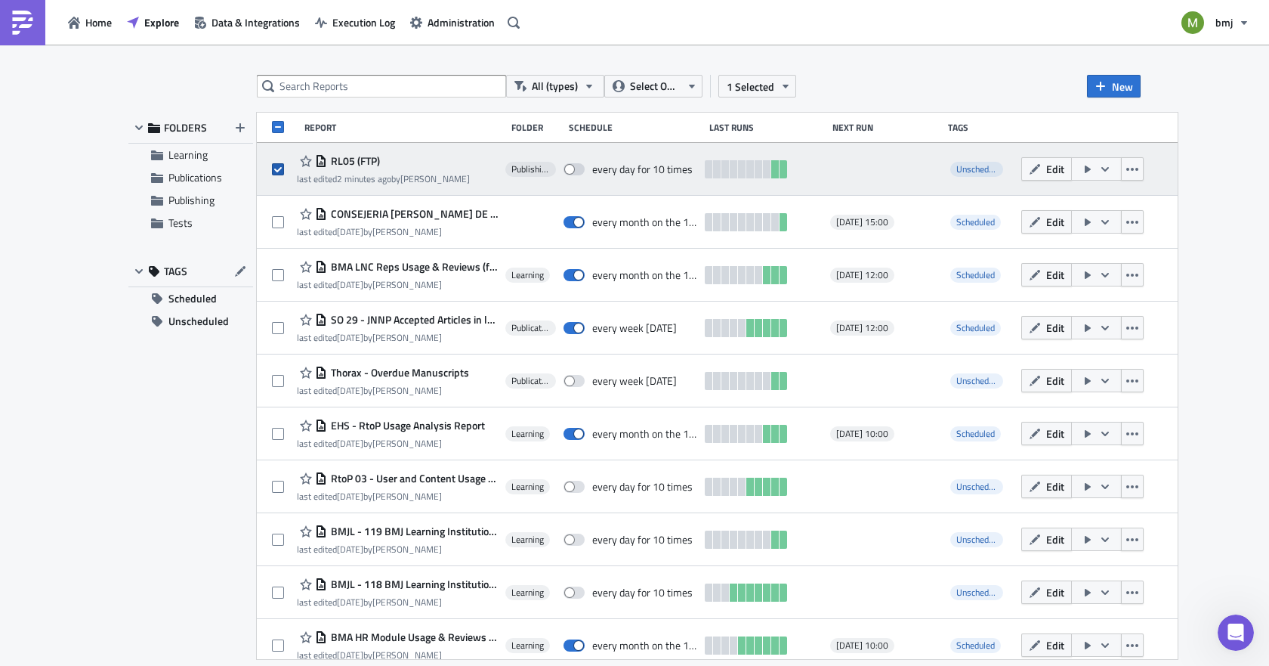
click at [275, 175] on label at bounding box center [282, 169] width 20 height 14
click at [275, 175] on input "checkbox" at bounding box center [280, 170] width 10 height 10
checkbox input "false"
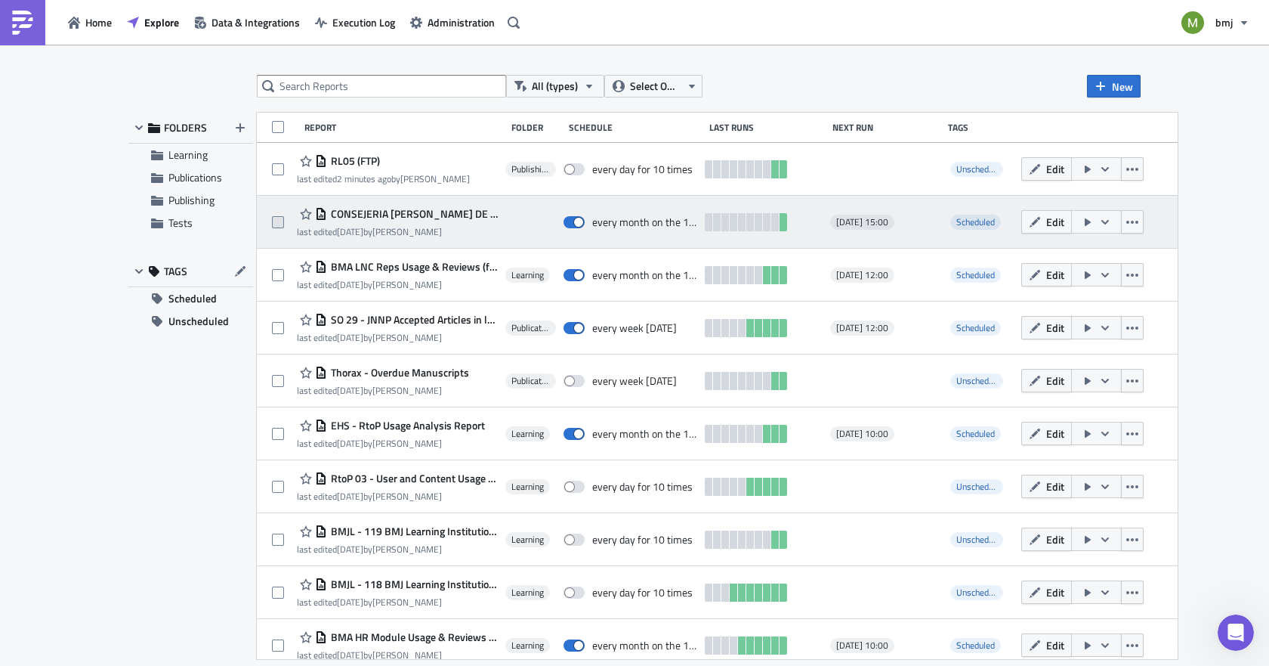
click at [277, 221] on span at bounding box center [278, 222] width 12 height 12
click at [277, 221] on input "checkbox" at bounding box center [280, 223] width 10 height 10
checkbox input "true"
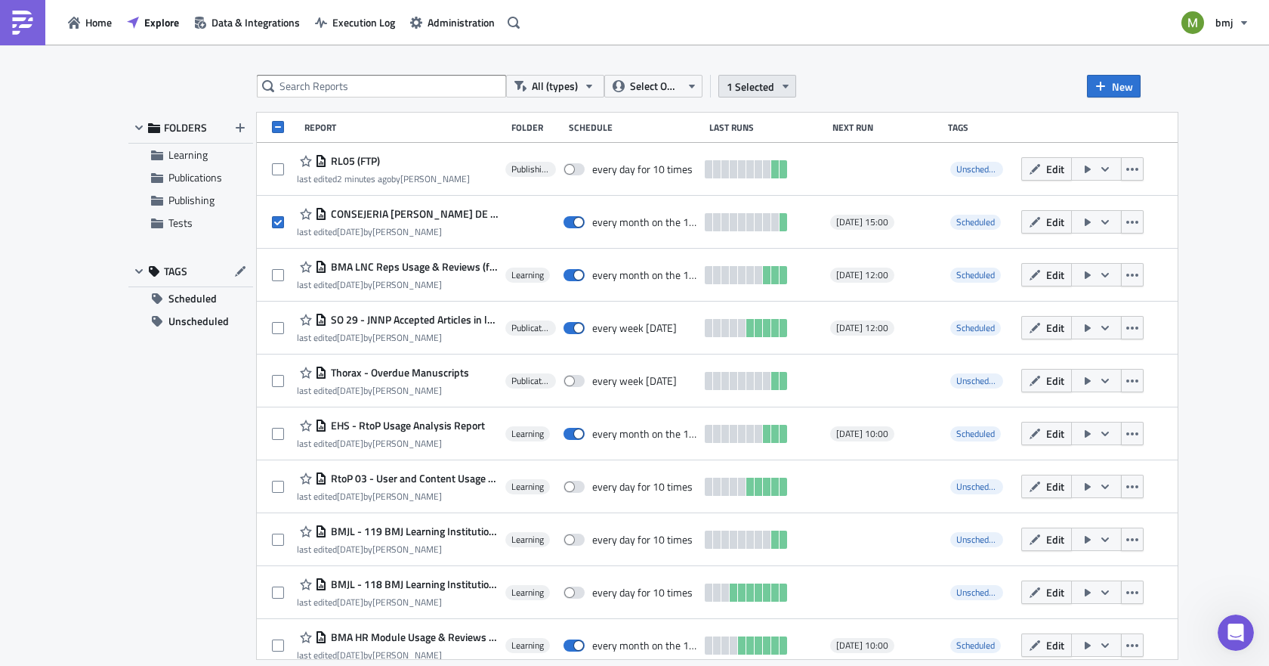
click at [772, 85] on span "1 Selected" at bounding box center [751, 87] width 48 height 16
click at [600, 63] on link "Move to folder" at bounding box center [631, 71] width 128 height 23
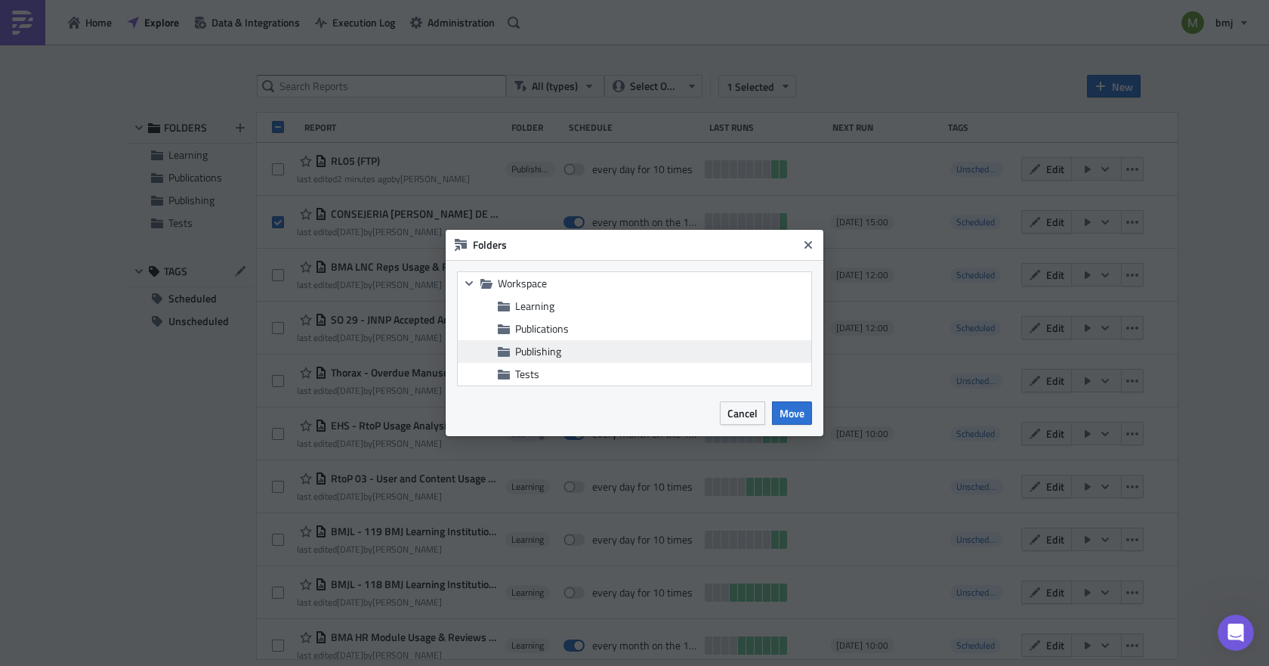
click at [558, 348] on span "Publishing" at bounding box center [538, 351] width 46 height 16
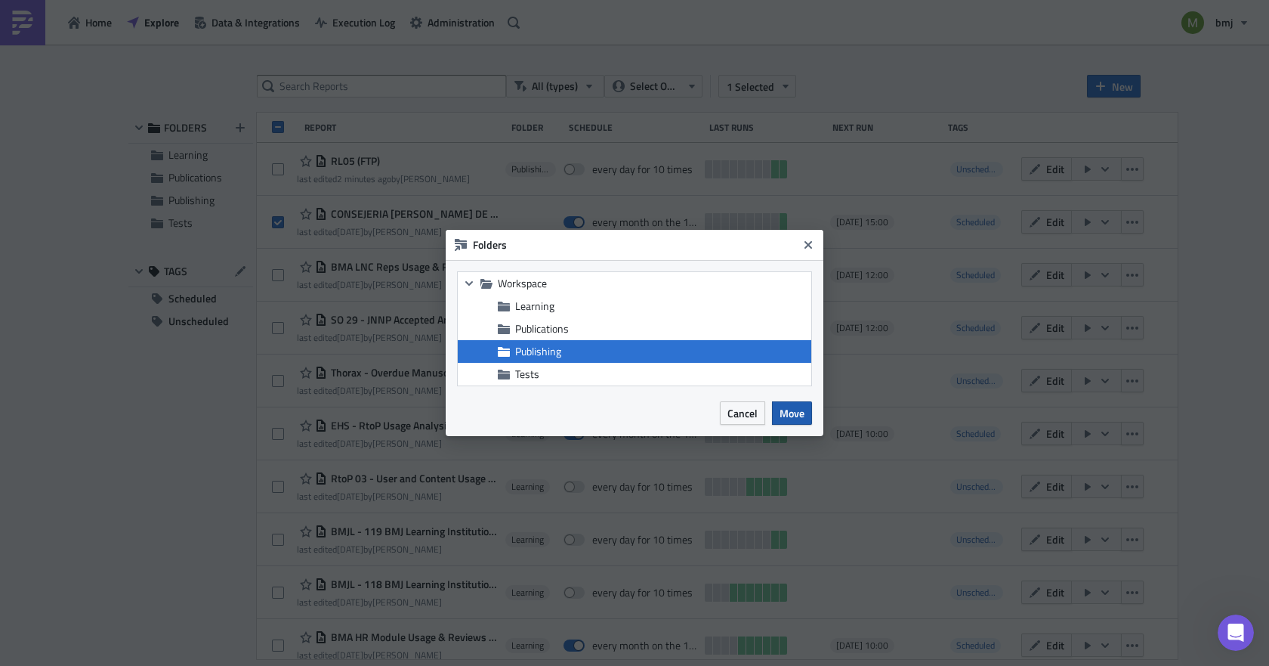
click at [786, 409] on span "Move" at bounding box center [792, 413] width 25 height 16
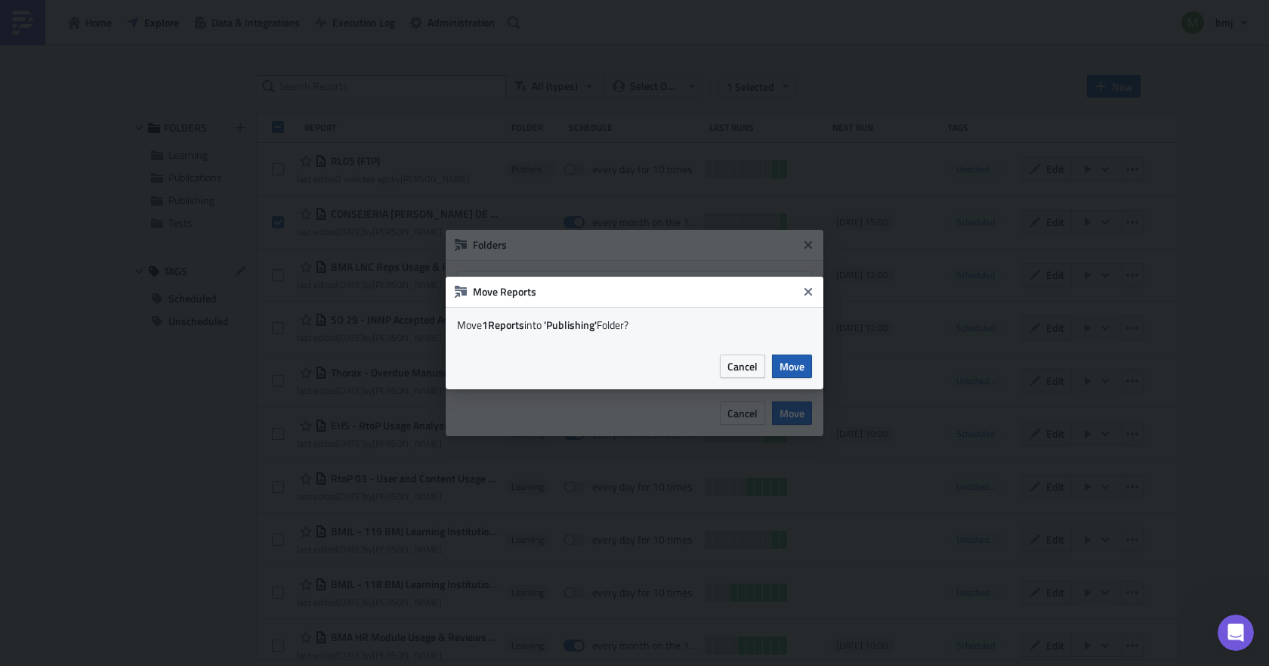
click at [805, 363] on button "Move" at bounding box center [792, 365] width 40 height 23
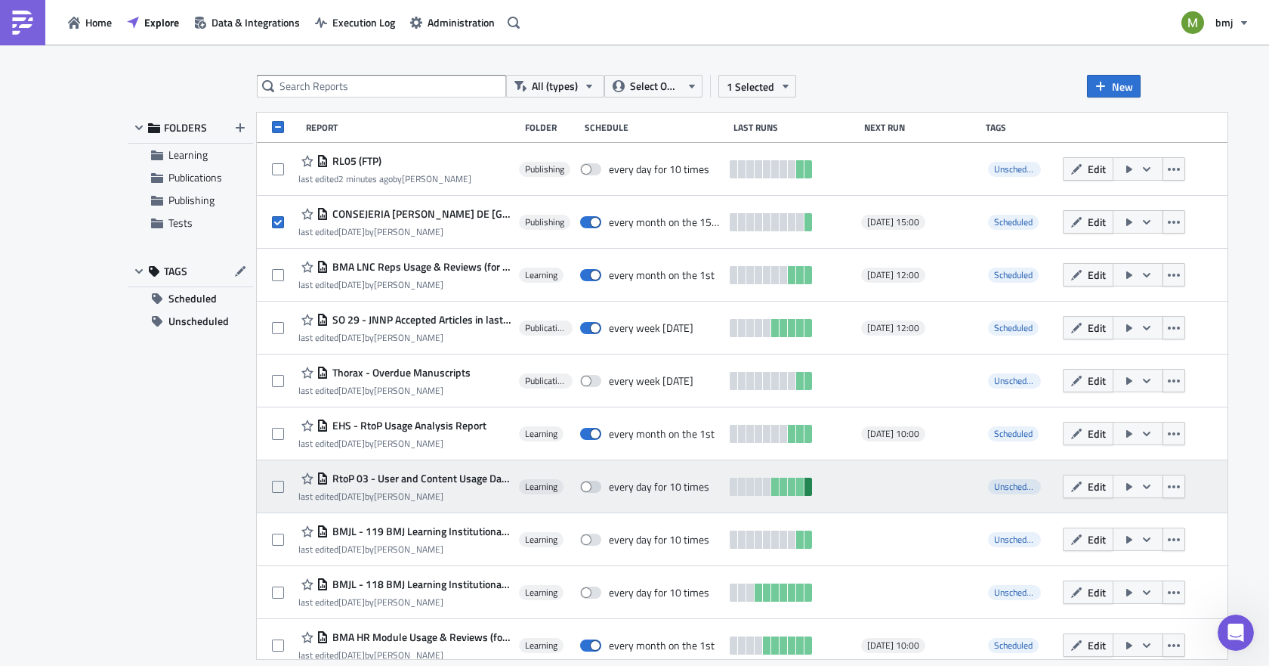
scroll to position [76, 0]
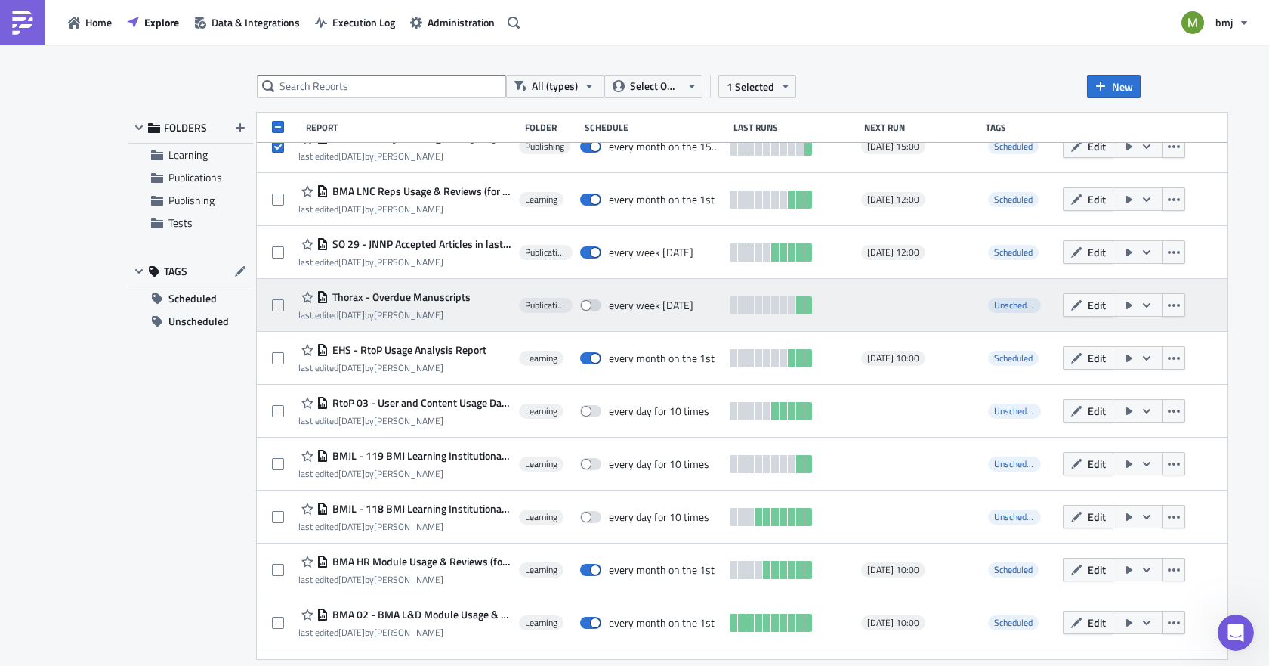
click at [450, 298] on span "Thorax - Overdue Manuscripts" at bounding box center [400, 297] width 142 height 14
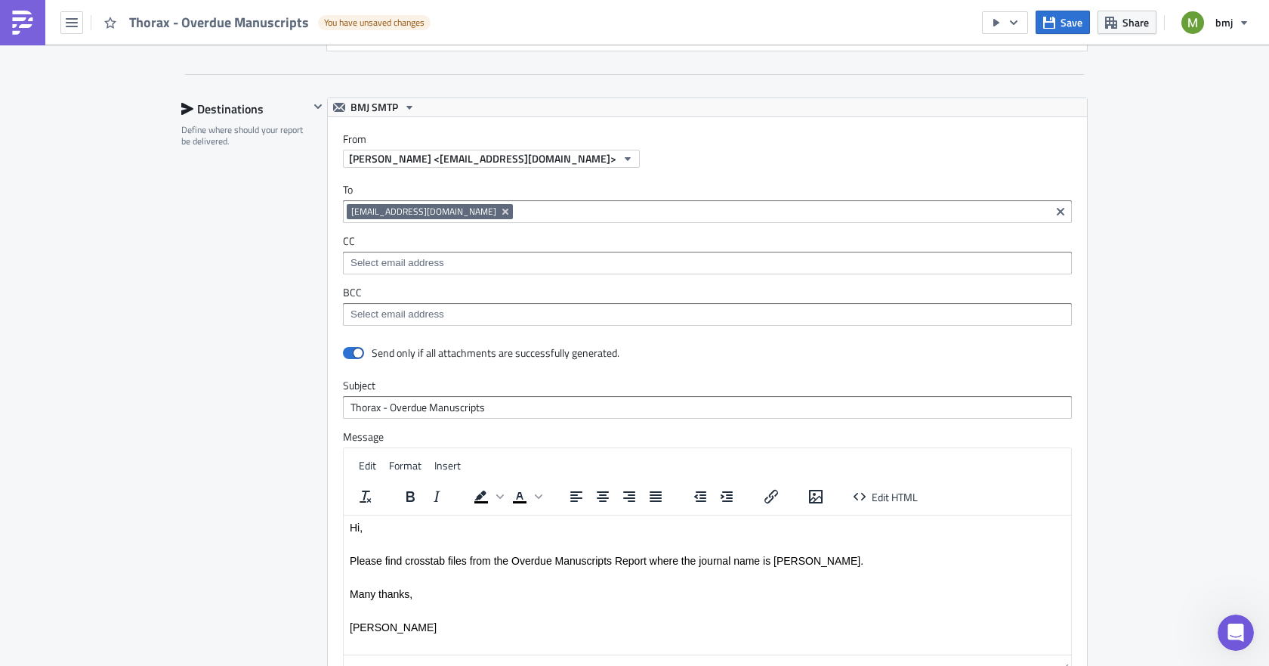
scroll to position [1133, 0]
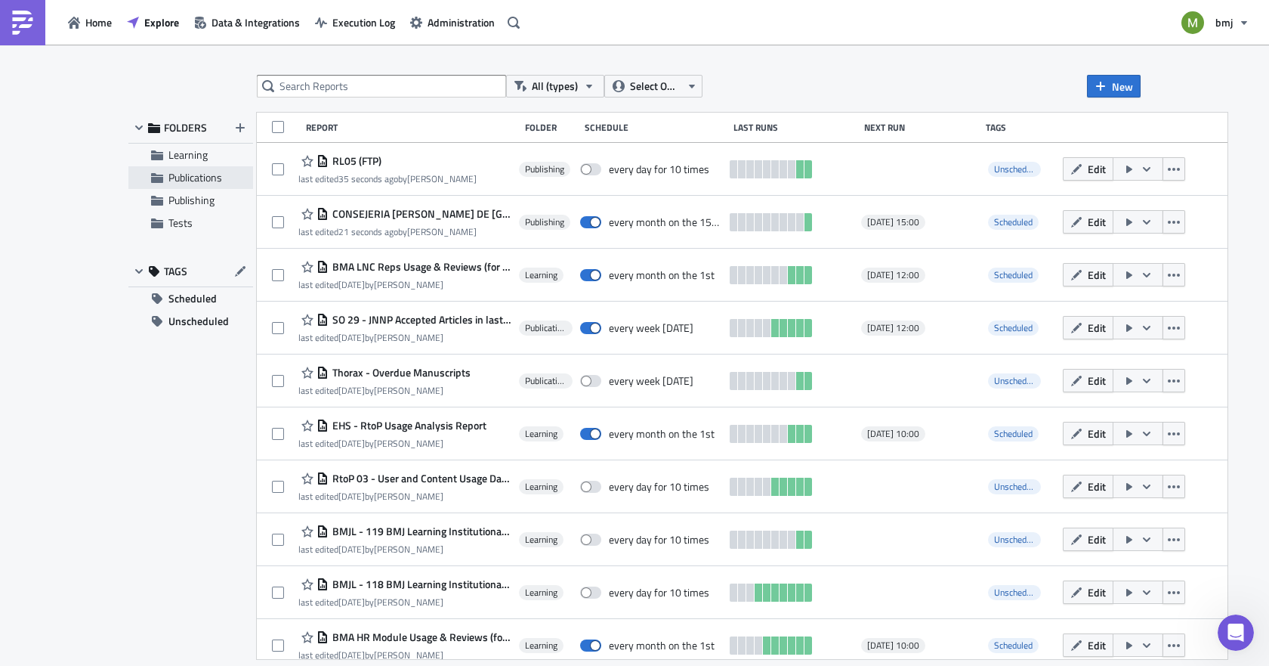
click at [175, 174] on span "Publications" at bounding box center [195, 177] width 54 height 16
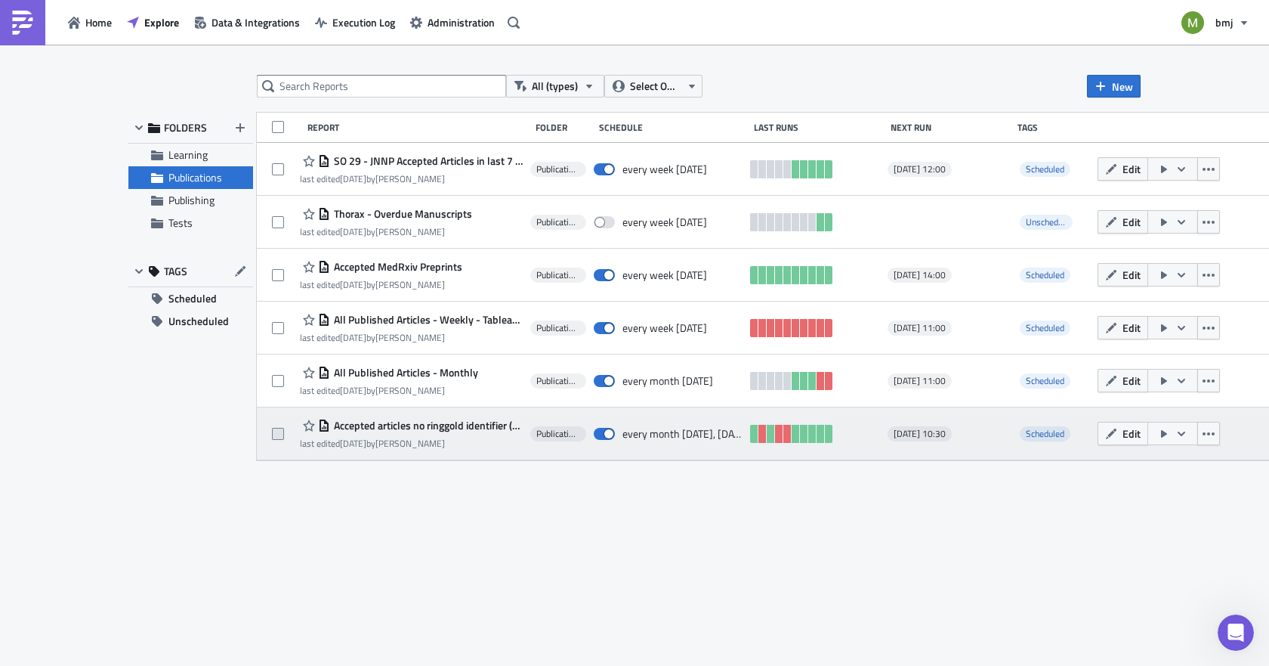
click at [281, 433] on span at bounding box center [278, 434] width 12 height 12
click at [281, 433] on input "checkbox" at bounding box center [280, 434] width 10 height 10
checkbox input "true"
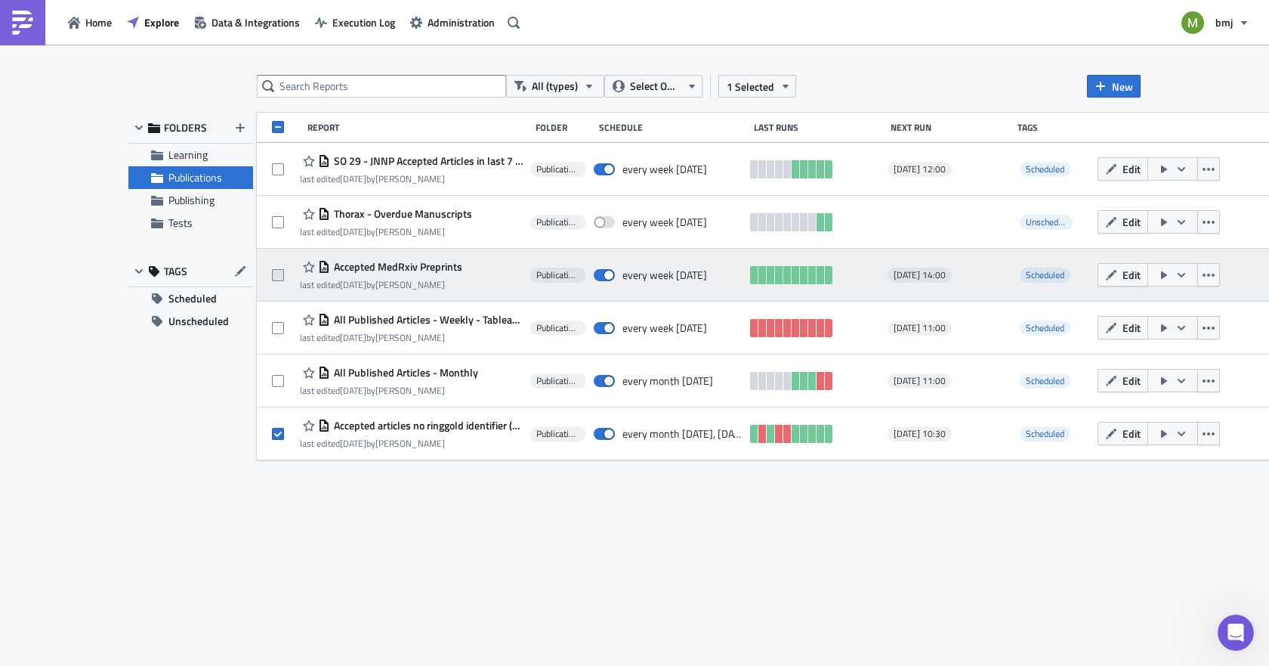
click at [279, 272] on span at bounding box center [278, 275] width 12 height 12
click at [279, 272] on input "checkbox" at bounding box center [280, 275] width 10 height 10
checkbox input "true"
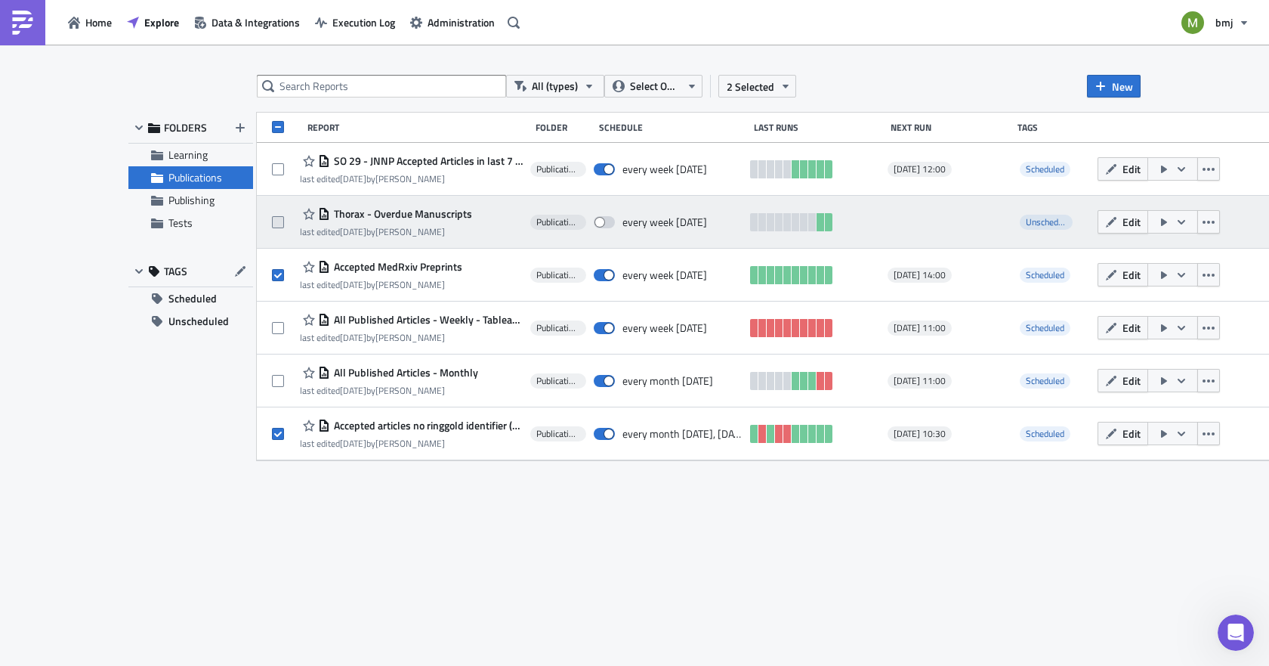
click at [274, 223] on span at bounding box center [278, 222] width 12 height 12
click at [275, 223] on input "checkbox" at bounding box center [280, 223] width 10 height 10
checkbox input "true"
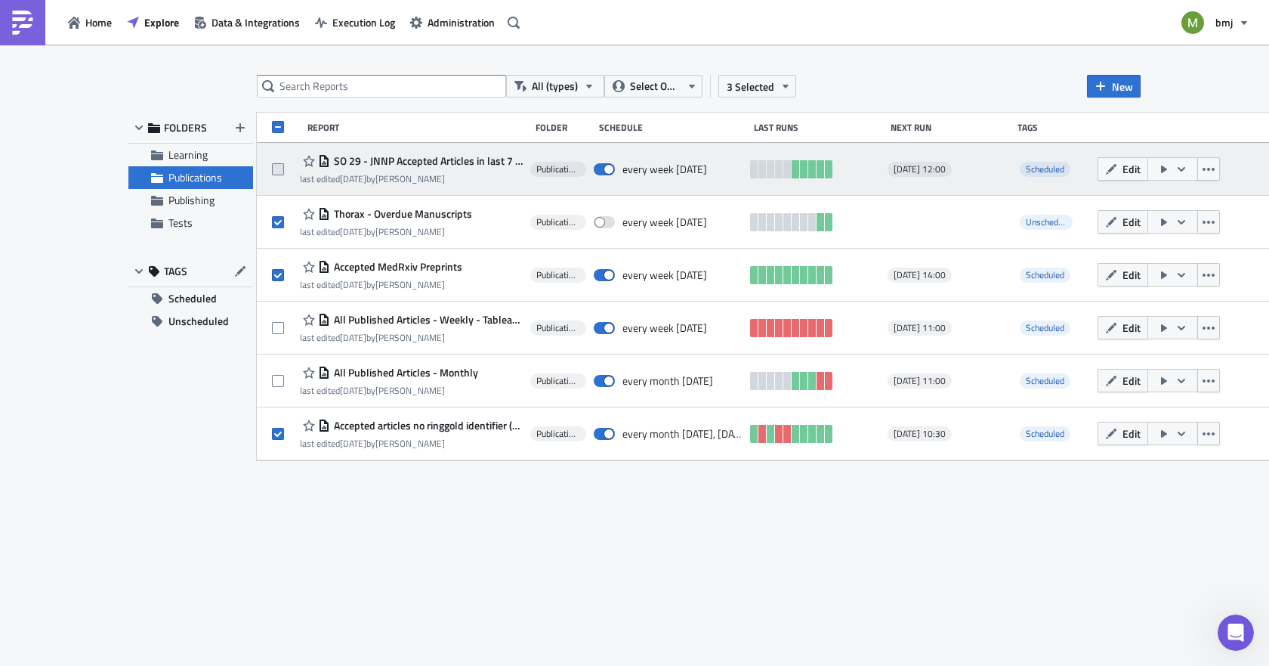
click at [280, 168] on span at bounding box center [278, 169] width 12 height 12
click at [280, 168] on input "checkbox" at bounding box center [280, 170] width 10 height 10
checkbox input "true"
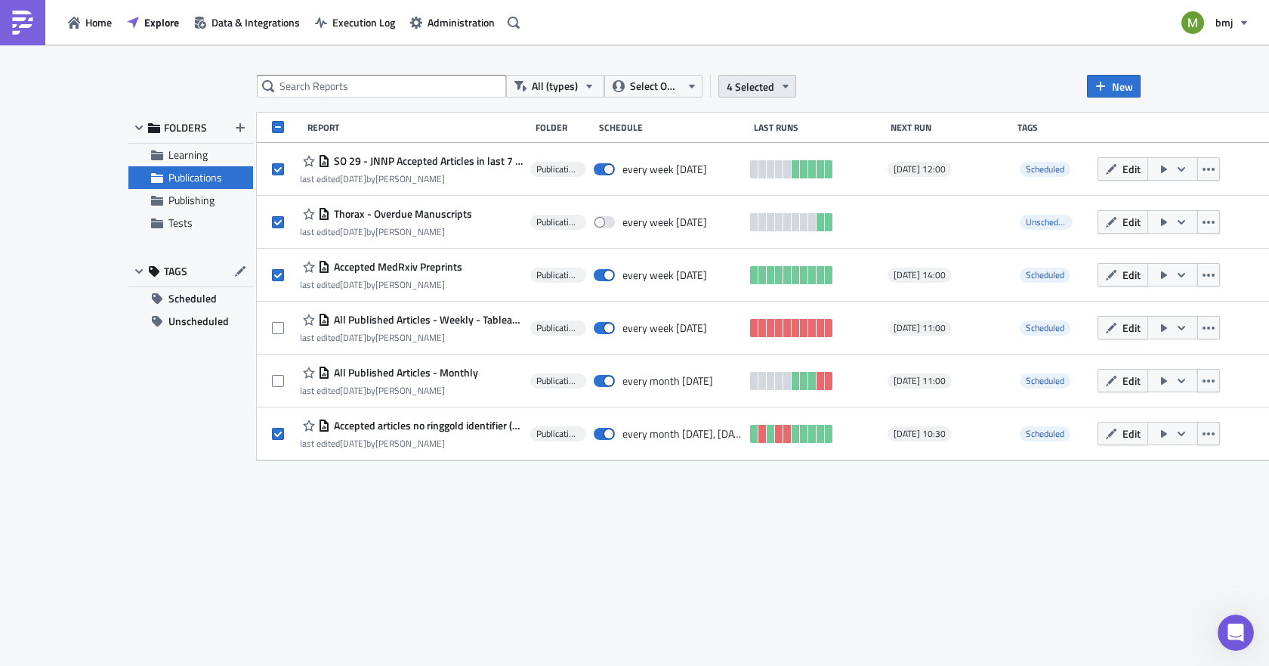
click at [743, 89] on span "4 Selected" at bounding box center [751, 87] width 48 height 16
click at [614, 67] on div "Move to folder" at bounding box center [639, 70] width 100 height 15
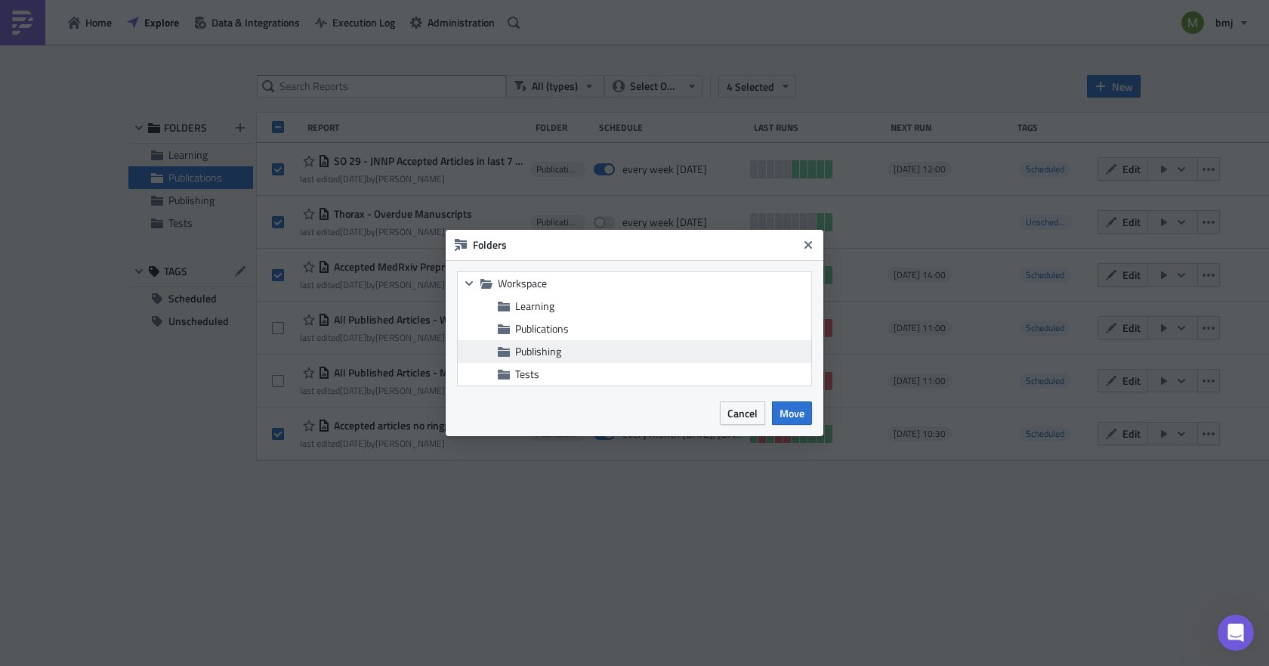
click at [558, 351] on span "Publishing" at bounding box center [538, 351] width 46 height 16
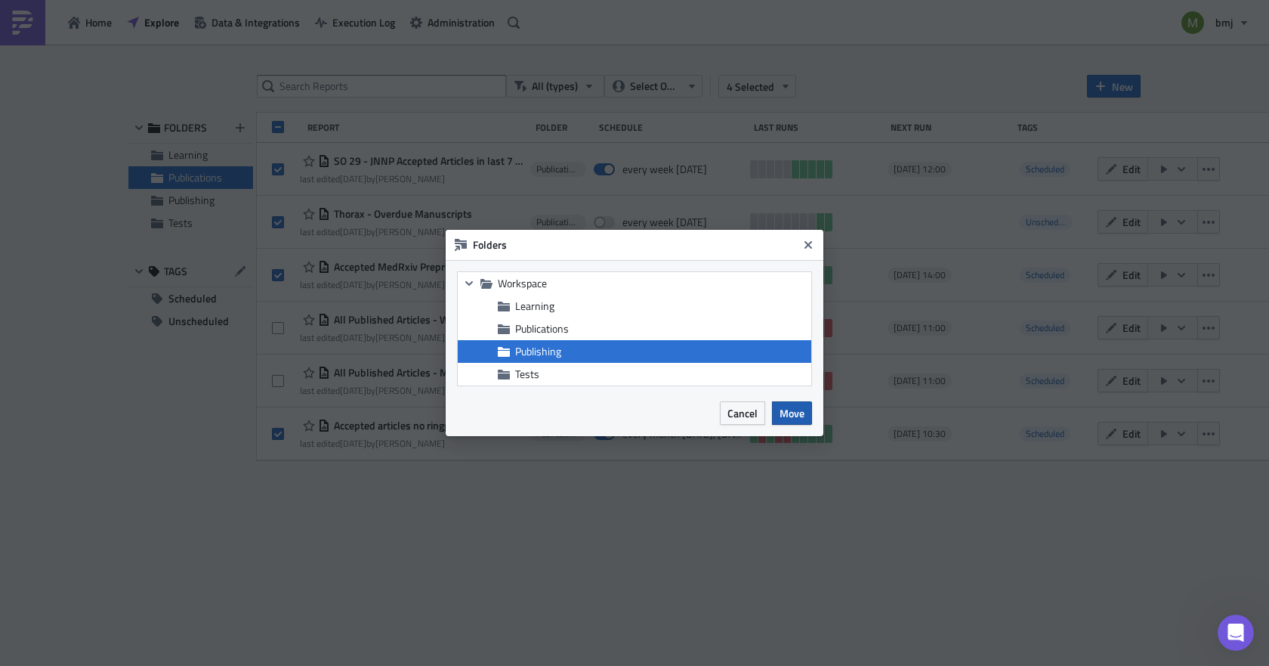
click at [803, 410] on span "Move" at bounding box center [792, 413] width 25 height 16
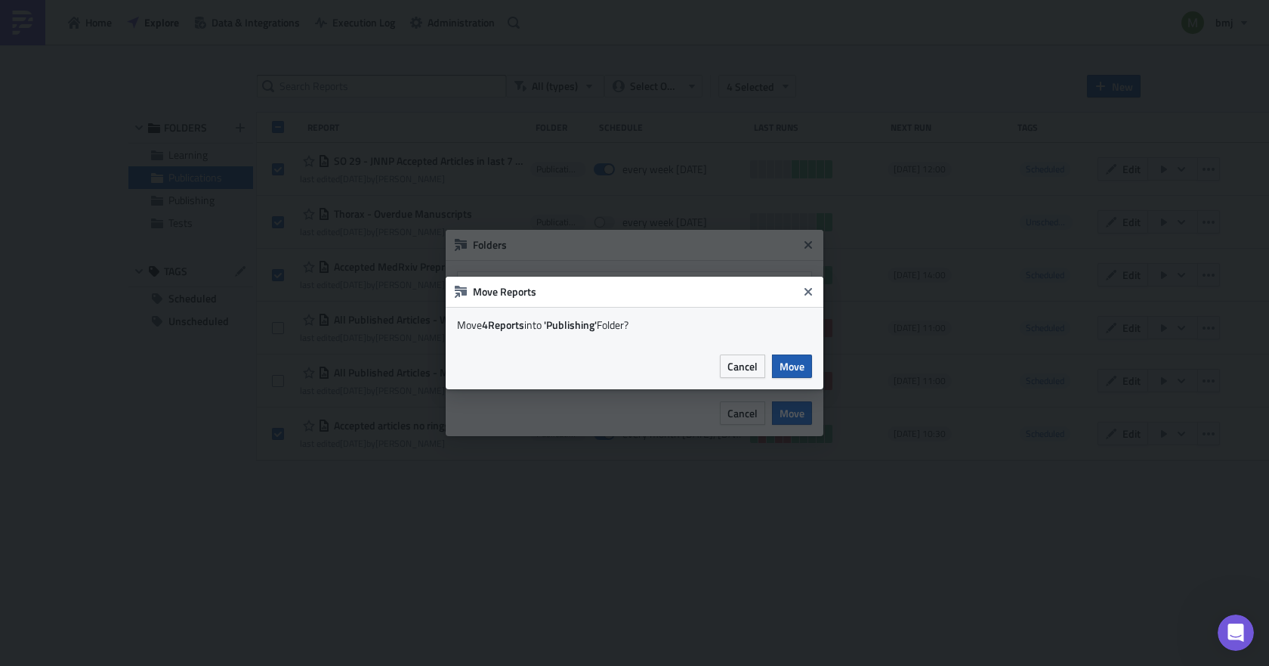
click at [802, 365] on span "Move" at bounding box center [792, 366] width 25 height 16
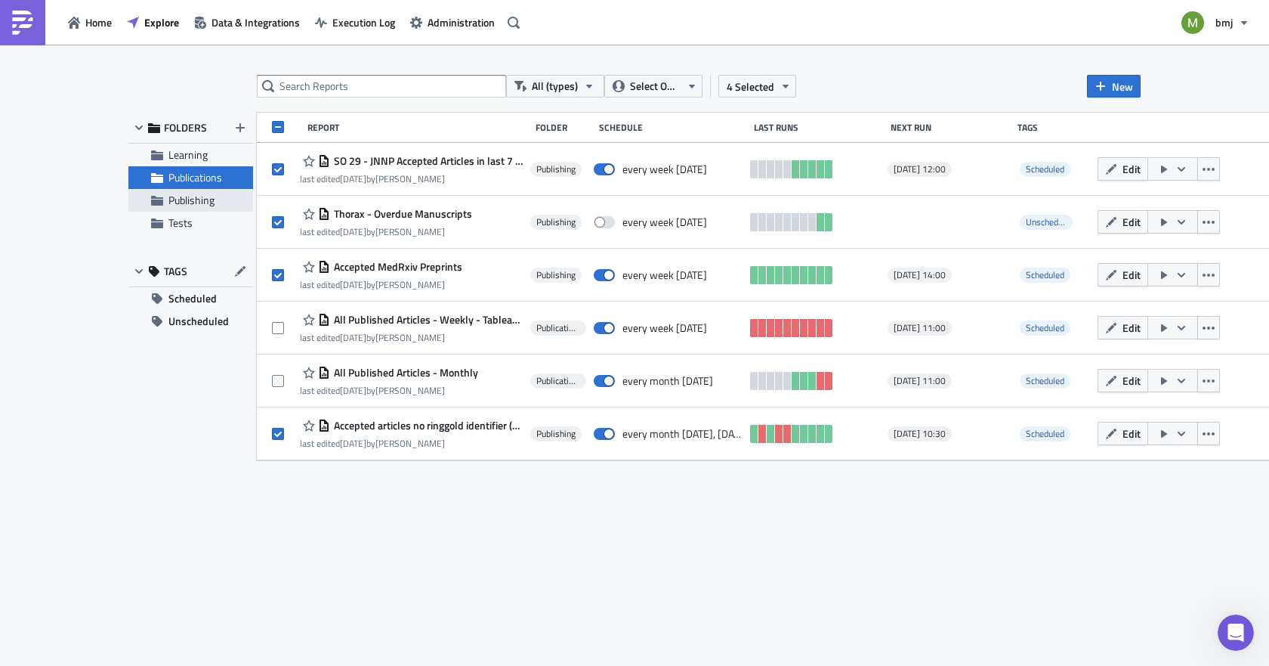
click at [193, 205] on span "Publishing" at bounding box center [191, 200] width 46 height 16
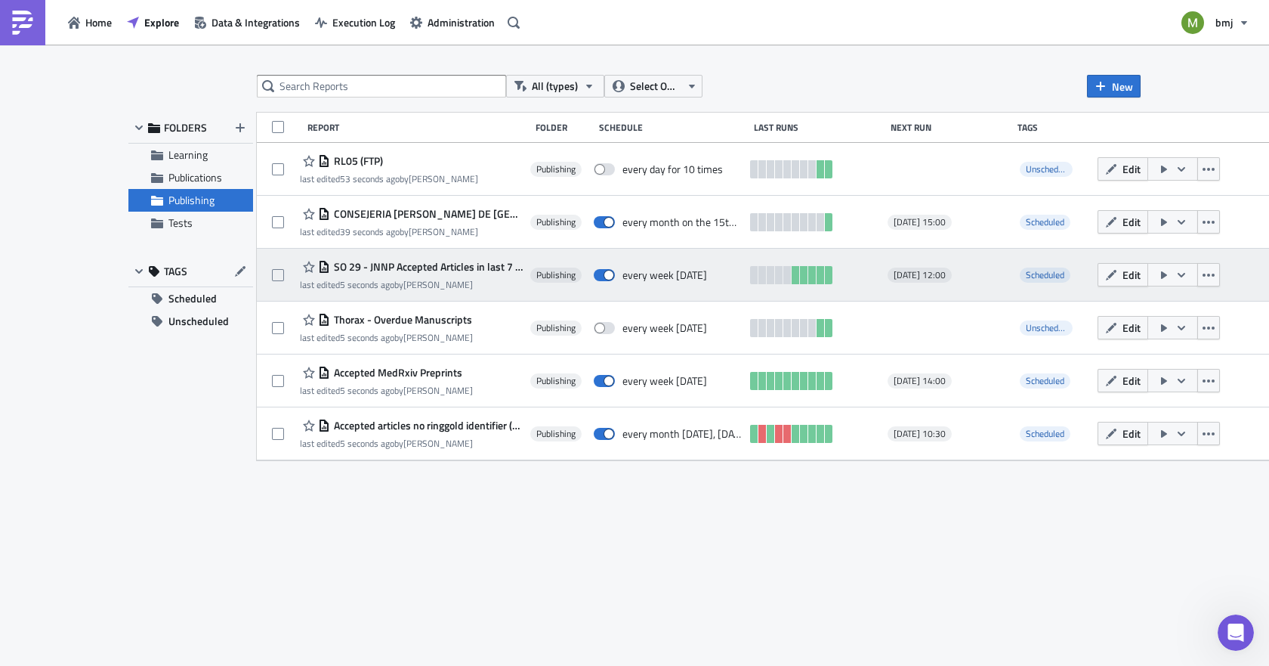
click at [390, 264] on span "SO 29 - JNNP Accepted Articles in last 7 days for Podcast Editor" at bounding box center [426, 267] width 193 height 14
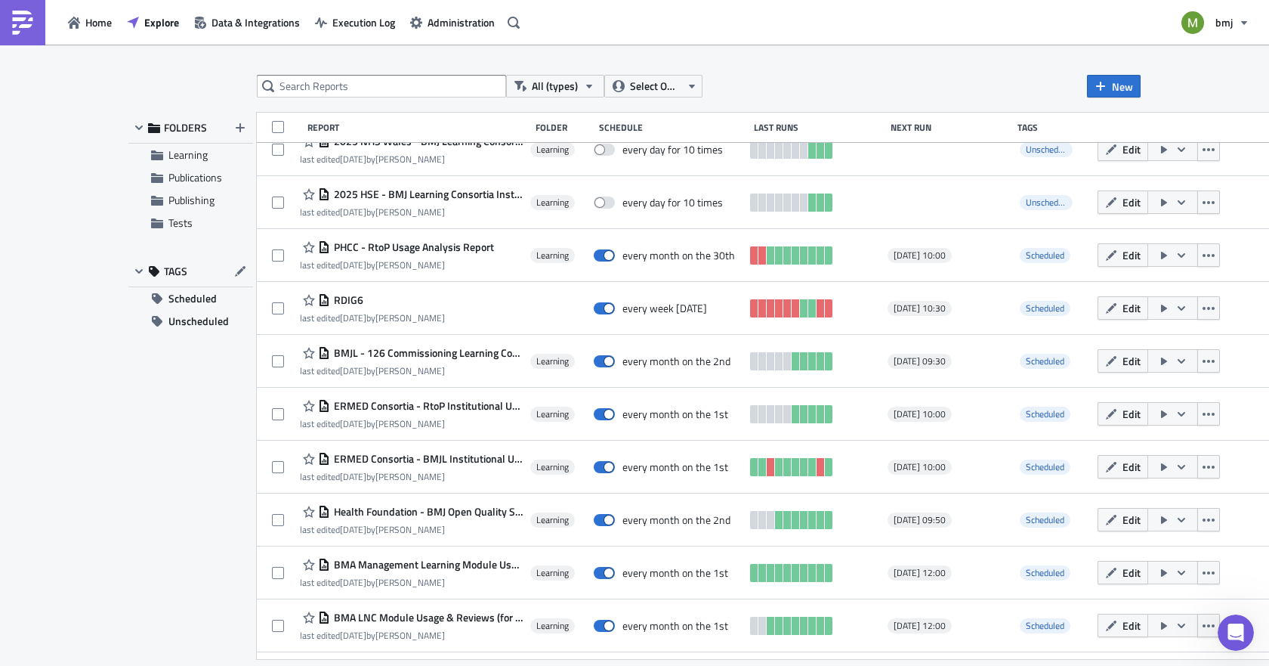
scroll to position [604, 0]
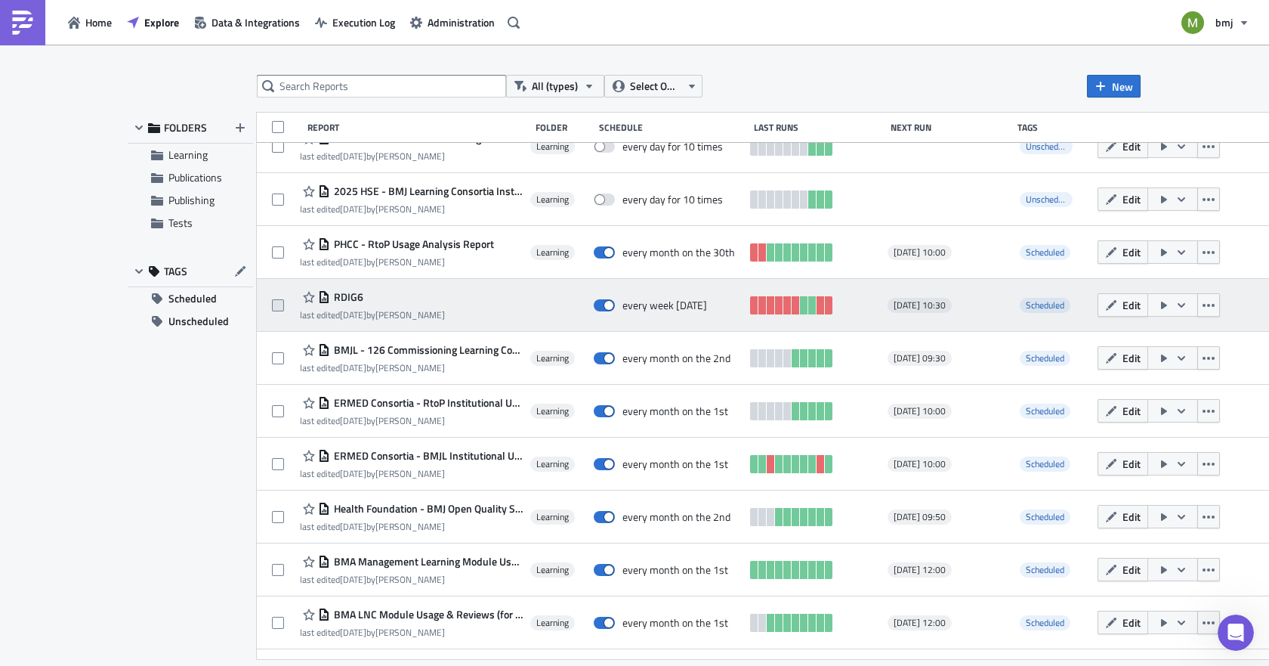
click at [277, 306] on span at bounding box center [278, 305] width 12 height 12
click at [277, 306] on input "checkbox" at bounding box center [280, 306] width 10 height 10
checkbox input "true"
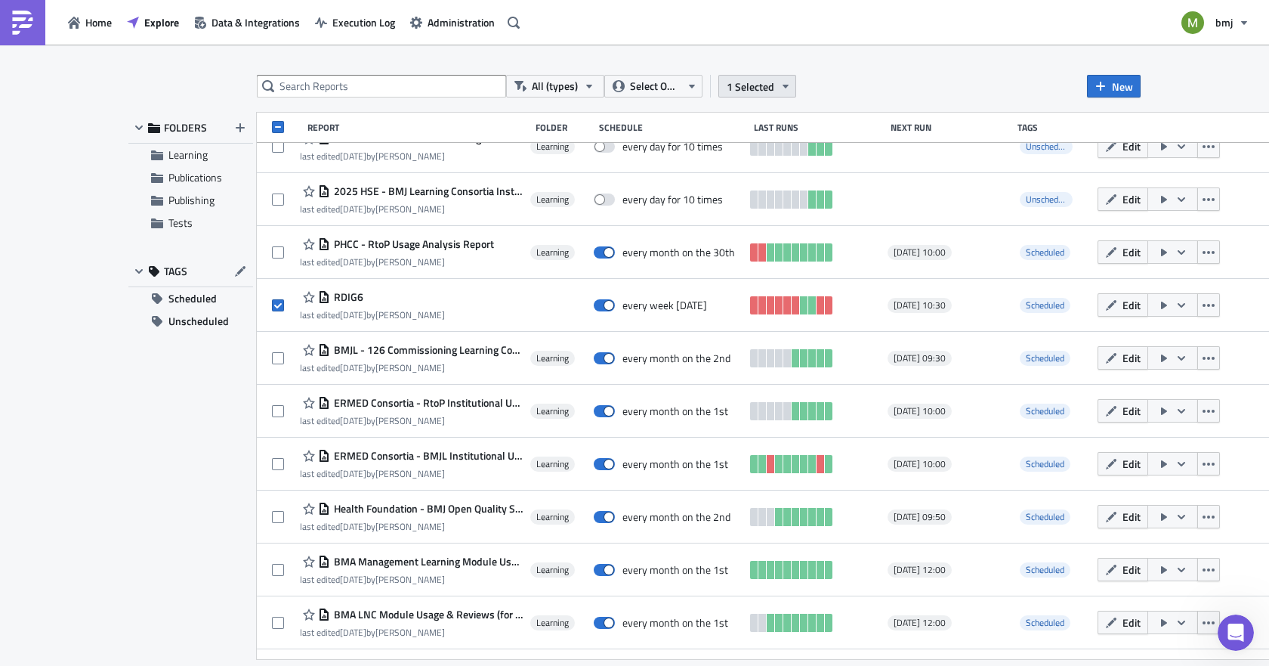
click at [736, 84] on span "1 Selected" at bounding box center [751, 87] width 48 height 16
click at [630, 73] on div "Move to folder" at bounding box center [639, 70] width 100 height 15
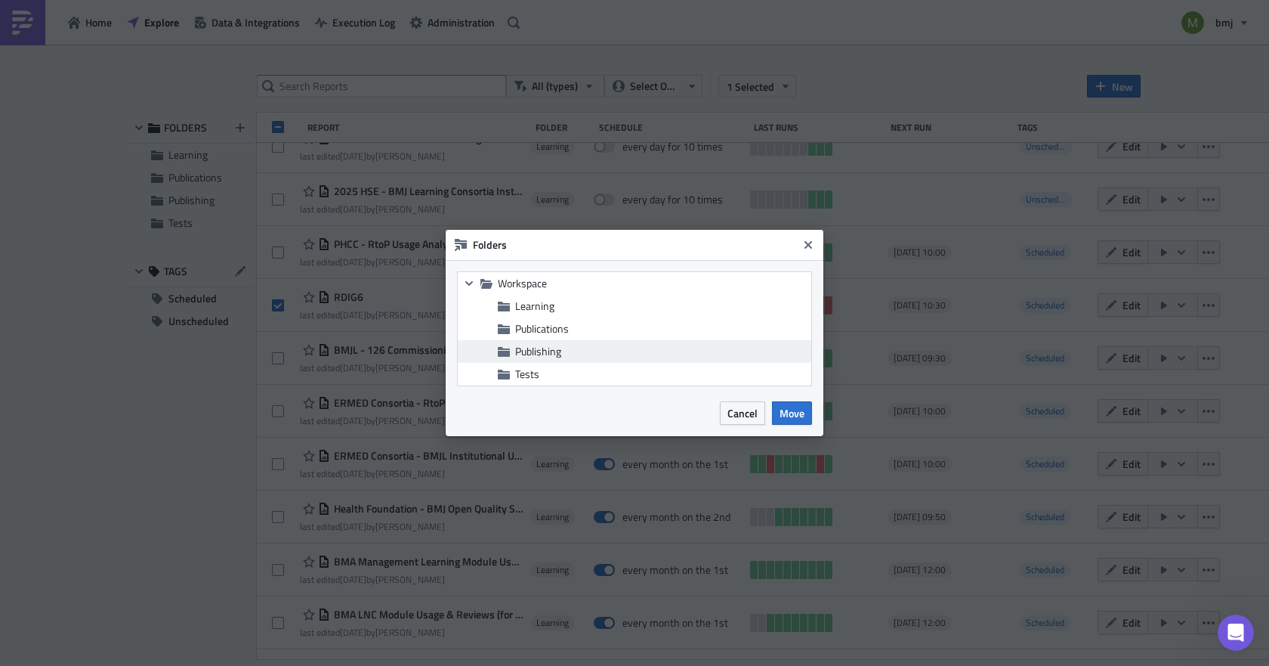
click at [557, 345] on span "Publishing" at bounding box center [538, 351] width 46 height 16
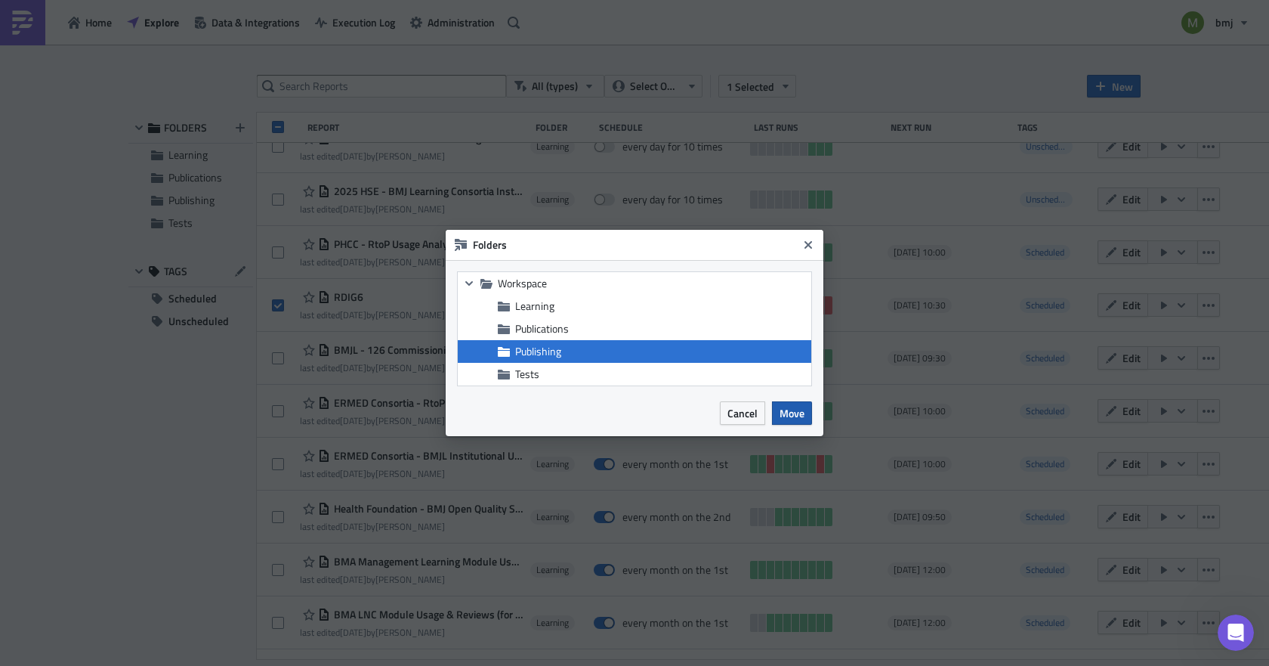
click at [792, 410] on span "Move" at bounding box center [792, 413] width 25 height 16
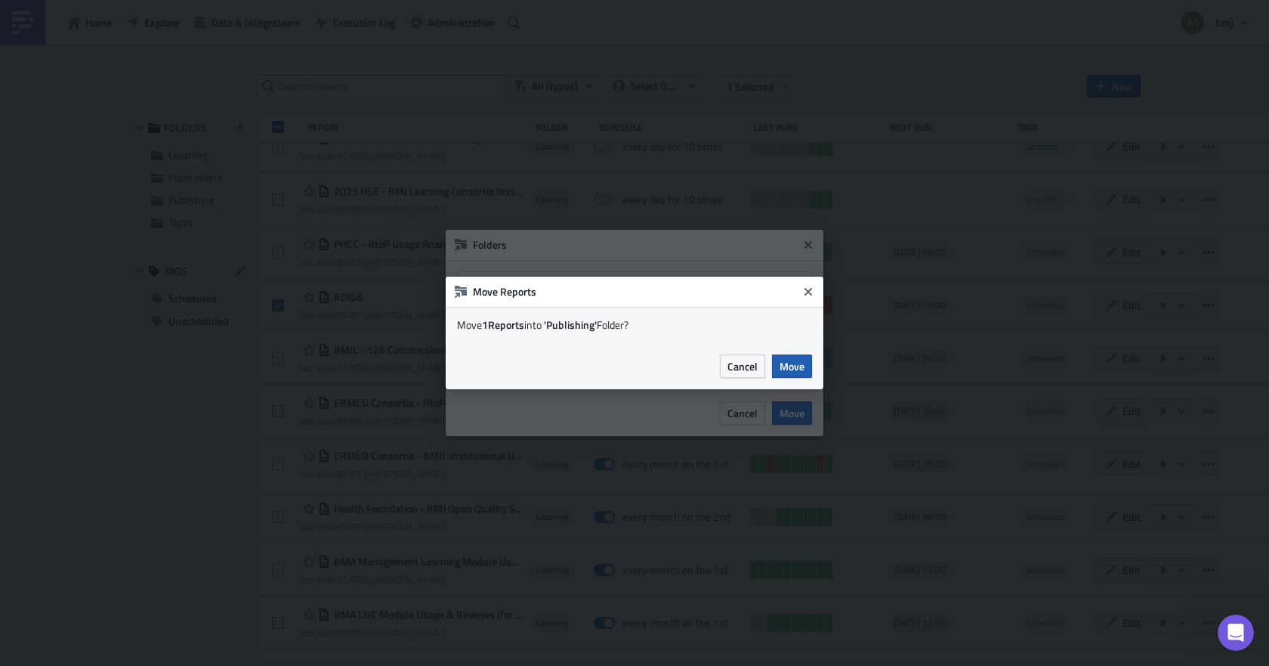
click at [786, 368] on span "Move" at bounding box center [792, 366] width 25 height 16
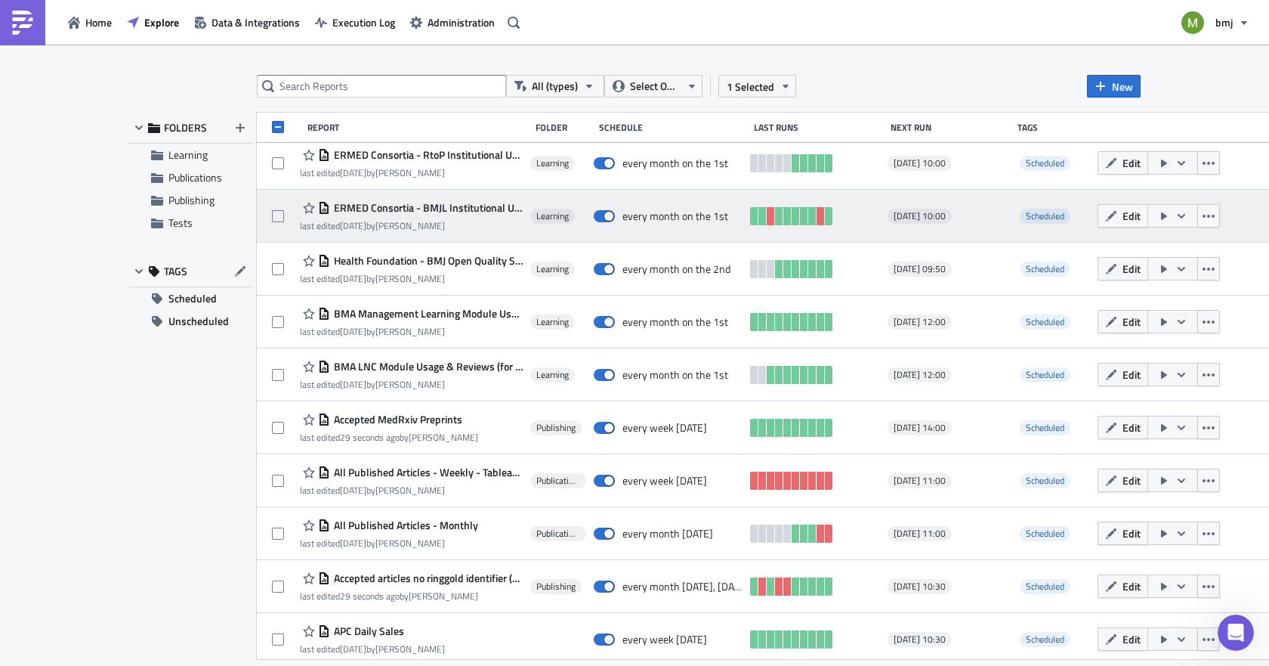
scroll to position [859, 0]
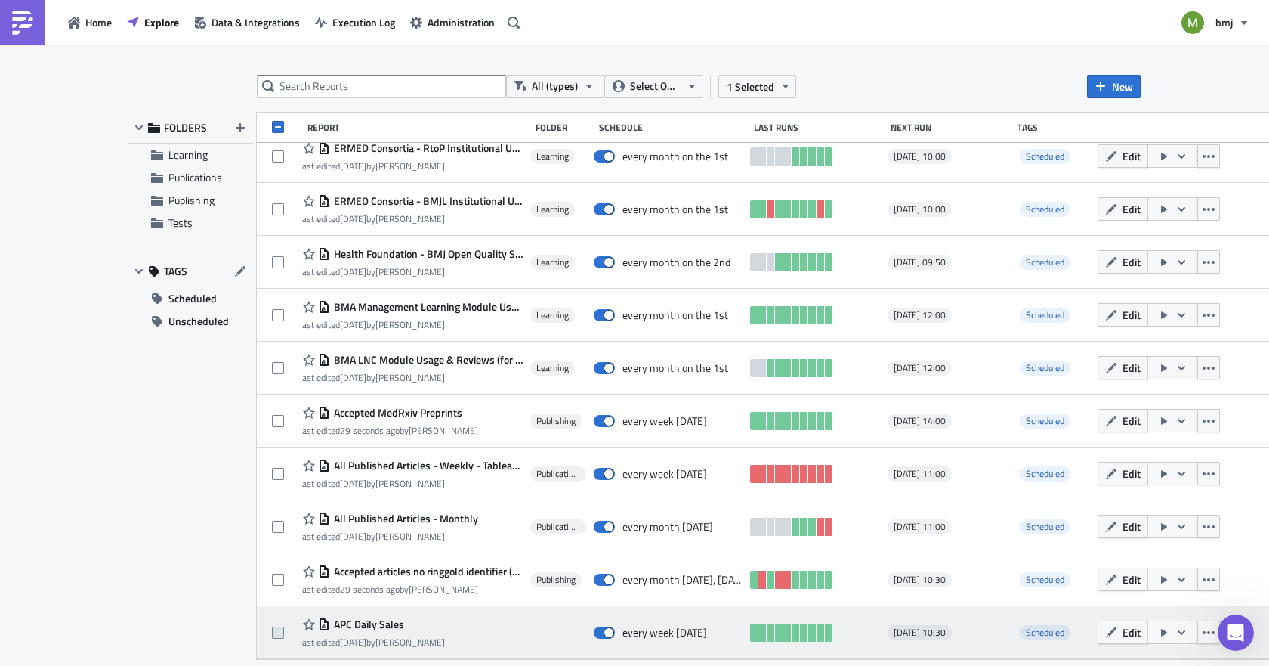
click at [277, 631] on span at bounding box center [278, 632] width 12 height 12
click at [277, 631] on input "checkbox" at bounding box center [280, 633] width 10 height 10
checkbox input "true"
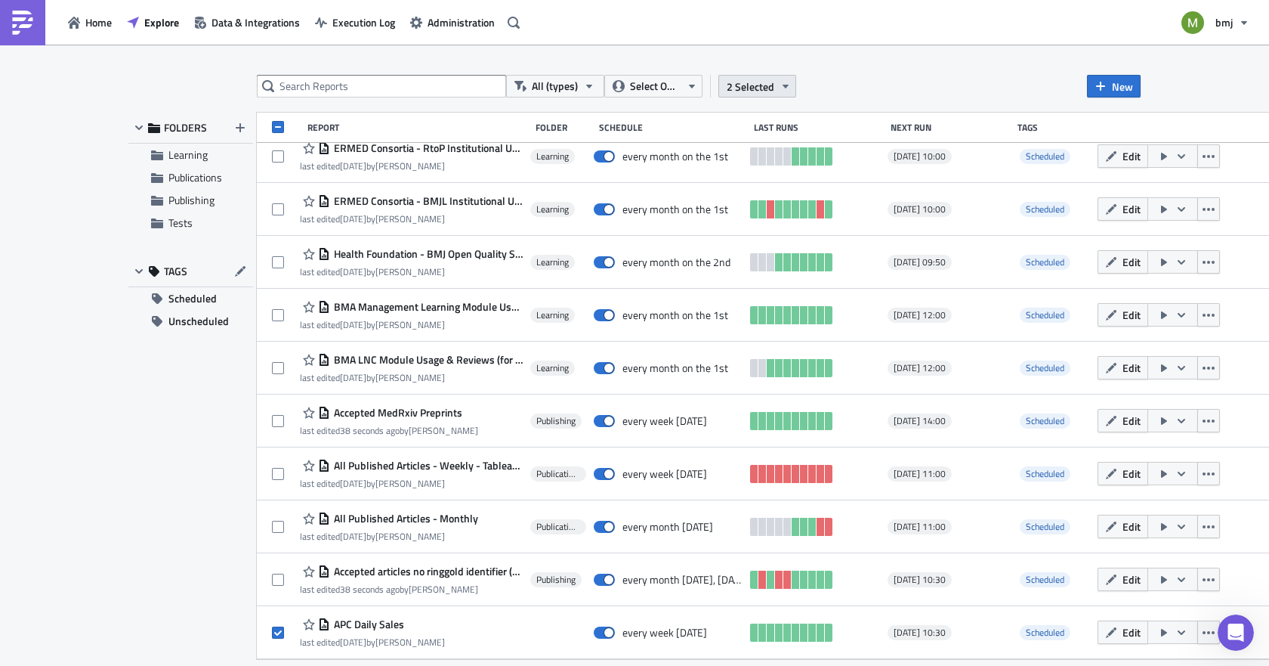
click at [755, 83] on span "2 Selected" at bounding box center [751, 87] width 48 height 16
click at [763, 81] on span "2 Selected" at bounding box center [751, 87] width 48 height 16
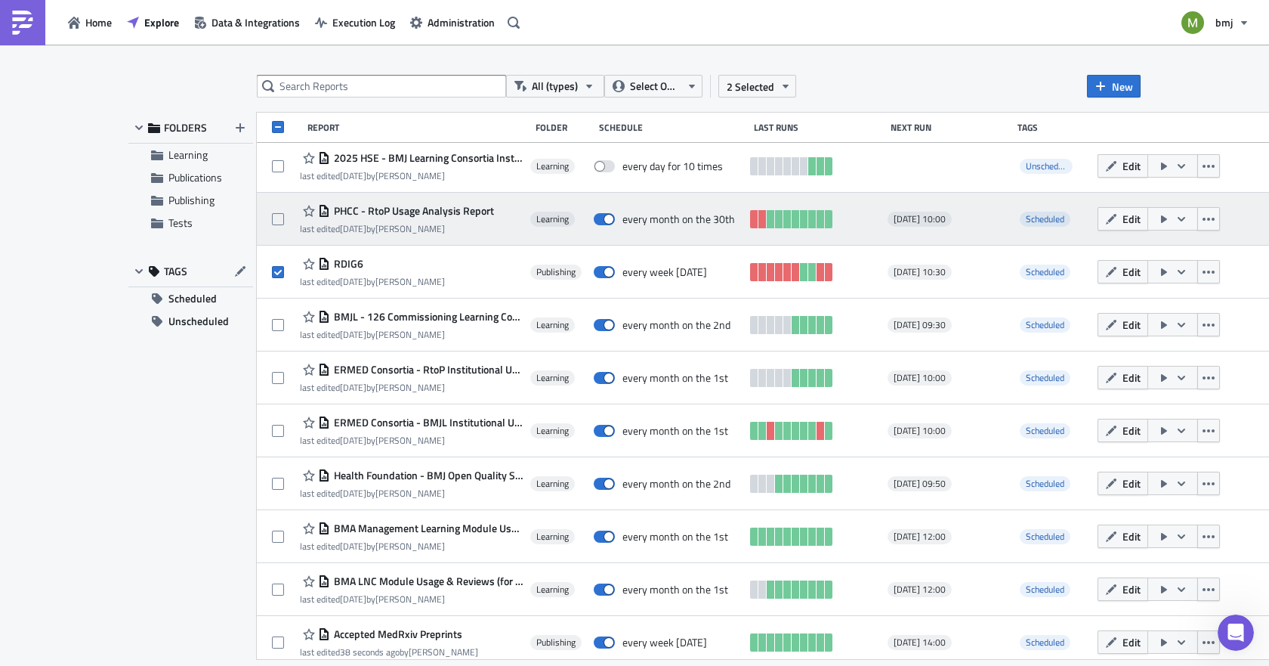
scroll to position [632, 0]
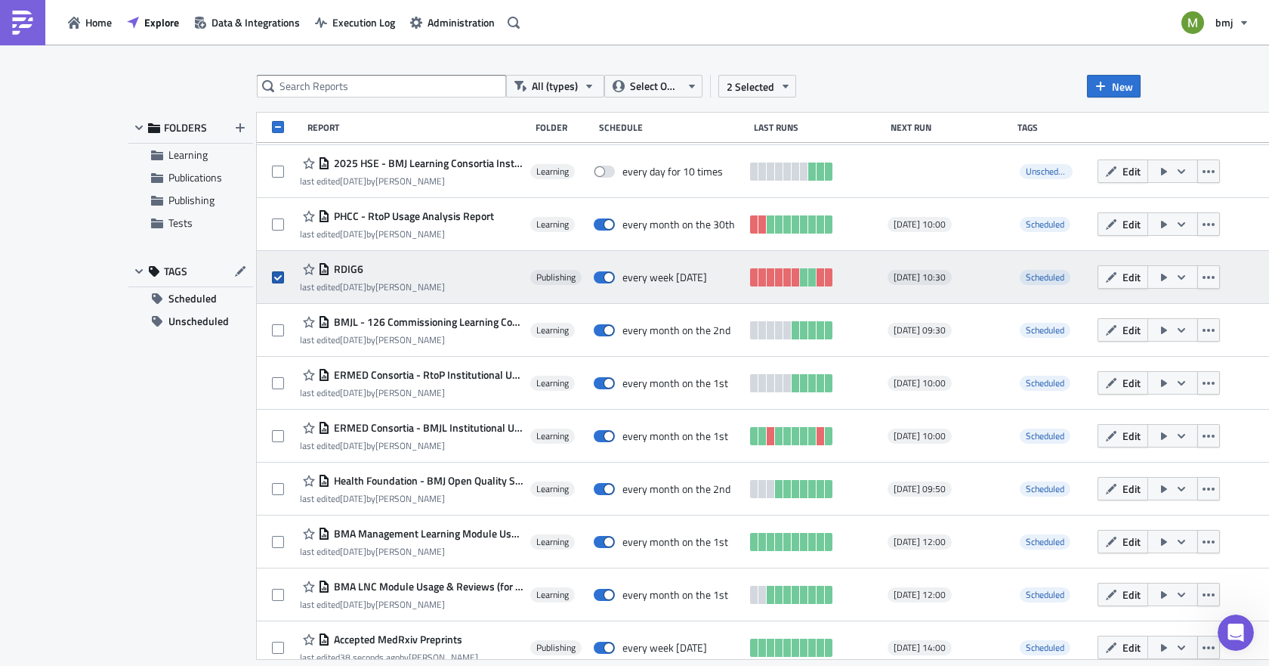
click at [283, 273] on span at bounding box center [278, 277] width 12 height 12
click at [283, 273] on input "checkbox" at bounding box center [280, 278] width 10 height 10
checkbox input "false"
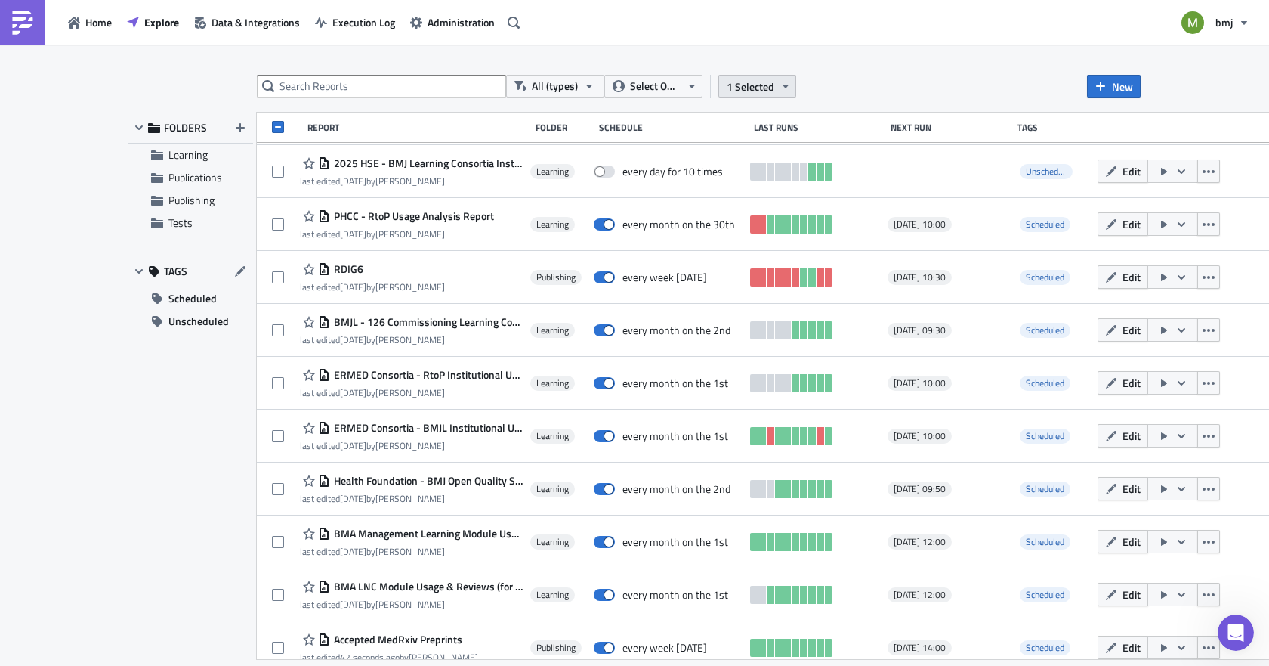
click at [763, 79] on span "1 Selected" at bounding box center [751, 87] width 48 height 16
click at [607, 71] on div "Move to folder" at bounding box center [639, 70] width 100 height 15
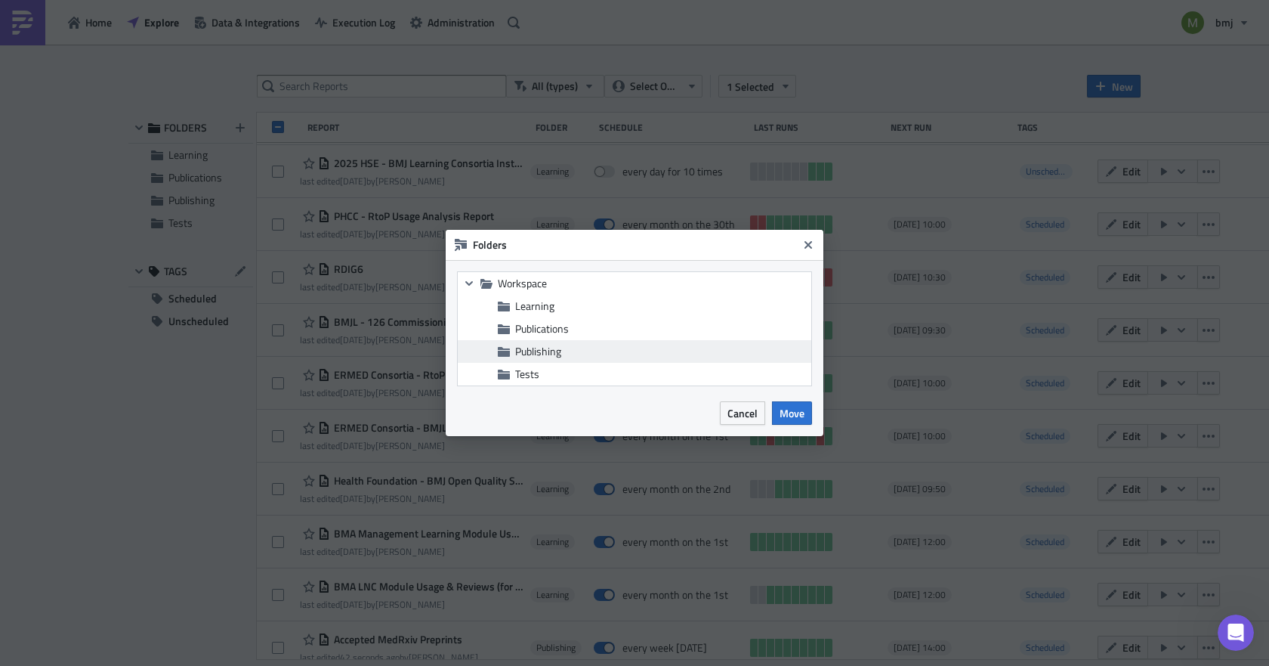
click at [555, 346] on span "Publishing" at bounding box center [538, 351] width 46 height 16
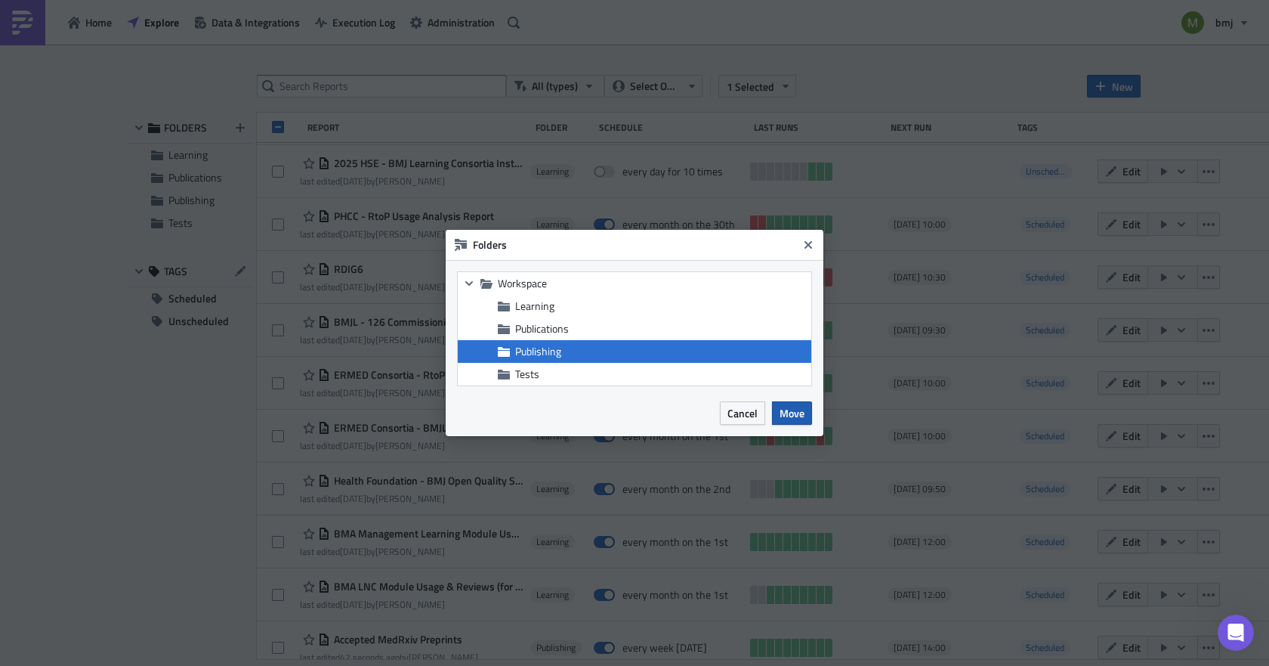
click at [788, 408] on span "Move" at bounding box center [792, 413] width 25 height 16
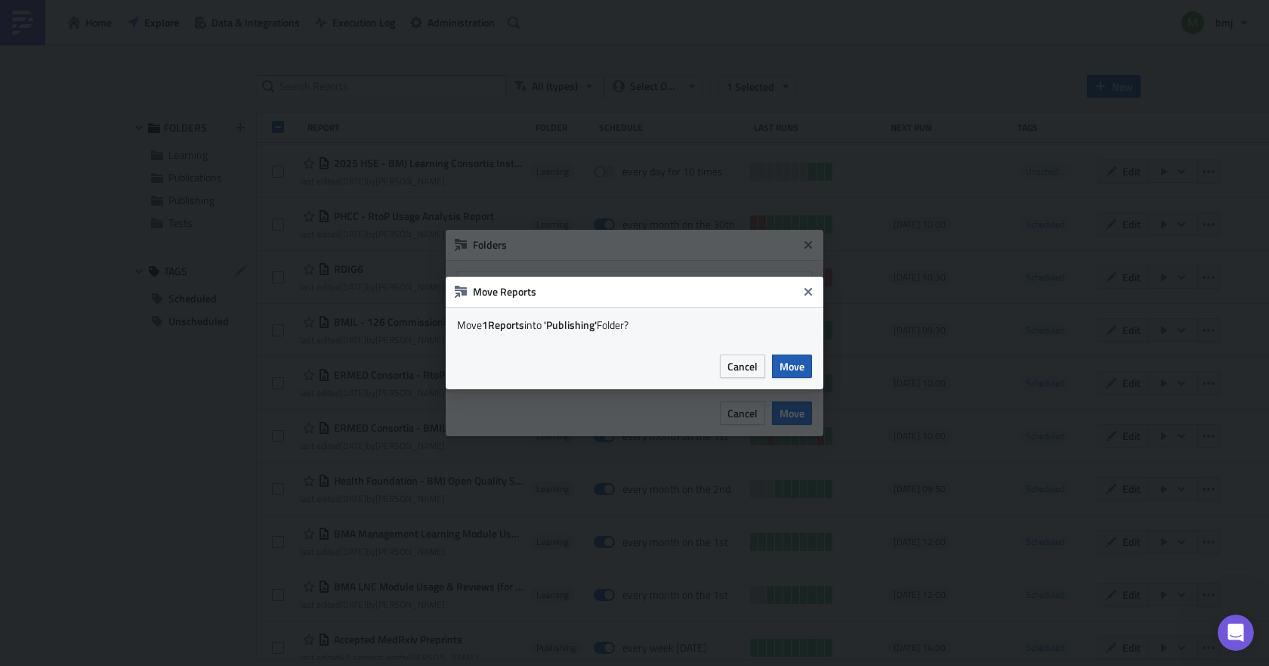
click at [786, 362] on span "Move" at bounding box center [792, 366] width 25 height 16
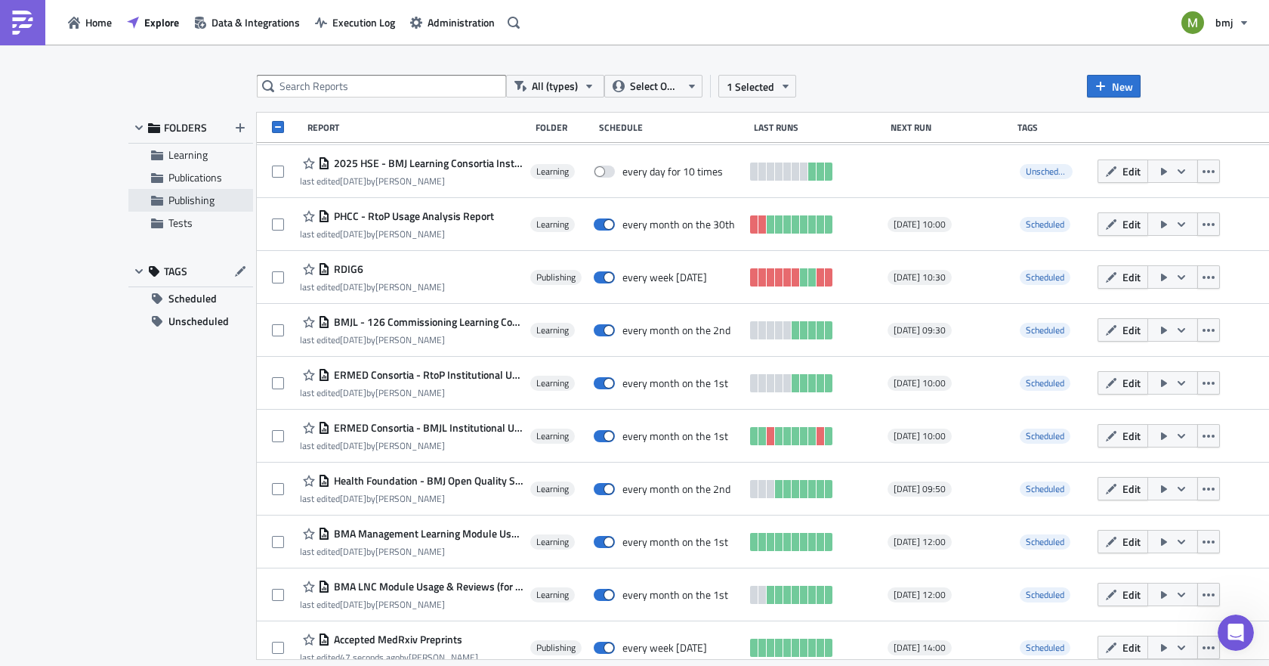
click at [188, 205] on span "Publishing" at bounding box center [191, 200] width 46 height 16
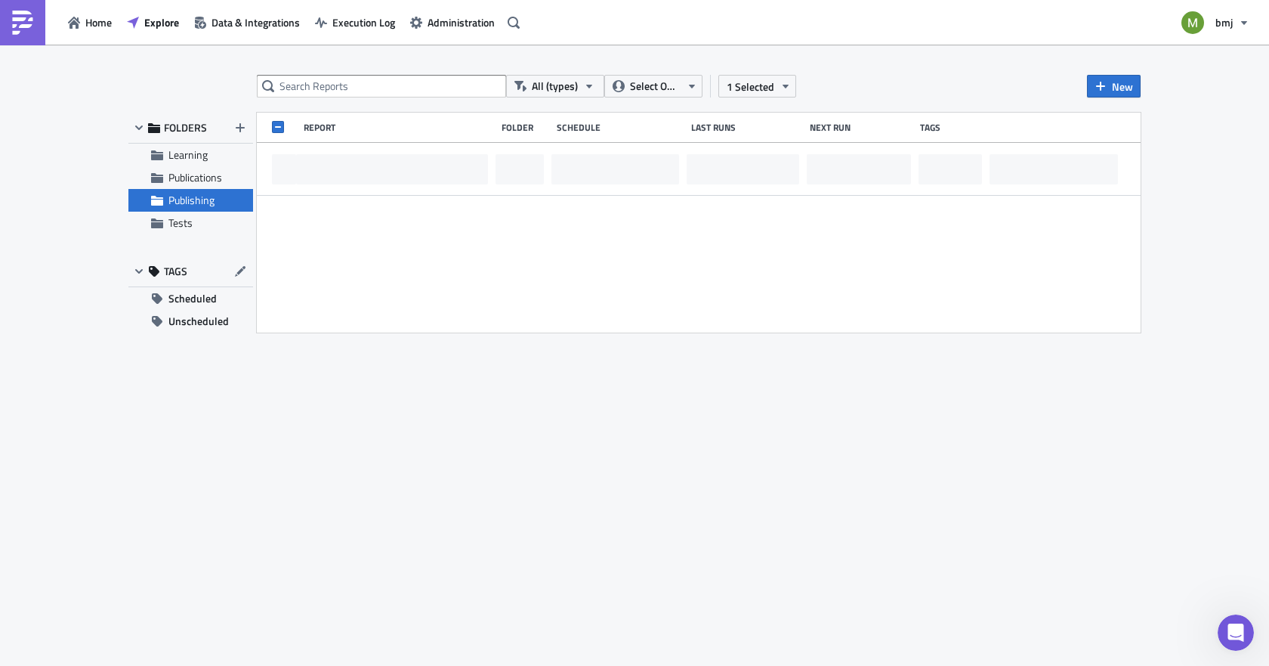
scroll to position [0, 0]
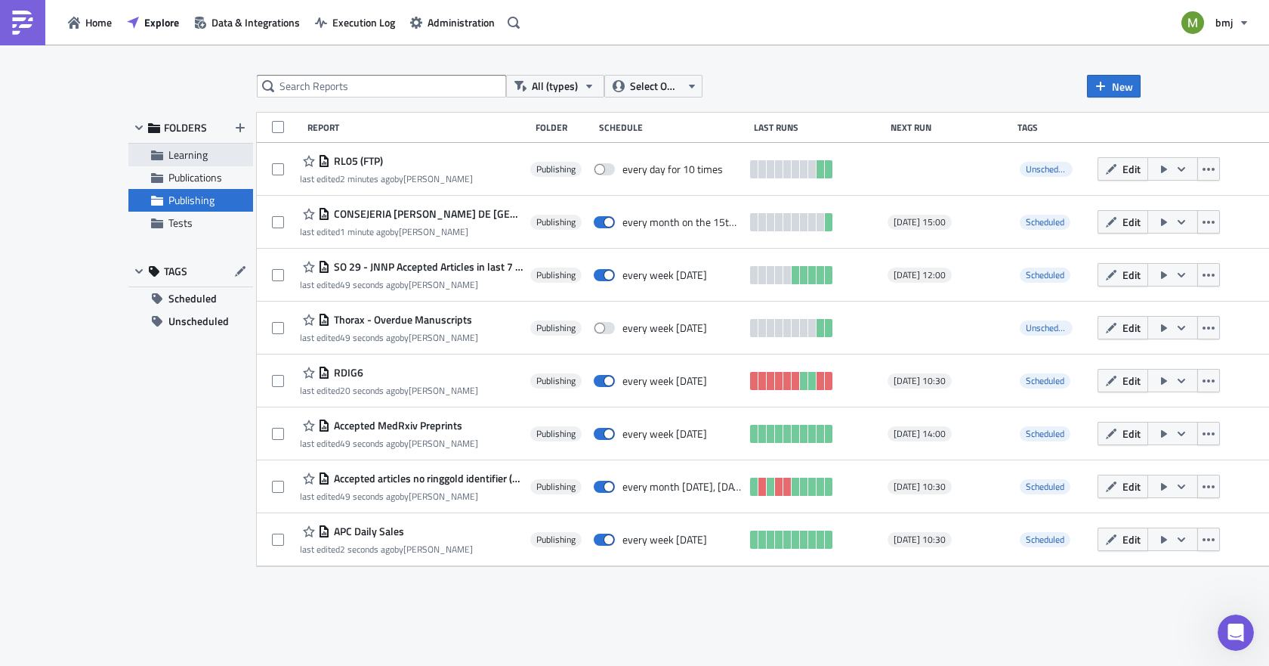
click at [181, 150] on span "Learning" at bounding box center [187, 155] width 39 height 16
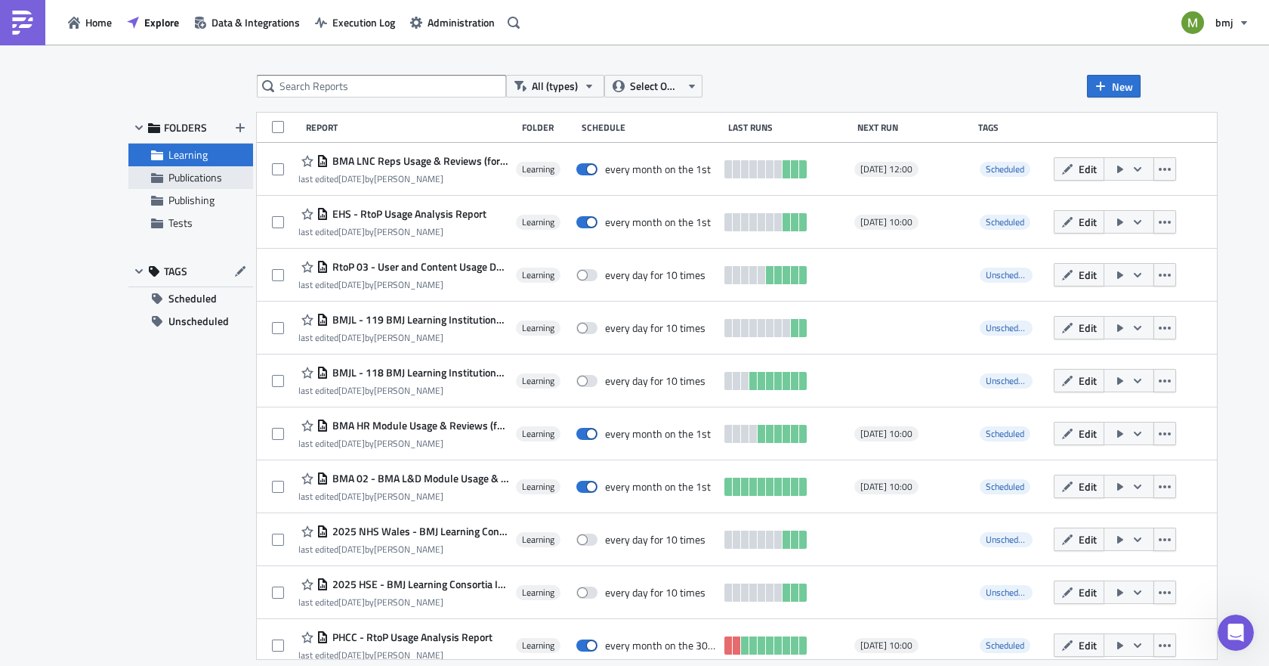
click at [184, 176] on span "Publications" at bounding box center [195, 177] width 54 height 16
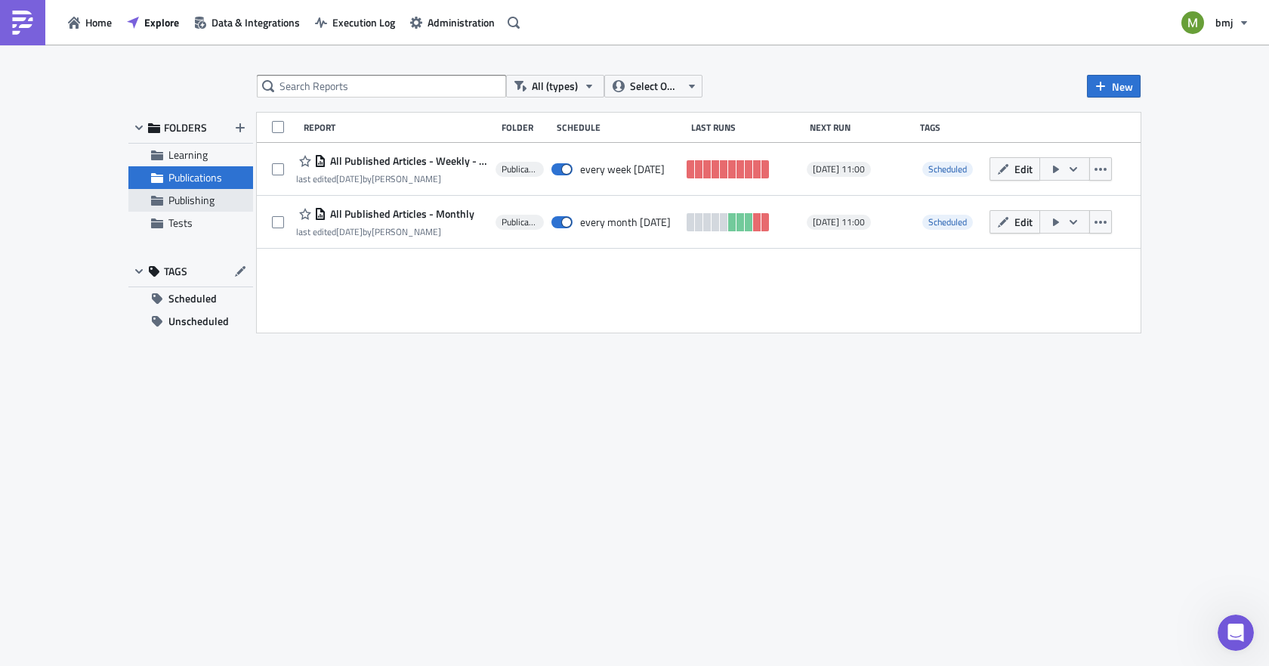
click at [187, 200] on span "Publishing" at bounding box center [191, 200] width 46 height 16
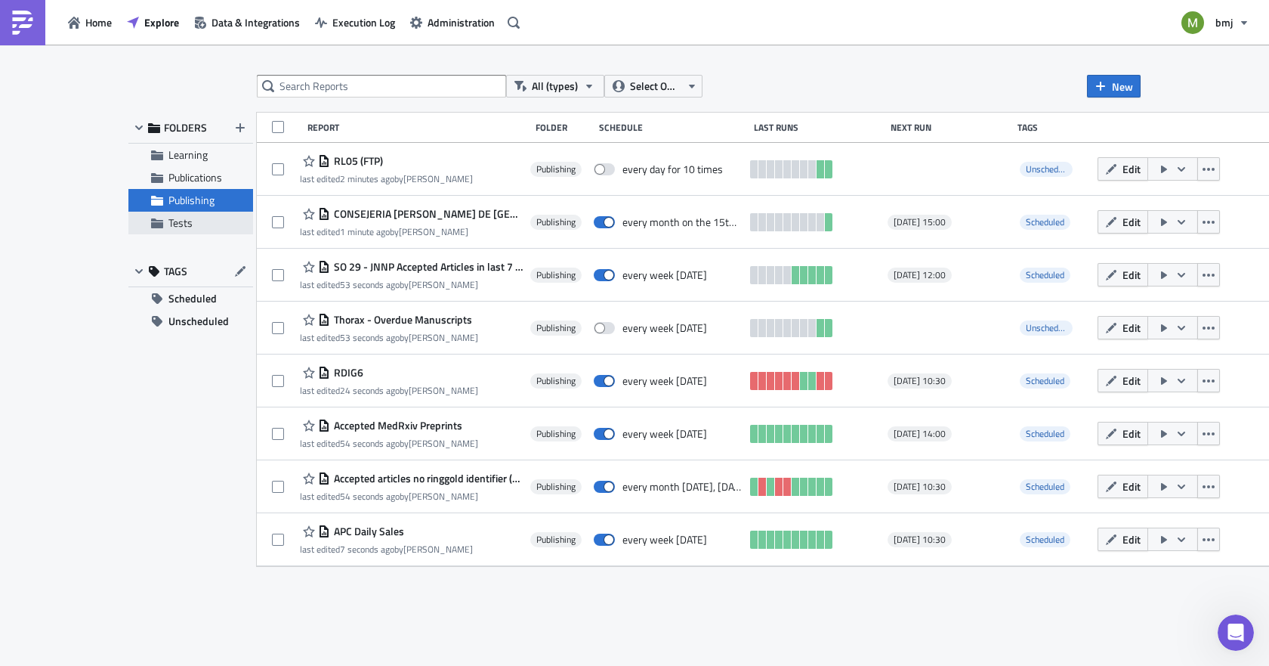
click at [184, 226] on span "Tests" at bounding box center [180, 223] width 24 height 16
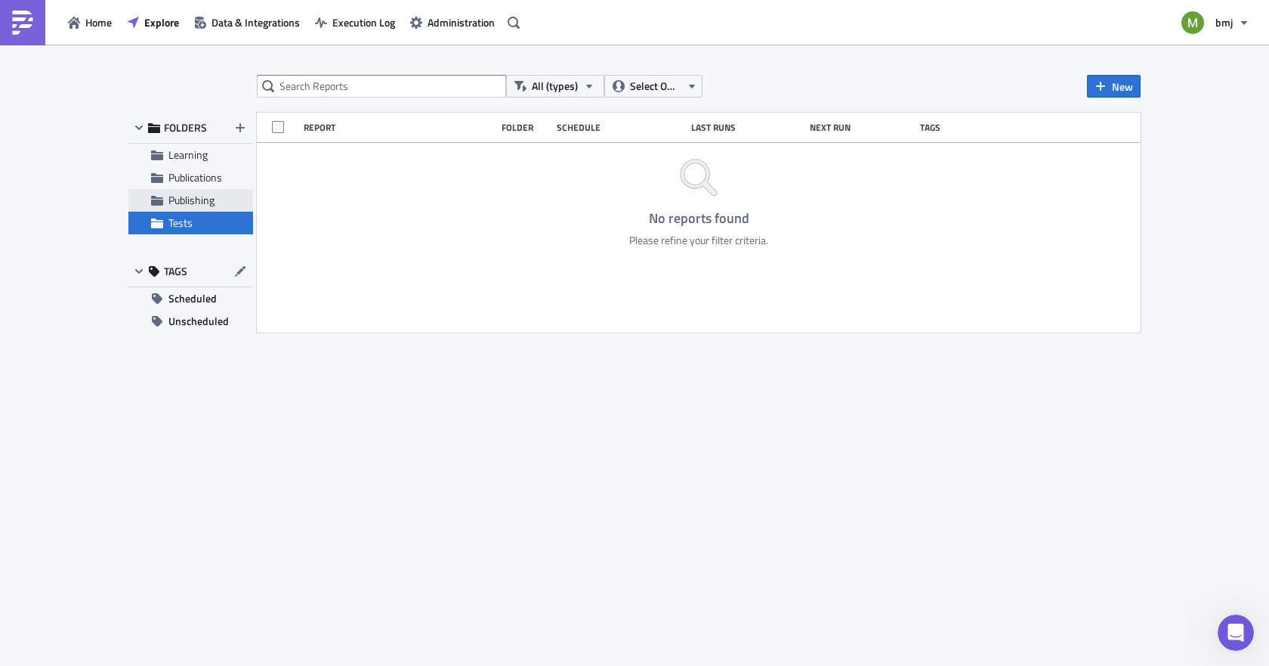
click at [190, 199] on span "Publishing" at bounding box center [191, 200] width 46 height 16
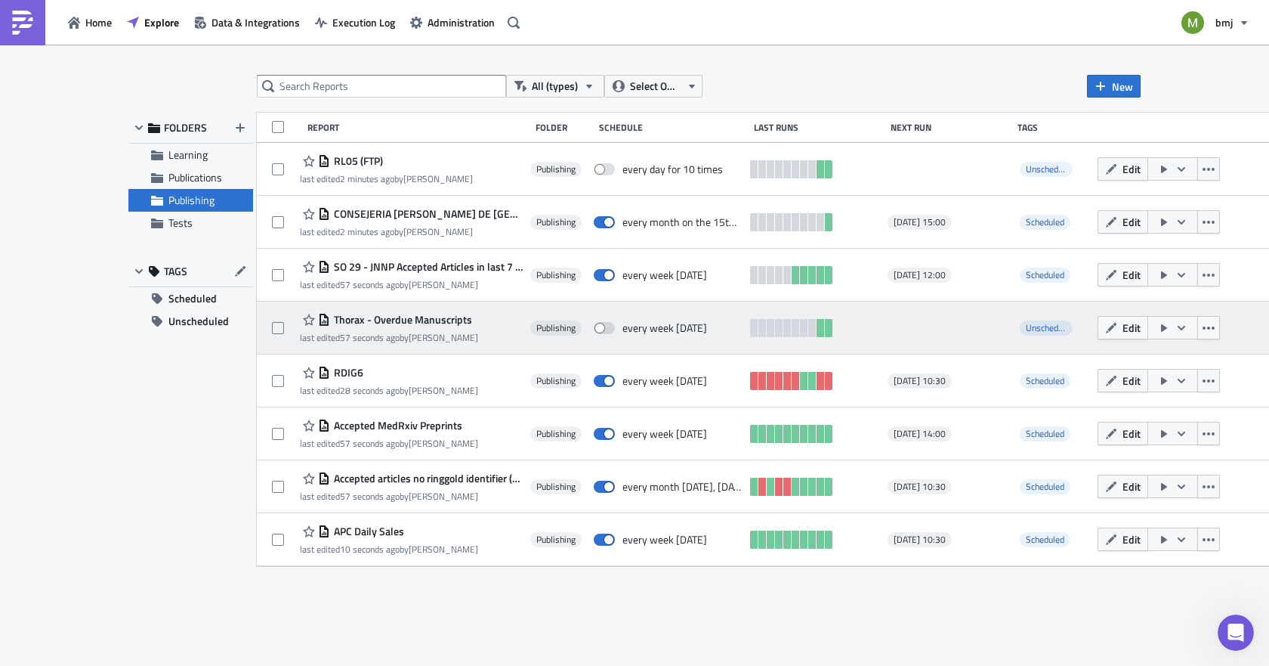
click at [403, 323] on span "Thorax - Overdue Manuscripts" at bounding box center [401, 320] width 142 height 14
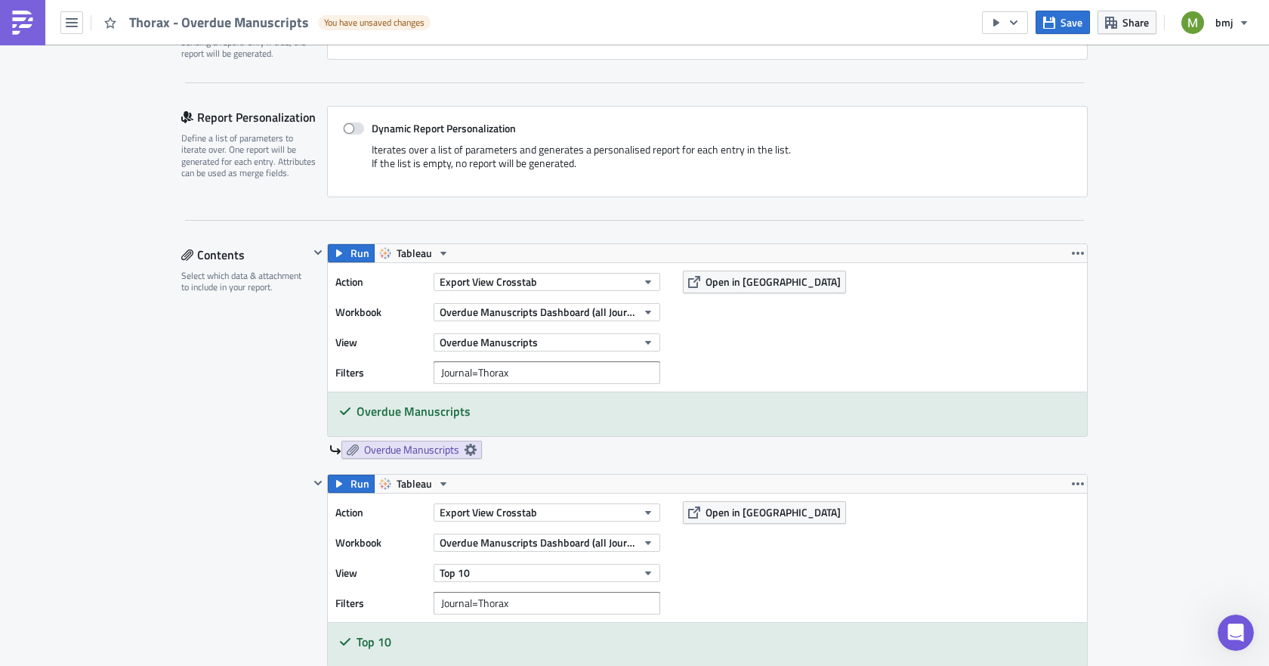
scroll to position [219, 0]
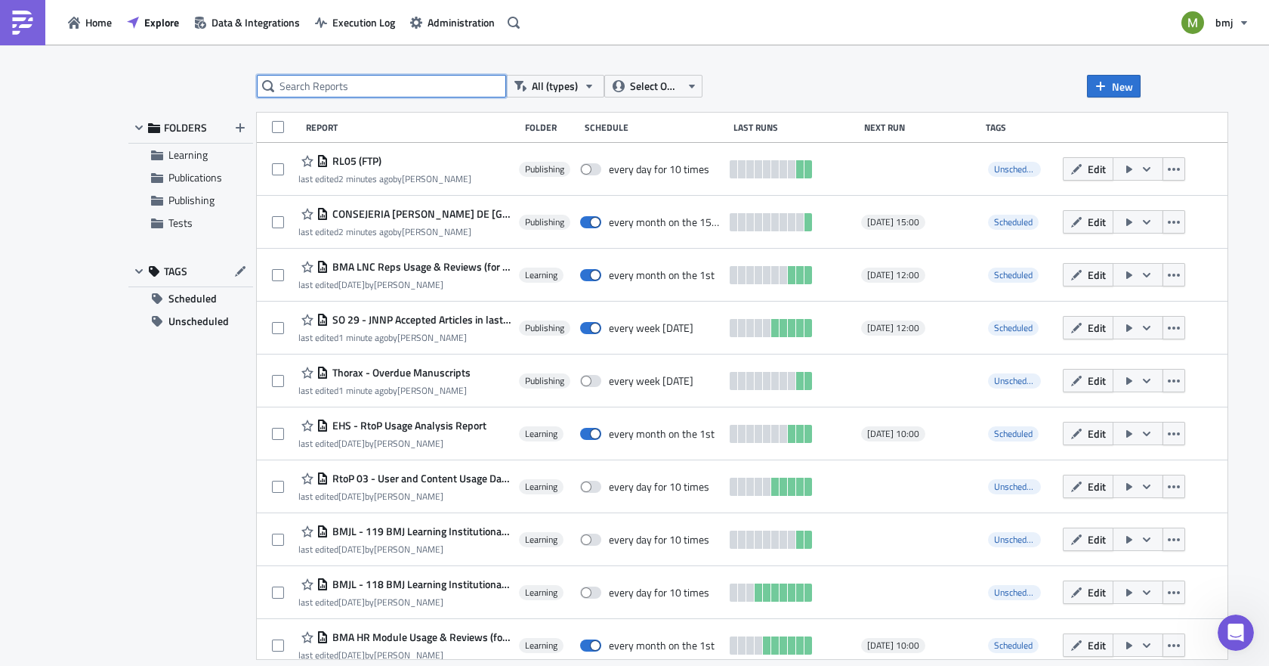
click at [324, 78] on input "text" at bounding box center [381, 86] width 249 height 23
type input "overdue"
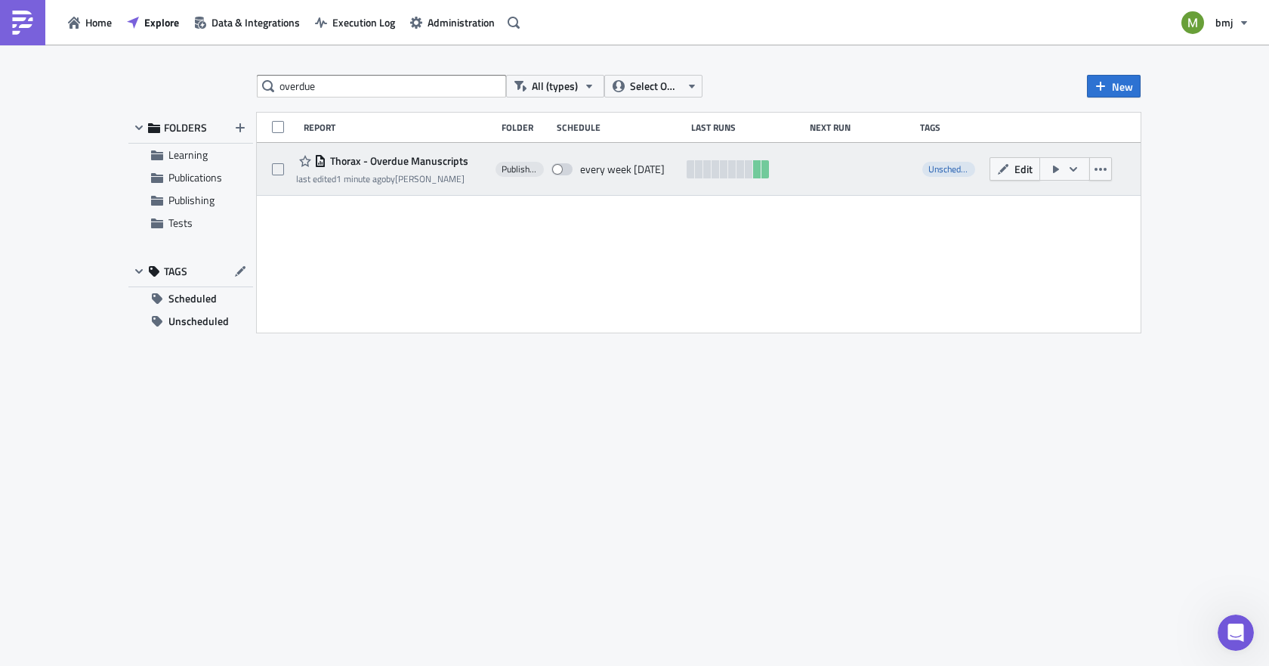
click at [408, 156] on span "Thorax - Overdue Manuscripts" at bounding box center [397, 161] width 142 height 14
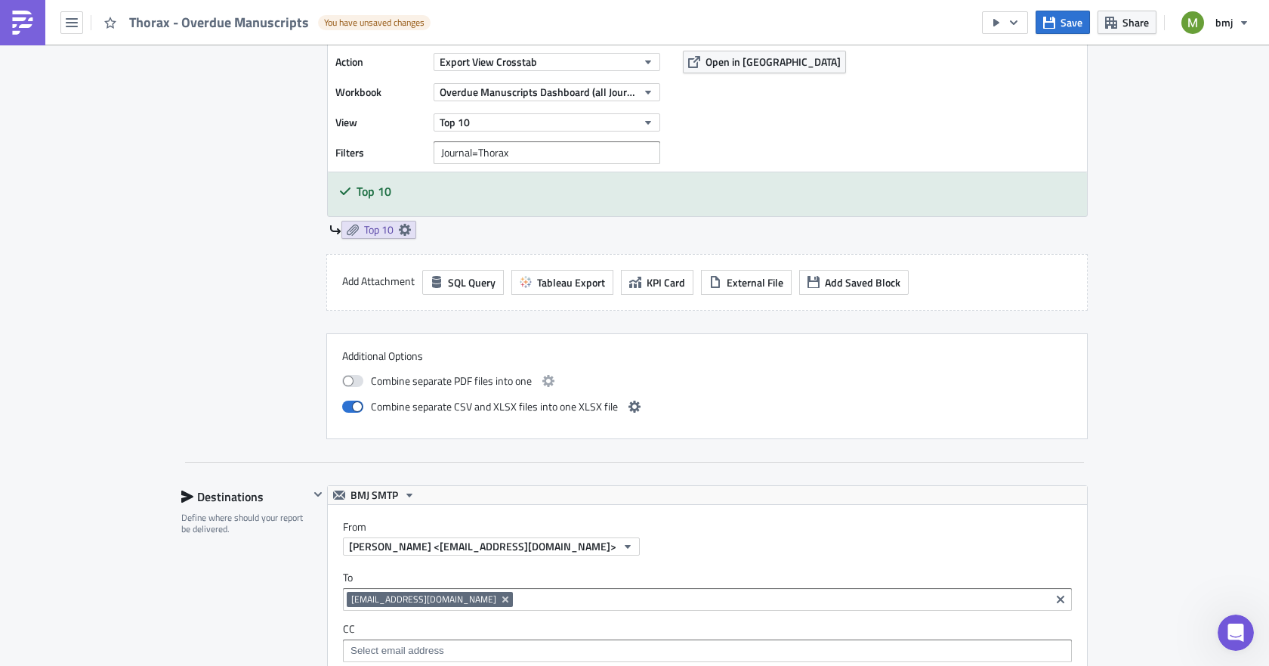
scroll to position [755, 0]
